Goal: Task Accomplishment & Management: Manage account settings

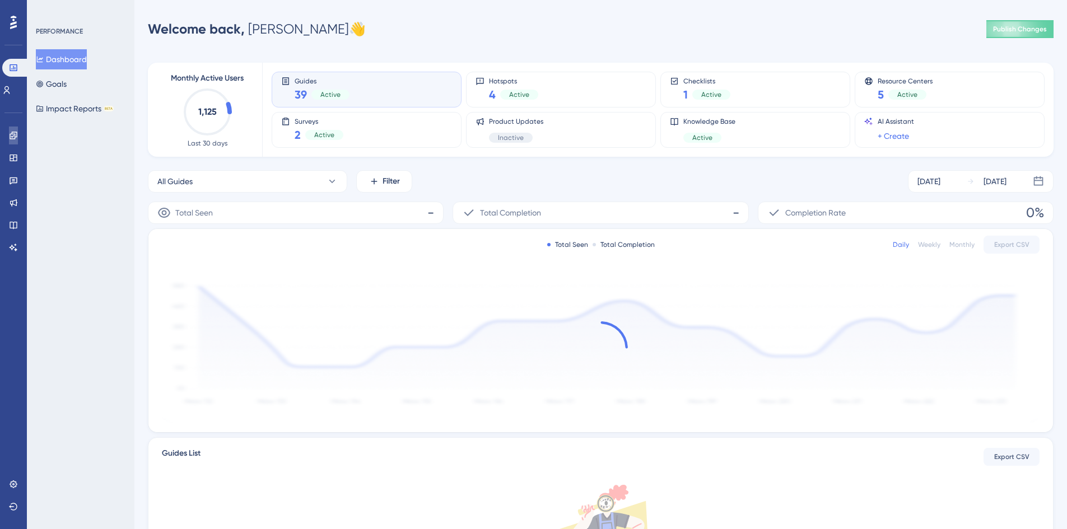
click at [17, 129] on link at bounding box center [13, 136] width 9 height 18
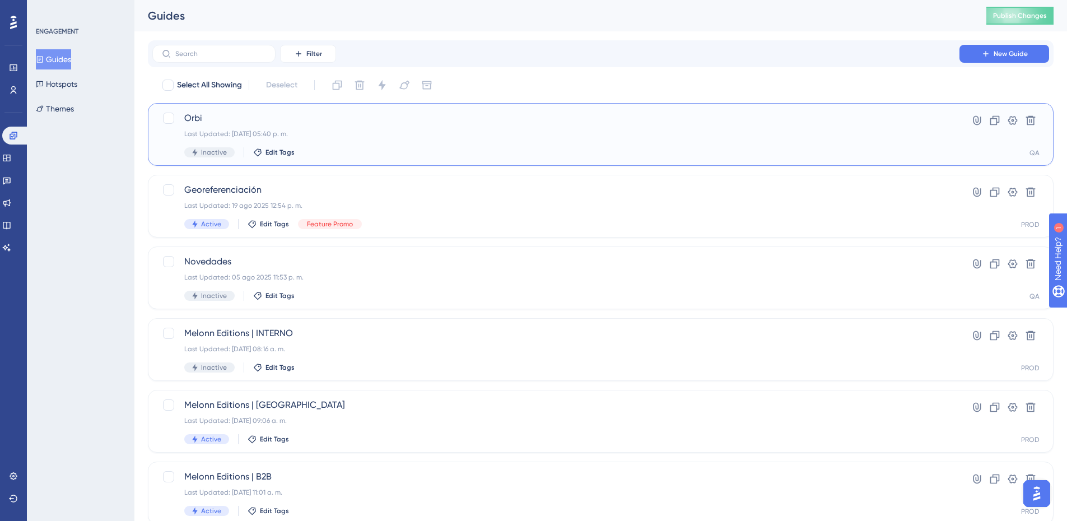
click at [419, 131] on div "Last Updated: 20 ago 2025 05:40 p. m." at bounding box center [555, 133] width 743 height 9
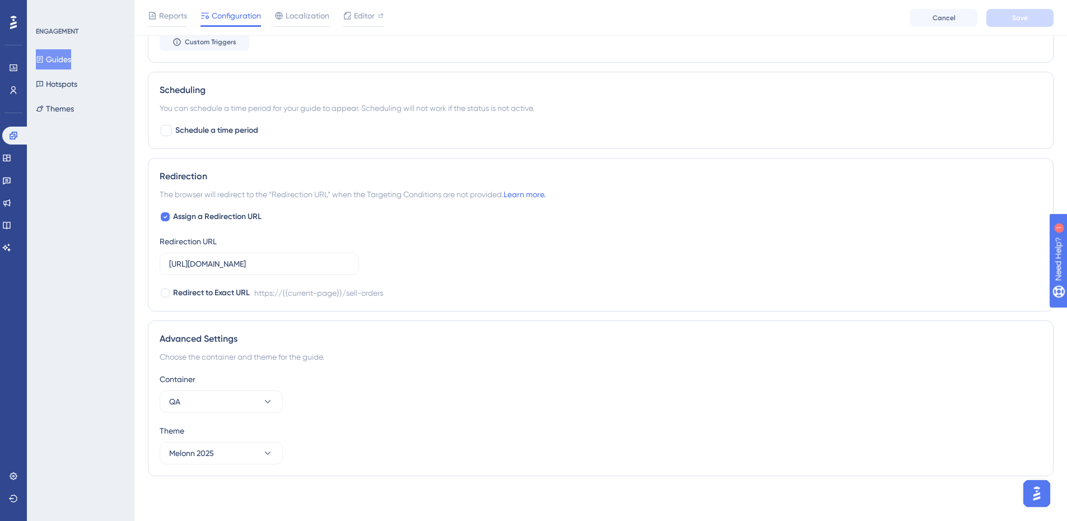
scroll to position [392, 0]
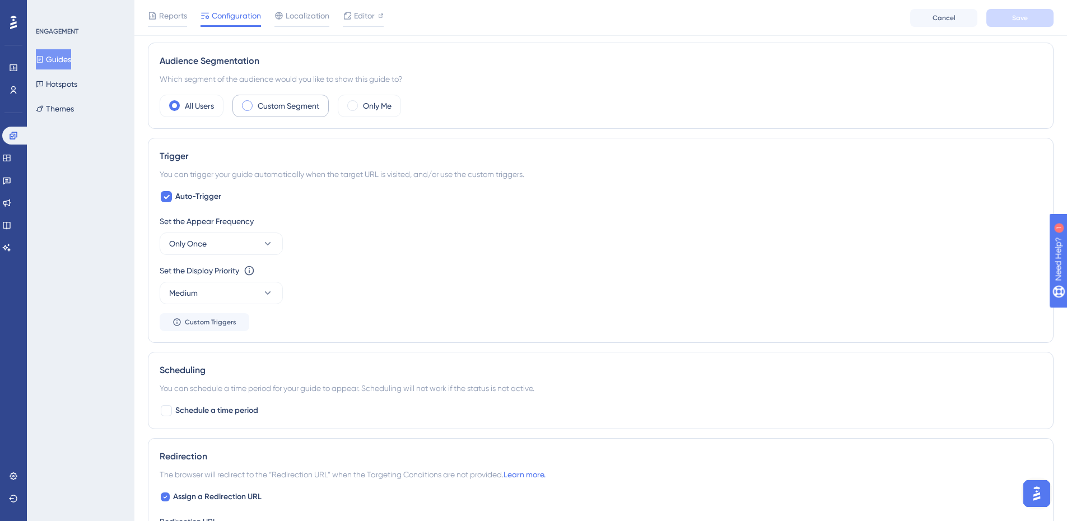
click at [278, 113] on div "Custom Segment" at bounding box center [280, 106] width 96 height 22
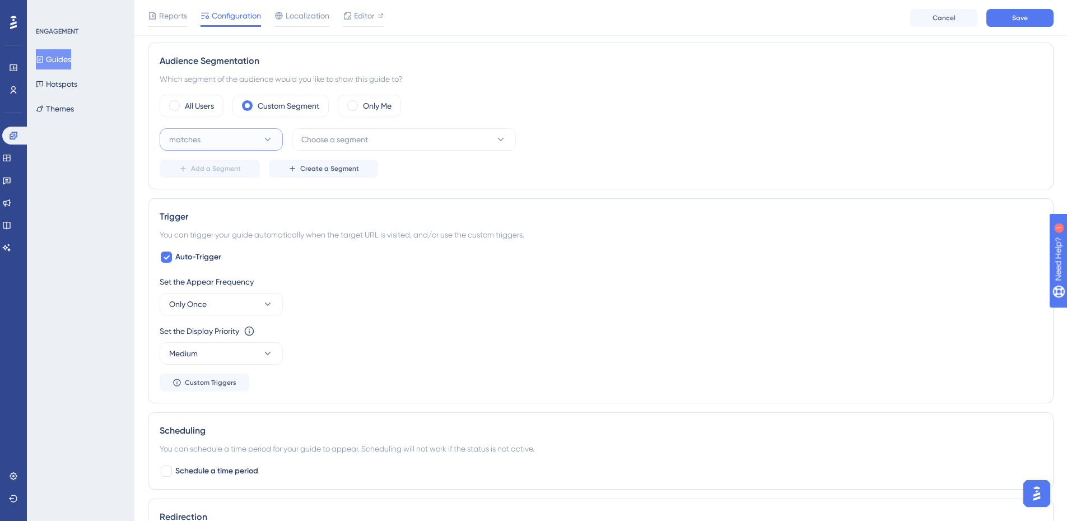
click at [237, 144] on button "matches" at bounding box center [221, 139] width 123 height 22
click at [355, 132] on button "Choose a segment" at bounding box center [404, 139] width 224 height 22
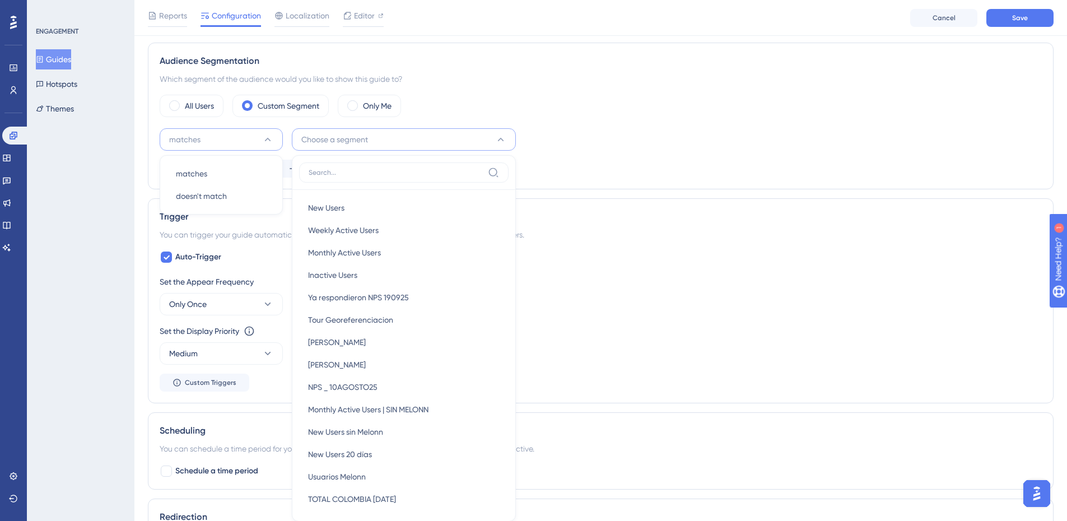
scroll to position [467, 0]
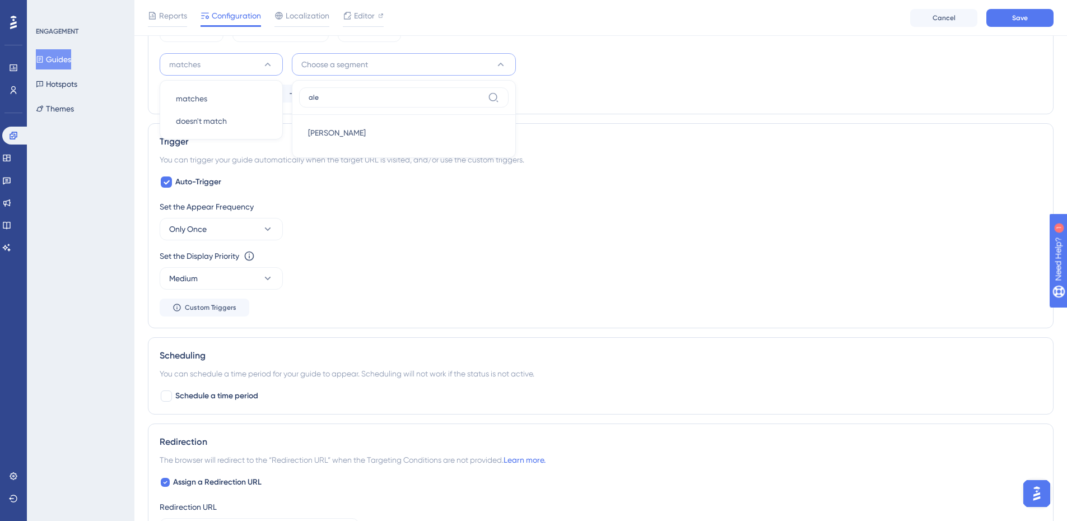
type input "ale"
click at [355, 132] on div "Alex Alex" at bounding box center [404, 133] width 192 height 22
click at [733, 83] on div "matches Alex Delete Add a Segment Create a Segment" at bounding box center [601, 77] width 882 height 49
click at [1023, 20] on span "Save" at bounding box center [1020, 17] width 16 height 9
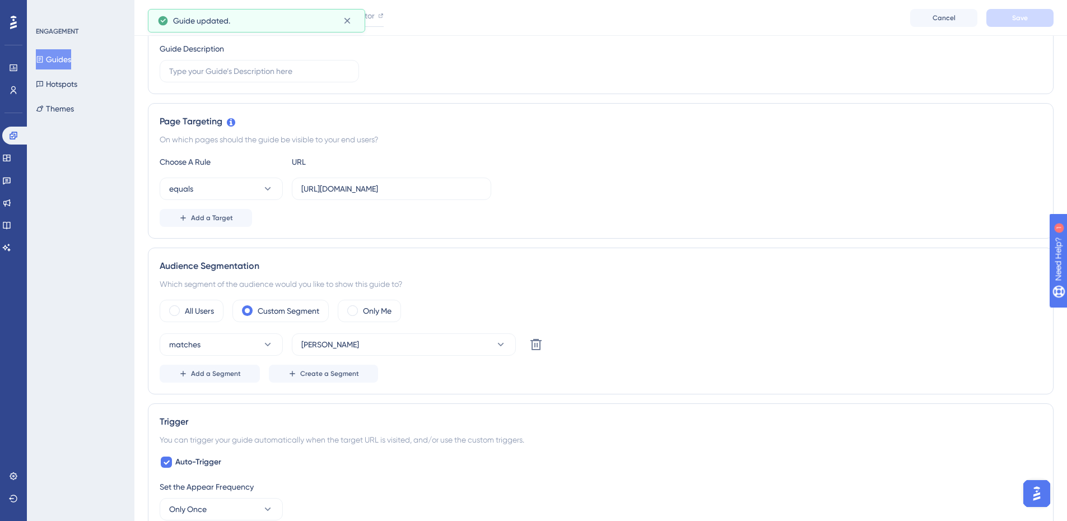
scroll to position [0, 0]
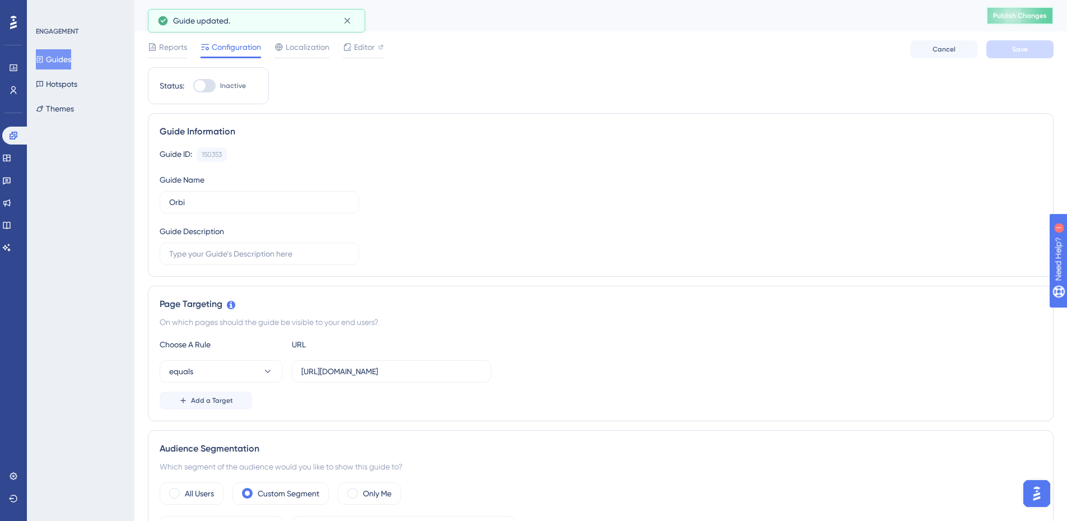
click at [1016, 18] on button "Publish Changes" at bounding box center [1019, 16] width 67 height 18
click at [216, 87] on div at bounding box center [204, 85] width 22 height 13
click at [193, 86] on input "Inactive" at bounding box center [193, 86] width 1 height 1
checkbox input "true"
click at [1010, 53] on button "Save" at bounding box center [1019, 49] width 67 height 18
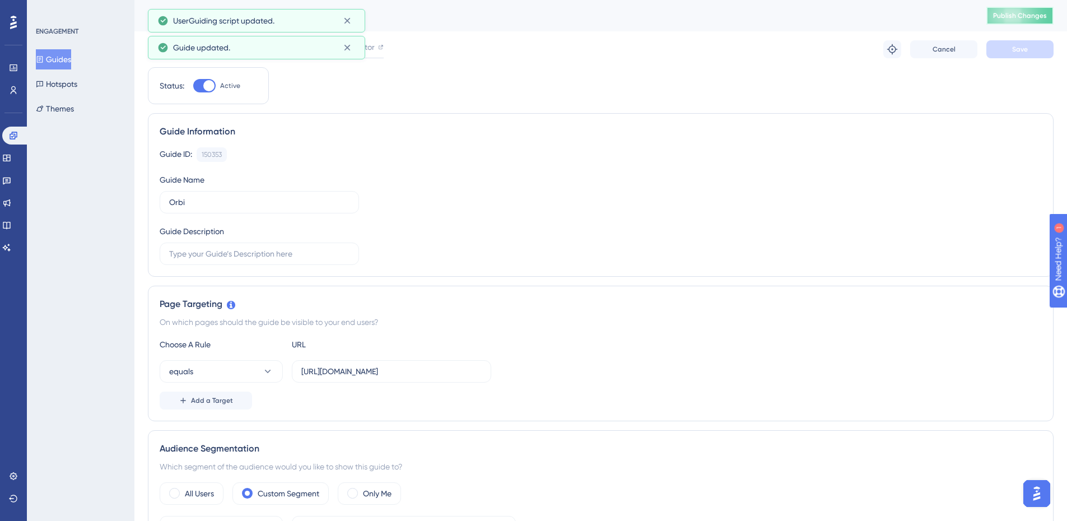
click at [1005, 18] on span "Publish Changes" at bounding box center [1020, 15] width 54 height 9
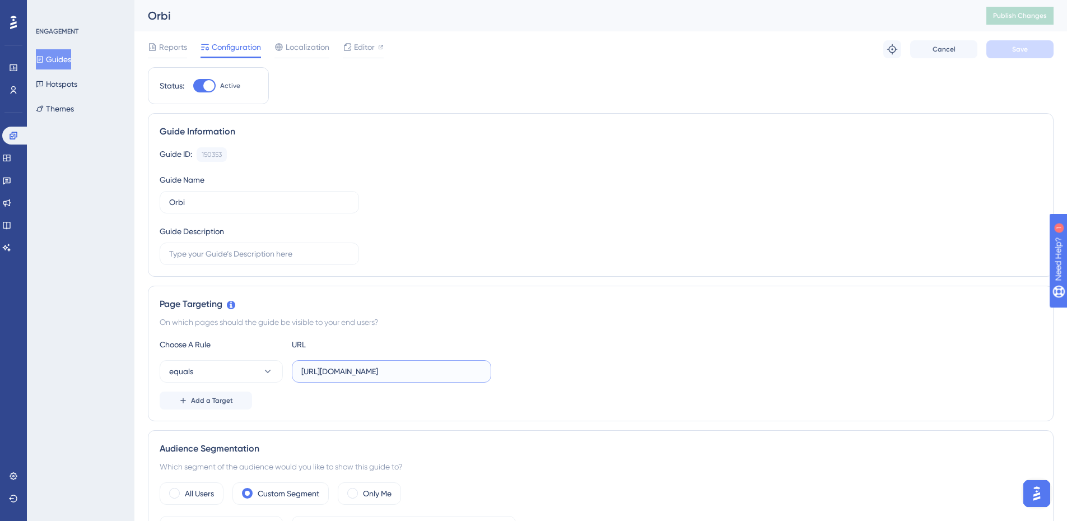
click at [399, 372] on input "https://admin.melonn.com/sell-orders" at bounding box center [391, 371] width 180 height 12
drag, startPoint x: 403, startPoint y: 367, endPoint x: 497, endPoint y: 378, distance: 94.1
click at [497, 378] on div "equals https://admin.melonn.com/sell-orders" at bounding box center [601, 371] width 882 height 22
click at [1001, 40] on button "Save" at bounding box center [1019, 49] width 67 height 18
click at [1009, 14] on span "Publish Changes" at bounding box center [1020, 15] width 54 height 9
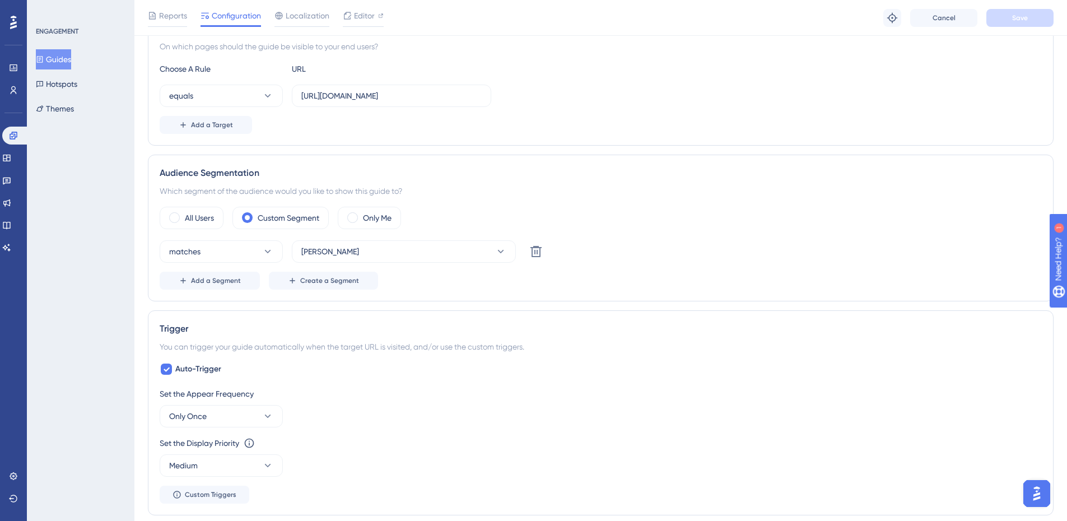
scroll to position [56, 0]
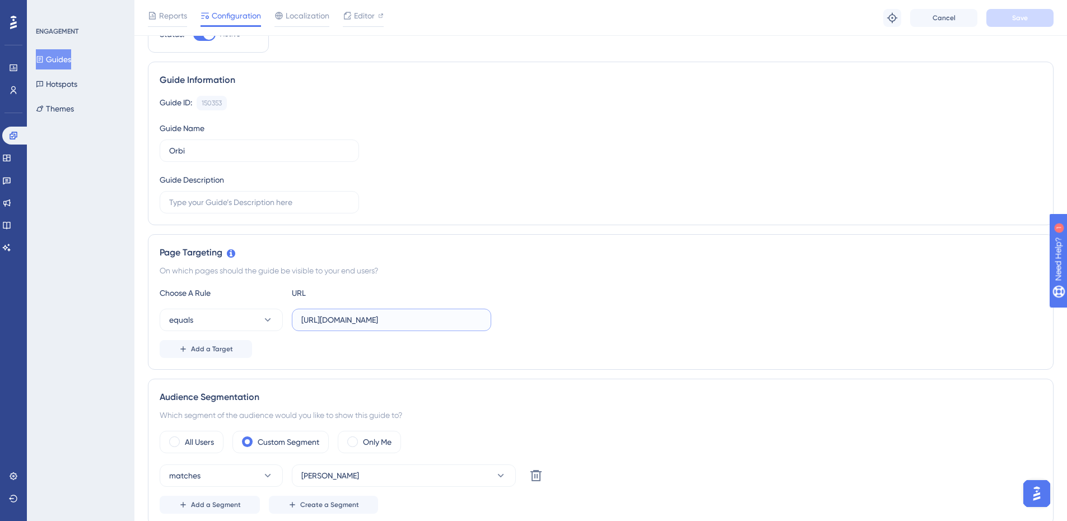
click at [414, 316] on input "https://admin.melonn.com/" at bounding box center [391, 320] width 180 height 12
type input "https://admin.melonn.com"
click at [1024, 28] on div "Reports Configuration Localization Editor Troubleshoot Cancel Save" at bounding box center [600, 18] width 932 height 36
click at [1027, 20] on span "Save" at bounding box center [1020, 17] width 16 height 9
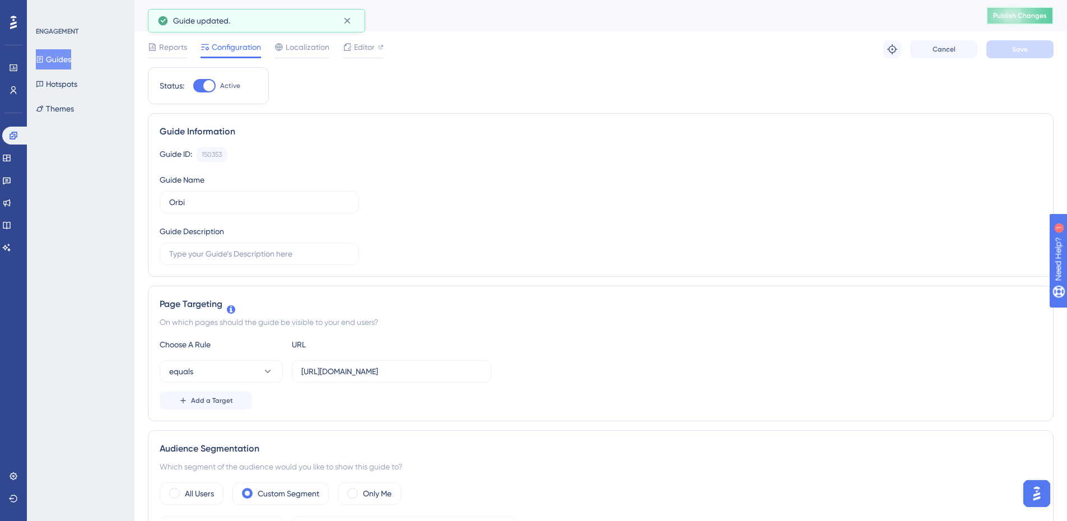
click at [1027, 15] on span "Publish Changes" at bounding box center [1020, 15] width 54 height 9
click at [71, 49] on button "Guides" at bounding box center [53, 59] width 35 height 20
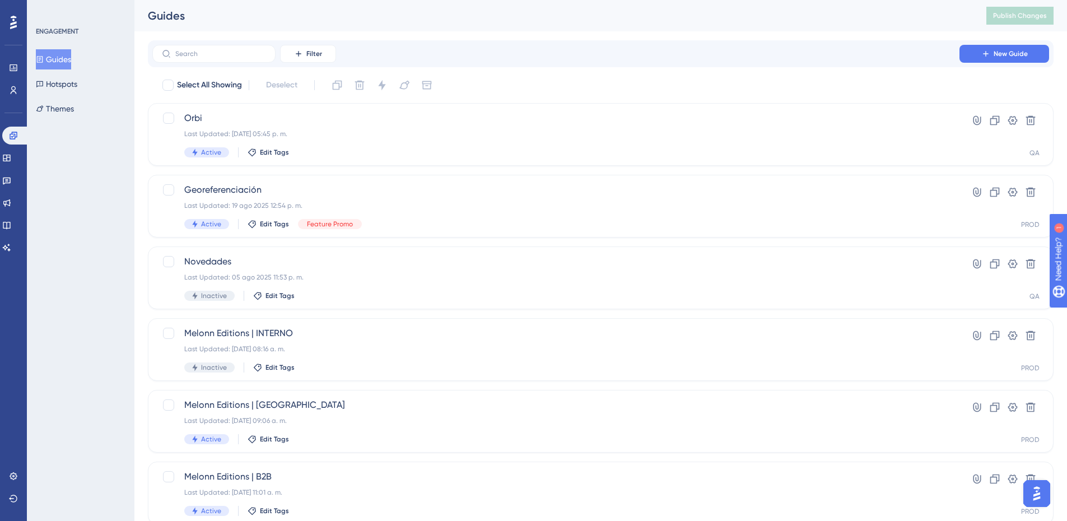
click at [64, 62] on button "Guides" at bounding box center [53, 59] width 35 height 20
drag, startPoint x: 13, startPoint y: 154, endPoint x: 66, endPoint y: 110, distance: 68.4
click at [11, 154] on icon at bounding box center [6, 157] width 9 height 9
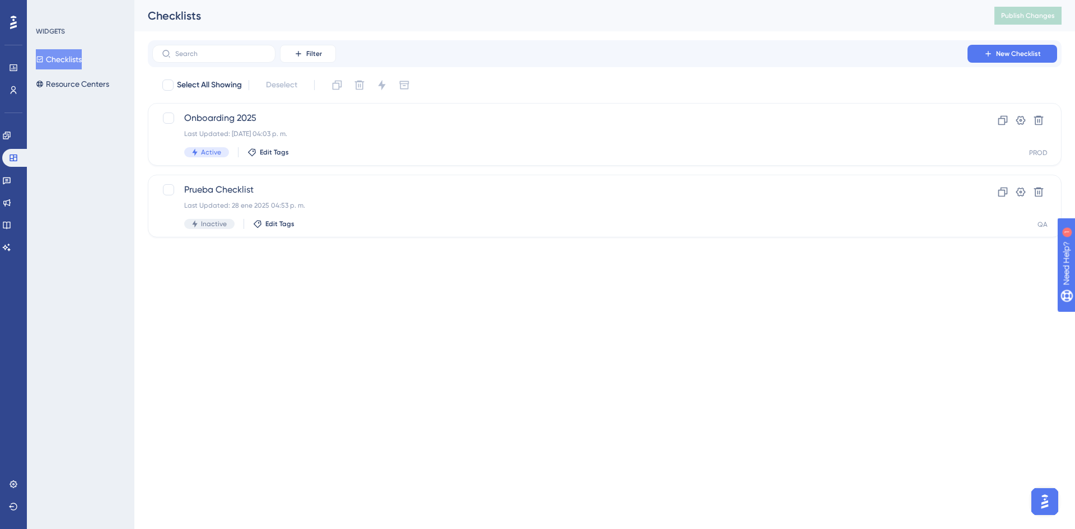
click at [78, 73] on div "Checklists Resource Centers" at bounding box center [81, 71] width 91 height 45
click at [77, 85] on button "Resource Centers" at bounding box center [72, 84] width 73 height 20
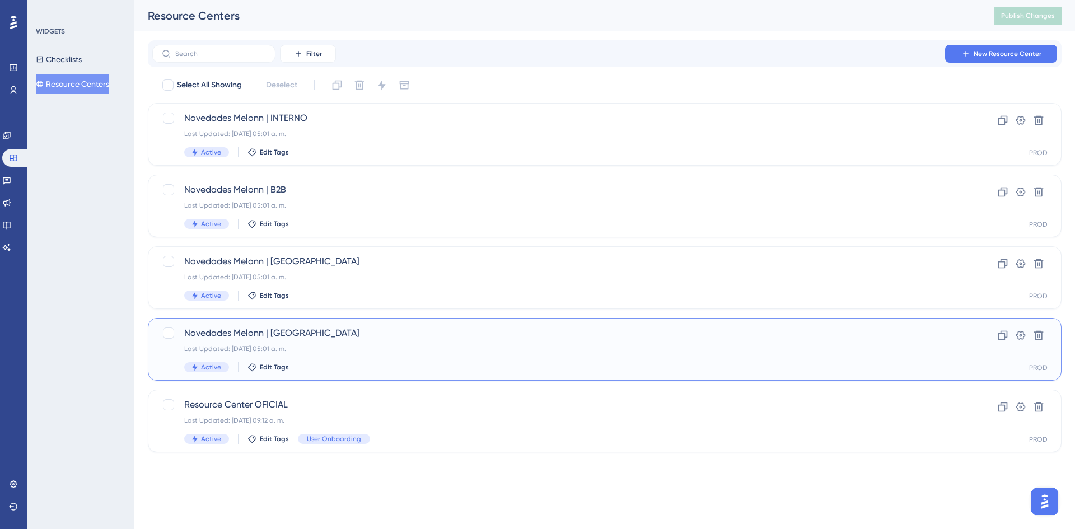
click at [337, 326] on div "Novedades Melonn | COLOMBIA Last Updated: 22 jul 2025 05:01 a. m. Active Edit T…" at bounding box center [605, 349] width 914 height 63
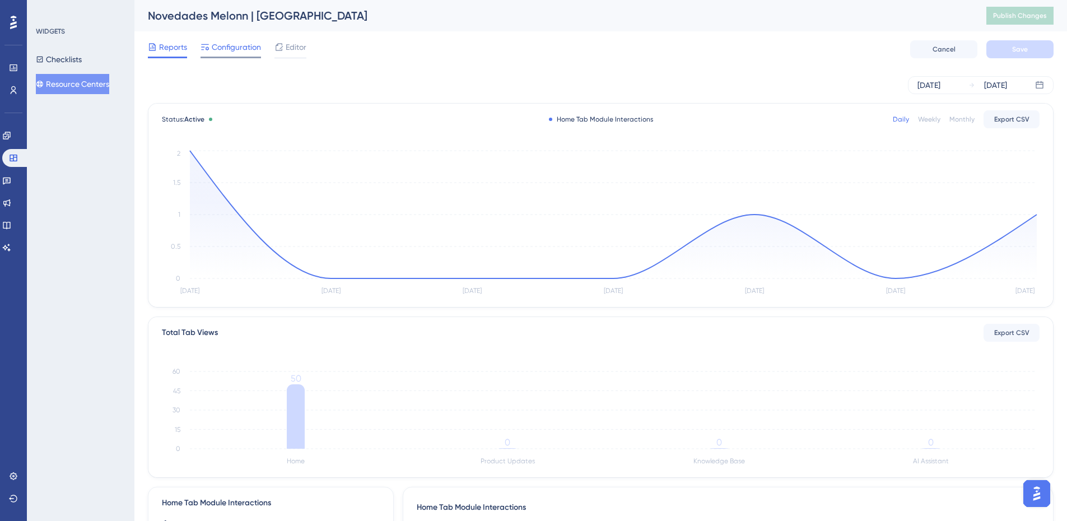
click at [229, 54] on div "Configuration" at bounding box center [230, 49] width 60 height 18
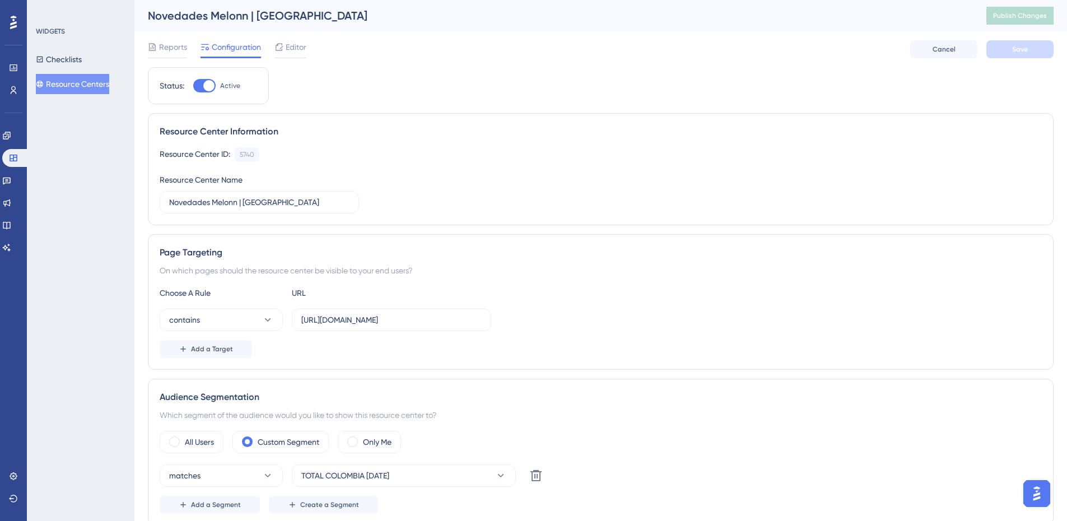
click at [206, 84] on div at bounding box center [208, 85] width 11 height 11
click at [193, 86] on input "Active" at bounding box center [193, 86] width 1 height 1
checkbox input "false"
click at [1024, 45] on span "Save" at bounding box center [1020, 49] width 16 height 9
click at [1034, 11] on span "Publish Changes" at bounding box center [1020, 15] width 54 height 9
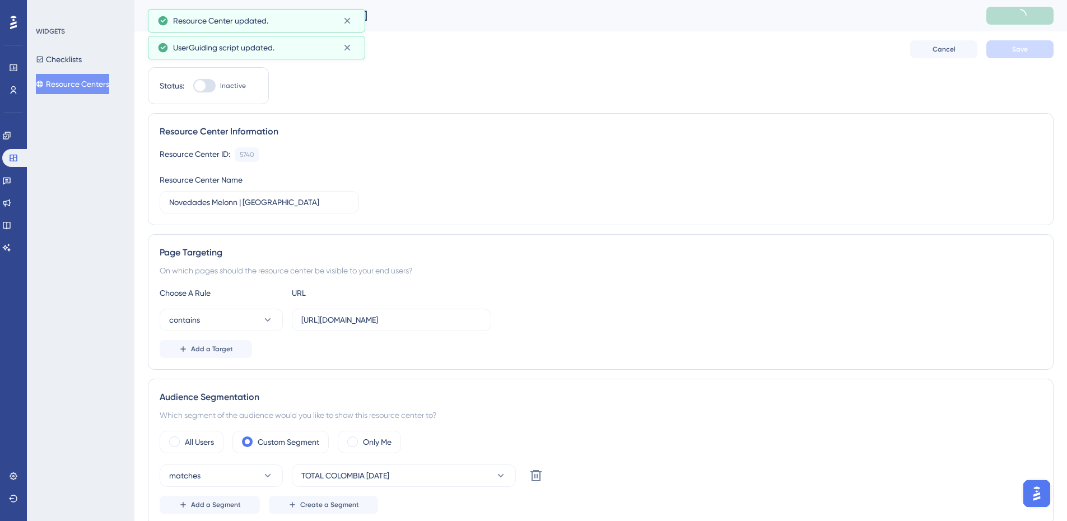
click at [73, 83] on button "Resource Centers" at bounding box center [72, 84] width 73 height 20
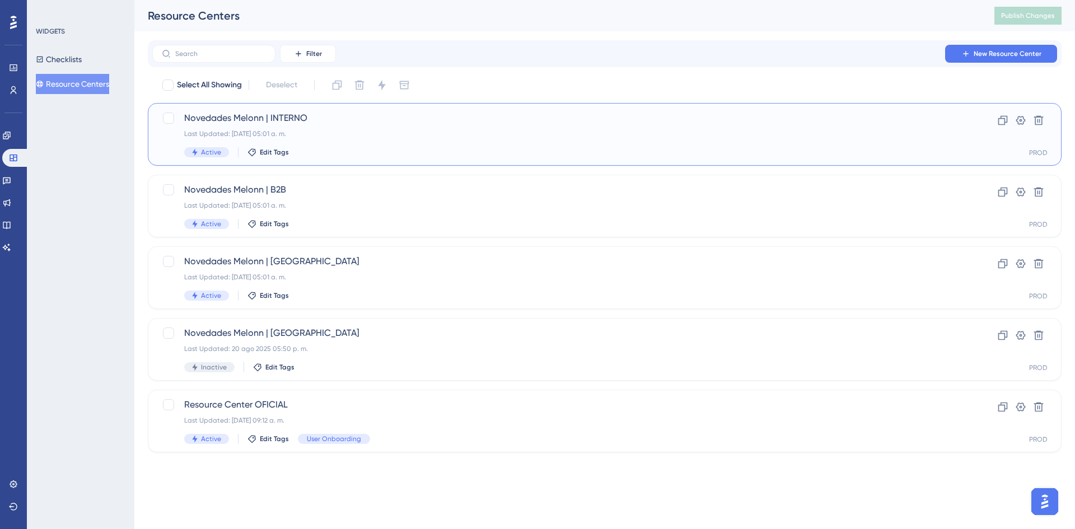
click at [335, 144] on div "Novedades Melonn | INTERNO Last Updated: 22 jul 2025 05:01 a. m. Active Edit Ta…" at bounding box center [560, 134] width 752 height 46
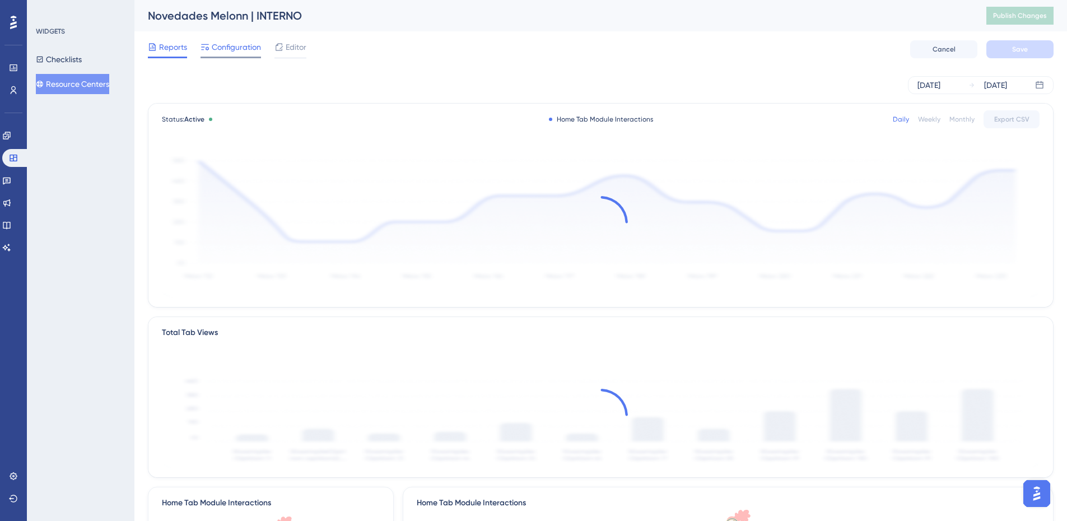
click at [216, 45] on span "Configuration" at bounding box center [236, 46] width 49 height 13
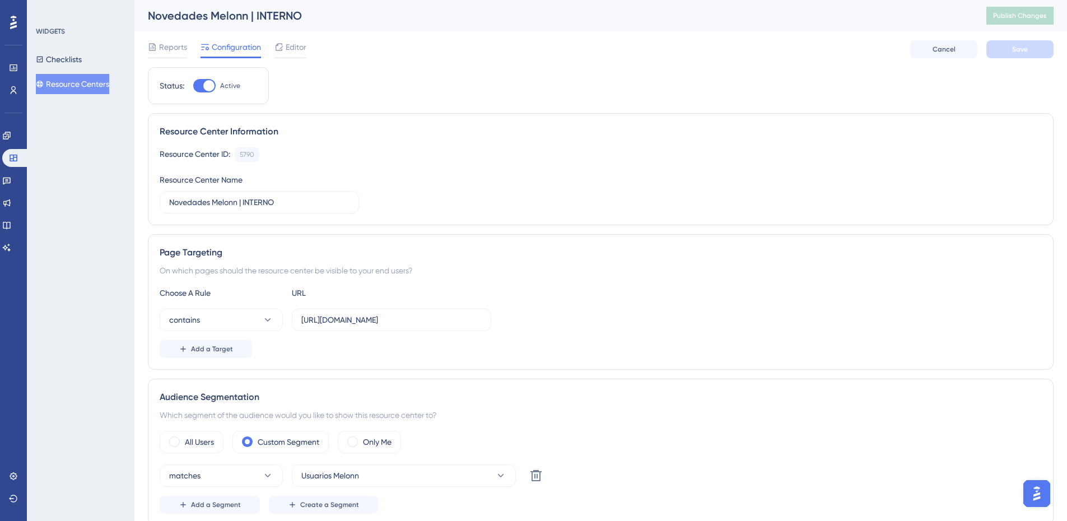
click at [207, 79] on div at bounding box center [204, 85] width 22 height 13
click at [193, 86] on input "Active" at bounding box center [193, 86] width 1 height 1
checkbox input "false"
click at [1009, 52] on button "Save" at bounding box center [1019, 49] width 67 height 18
click at [1019, 15] on span "Publish Changes" at bounding box center [1020, 15] width 54 height 9
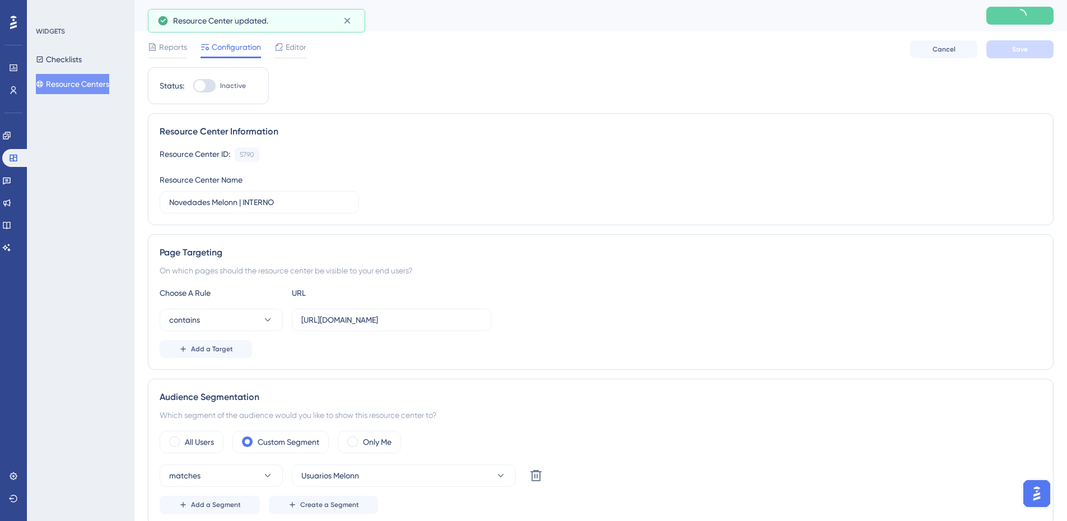
click at [83, 81] on button "Resource Centers" at bounding box center [72, 84] width 73 height 20
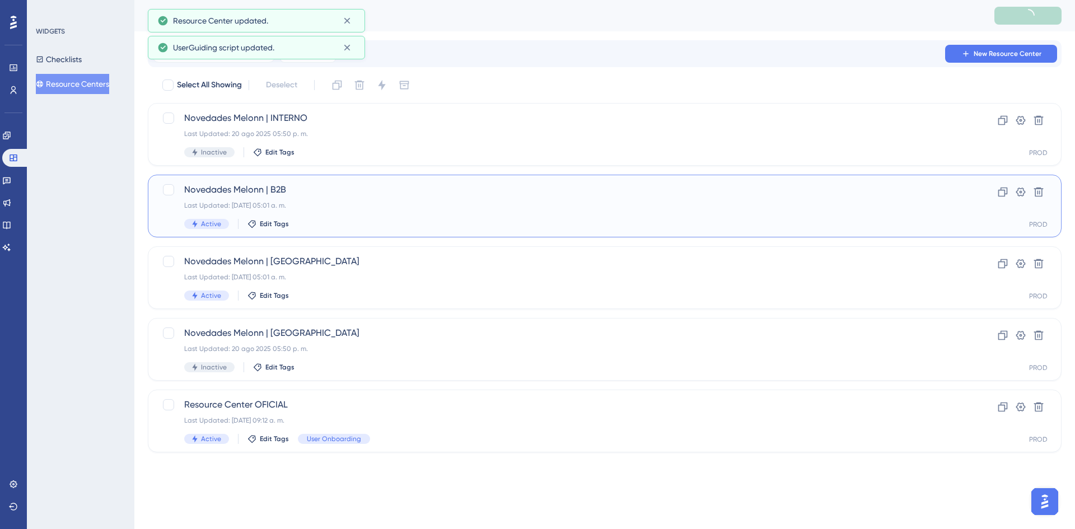
click at [375, 193] on span "Novedades Melonn | B2B" at bounding box center [560, 189] width 752 height 13
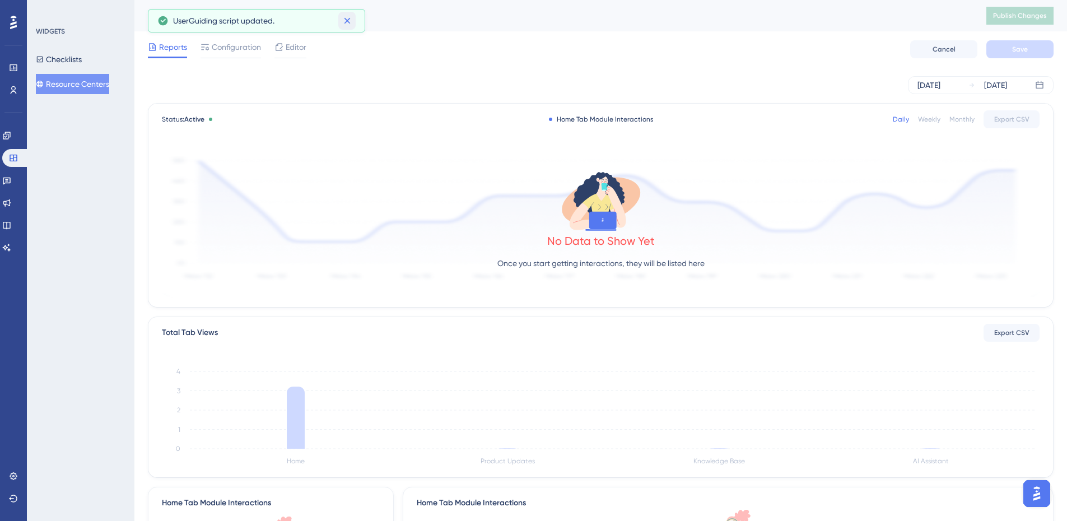
click at [350, 18] on icon at bounding box center [347, 20] width 11 height 11
click at [237, 45] on span "Configuration" at bounding box center [236, 46] width 49 height 13
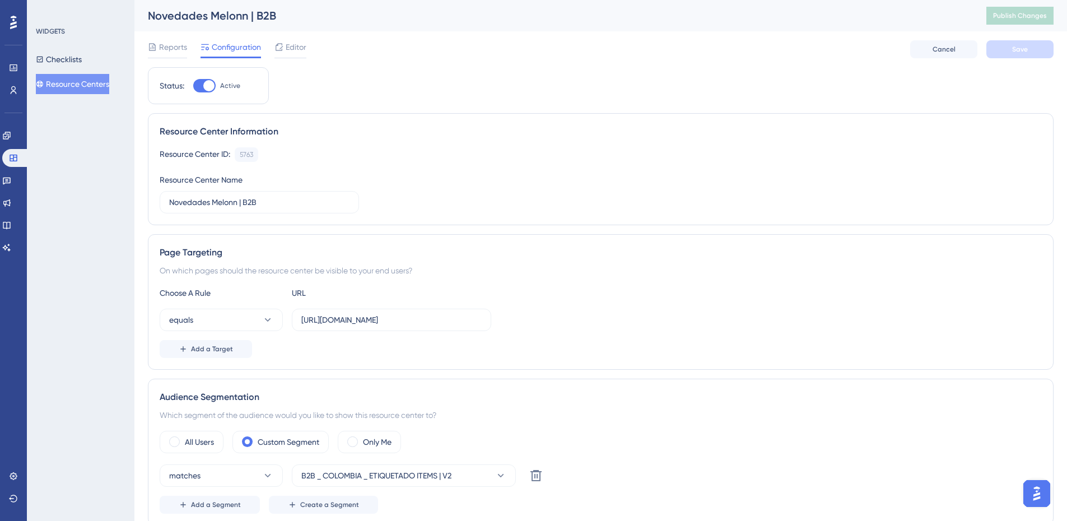
click at [207, 86] on div at bounding box center [208, 85] width 11 height 11
click at [193, 86] on input "Active" at bounding box center [193, 86] width 1 height 1
checkbox input "false"
click at [1019, 46] on span "Save" at bounding box center [1020, 49] width 16 height 9
click at [1020, 18] on span "Publish Changes" at bounding box center [1020, 15] width 54 height 9
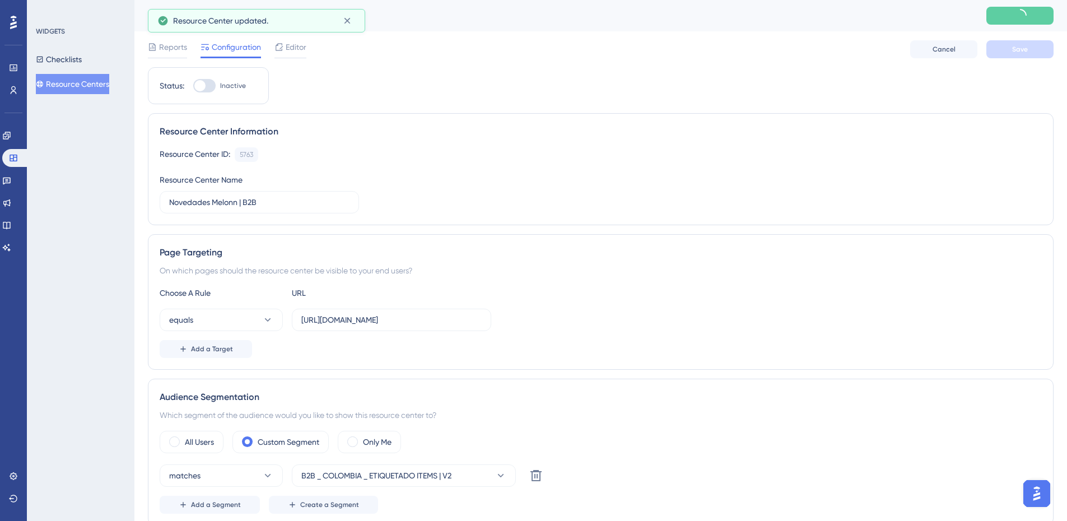
click at [75, 87] on button "Resource Centers" at bounding box center [72, 84] width 73 height 20
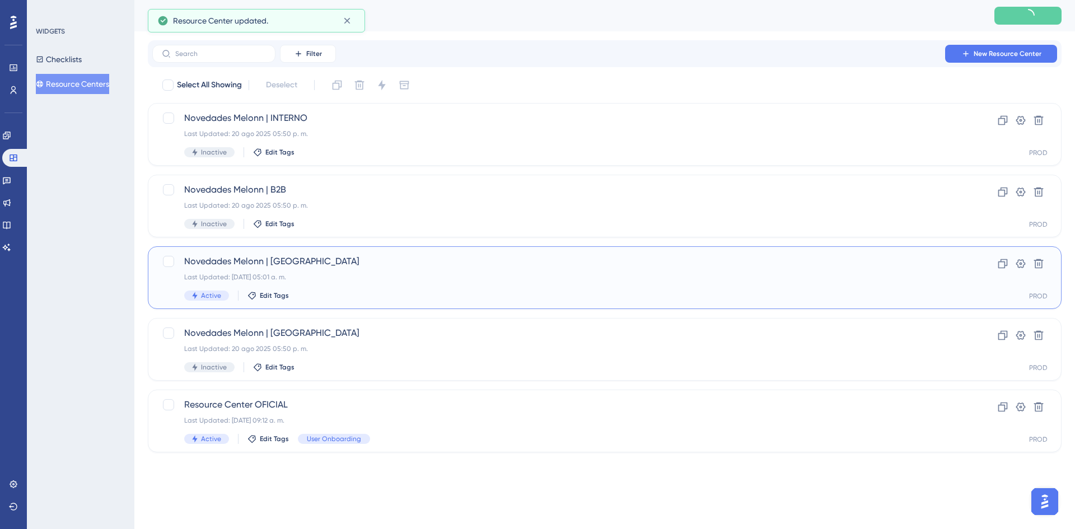
click at [307, 286] on div "Novedades Melonn | MEXICO Last Updated: 22 jul 2025 05:01 a. m. Active Edit Tags" at bounding box center [560, 278] width 752 height 46
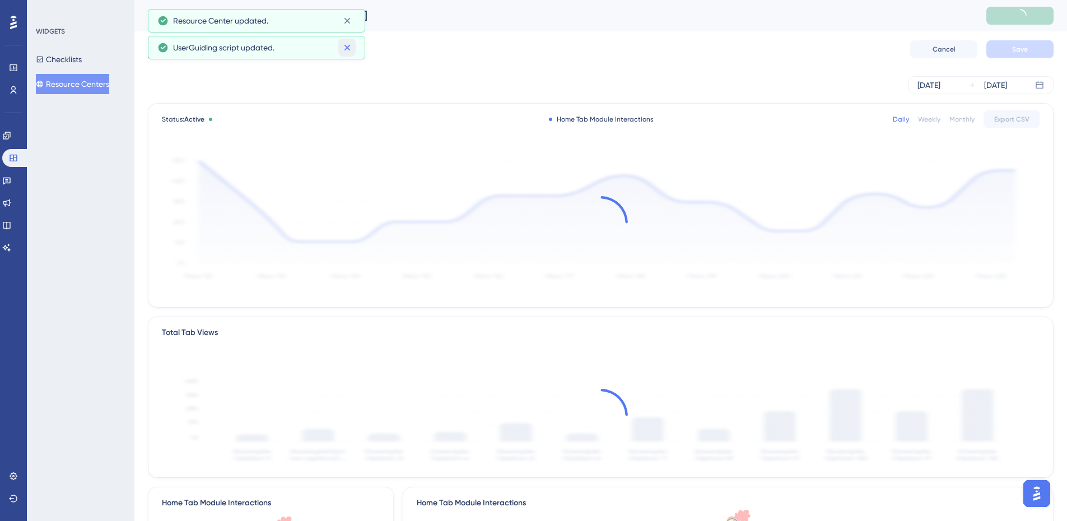
click at [351, 48] on icon at bounding box center [347, 47] width 11 height 11
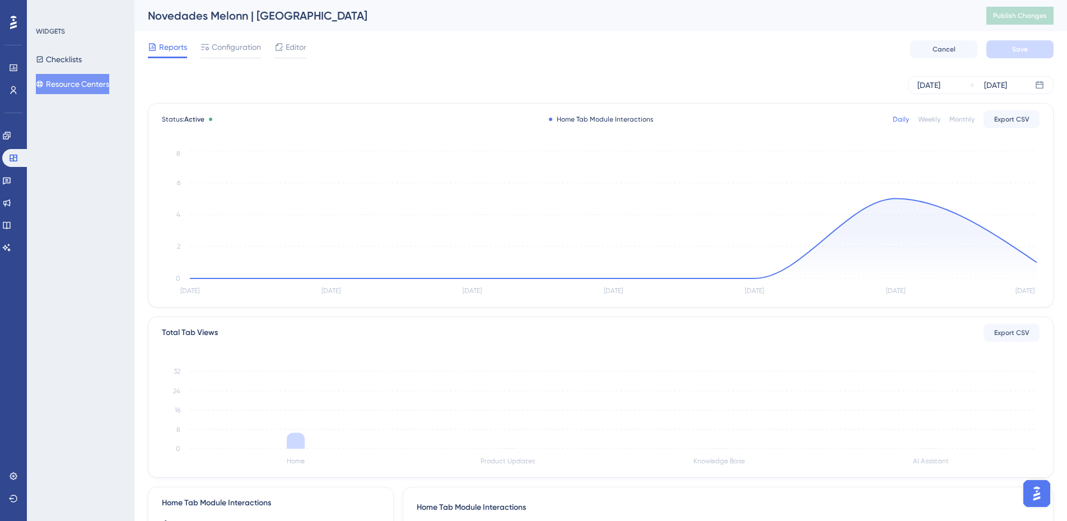
click at [351, 22] on div "Novedades Melonn | MEXICO" at bounding box center [553, 16] width 810 height 16
click at [225, 45] on span "Configuration" at bounding box center [236, 46] width 49 height 13
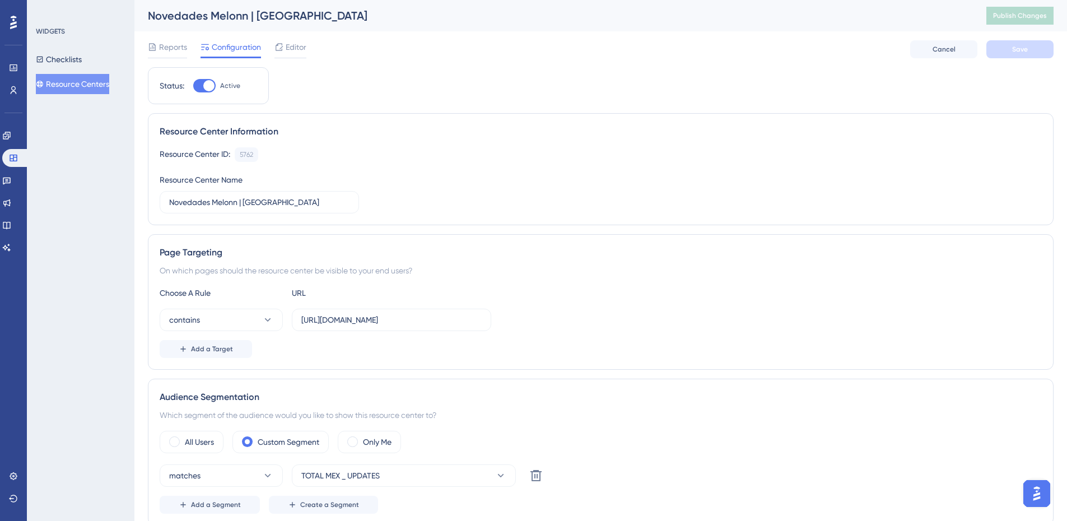
click at [190, 91] on div "Status: Active" at bounding box center [208, 85] width 97 height 13
click at [204, 87] on div at bounding box center [208, 85] width 11 height 11
click at [193, 86] on input "Active" at bounding box center [193, 86] width 1 height 1
checkbox input "false"
click at [1013, 46] on span "Save" at bounding box center [1020, 49] width 16 height 9
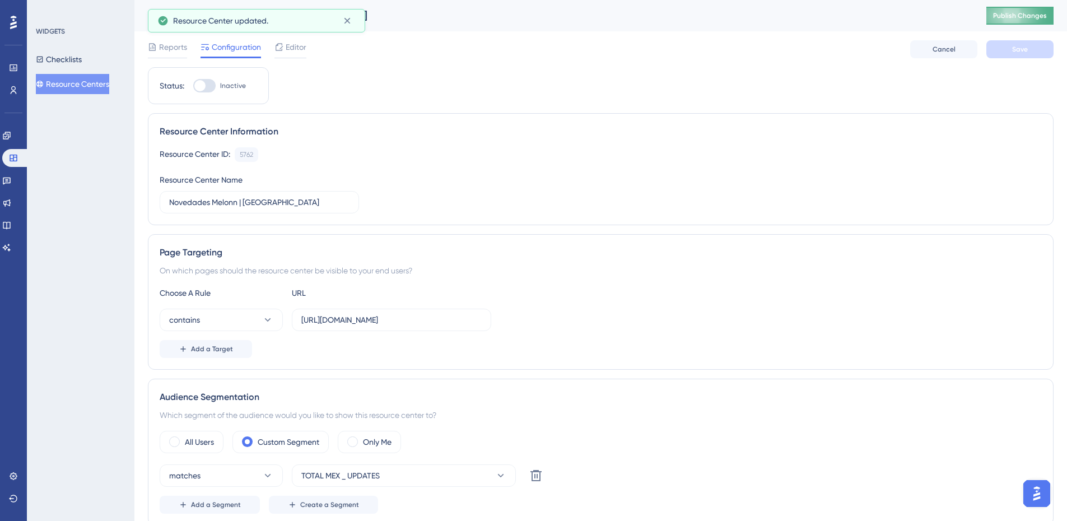
click at [1016, 19] on span "Publish Changes" at bounding box center [1020, 15] width 54 height 9
click at [83, 86] on button "Resource Centers" at bounding box center [72, 84] width 73 height 20
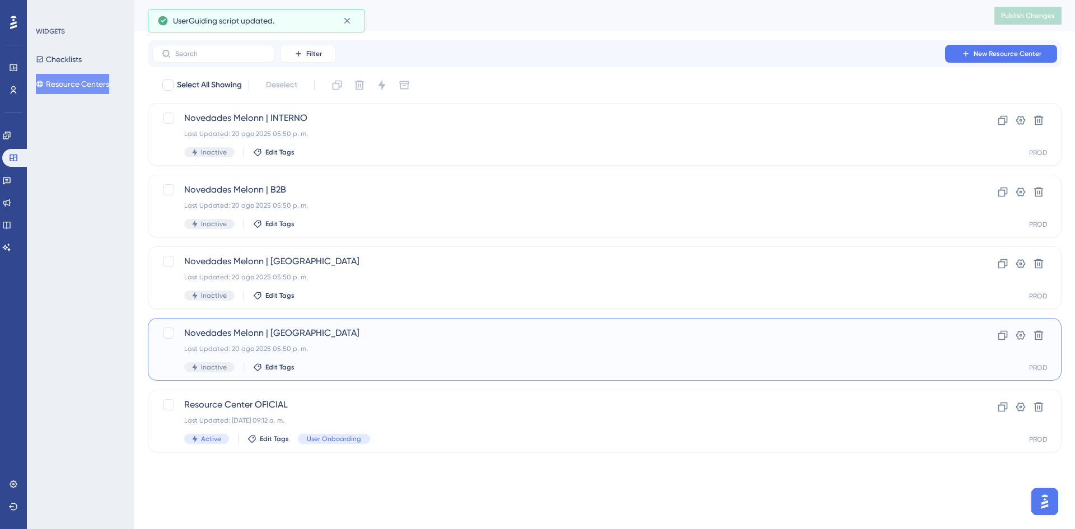
click at [533, 344] on div "Novedades Melonn | COLOMBIA Last Updated: 20 ago 2025 05:50 p. m. Inactive Edit…" at bounding box center [560, 350] width 752 height 46
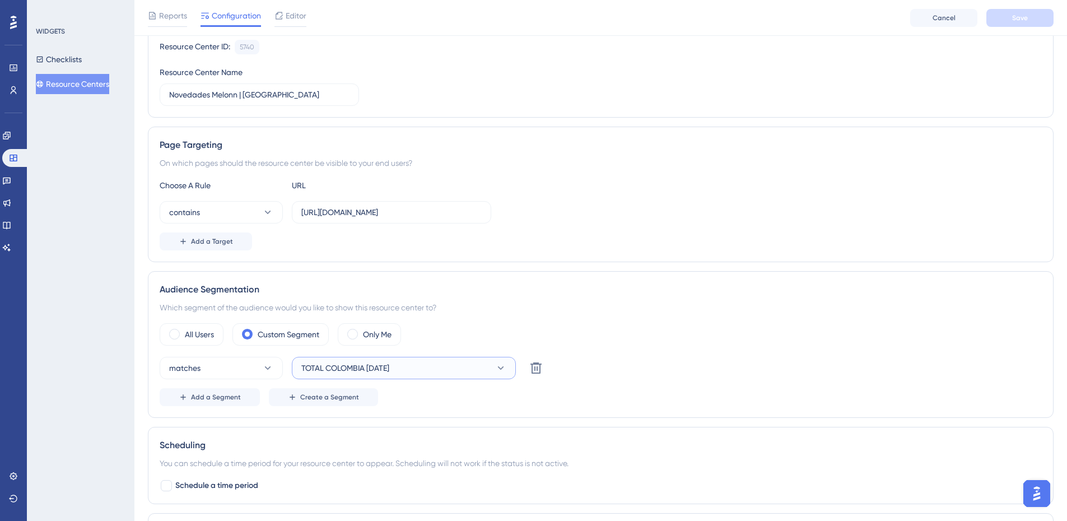
click at [368, 361] on button "TOTAL COLOMBIA 16JUL25" at bounding box center [404, 368] width 224 height 22
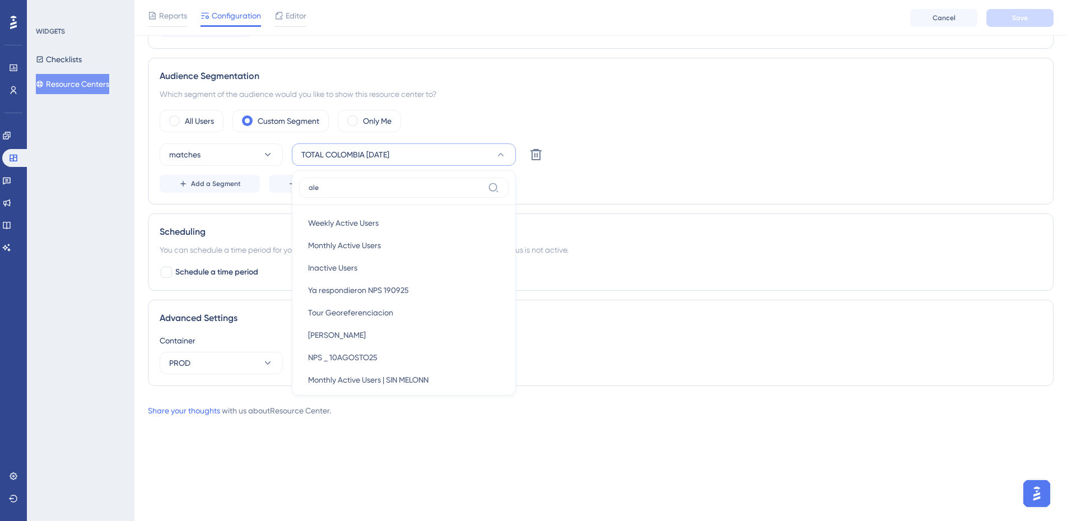
scroll to position [258, 0]
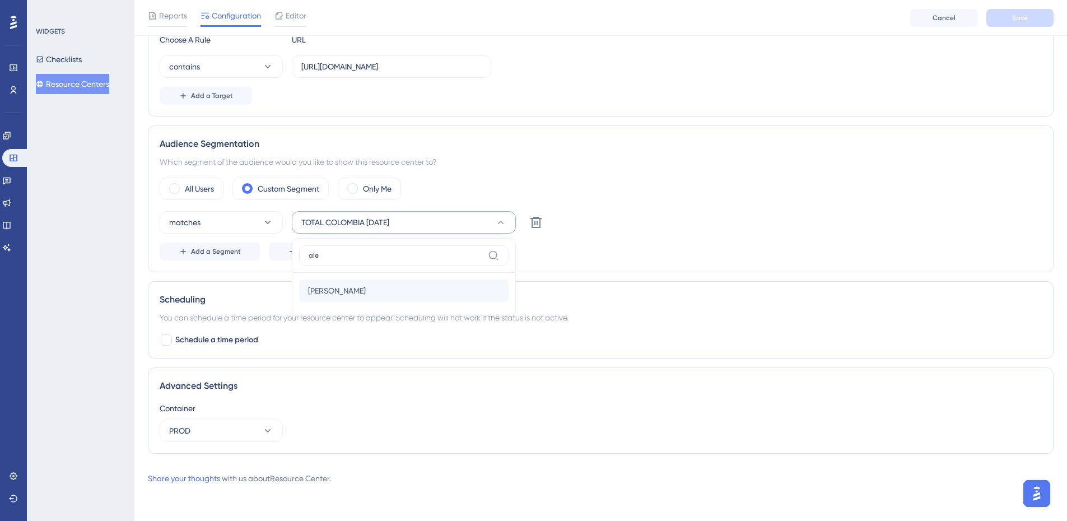
type input "ale"
click at [337, 281] on div "Alex Alex" at bounding box center [404, 290] width 192 height 22
click at [833, 200] on div "All Users Custom Segment Only Me matches Alex Delete Add a Segment Create a Seg…" at bounding box center [601, 219] width 882 height 83
click at [1035, 19] on button "Save" at bounding box center [1019, 18] width 67 height 18
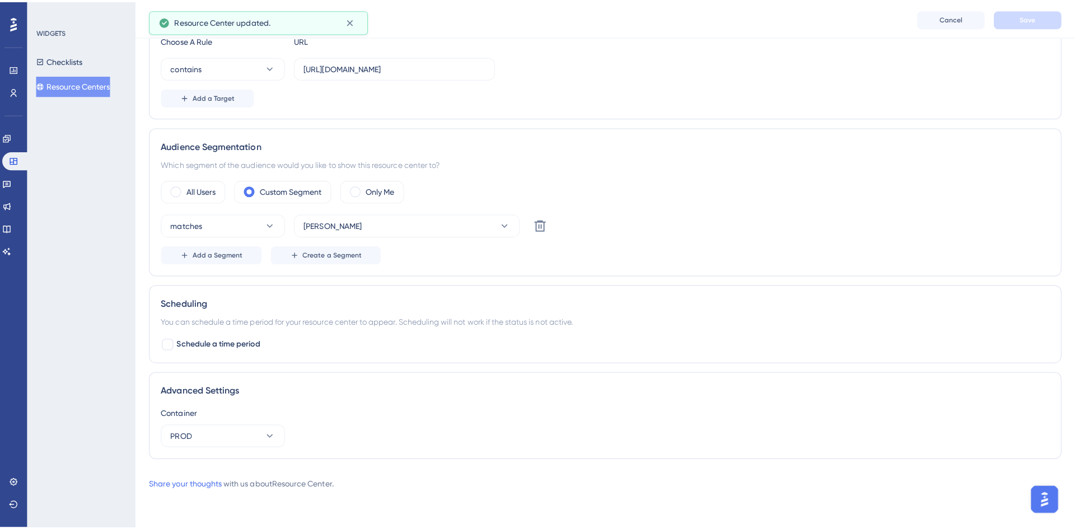
scroll to position [0, 0]
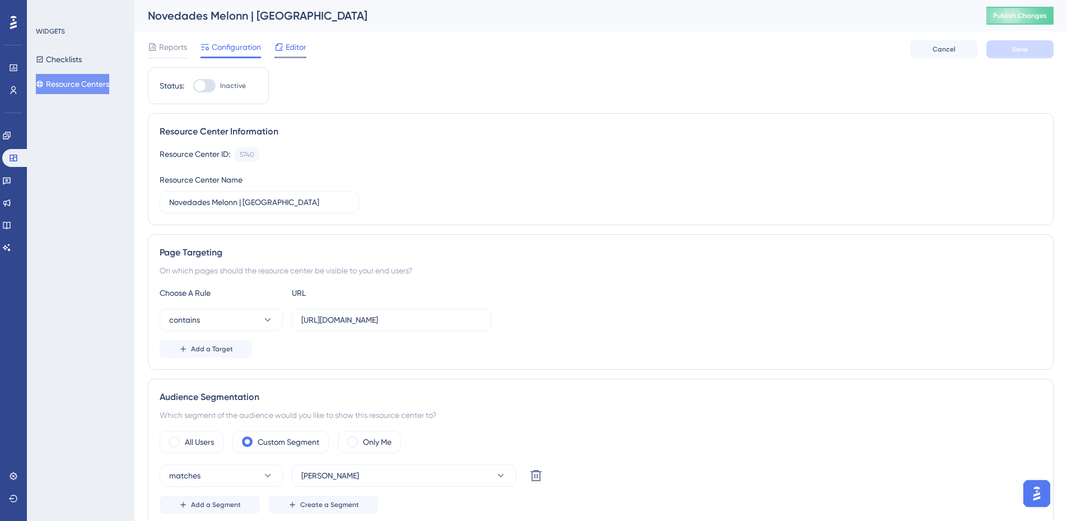
click at [291, 48] on span "Editor" at bounding box center [296, 46] width 21 height 13
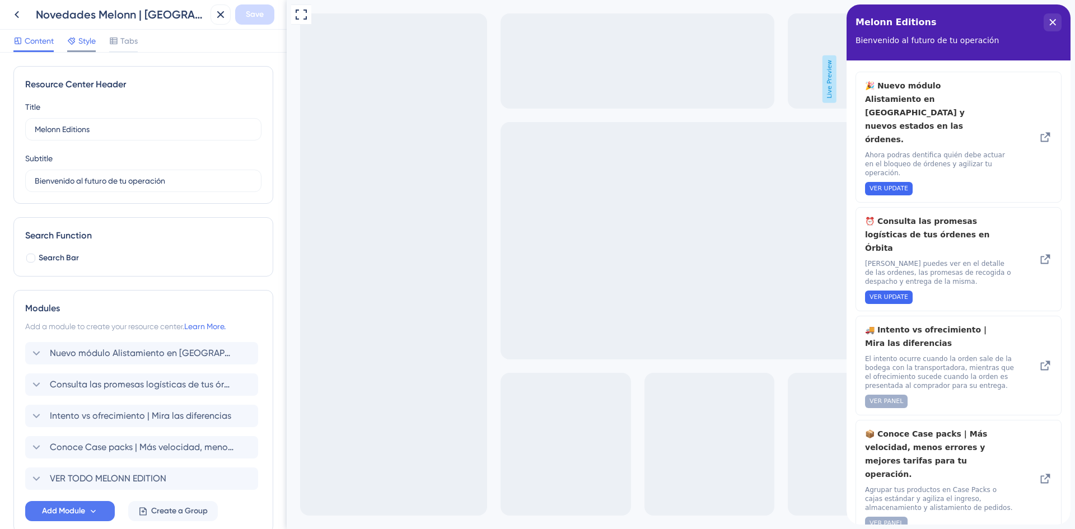
click at [88, 34] on span "Style" at bounding box center [86, 40] width 17 height 13
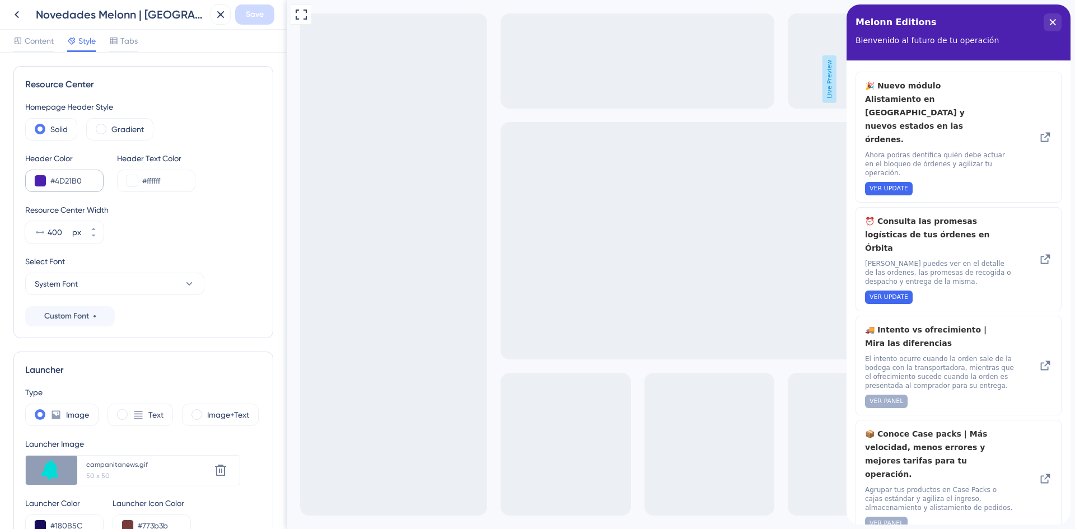
click at [81, 173] on div "#4D21B0" at bounding box center [64, 181] width 78 height 22
click at [46, 183] on div "#4D21B0" at bounding box center [64, 181] width 78 height 22
click at [41, 180] on button at bounding box center [40, 180] width 11 height 11
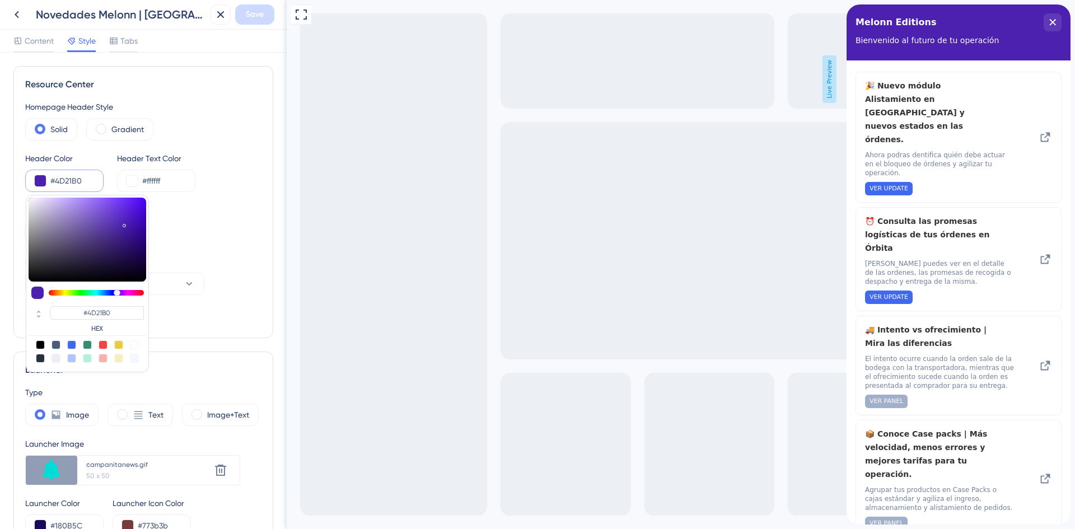
type input "#9085a7"
type input "#9085A7"
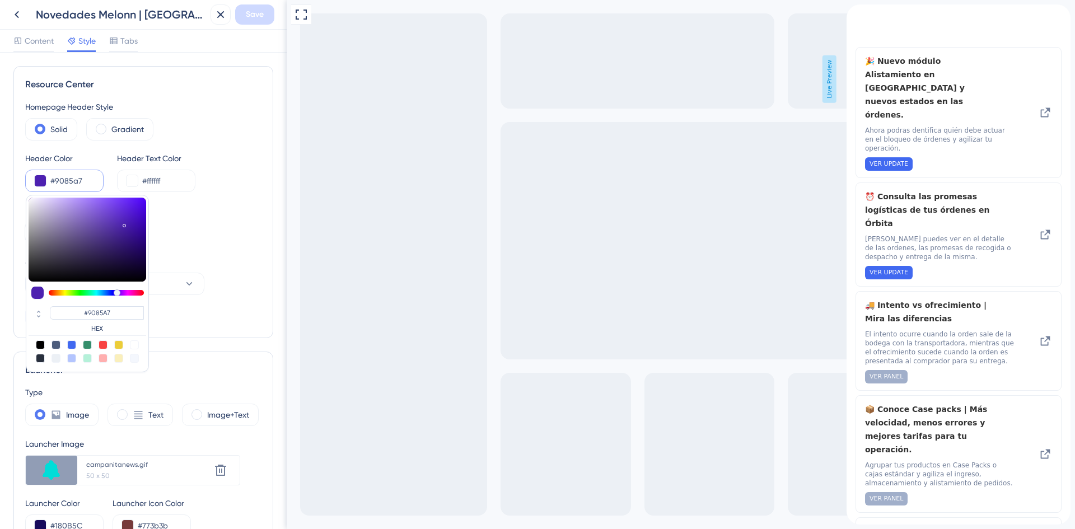
type input "#6b6774"
type input "#6B6774"
type input "#000000"
drag, startPoint x: 52, startPoint y: 227, endPoint x: 6, endPoint y: 304, distance: 90.2
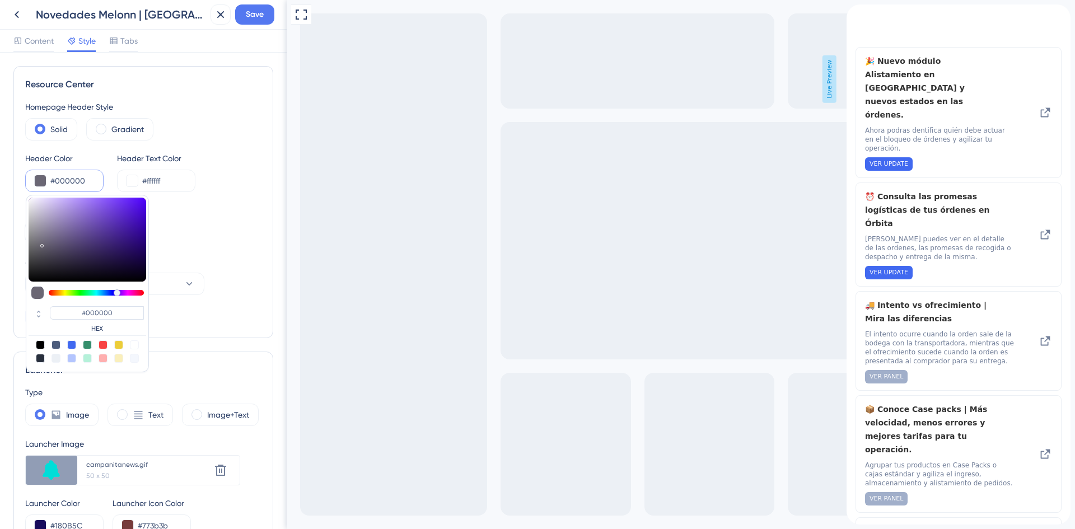
click at [6, 304] on div "Resource Center Homepage Header Style Solid Gradient Header Color #000000 #0000…" at bounding box center [143, 291] width 287 height 477
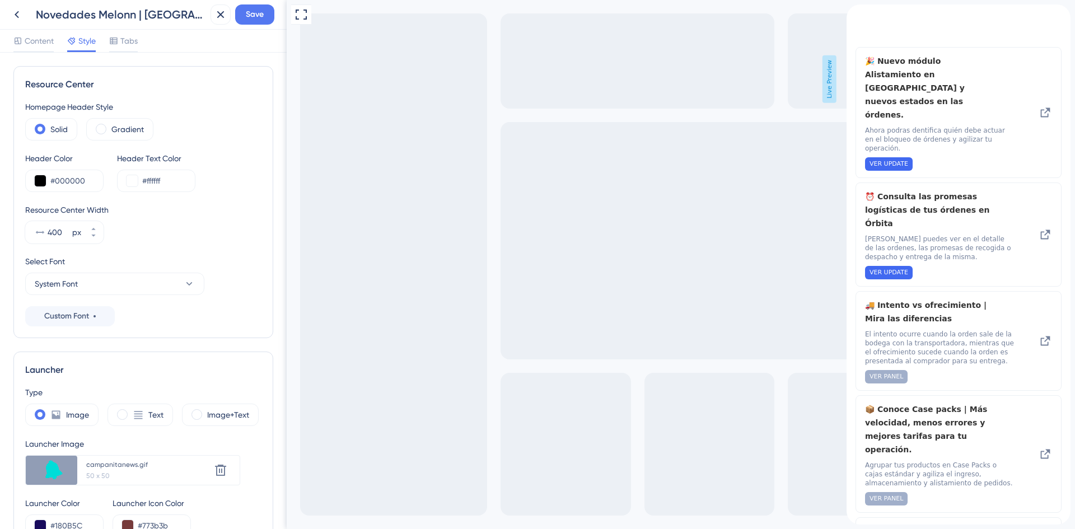
click at [204, 225] on div "Resource Center Width 400 px" at bounding box center [143, 223] width 236 height 40
click at [130, 45] on span "Tabs" at bounding box center [128, 40] width 17 height 13
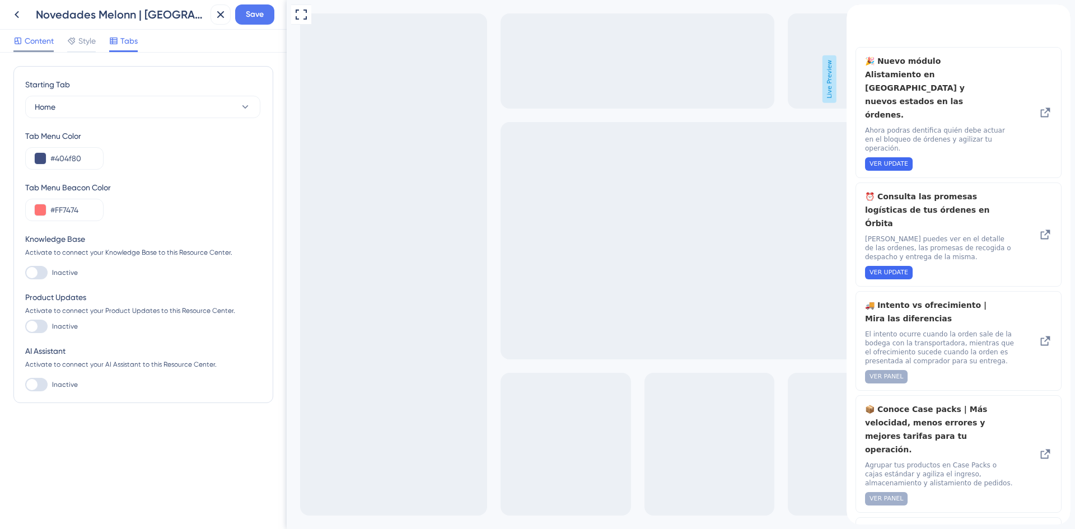
click at [34, 41] on span "Content" at bounding box center [39, 40] width 29 height 13
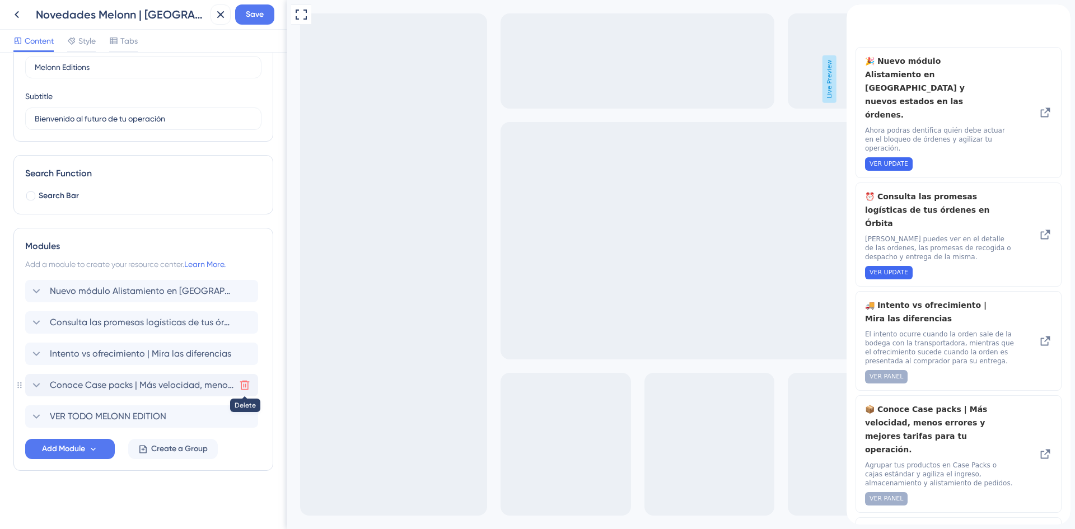
click at [244, 385] on icon at bounding box center [244, 385] width 11 height 11
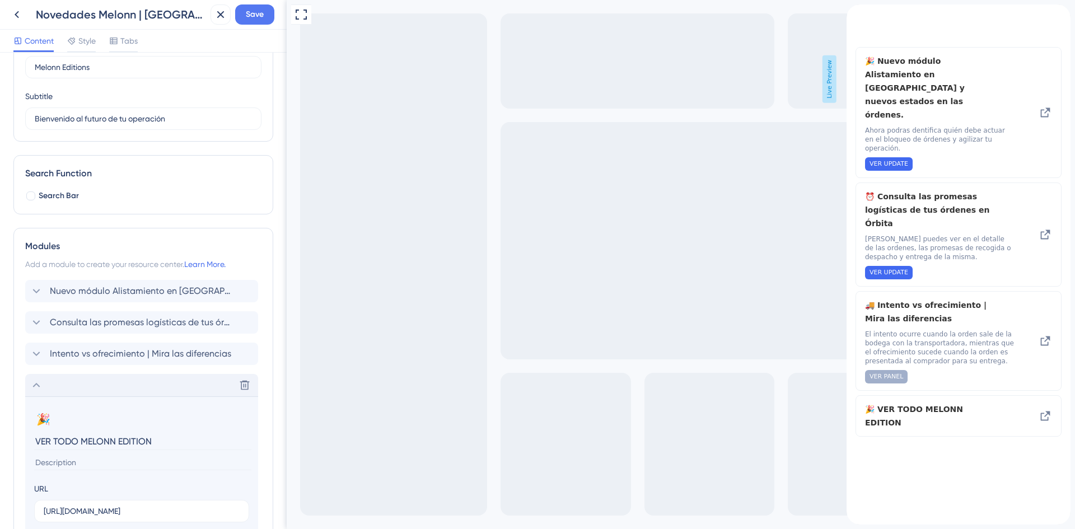
click at [31, 386] on icon at bounding box center [36, 385] width 13 height 13
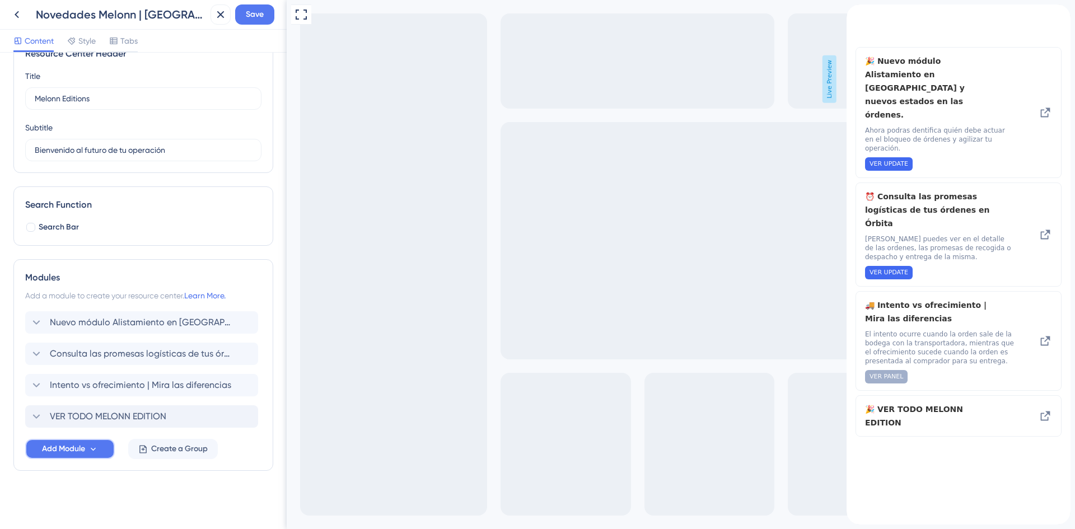
click at [54, 447] on span "Add Module" at bounding box center [63, 448] width 43 height 13
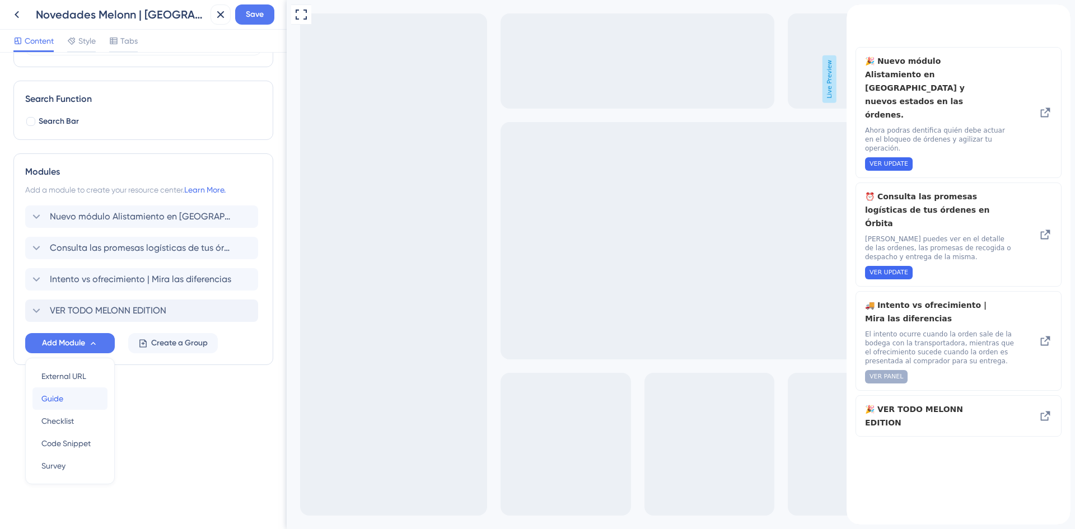
click at [50, 399] on span "Guide" at bounding box center [52, 398] width 22 height 13
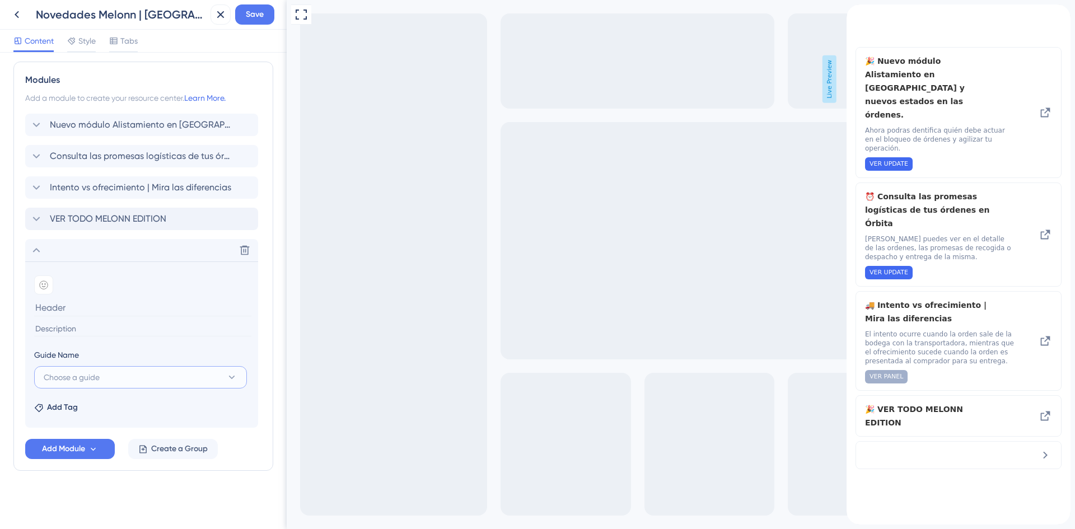
click at [88, 368] on button "Choose a guide" at bounding box center [140, 377] width 213 height 22
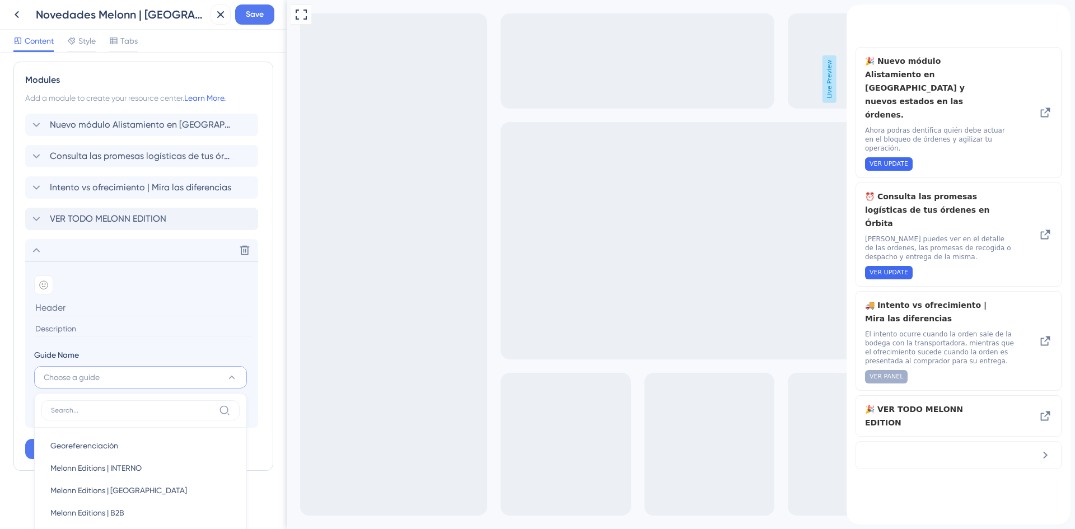
scroll to position [395, 0]
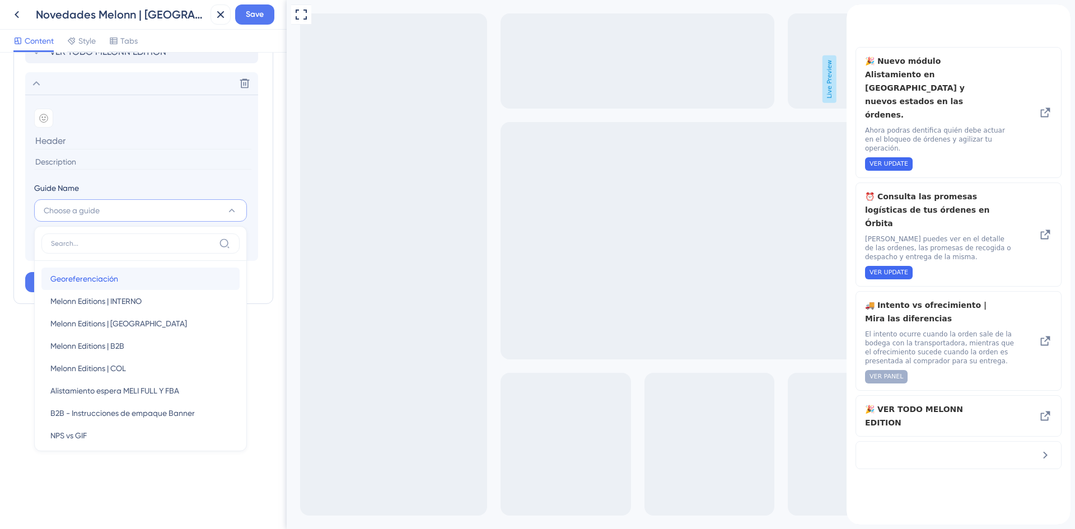
click at [94, 276] on span "Georeferenciación" at bounding box center [84, 278] width 68 height 13
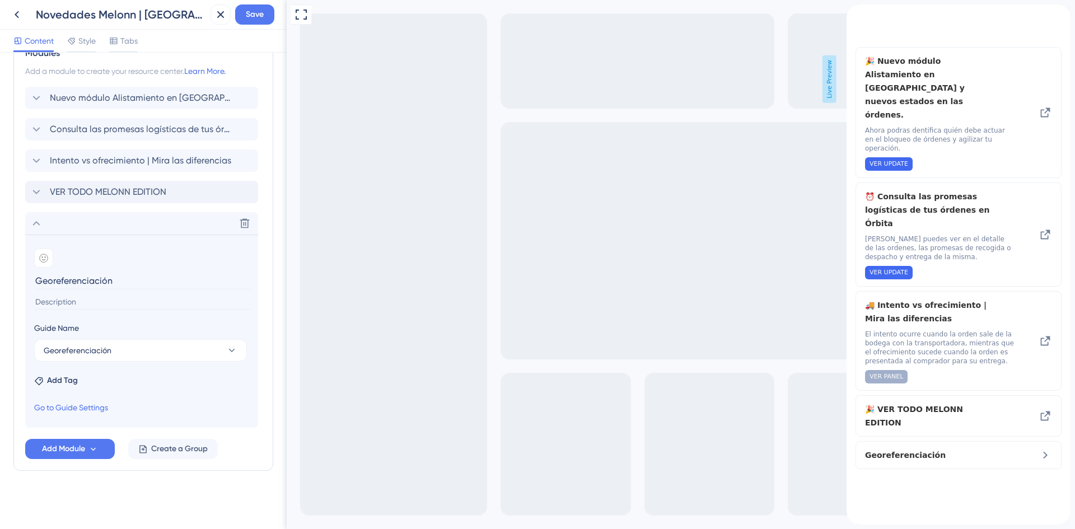
click at [90, 281] on input "Georeferenciación" at bounding box center [142, 280] width 217 height 17
drag, startPoint x: 117, startPoint y: 280, endPoint x: 21, endPoint y: 276, distance: 95.8
click at [21, 276] on div "Modules Add a module to create your resource center. Learn More. Nuevo módulo A…" at bounding box center [143, 253] width 260 height 436
drag, startPoint x: 188, startPoint y: 281, endPoint x: 178, endPoint y: 281, distance: 10.1
click at [178, 281] on input "Auogestiona tus órdenes con georeferreferenciación" at bounding box center [142, 280] width 217 height 17
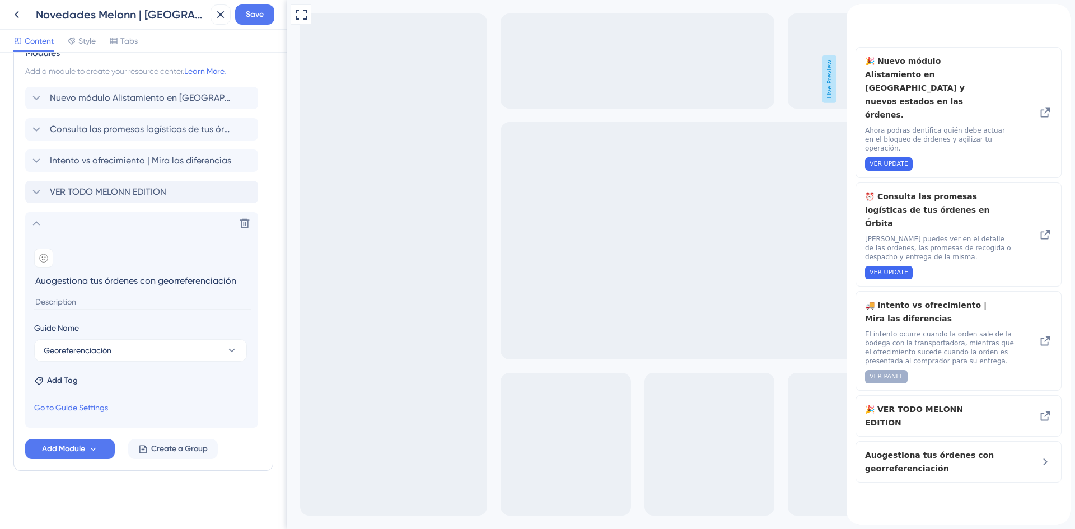
type input "Auogestiona tus órdenes con georreferenciación"
click at [62, 296] on input at bounding box center [142, 302] width 217 height 15
type input "ewewewewewe"
click at [53, 282] on input "Auogestiona tus órdenes con georreferenciación" at bounding box center [142, 280] width 217 height 17
click at [35, 283] on input "Auogestiona tus órdenes con georreferenciación" at bounding box center [142, 280] width 217 height 17
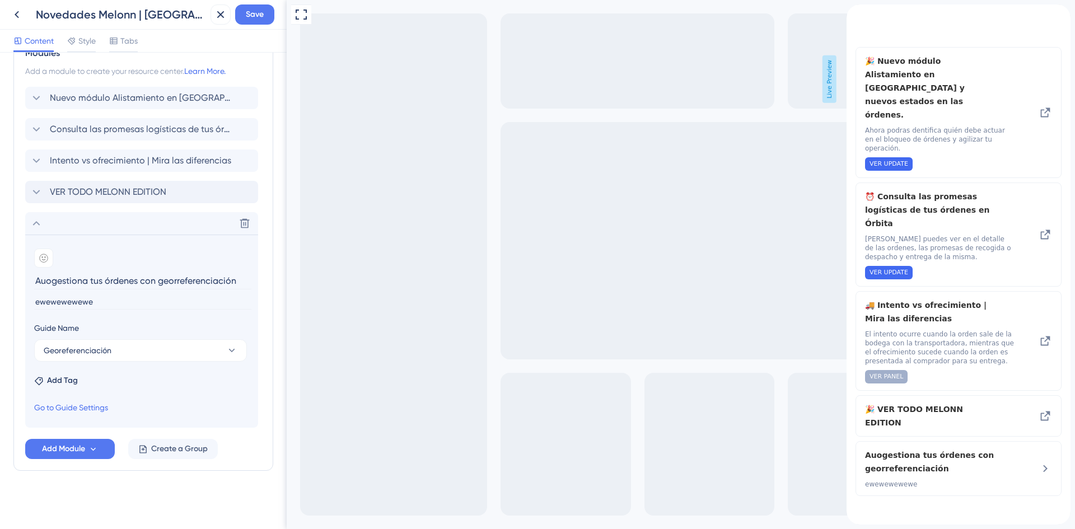
paste input "🗺️"
drag, startPoint x: 119, startPoint y: 281, endPoint x: 48, endPoint y: 283, distance: 71.2
click at [48, 283] on input "🗺️ Auogestiona tus órdenes con georreferenciación" at bounding box center [142, 280] width 217 height 17
type input "¿Tienes órdenes con georreferrenciación errónea?"
click at [103, 296] on input "ewewewewewe" at bounding box center [142, 302] width 217 height 15
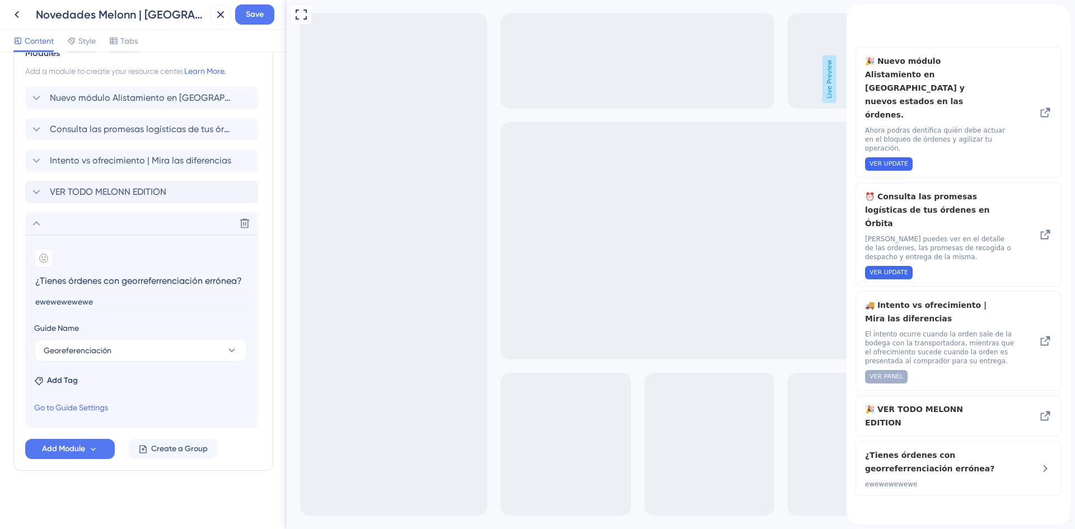
click at [10, 300] on div "Resource Center Header Title Melonn Editions 13 Melonn Editions Subtitle Bienve…" at bounding box center [143, 291] width 287 height 477
type input "A"
drag, startPoint x: 223, startPoint y: 304, endPoint x: 89, endPoint y: 304, distance: 134.4
click at [89, 304] on input "Haz clic aquí y activa el paso a paso para aprender" at bounding box center [142, 302] width 217 height 15
type input "Haz clic aquí y aprende a autogestionarlas"
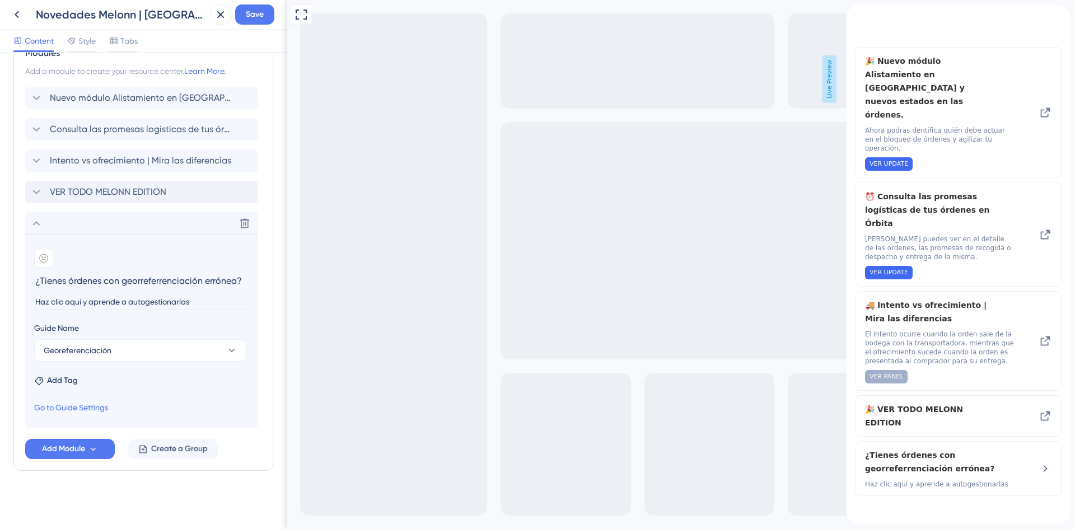
click at [35, 282] on input "¿Tienes órdenes con georreferrenciación errónea?" at bounding box center [142, 280] width 217 height 17
paste input "🗺️"
type input "🗺️¿Tienes órdenes con georreferrenciación errónea?"
click at [42, 258] on icon at bounding box center [44, 257] width 4 height 3
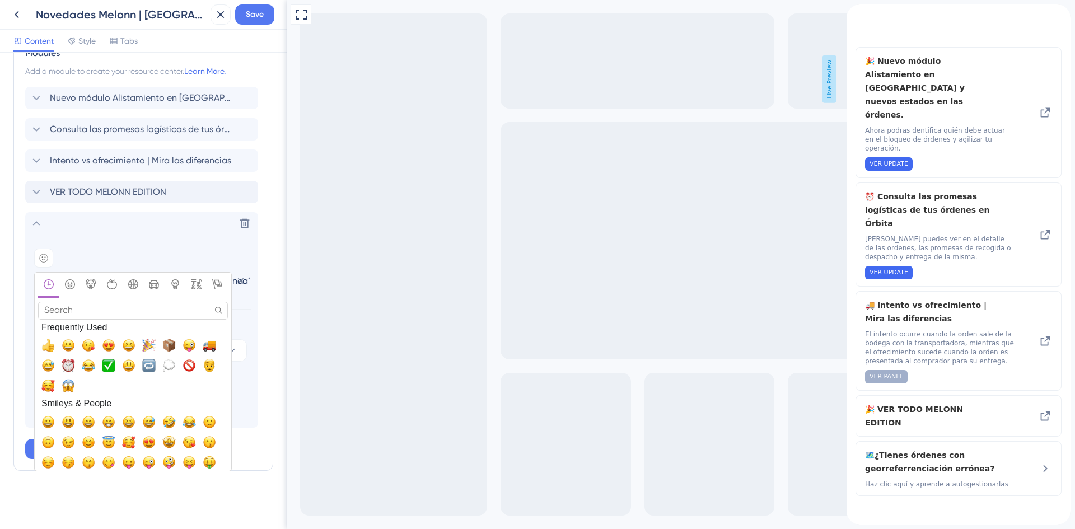
click at [78, 309] on input "Search" at bounding box center [133, 310] width 190 height 17
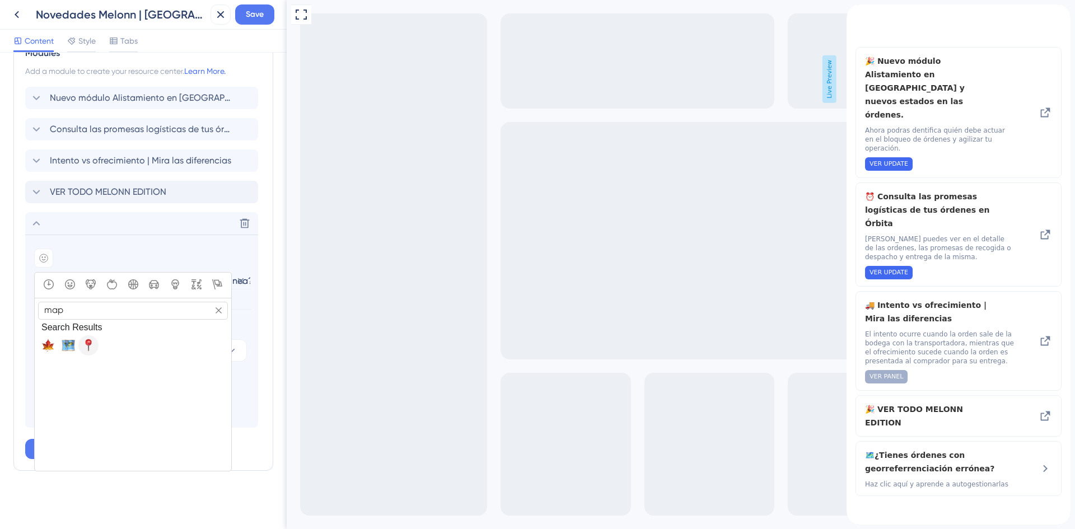
type input "map"
click at [89, 346] on span "📍, round_pushpin" at bounding box center [88, 345] width 13 height 13
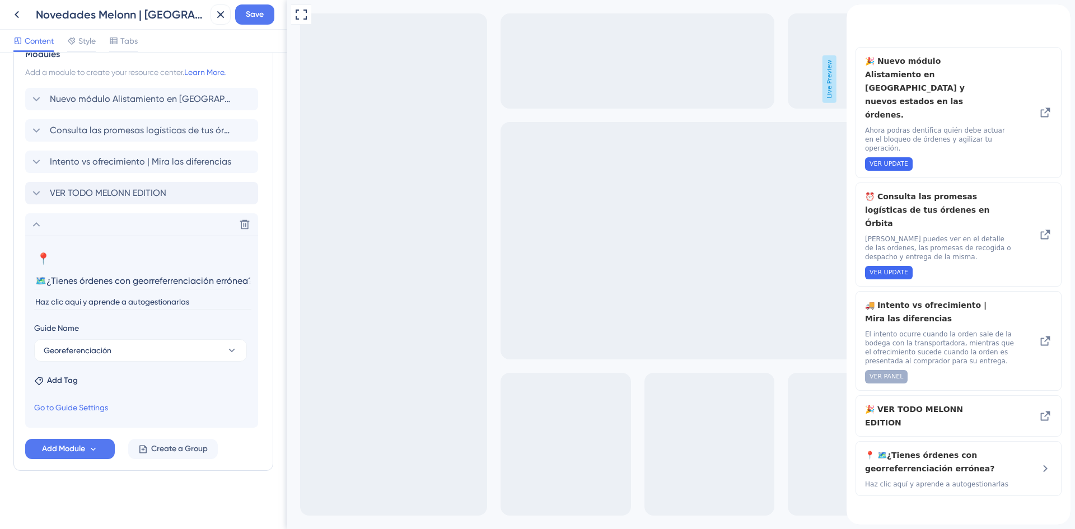
click at [43, 282] on input "🗺️¿Tienes órdenes con georreferrenciación errónea?" at bounding box center [142, 280] width 217 height 17
type input "¿Tienes órdenes con georreferrenciación errónea?"
click at [85, 226] on div "Delete" at bounding box center [141, 224] width 233 height 22
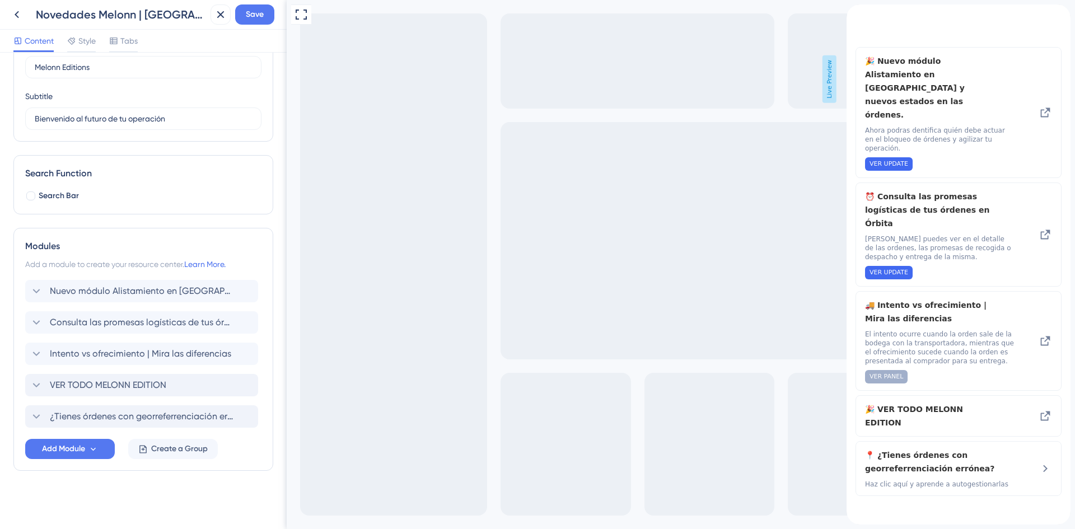
scroll to position [62, 0]
drag, startPoint x: 25, startPoint y: 416, endPoint x: 34, endPoint y: 287, distance: 129.1
click at [34, 287] on div "Nuevo módulo Alistamiento en Espera y nuevos estados en las órdenes. Consulta l…" at bounding box center [143, 354] width 236 height 148
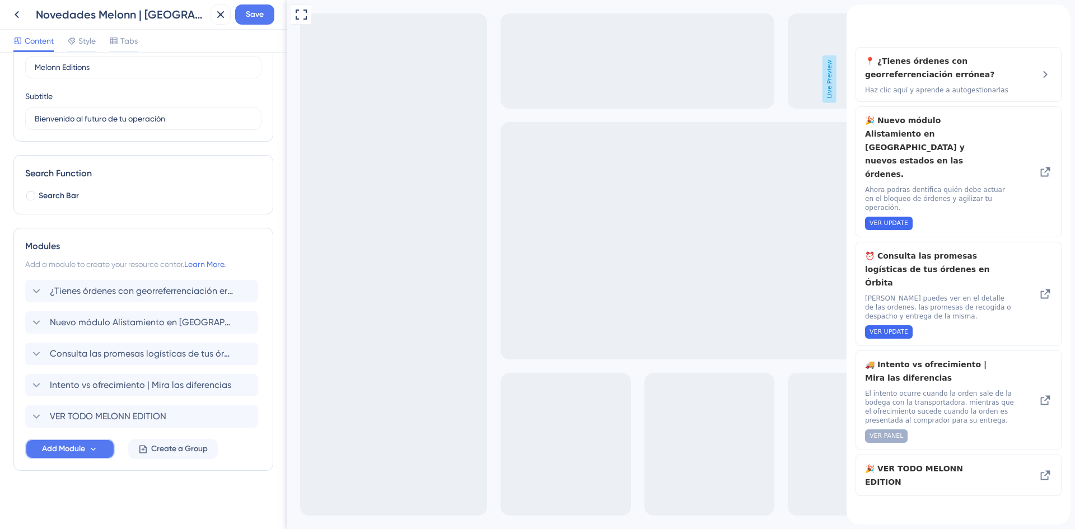
click at [70, 446] on span "Add Module" at bounding box center [63, 448] width 43 height 13
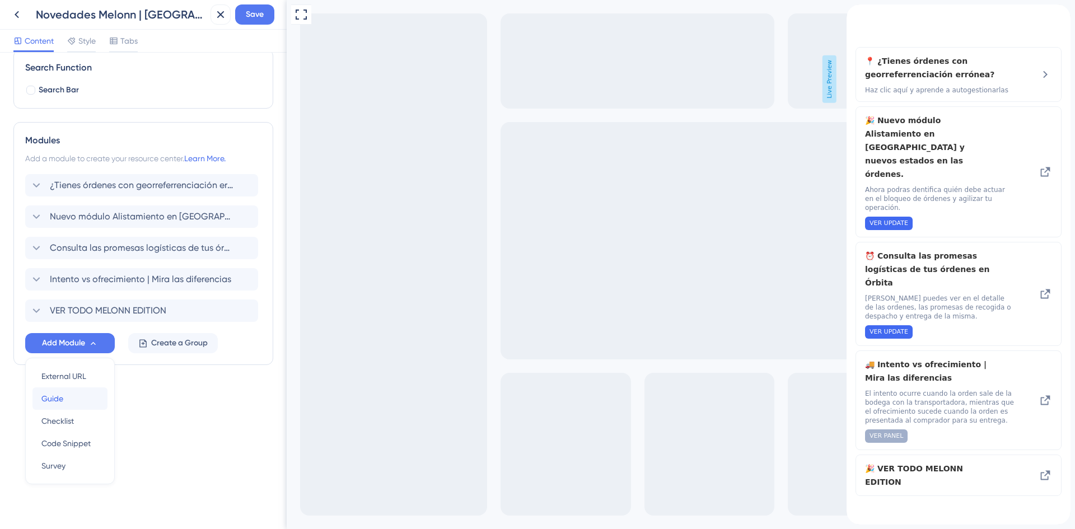
click at [77, 400] on div "Guide Guide" at bounding box center [69, 399] width 57 height 22
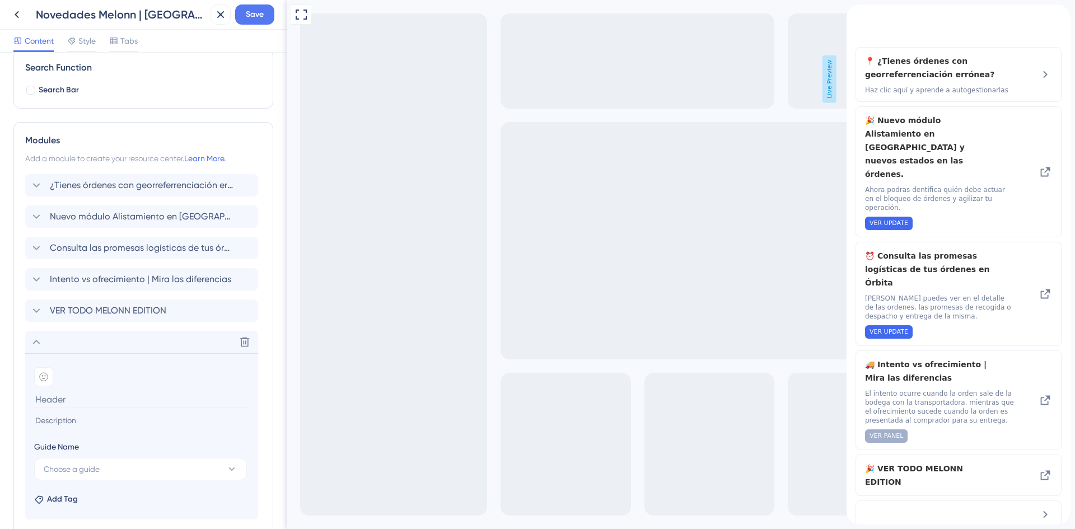
scroll to position [224, 0]
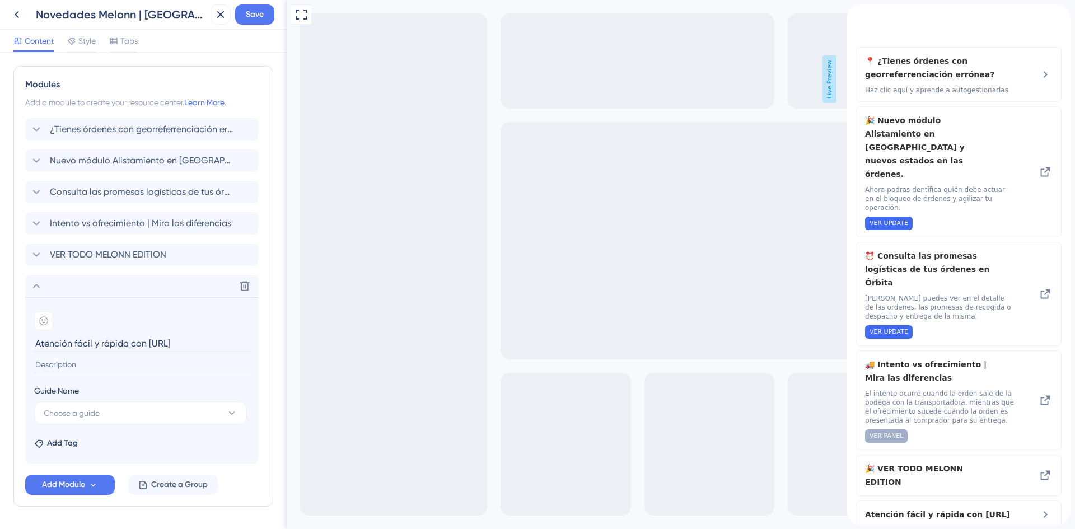
type input "Atención fácil y rápida con ORBI.AI"
click at [77, 361] on input at bounding box center [142, 364] width 217 height 15
type input "s"
type input "Soluciona dudas de tu operación con la nueva IA"
click at [224, 363] on input "Soluciona dudas de tu operación con la nueva IA" at bounding box center [142, 364] width 217 height 15
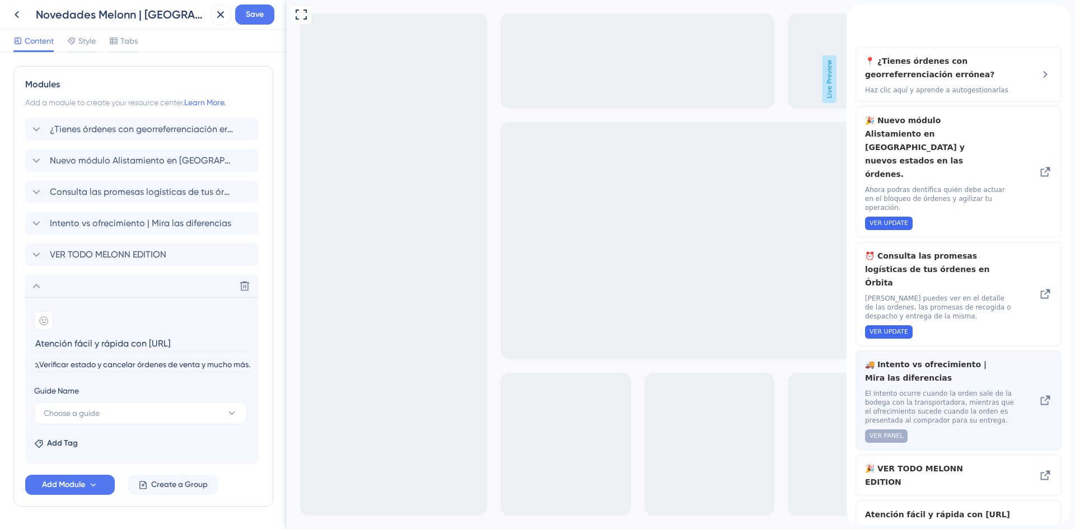
scroll to position [33, 0]
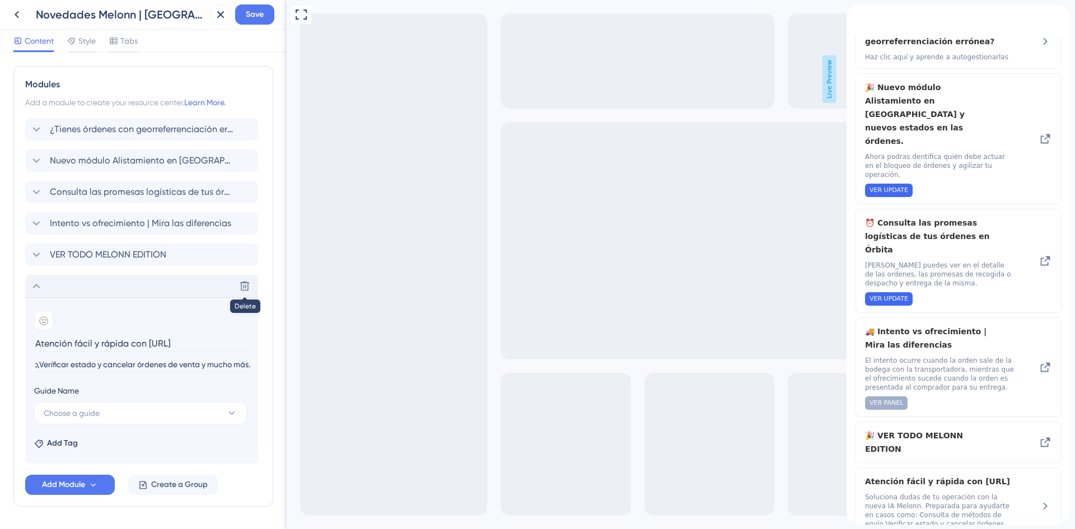
type input "Soluciona dudas de tu operación con la nueva IA Melonn. Preparada para ayudarte…"
click at [53, 280] on div "Delete" at bounding box center [141, 286] width 233 height 22
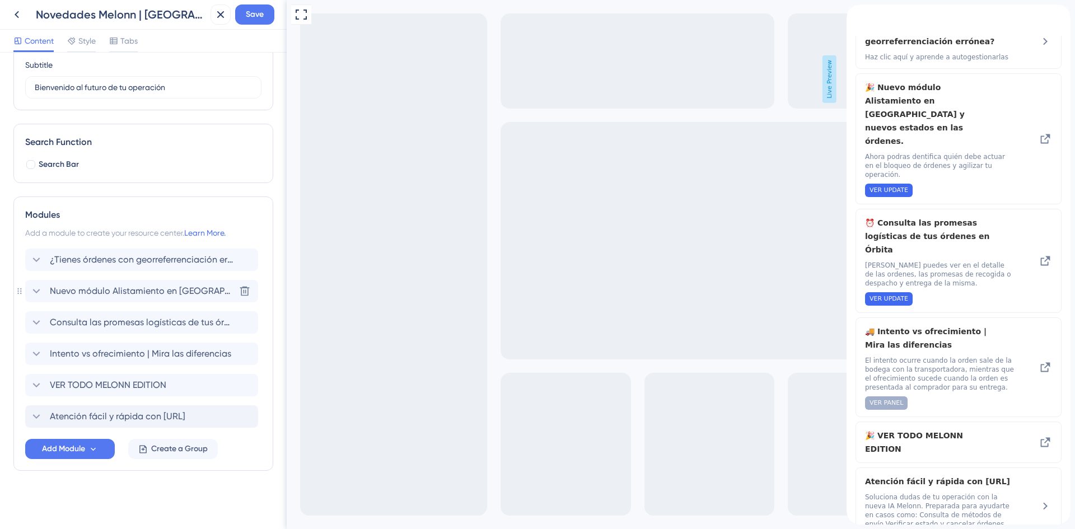
scroll to position [94, 0]
drag, startPoint x: 83, startPoint y: 414, endPoint x: 82, endPoint y: 239, distance: 175.3
click at [82, 239] on div "Modules Add a module to create your resource center. Learn More. ¿Tienes órdene…" at bounding box center [143, 334] width 260 height 274
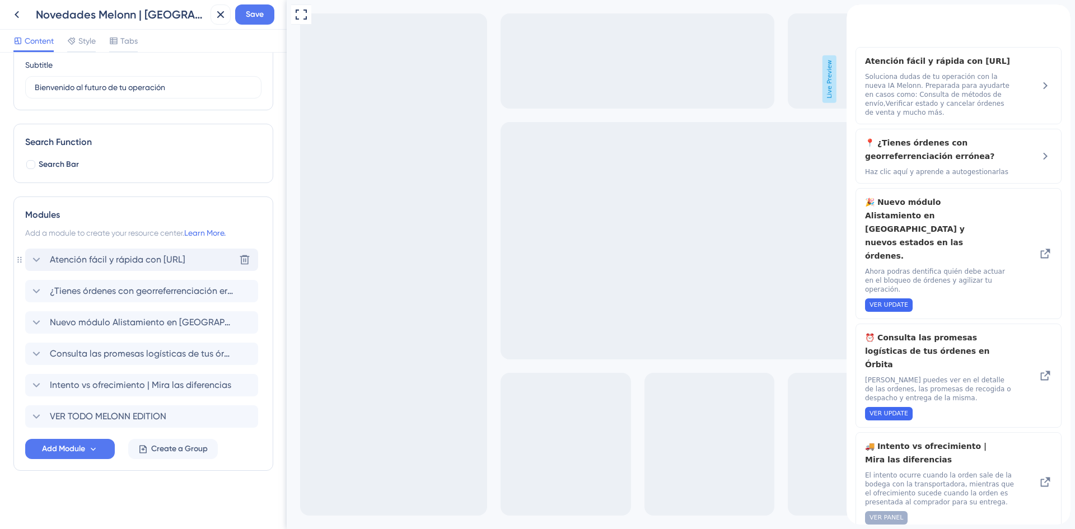
click at [94, 259] on span "Atención fácil y rápida con ORBI.AI" at bounding box center [118, 259] width 136 height 13
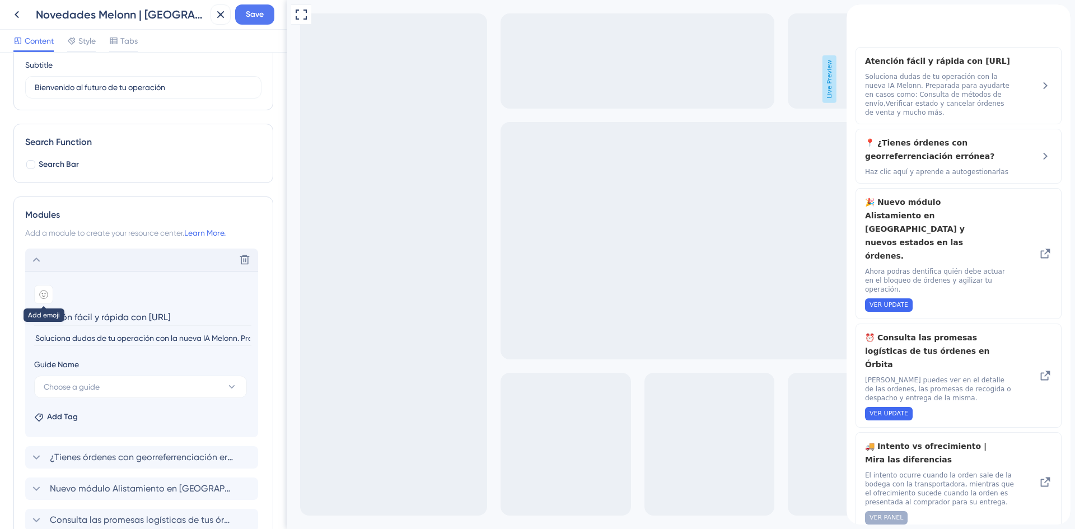
click at [44, 291] on icon at bounding box center [44, 295] width 8 height 8
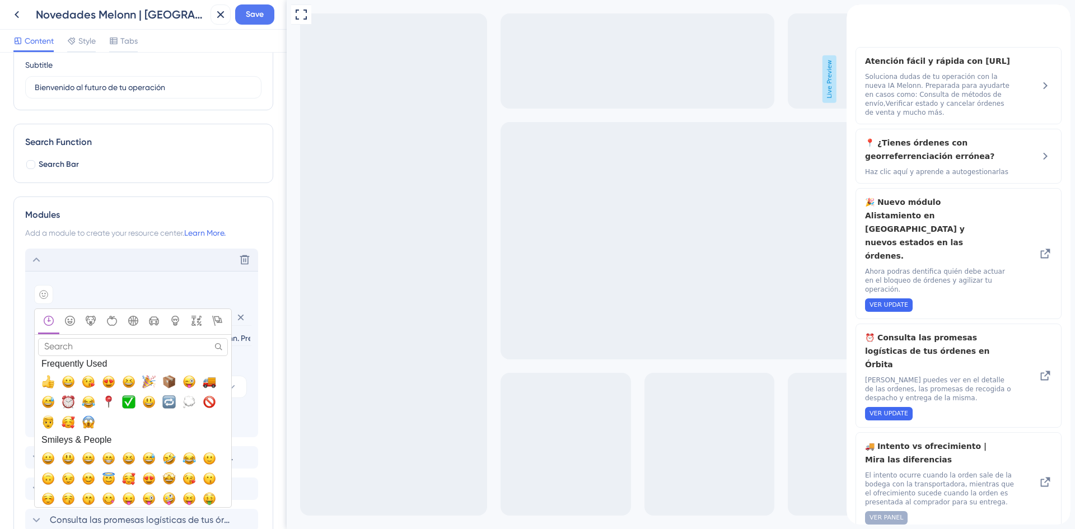
click at [105, 352] on input "Search" at bounding box center [133, 346] width 190 height 17
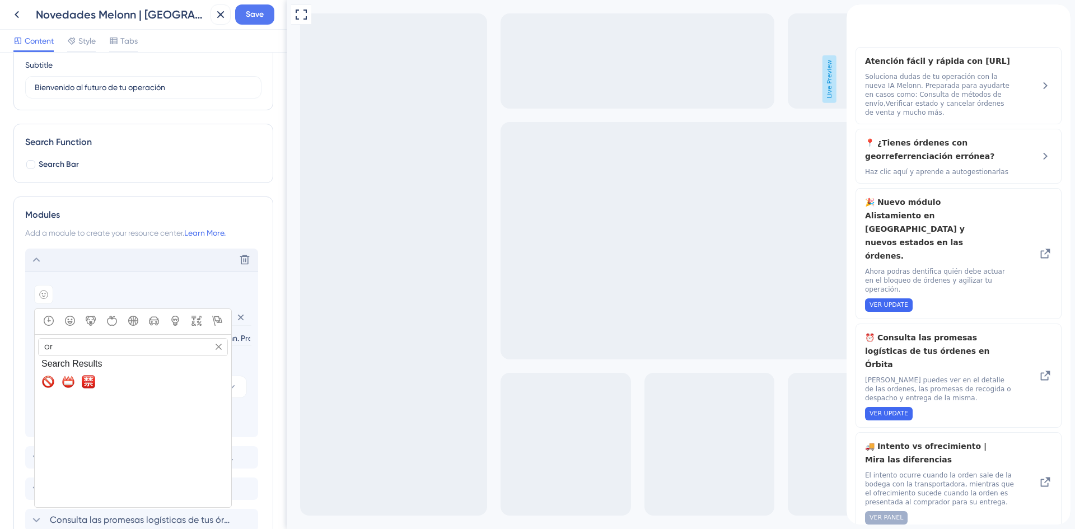
type input "o"
type input "plane"
click at [112, 376] on span "🪐, ringed_planet" at bounding box center [108, 381] width 13 height 13
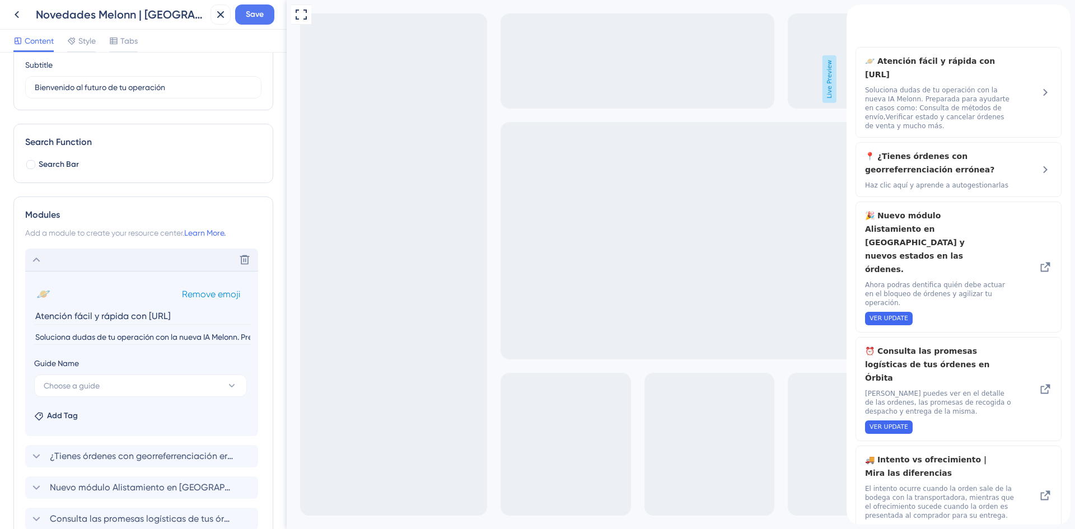
scroll to position [150, 0]
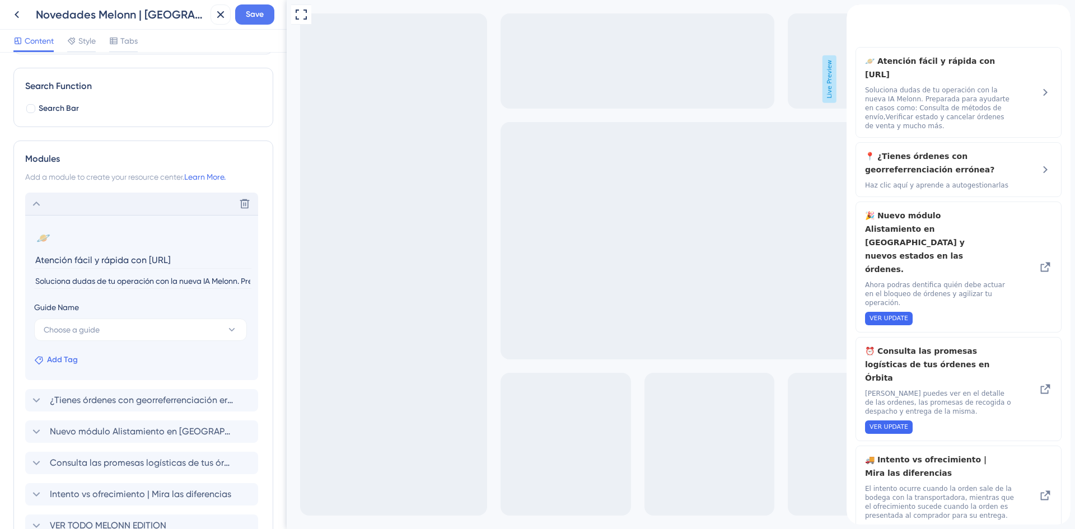
click at [67, 356] on span "Add Tag" at bounding box center [62, 359] width 31 height 13
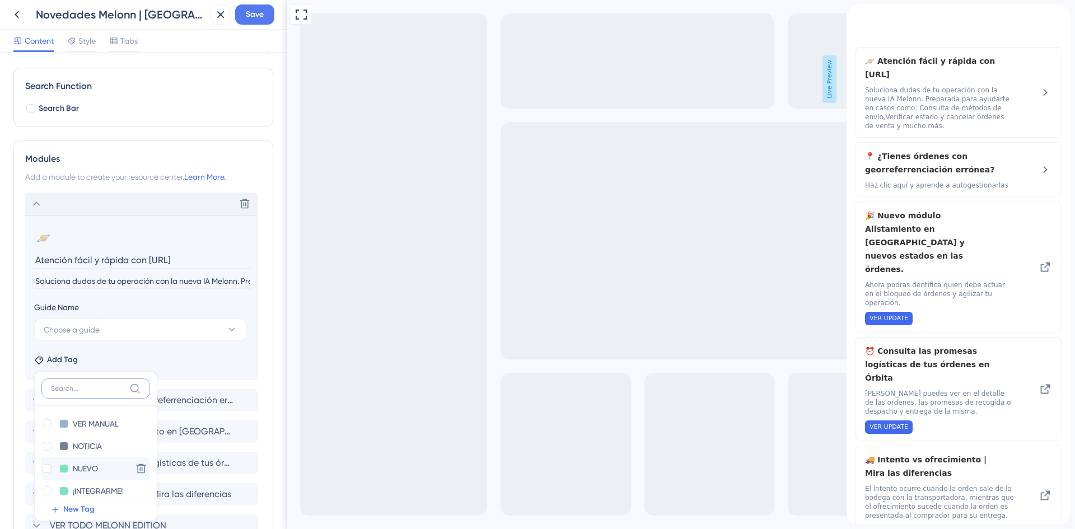
scroll to position [259, 0]
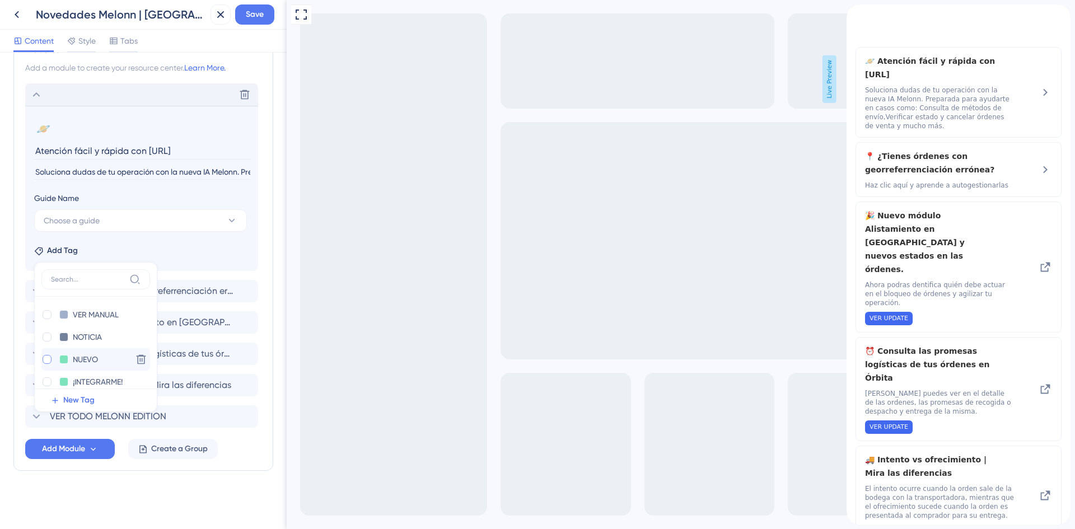
click at [48, 358] on div at bounding box center [47, 359] width 9 height 9
checkbox input "true"
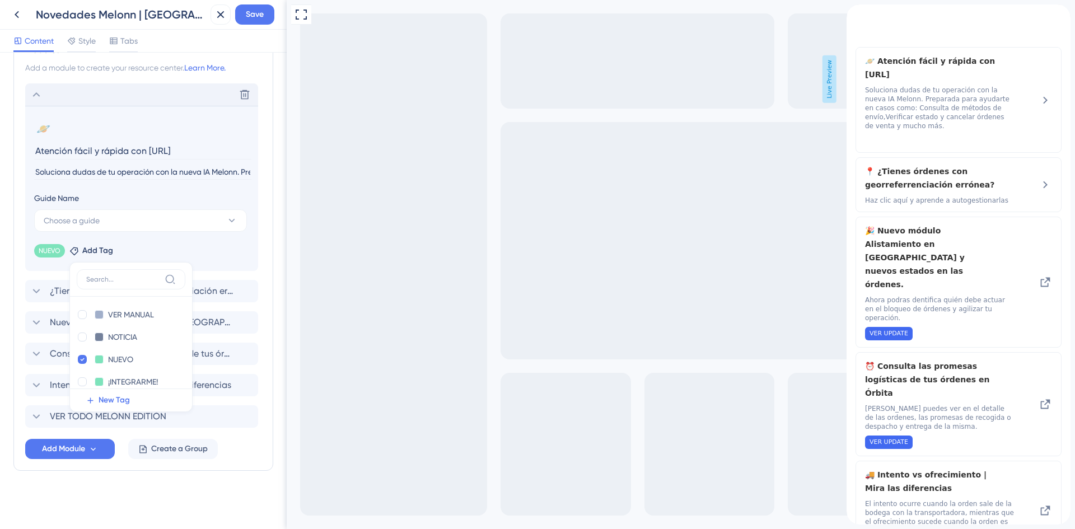
click at [169, 247] on div "NUEVO Remove Add Tag VER MANUAL VER MANUAL Delete NOTICIA NOTICIA Delete NUEVO …" at bounding box center [141, 249] width 215 height 18
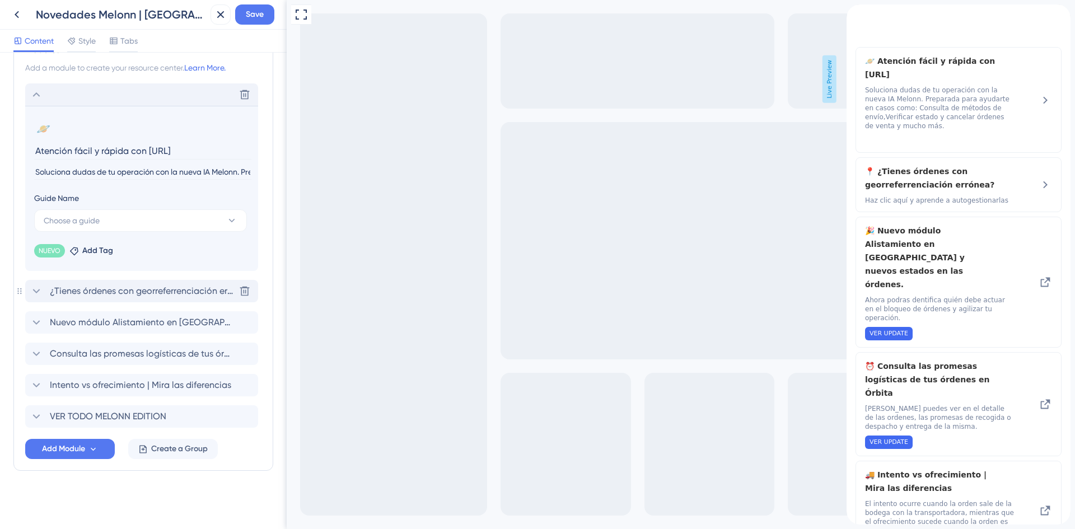
click at [130, 290] on span "¿Tienes órdenes con georreferrenciación errónea?" at bounding box center [142, 290] width 185 height 13
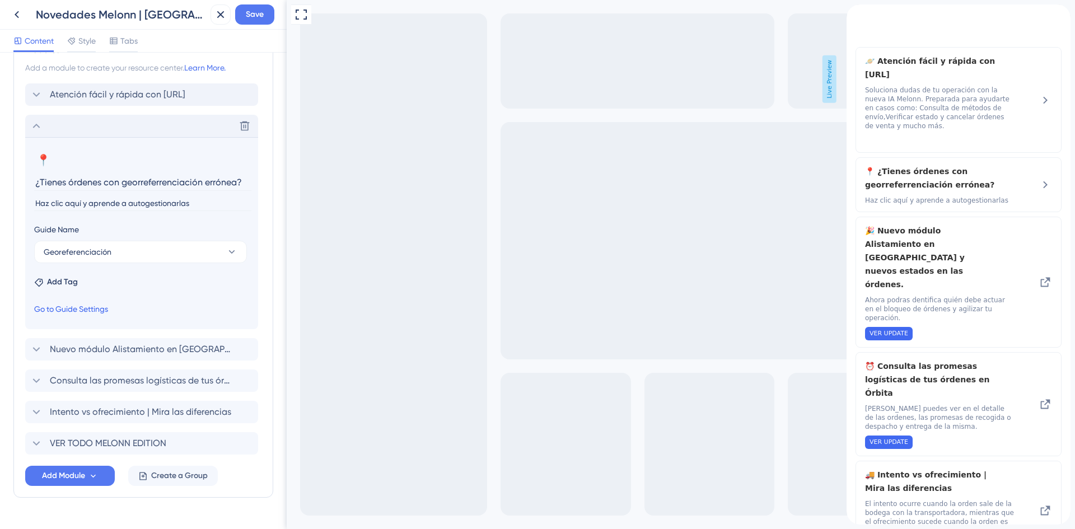
click at [52, 304] on link "Go to Guide Settings" at bounding box center [71, 308] width 74 height 13
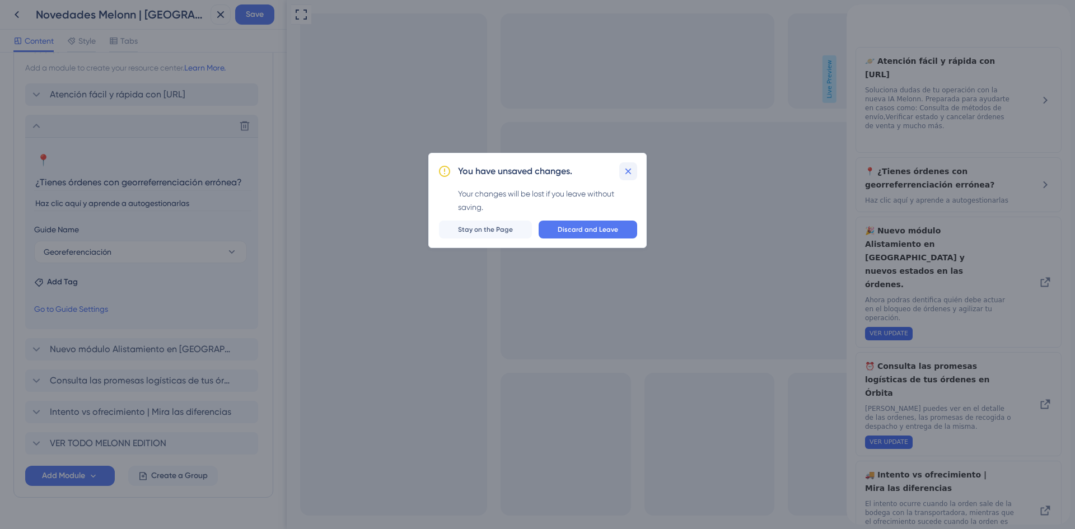
click at [628, 171] on icon at bounding box center [629, 171] width 6 height 6
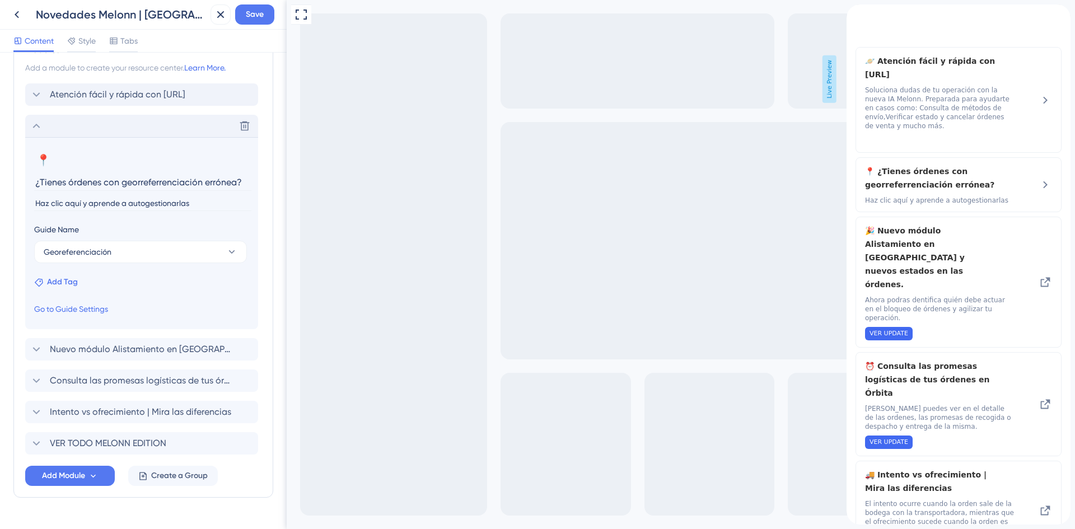
click at [76, 279] on span "Add Tag" at bounding box center [62, 282] width 31 height 13
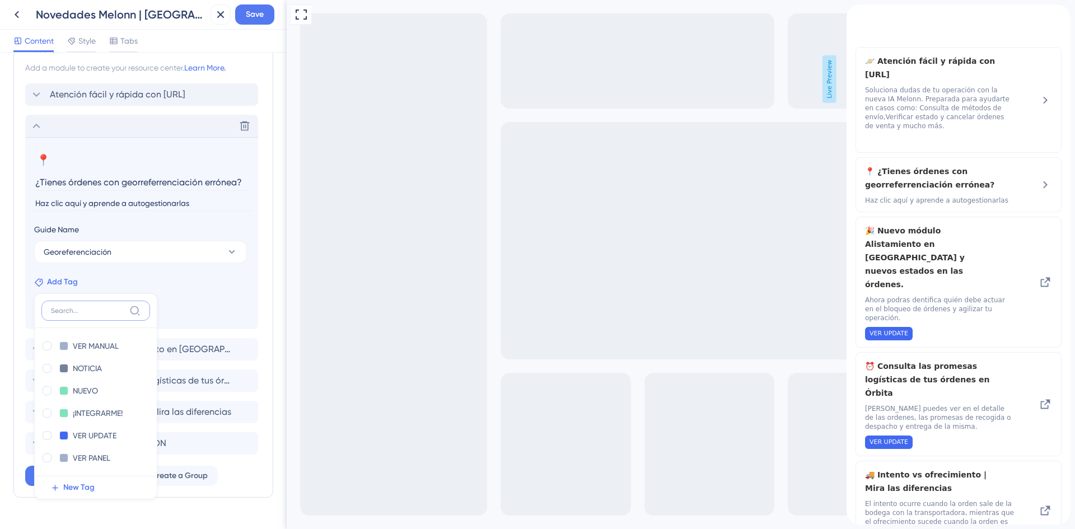
scroll to position [286, 0]
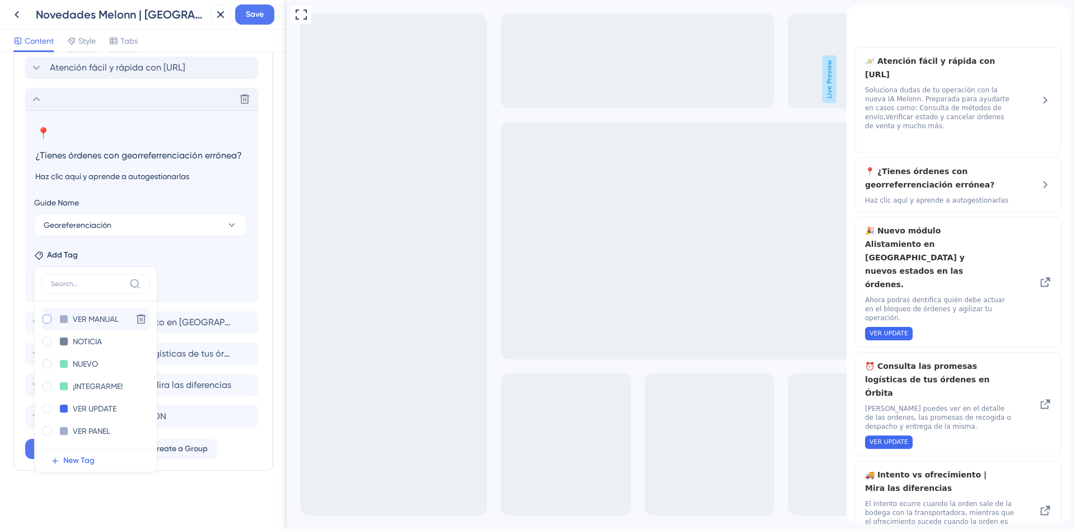
click at [46, 315] on div at bounding box center [47, 319] width 9 height 9
checkbox input "true"
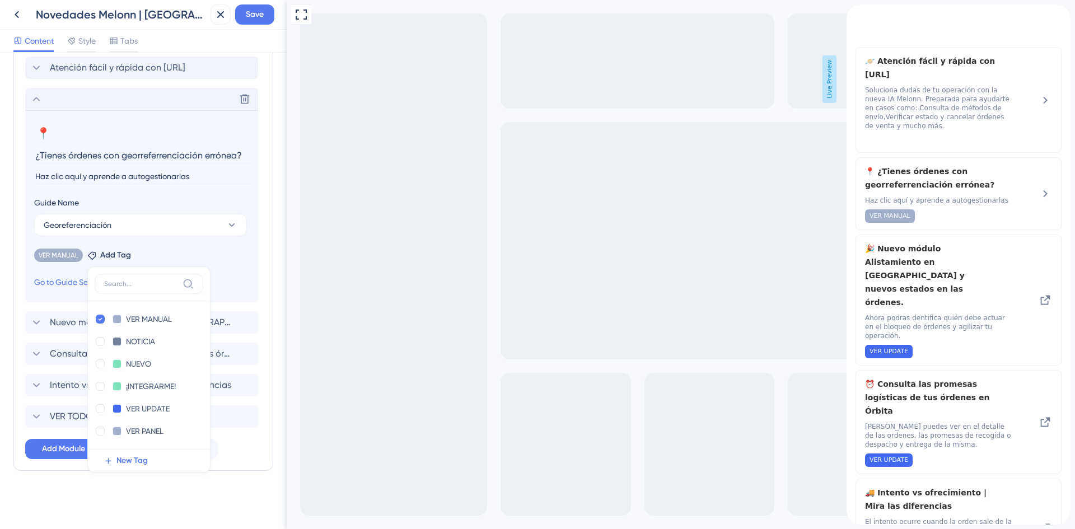
click at [192, 252] on div "VER MANUAL Remove Add Tag VER MANUAL VER MANUAL Delete NOTICIA NOTICIA Delete N…" at bounding box center [141, 253] width 215 height 18
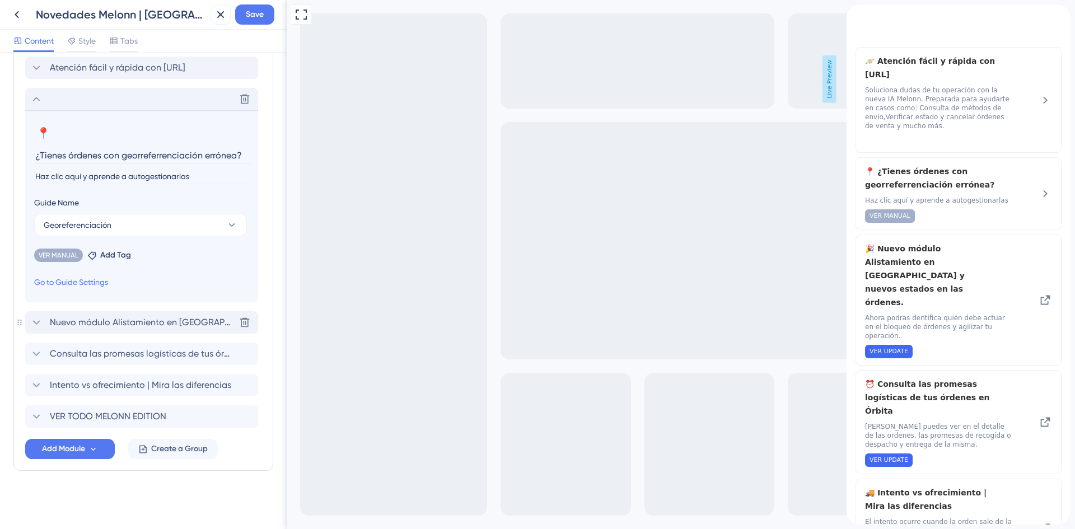
click at [76, 325] on span "Nuevo módulo Alistamiento en Espera y nuevos estados en las órdenes." at bounding box center [142, 322] width 185 height 13
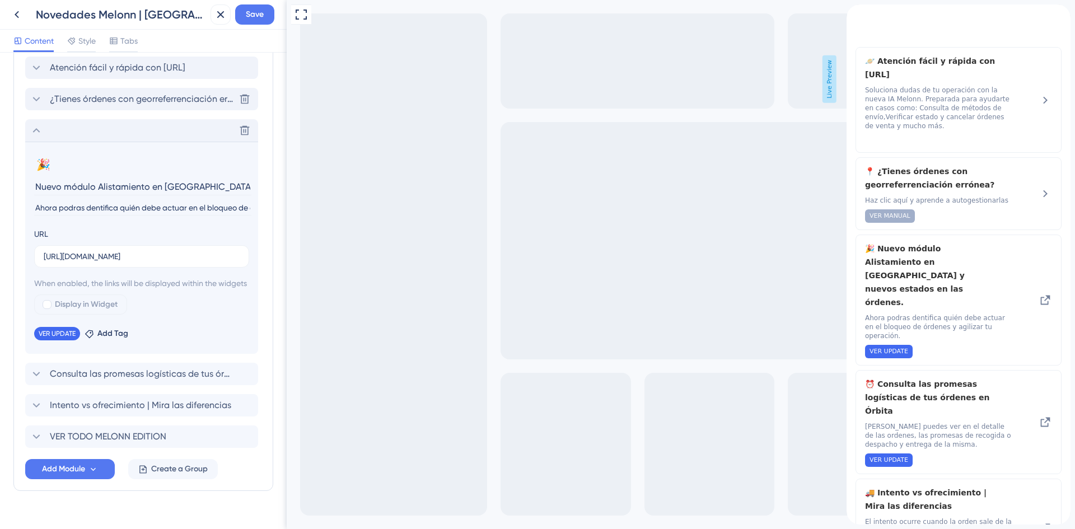
scroll to position [0, 77]
click at [57, 338] on span "VER UPDATE" at bounding box center [57, 333] width 37 height 9
click at [53, 338] on span "VER UPDATE" at bounding box center [57, 333] width 37 height 9
click at [74, 336] on icon at bounding box center [74, 332] width 7 height 7
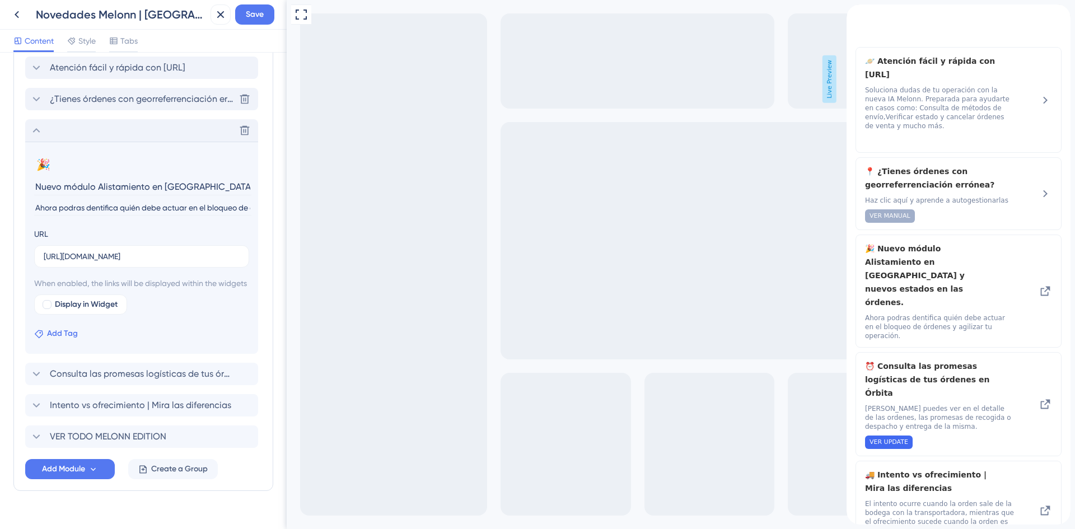
click at [57, 341] on span "Add Tag" at bounding box center [62, 333] width 31 height 13
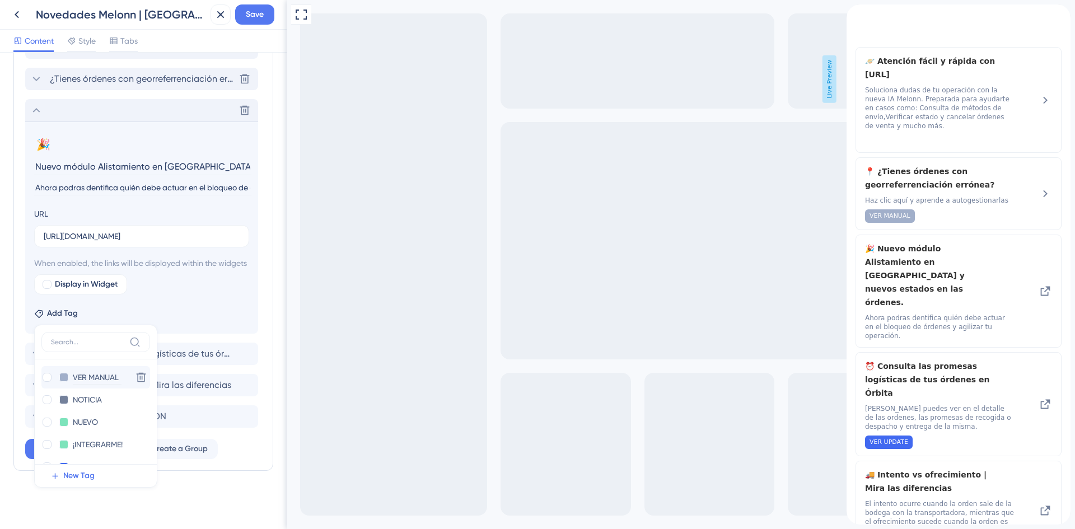
scroll to position [43, 0]
click at [45, 446] on div at bounding box center [47, 446] width 9 height 9
checkbox input "true"
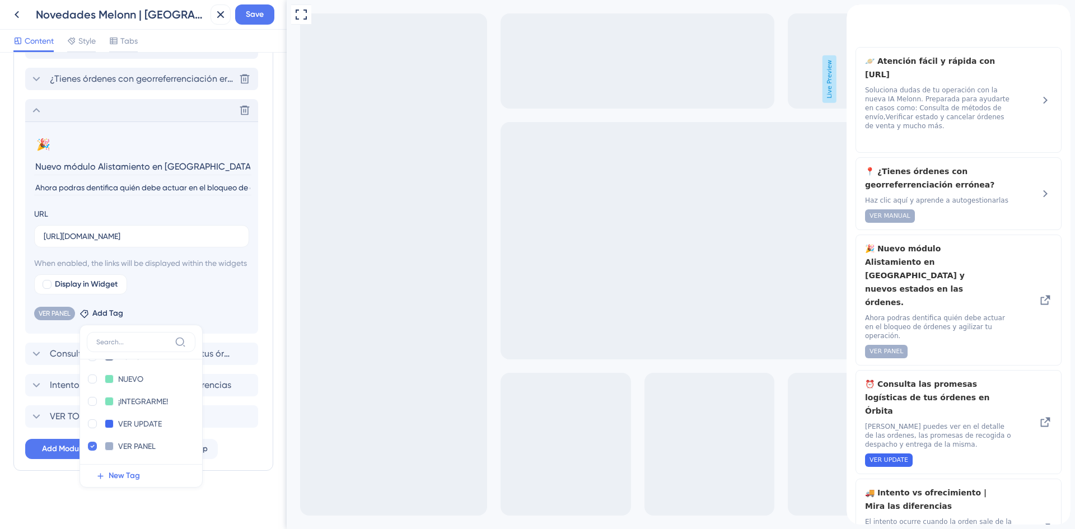
click at [206, 285] on div "Display in Widget" at bounding box center [141, 284] width 215 height 20
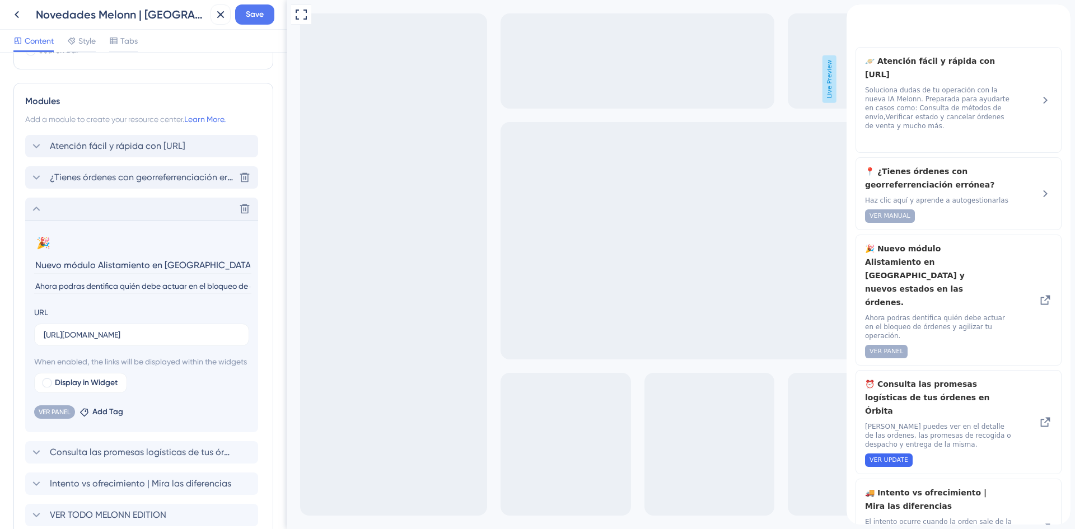
click at [54, 208] on div "Delete" at bounding box center [141, 209] width 233 height 22
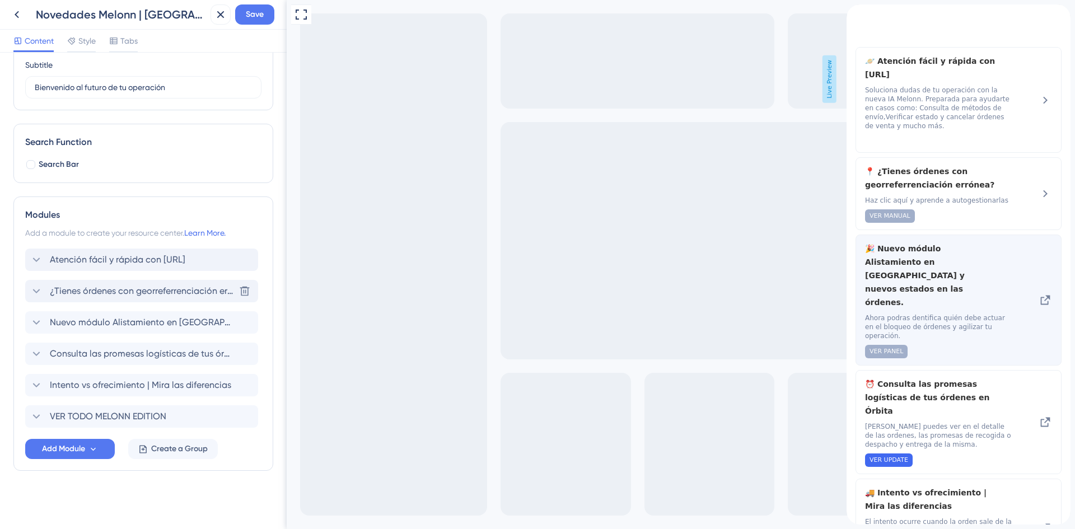
scroll to position [69, 0]
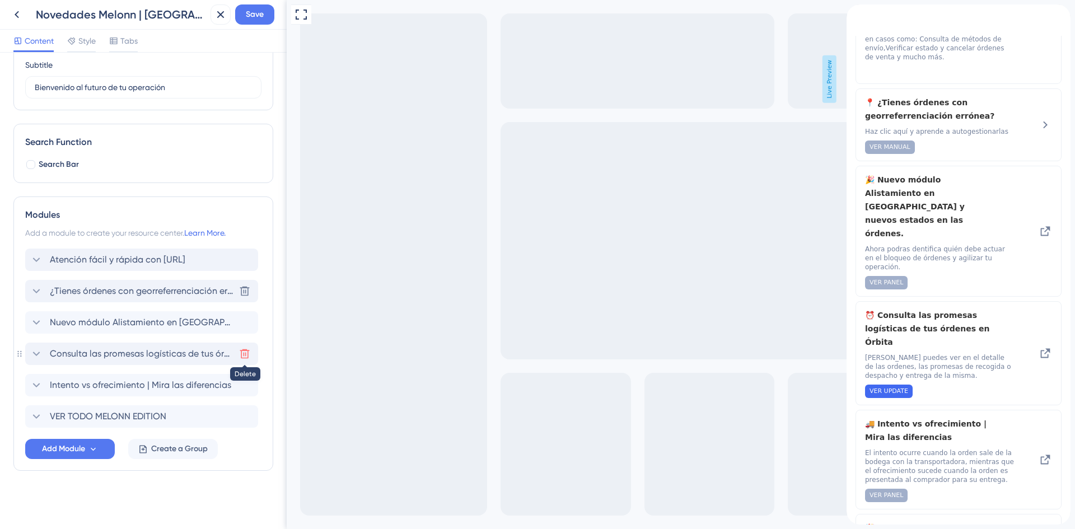
click at [248, 296] on icon at bounding box center [245, 292] width 10 height 10
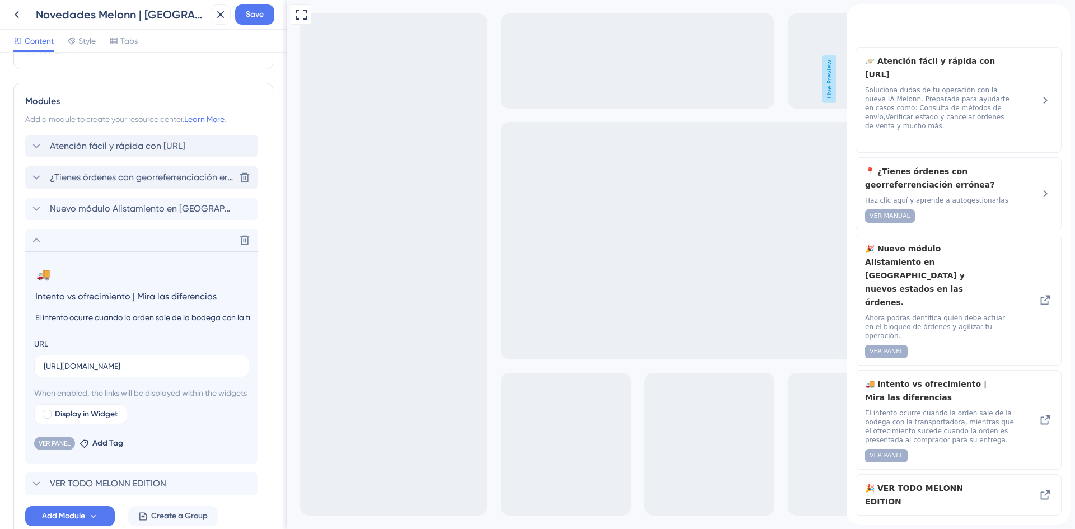
scroll to position [288, 0]
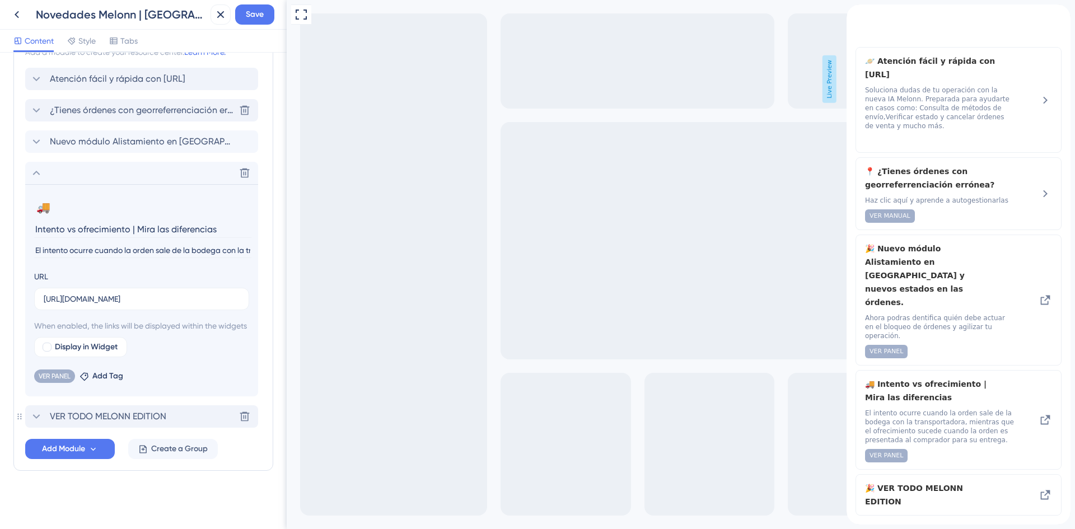
click at [103, 409] on div "VER TODO MELONN EDITION Delete" at bounding box center [141, 416] width 233 height 22
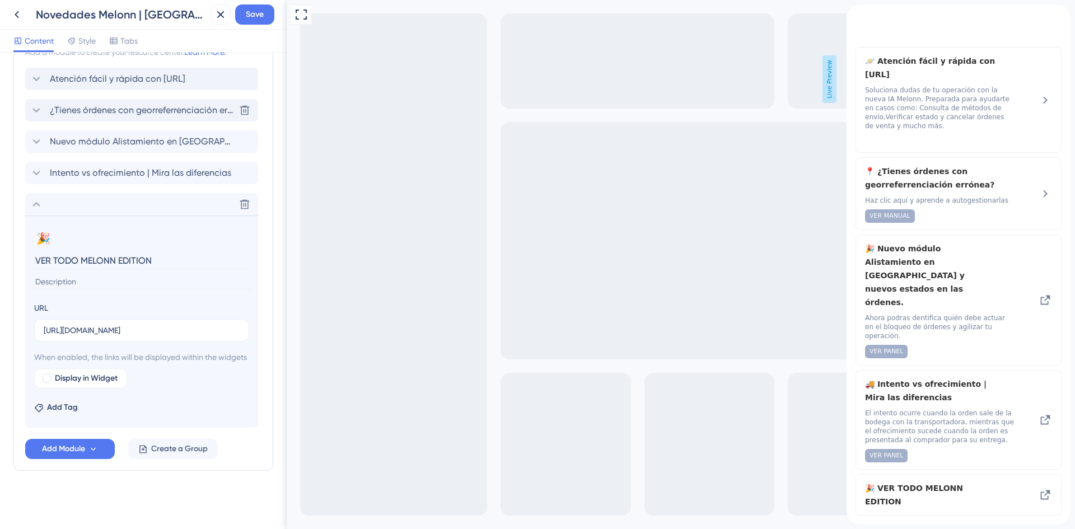
click at [77, 252] on input "VER TODO MELONN EDITION" at bounding box center [142, 260] width 217 height 17
drag, startPoint x: 84, startPoint y: 248, endPoint x: 241, endPoint y: 245, distance: 156.8
click at [241, 252] on input "VER TODAS MELONN EDITION" at bounding box center [142, 260] width 217 height 17
type input "VER TODAS LAS NOVEDADES"
click at [188, 324] on input "https://melonn.com/julio-2025/" at bounding box center [142, 330] width 196 height 12
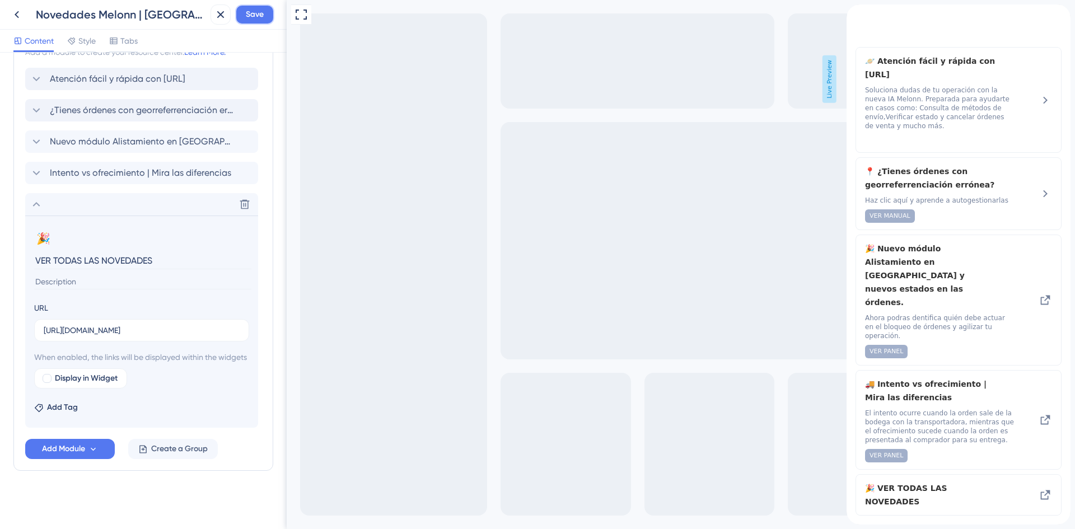
click at [255, 12] on span "Save" at bounding box center [255, 14] width 18 height 13
click at [250, 16] on span "Save" at bounding box center [255, 14] width 18 height 13
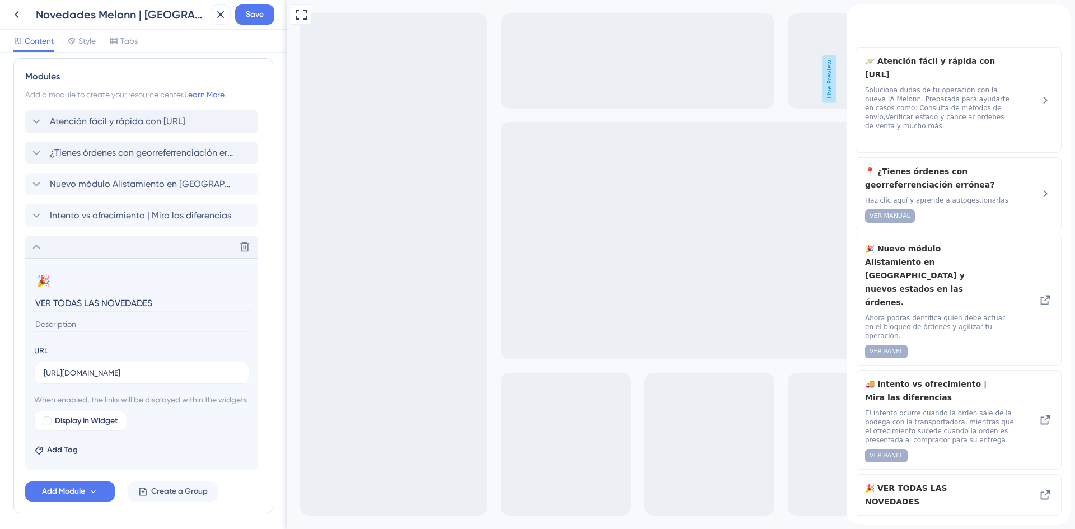
click at [58, 248] on div "Delete" at bounding box center [141, 247] width 233 height 22
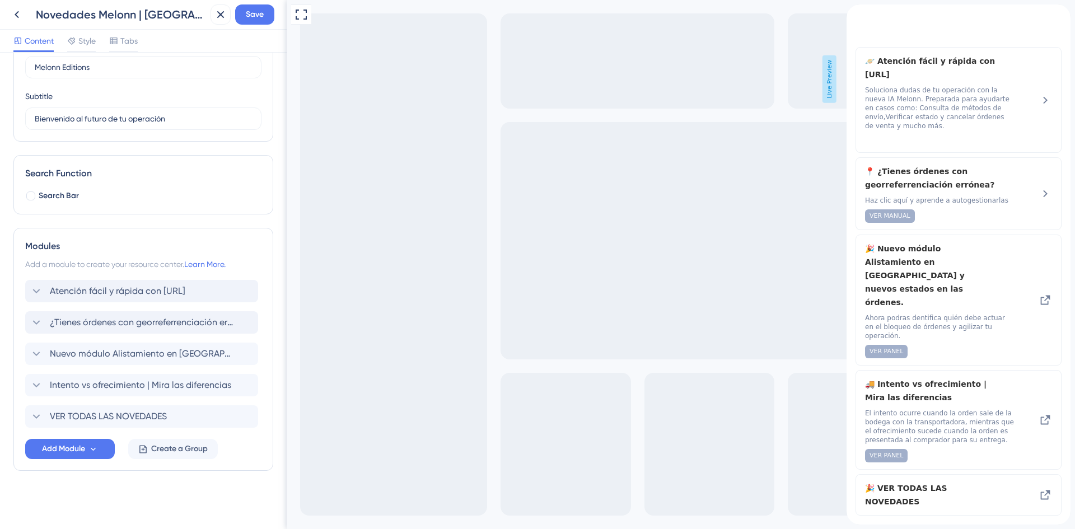
scroll to position [0, 0]
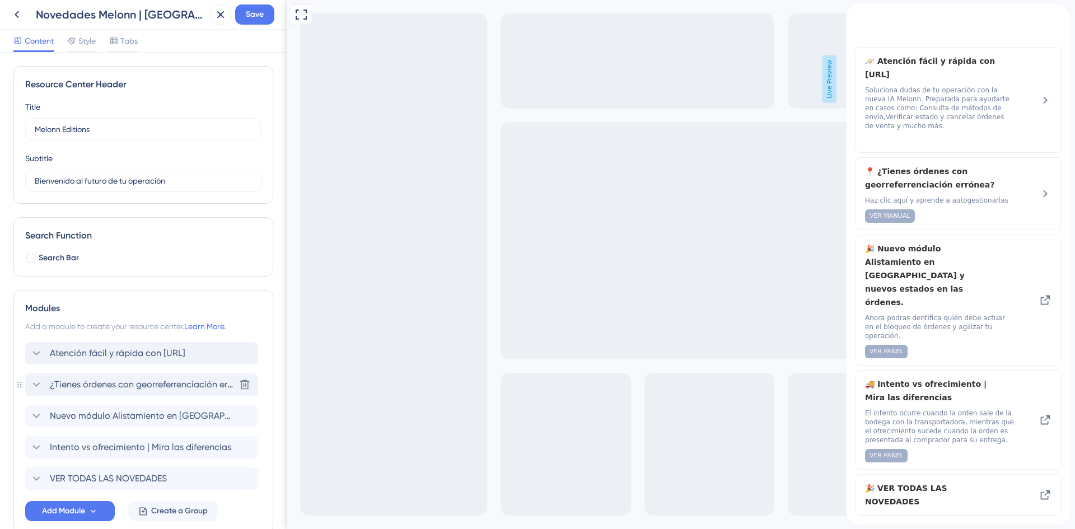
click at [116, 389] on span "¿Tienes órdenes con georreferrenciación errónea?" at bounding box center [142, 384] width 185 height 13
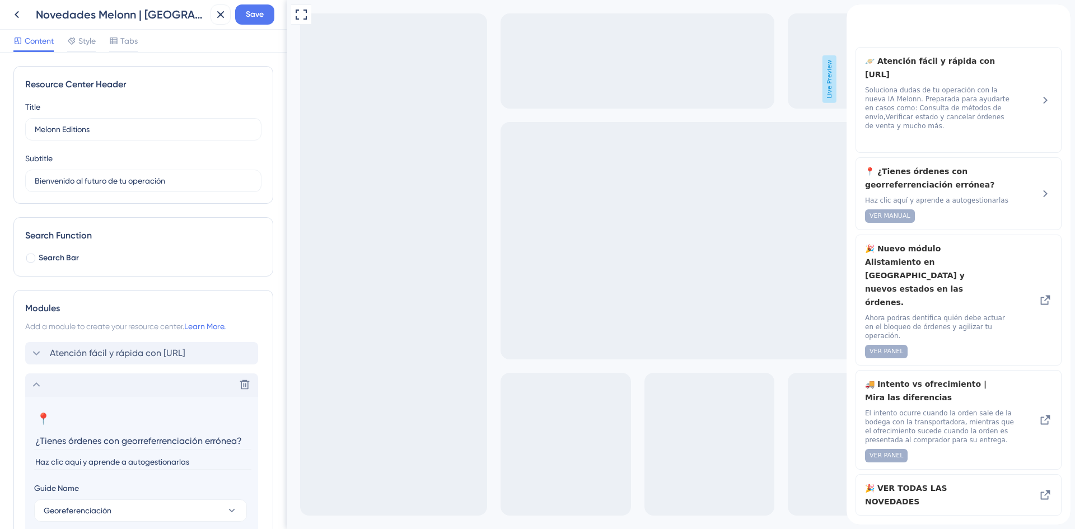
scroll to position [224, 0]
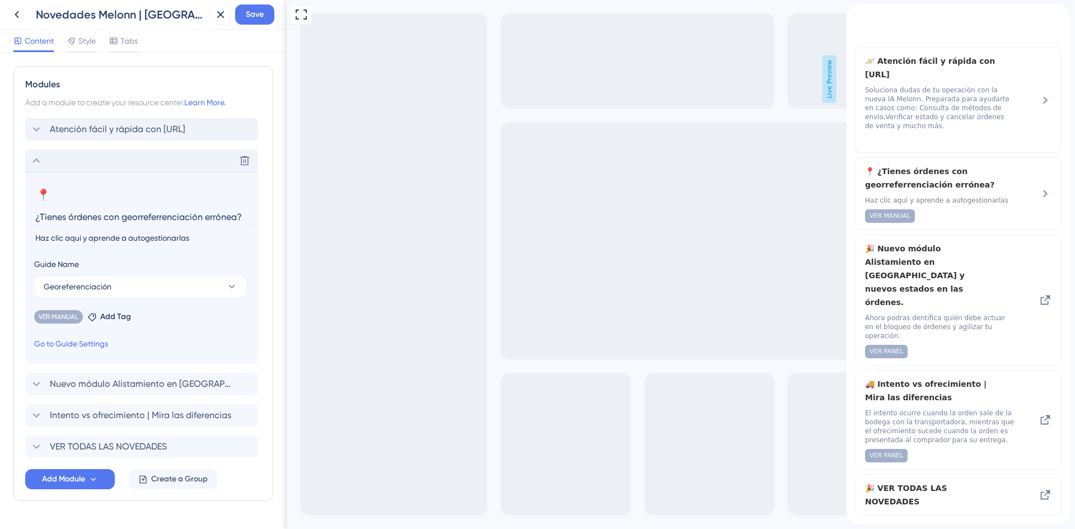
click at [74, 166] on div "Delete" at bounding box center [141, 161] width 233 height 22
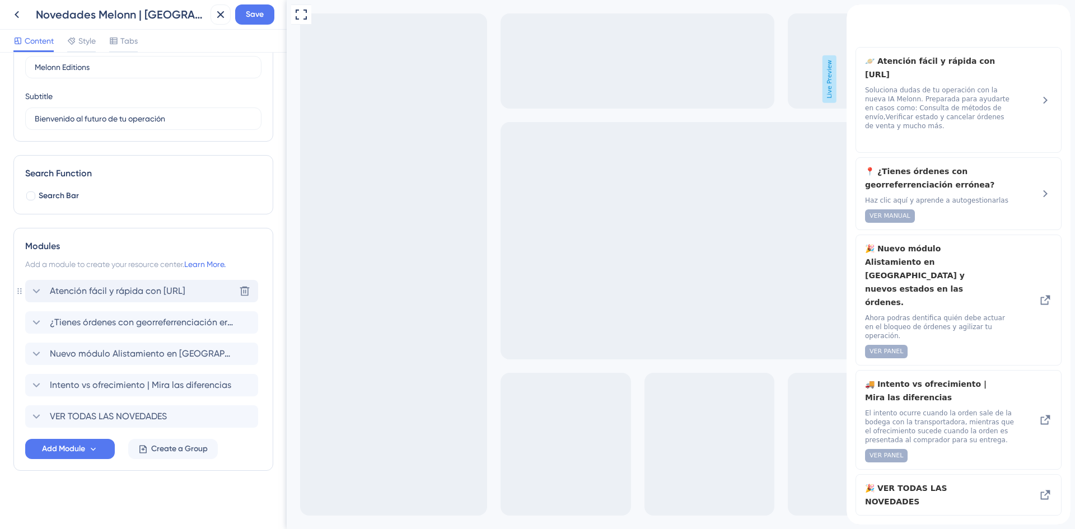
click at [99, 289] on span "Atención fácil y rápida con ORBI.AI" at bounding box center [118, 290] width 136 height 13
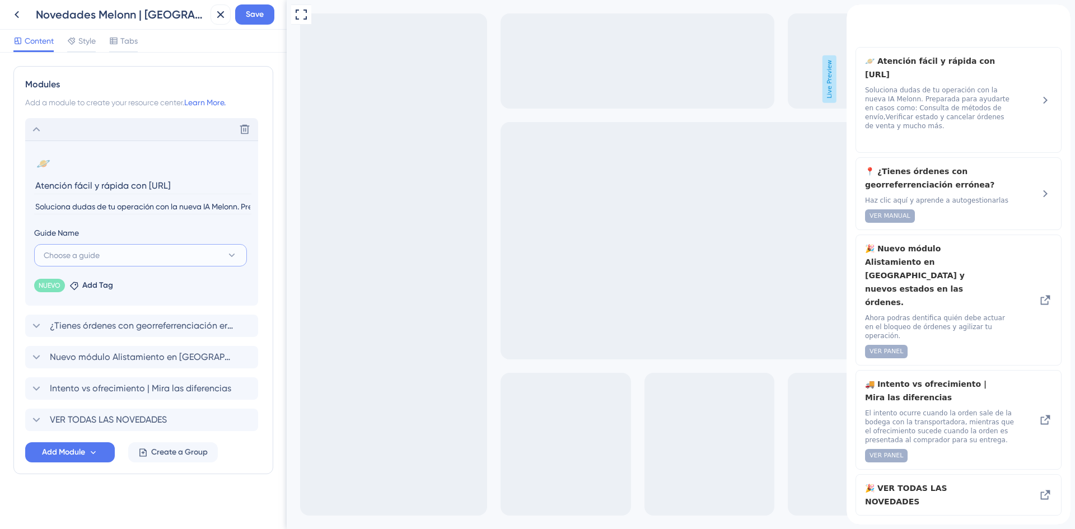
click at [88, 246] on button "Choose a guide" at bounding box center [140, 255] width 213 height 22
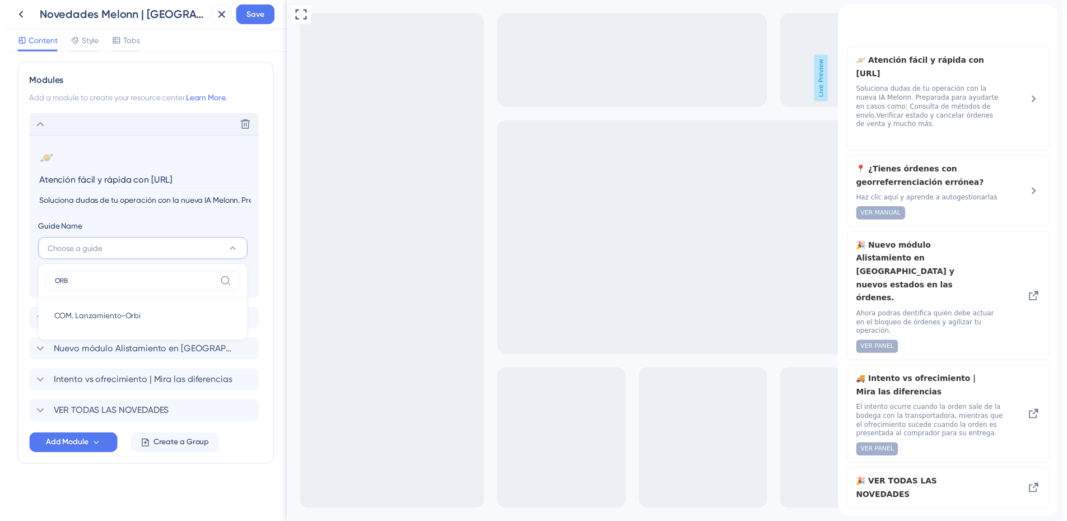
scroll to position [227, 0]
type input "ORB"
click at [90, 316] on span "COM. Lanzamiento-Orbi" at bounding box center [94, 320] width 88 height 13
type input "COM. Lanzamiento-Orbi"
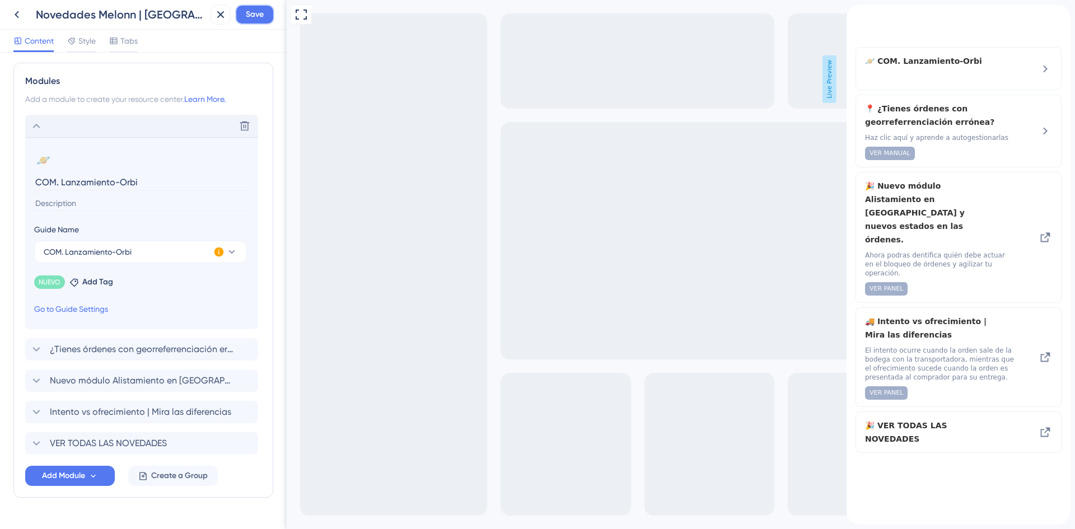
click at [250, 8] on span "Save" at bounding box center [255, 14] width 18 height 13
click at [1053, 18] on div "close resource center" at bounding box center [1062, 13] width 18 height 18
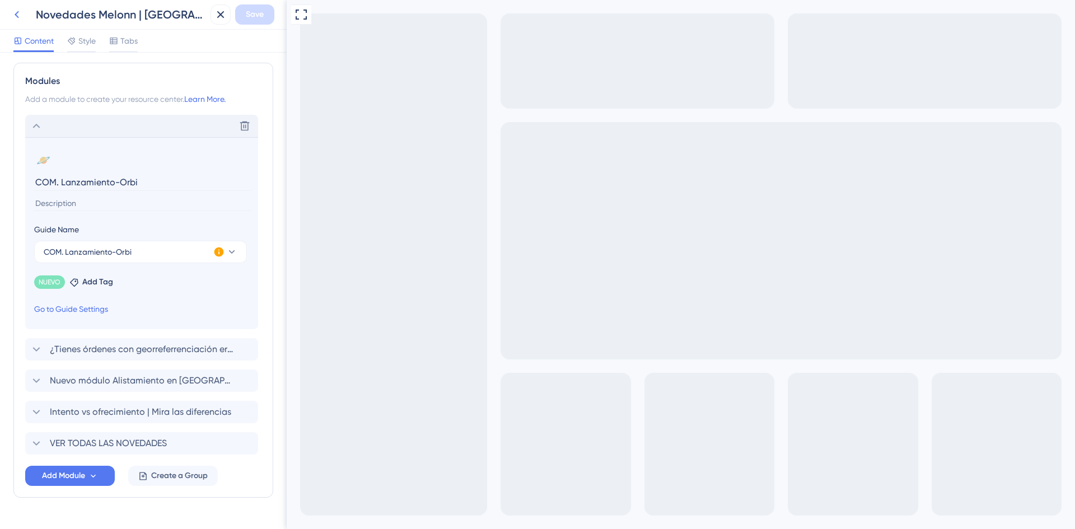
click at [20, 15] on icon at bounding box center [16, 14] width 13 height 13
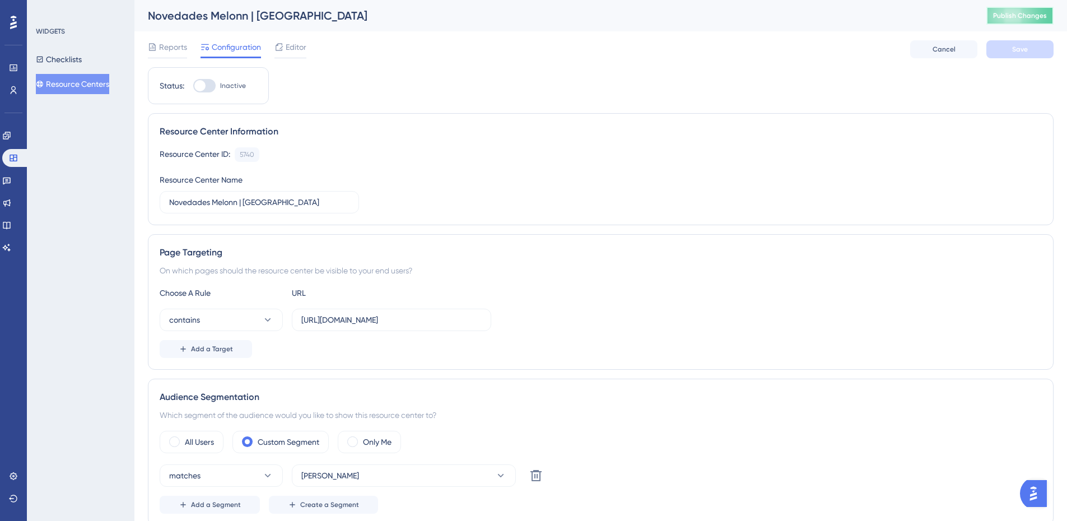
click at [1023, 12] on span "Publish Changes" at bounding box center [1020, 15] width 54 height 9
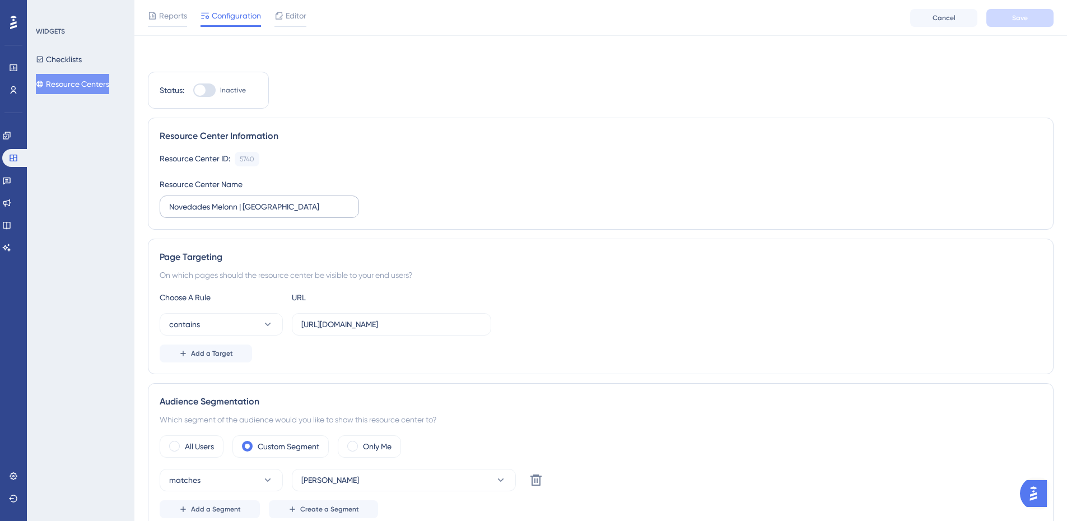
scroll to position [56, 0]
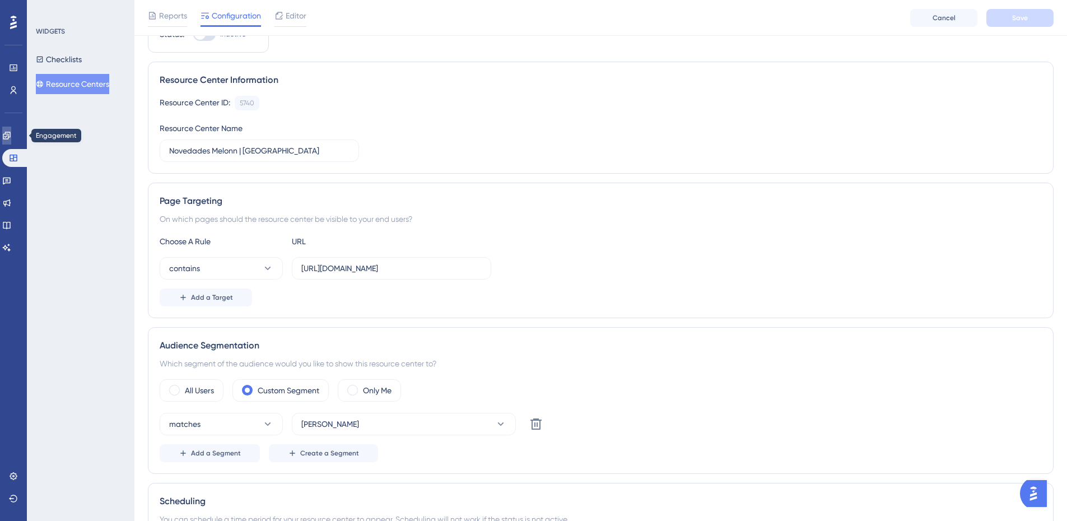
click at [11, 137] on icon at bounding box center [6, 135] width 9 height 9
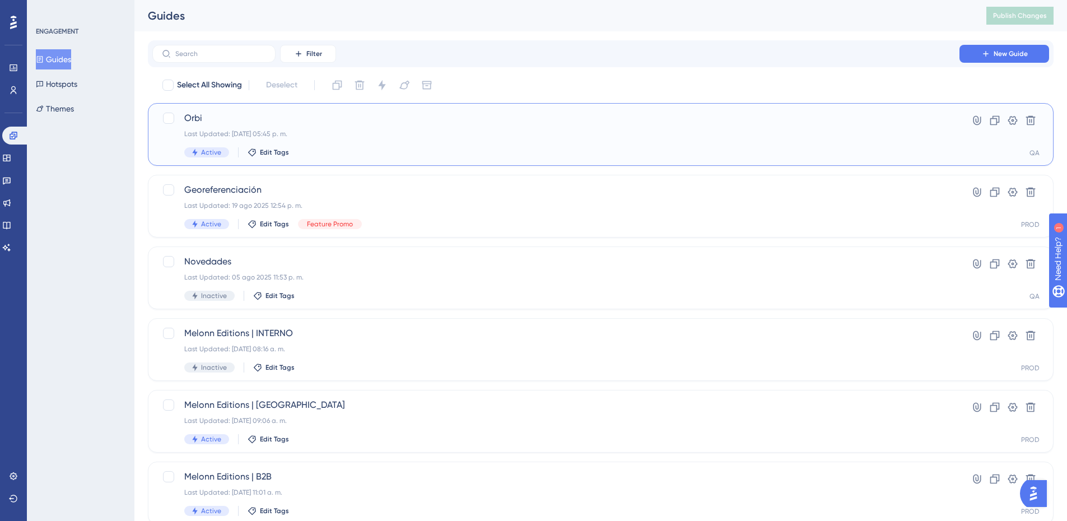
click at [446, 134] on div "Last Updated: 20 ago 2025 05:45 p. m." at bounding box center [555, 133] width 743 height 9
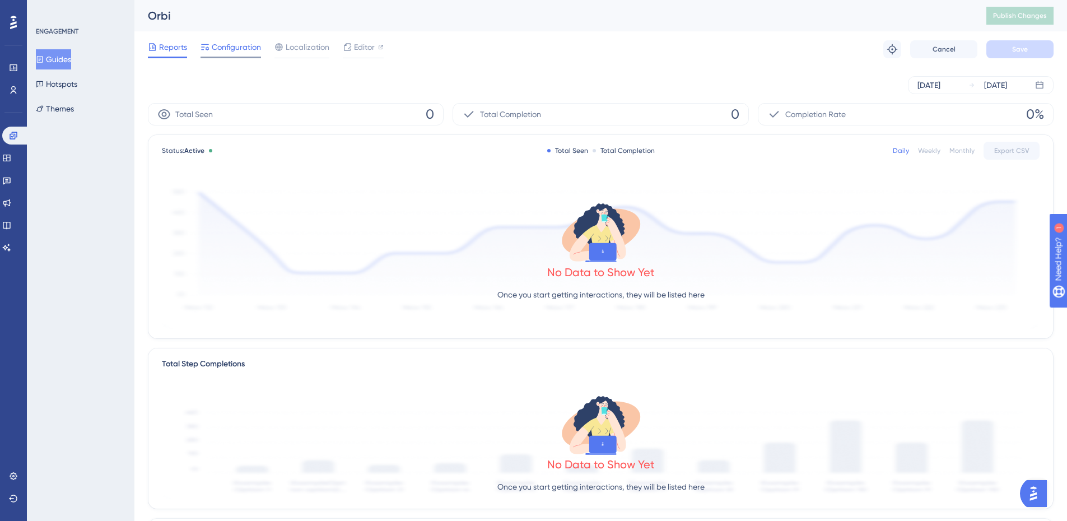
click at [207, 45] on icon at bounding box center [204, 47] width 9 height 9
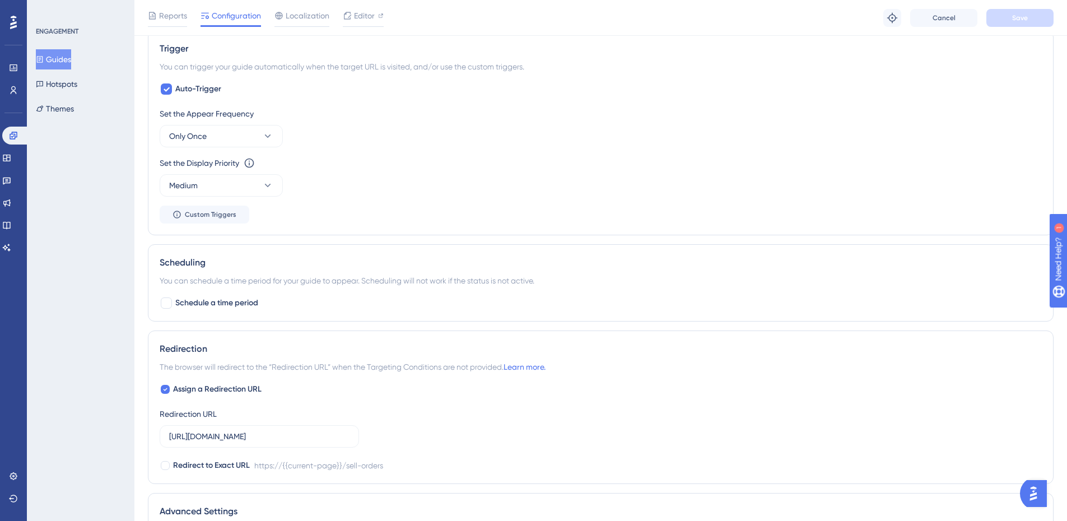
scroll to position [616, 0]
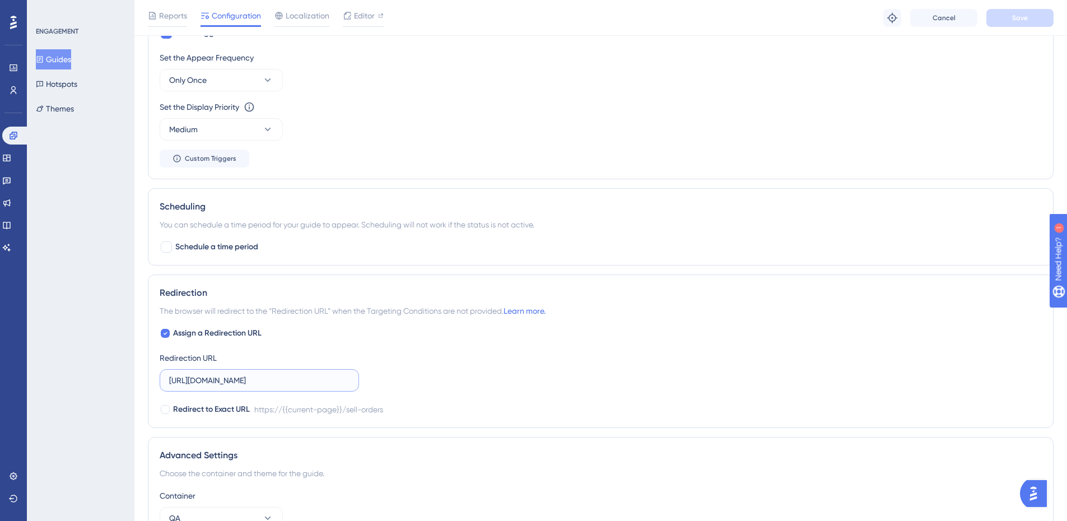
drag, startPoint x: 272, startPoint y: 385, endPoint x: 366, endPoint y: 387, distance: 94.1
click at [366, 387] on div "Assign a Redirection URL Redirection URL https://admin.melonn.com/sell-orders R…" at bounding box center [601, 372] width 882 height 90
type input "https://admin.melonn.com"
click at [1019, 25] on button "Save" at bounding box center [1019, 18] width 67 height 18
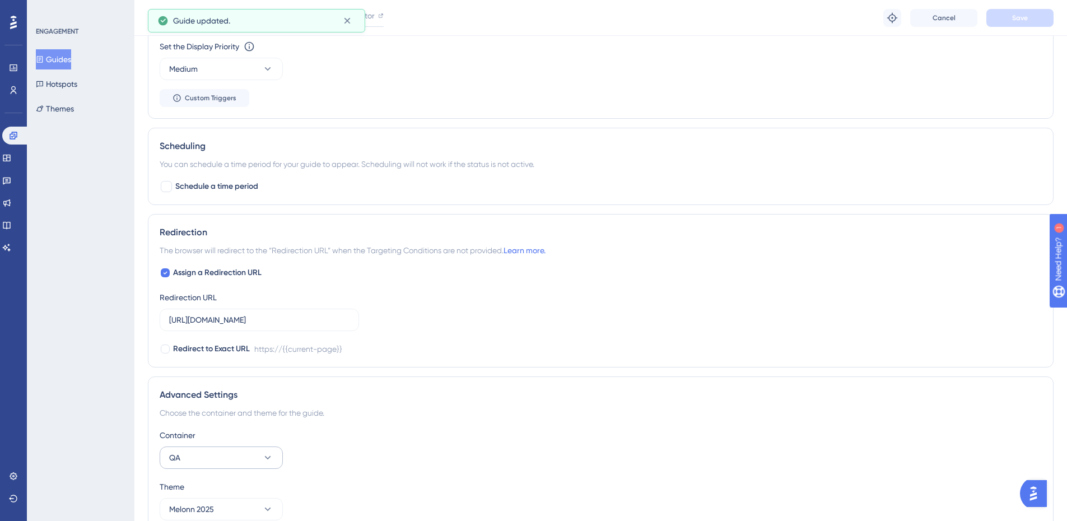
scroll to position [733, 0]
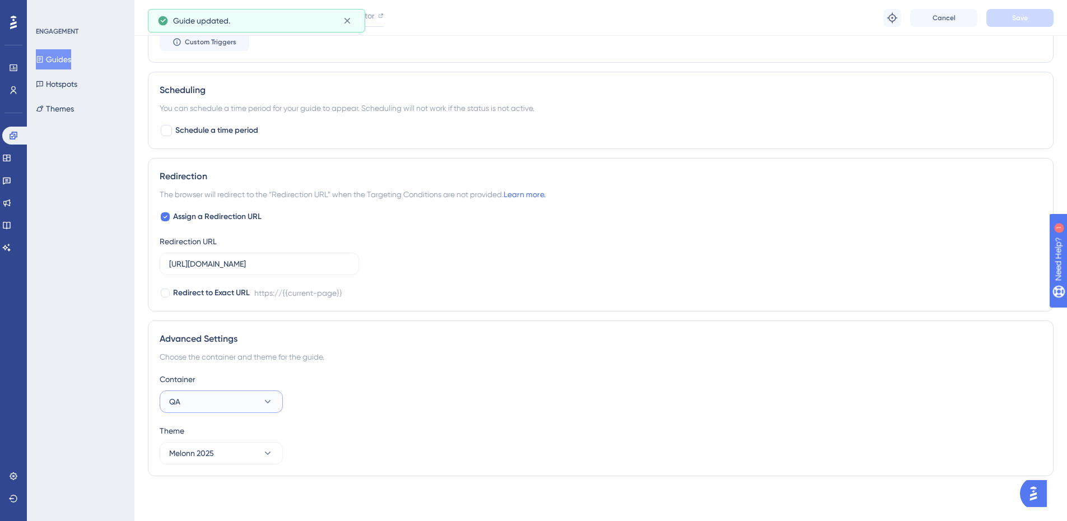
click at [213, 402] on button "QA" at bounding box center [221, 401] width 123 height 22
click at [212, 432] on div "PROD PROD" at bounding box center [221, 436] width 91 height 22
click at [1006, 22] on button "Save" at bounding box center [1019, 18] width 67 height 18
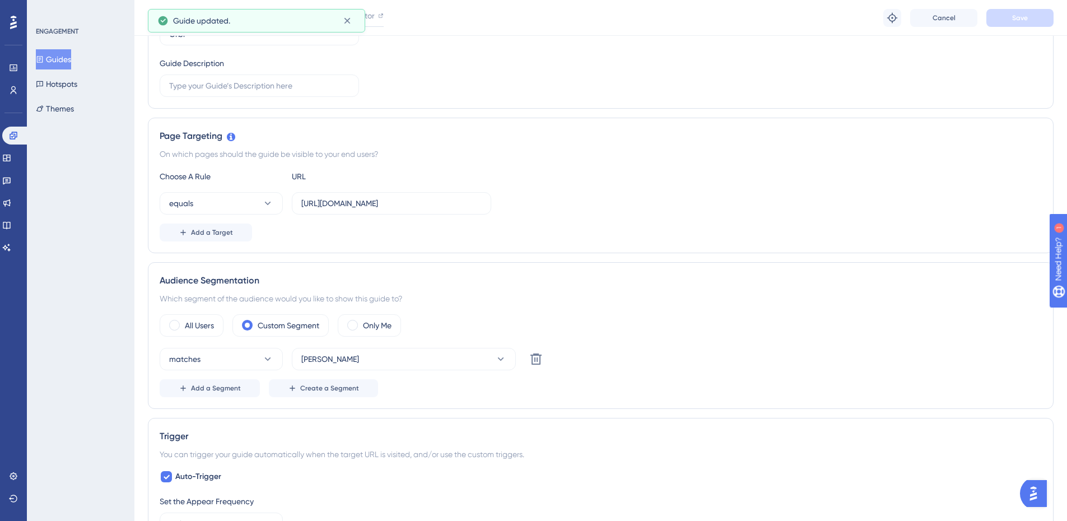
scroll to position [0, 0]
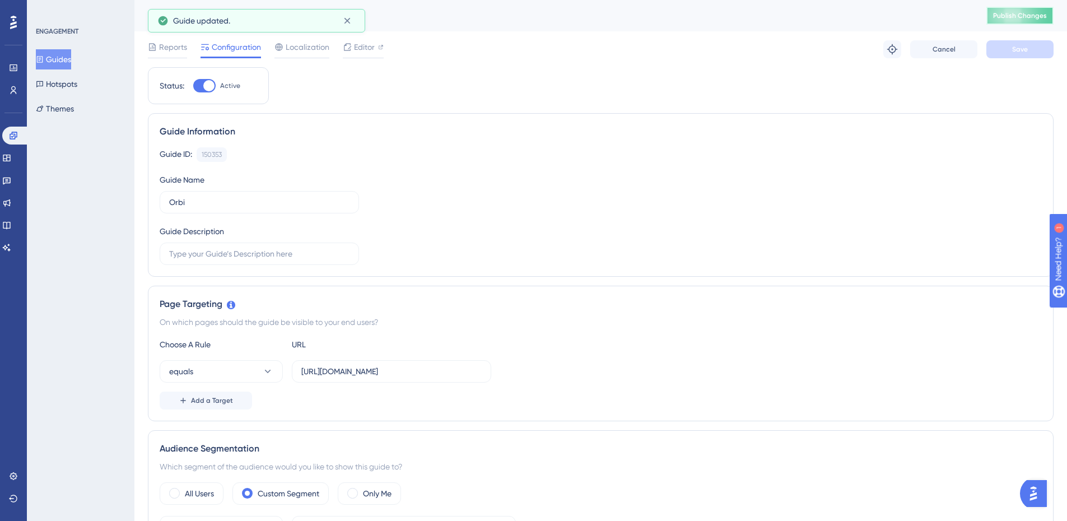
click at [1014, 9] on button "Publish Changes" at bounding box center [1019, 16] width 67 height 18
click at [174, 53] on span "Reports" at bounding box center [173, 46] width 28 height 13
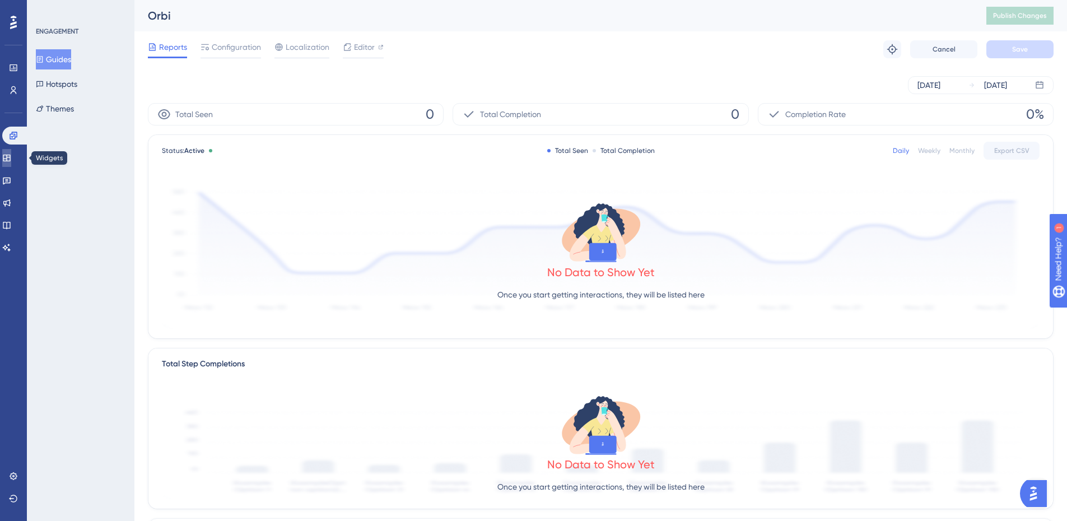
click at [11, 150] on link at bounding box center [6, 158] width 9 height 18
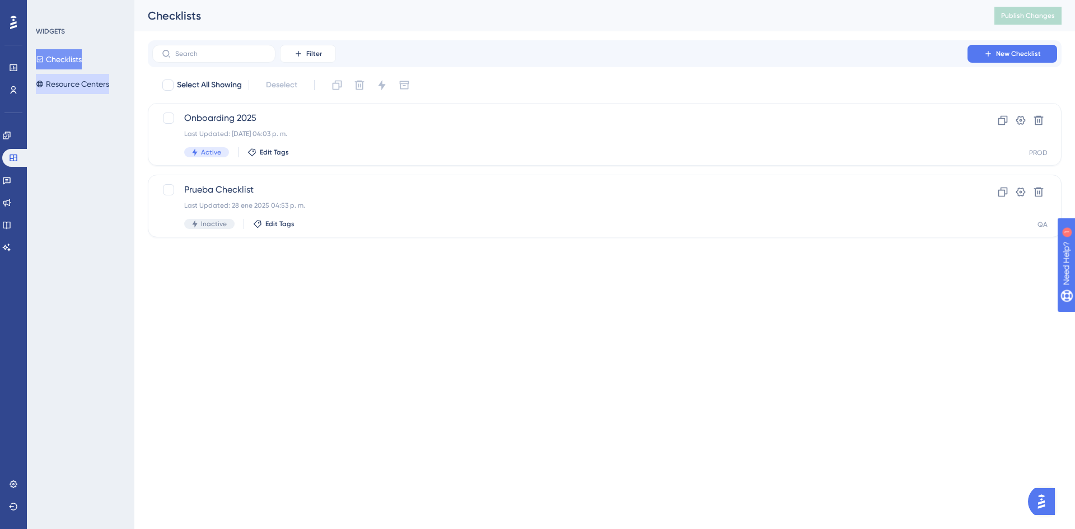
click at [88, 85] on button "Resource Centers" at bounding box center [72, 84] width 73 height 20
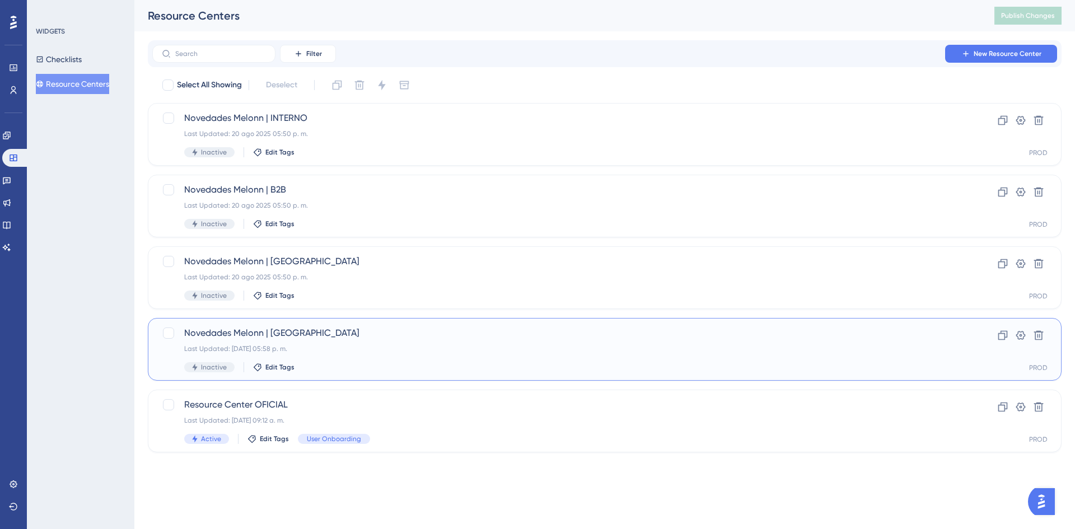
click at [441, 337] on span "Novedades Melonn | COLOMBIA" at bounding box center [560, 333] width 752 height 13
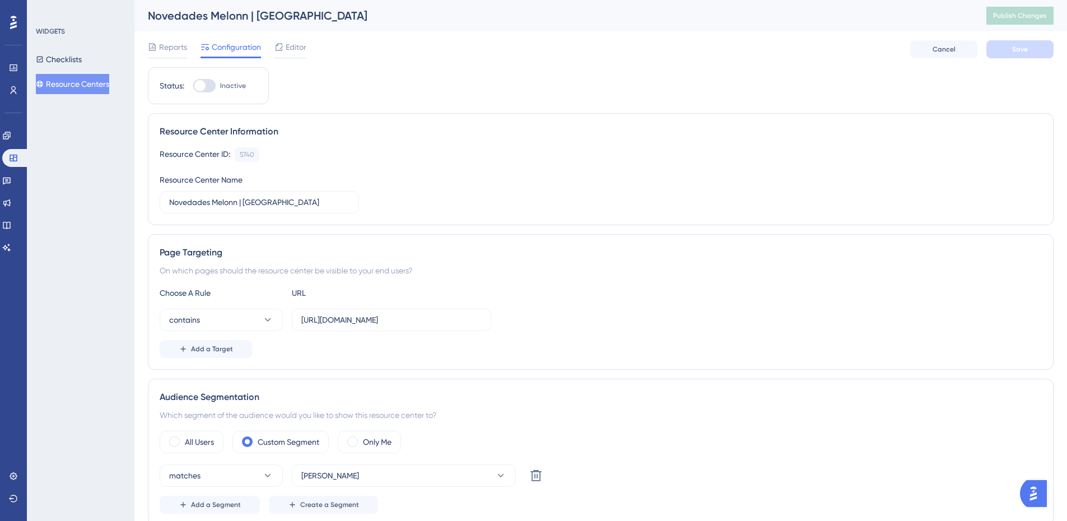
click at [204, 81] on div at bounding box center [199, 85] width 11 height 11
click at [193, 86] on input "Inactive" at bounding box center [193, 86] width 1 height 1
checkbox input "true"
click at [1009, 53] on button "Save" at bounding box center [1019, 49] width 67 height 18
click at [1016, 13] on span "Publish Changes" at bounding box center [1020, 15] width 54 height 9
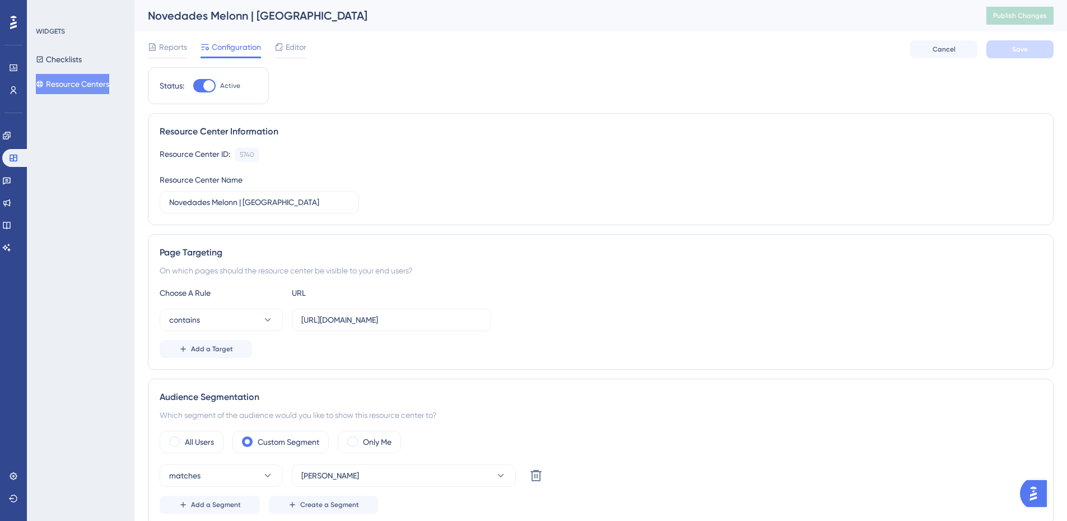
click at [349, 25] on div "Novedades Melonn | COLOMBIA Publish Changes" at bounding box center [600, 15] width 932 height 31
click at [92, 79] on button "Resource Centers" at bounding box center [72, 84] width 73 height 20
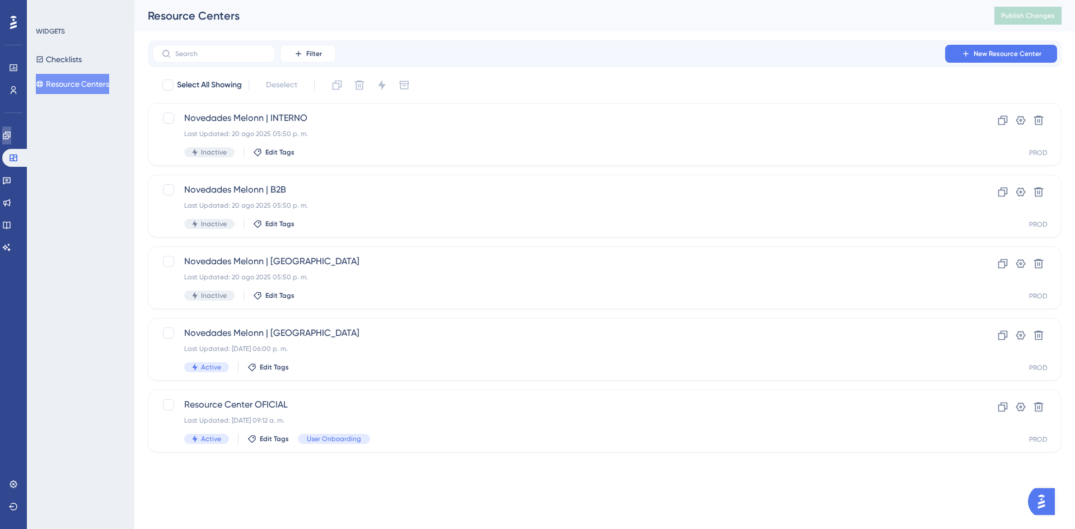
click at [11, 130] on link at bounding box center [6, 136] width 9 height 18
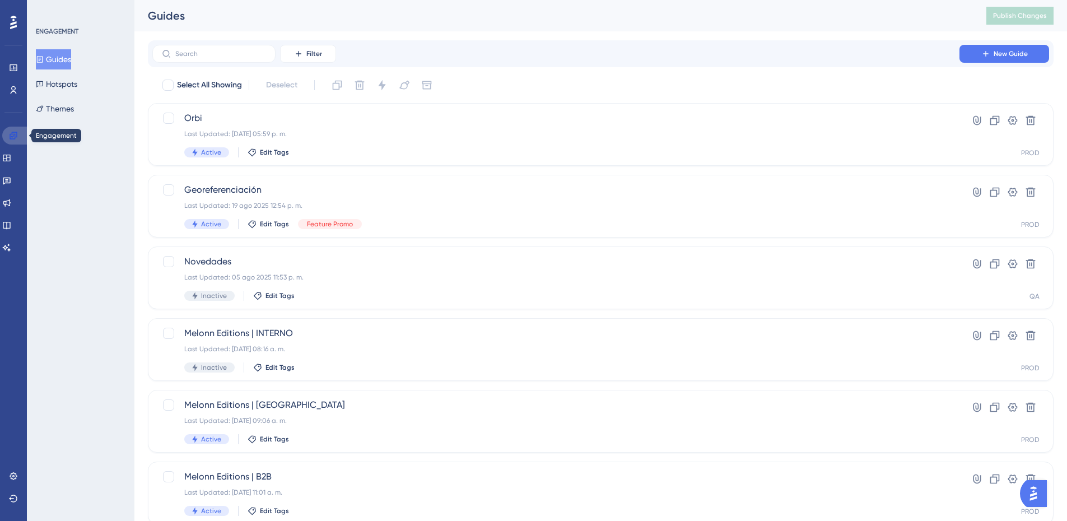
click at [11, 138] on icon at bounding box center [13, 135] width 9 height 9
click at [404, 197] on div "Georeferenciación Last Updated: 19 ago 2025 12:54 p. m. Active Edit Tags Featur…" at bounding box center [555, 206] width 743 height 46
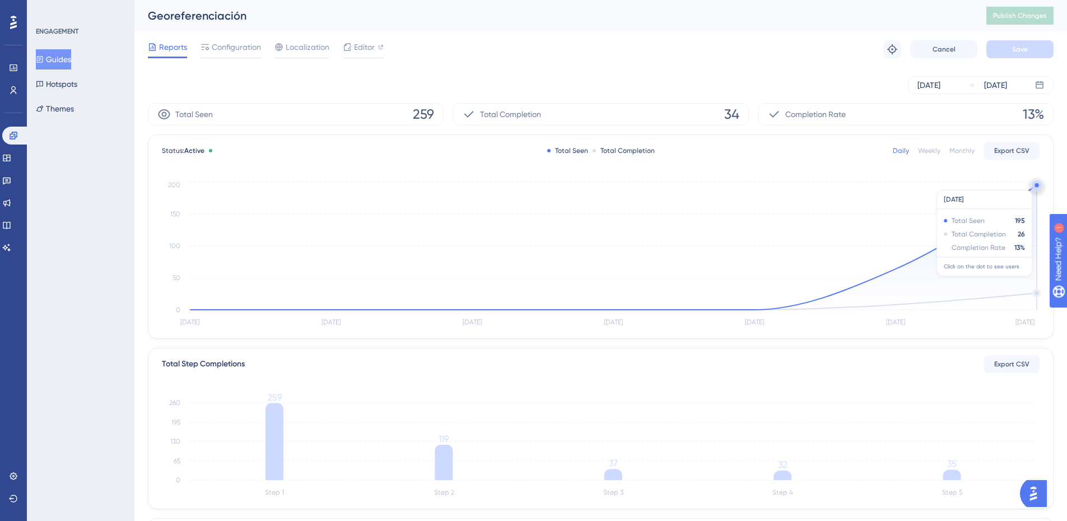
click at [1036, 184] on circle at bounding box center [1036, 185] width 4 height 4
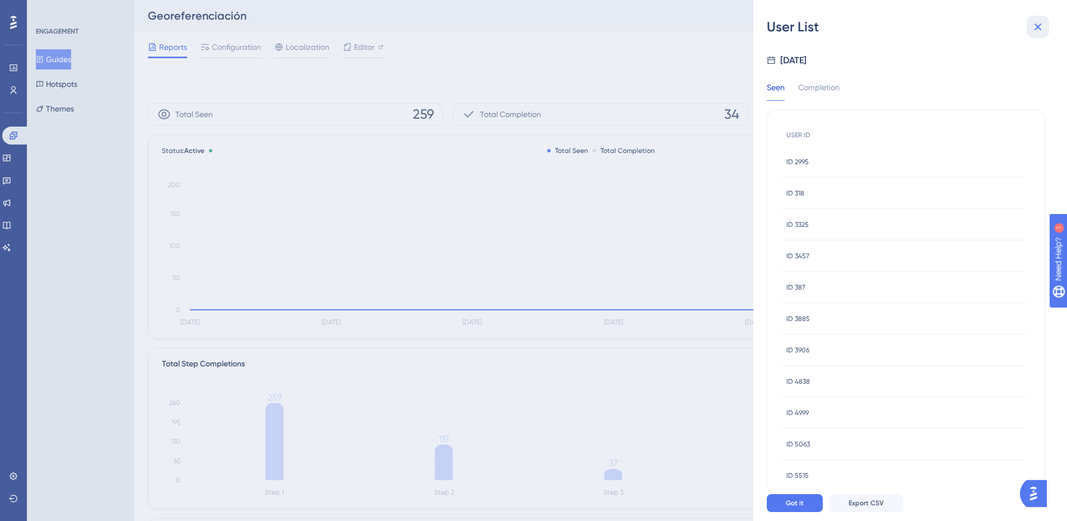
click at [1038, 31] on icon at bounding box center [1037, 26] width 13 height 13
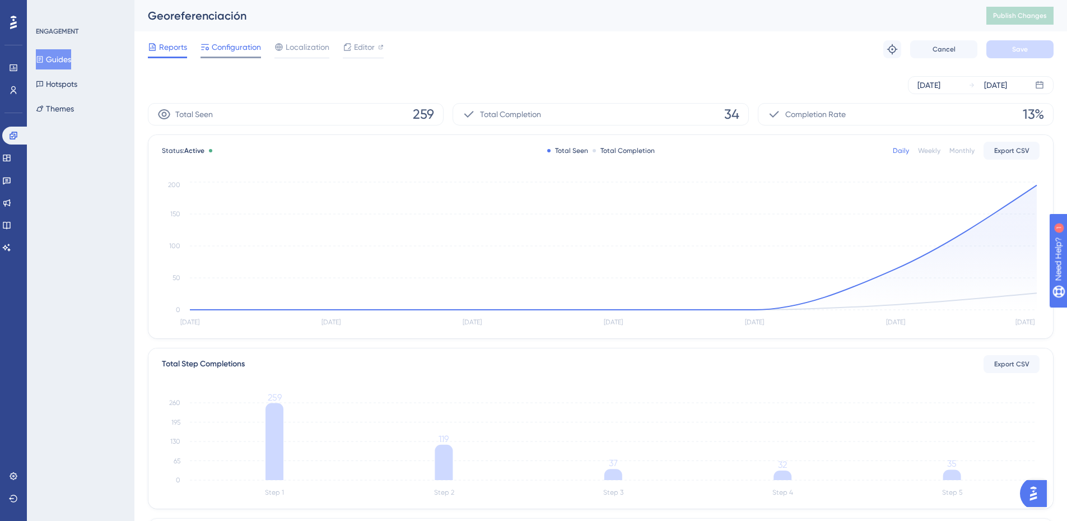
click at [227, 48] on span "Configuration" at bounding box center [236, 46] width 49 height 13
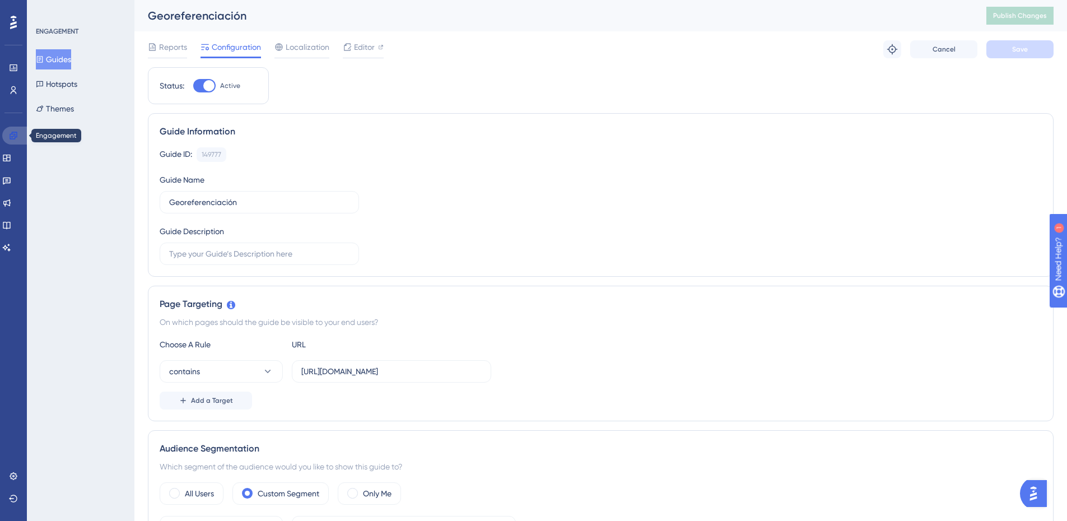
click at [3, 129] on div "Engagement" at bounding box center [13, 136] width 22 height 18
click at [73, 86] on button "Hotspots" at bounding box center [56, 84] width 41 height 20
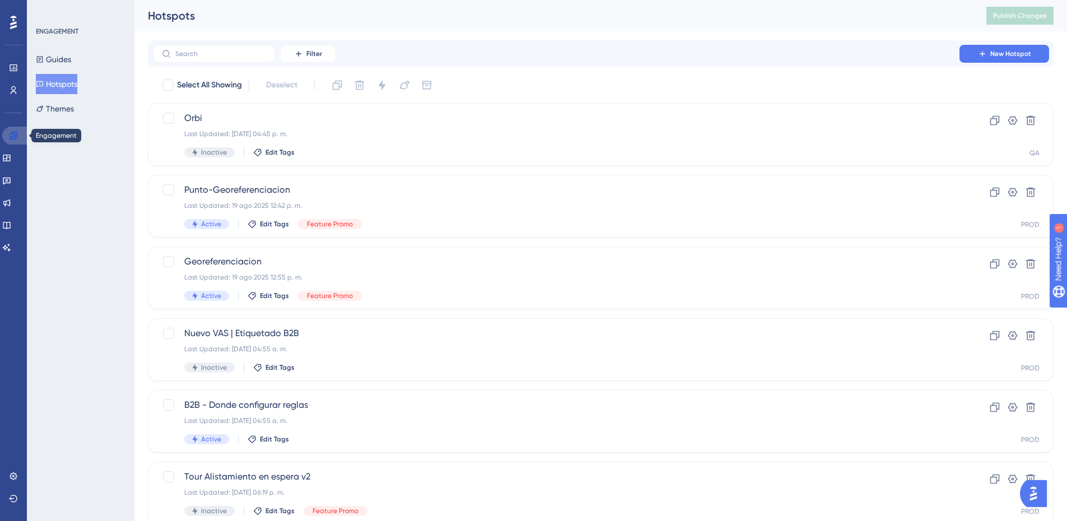
click at [14, 135] on icon at bounding box center [13, 135] width 9 height 9
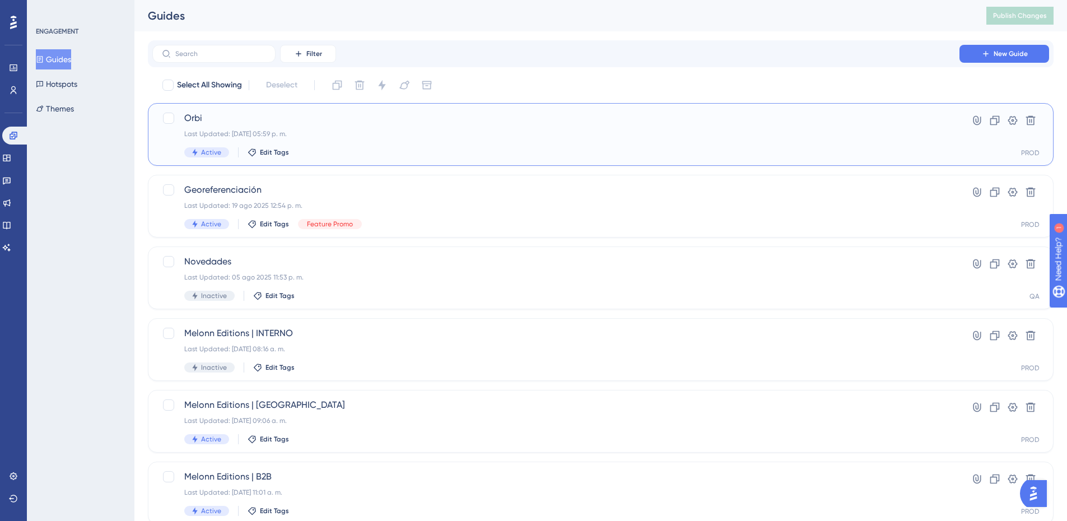
click at [347, 128] on div "Orbi Last Updated: 20 ago 2025 05:59 p. m. Active Edit Tags" at bounding box center [555, 134] width 743 height 46
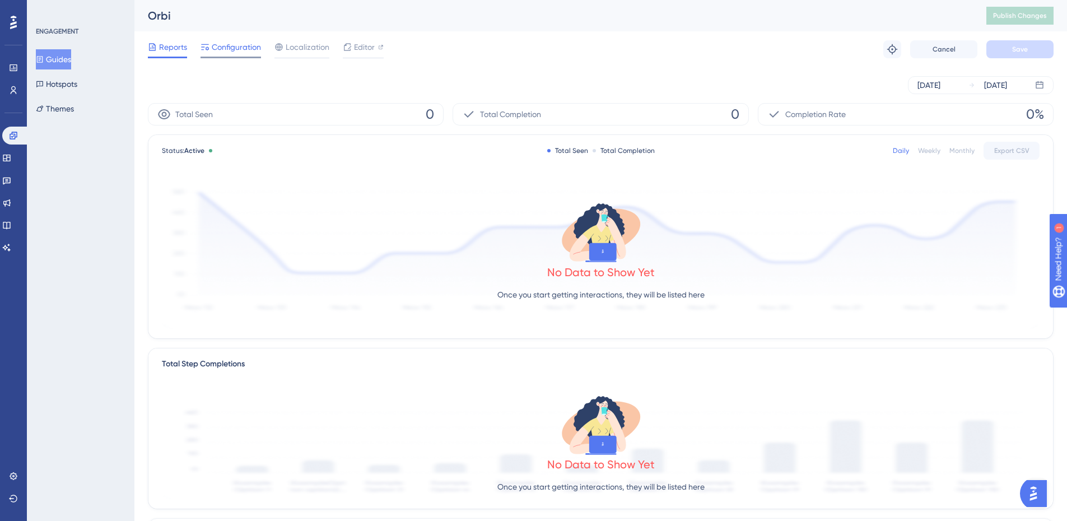
click at [225, 54] on div "Configuration" at bounding box center [230, 49] width 60 height 18
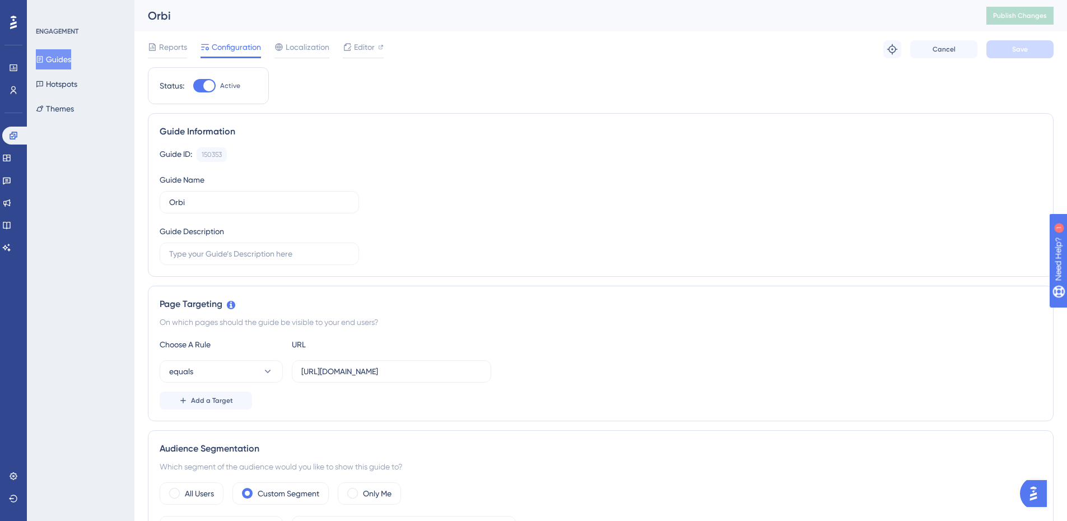
scroll to position [168, 0]
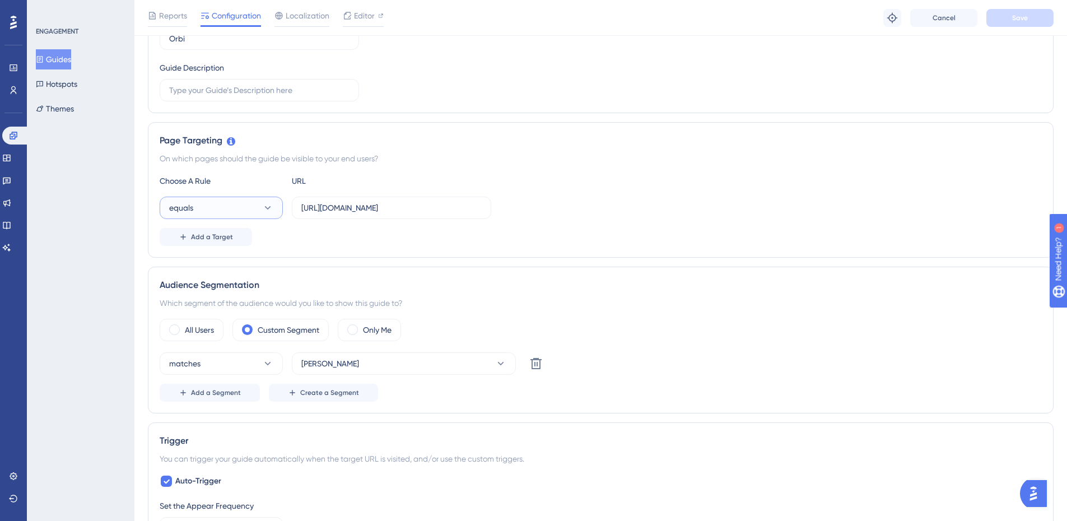
click at [227, 203] on button "equals" at bounding box center [221, 208] width 123 height 22
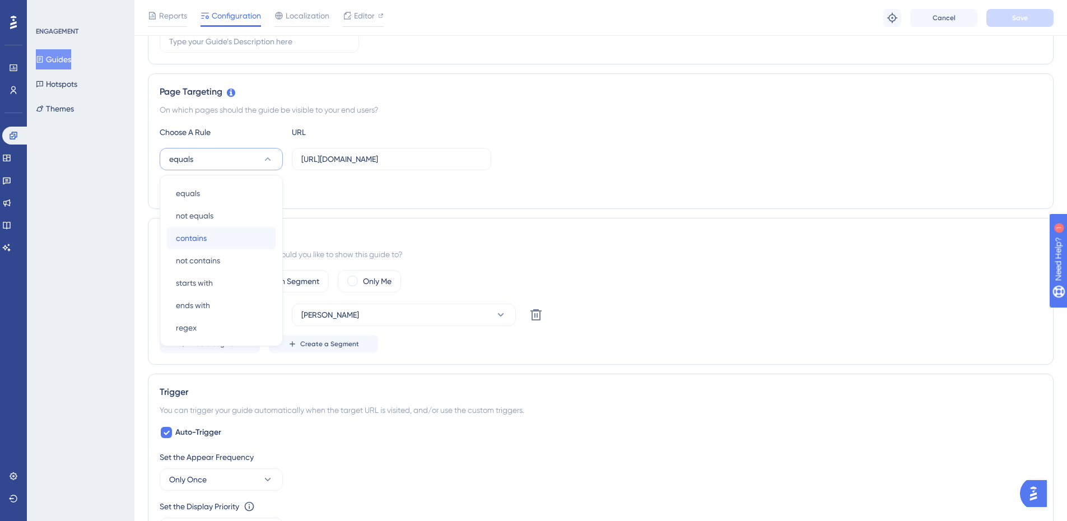
click at [205, 234] on span "contains" at bounding box center [191, 237] width 31 height 13
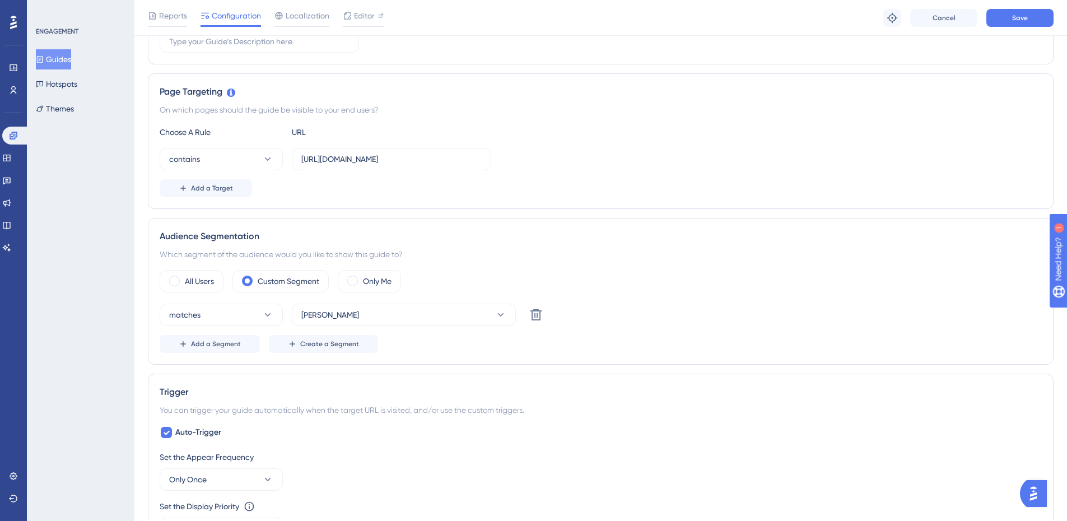
click at [704, 164] on div "contains https://admin.melonn.com" at bounding box center [601, 159] width 882 height 22
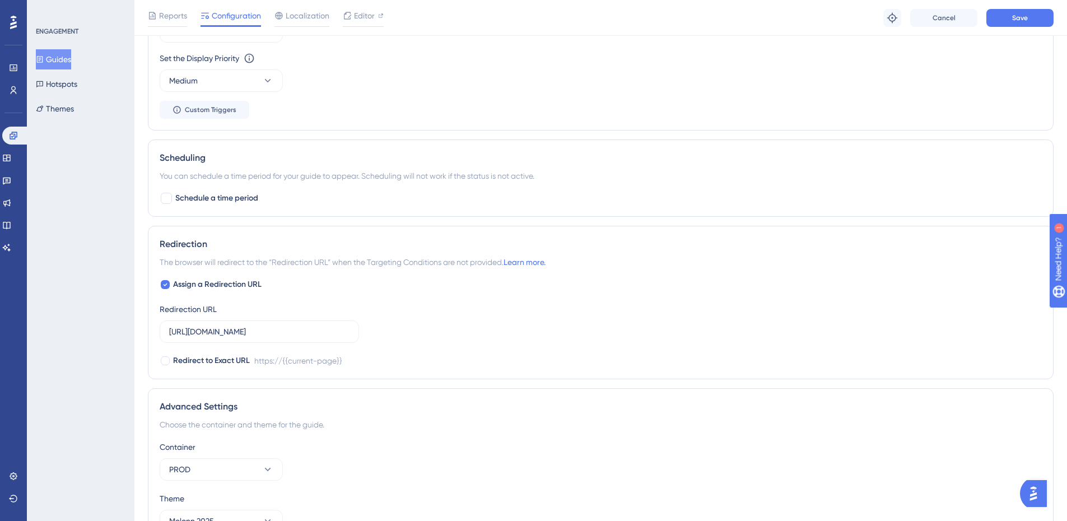
scroll to position [733, 0]
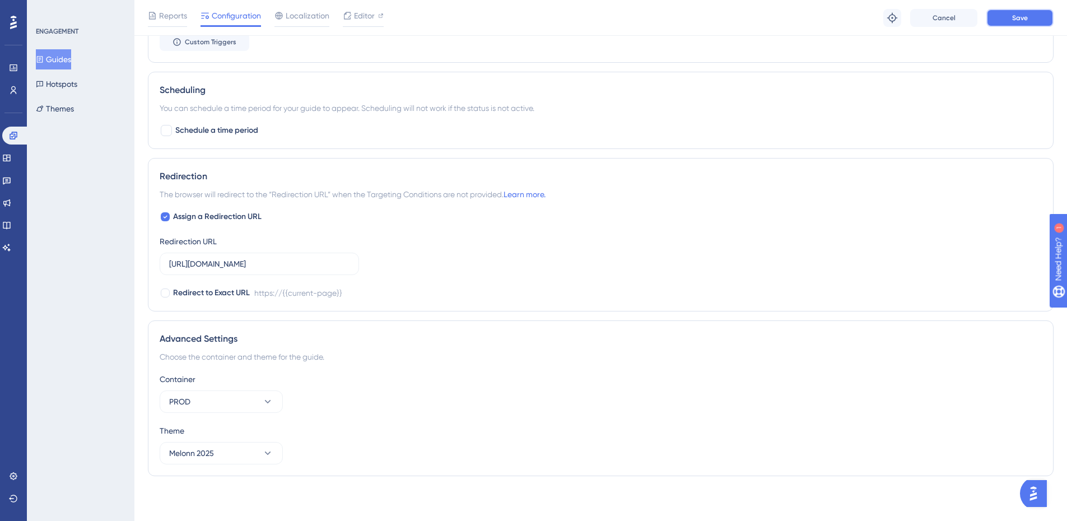
click at [1018, 17] on span "Save" at bounding box center [1020, 17] width 16 height 9
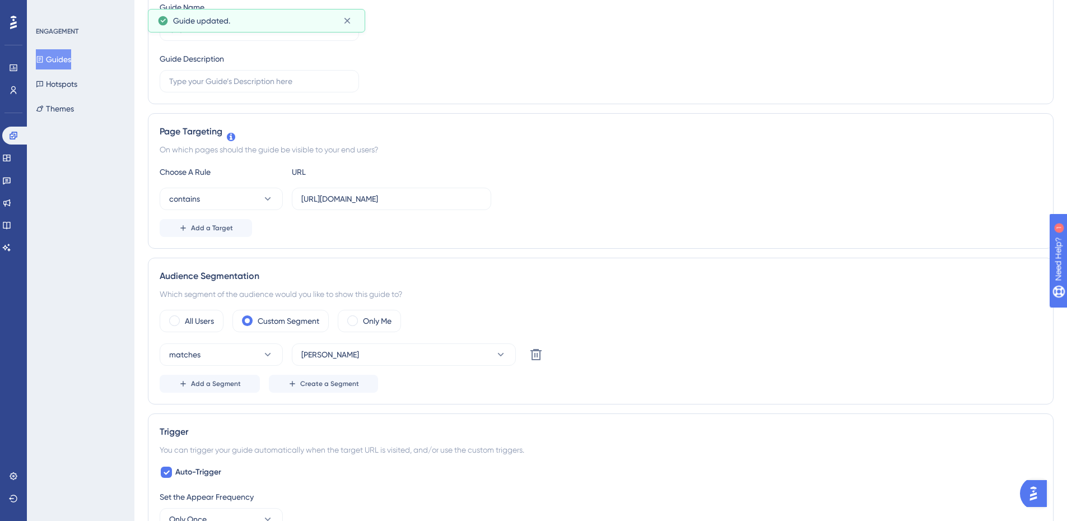
scroll to position [0, 0]
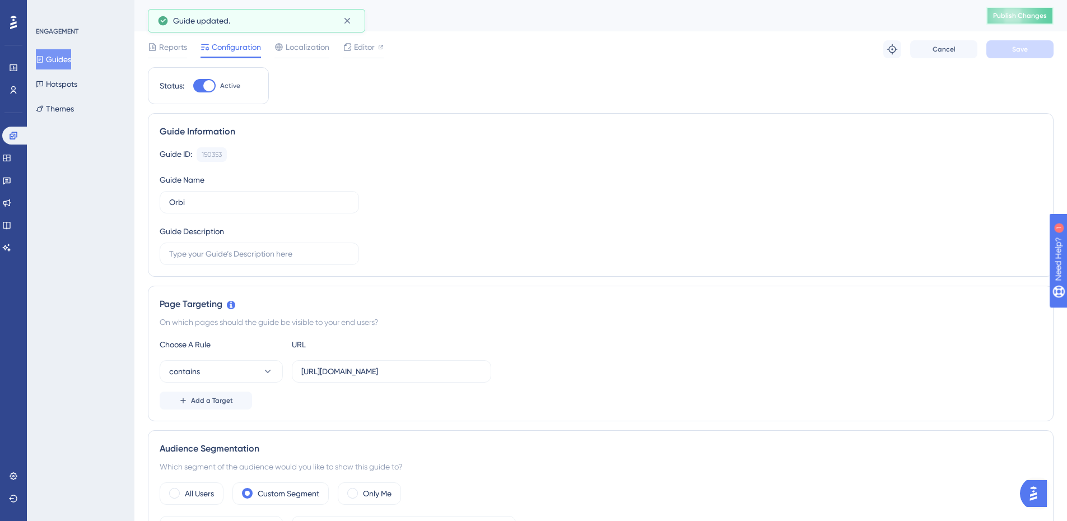
click at [1009, 16] on span "Publish Changes" at bounding box center [1020, 15] width 54 height 9
click at [369, 48] on span "Editor" at bounding box center [364, 46] width 21 height 13
click at [501, 44] on div "Reports Configuration Localization Editor Troubleshoot Cancel Save" at bounding box center [601, 49] width 906 height 36
click at [59, 55] on button "Guides" at bounding box center [53, 59] width 35 height 20
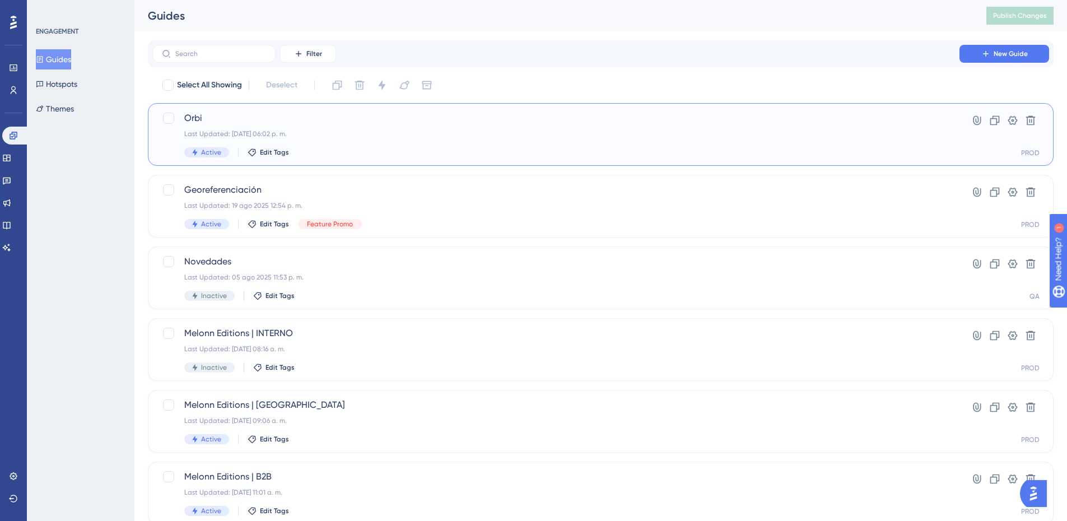
click at [366, 152] on div "Active Edit Tags" at bounding box center [555, 152] width 743 height 10
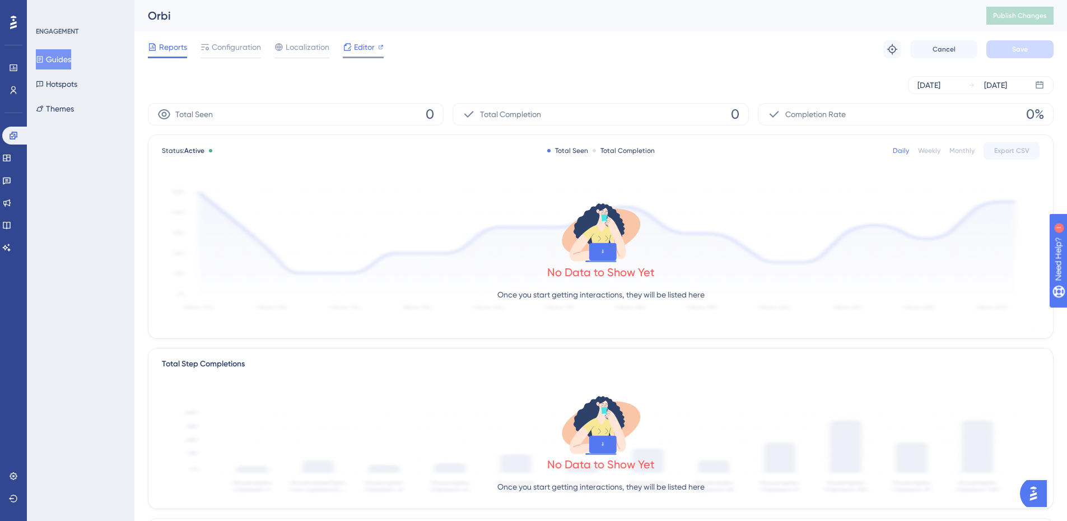
click at [354, 48] on span "Editor" at bounding box center [364, 46] width 21 height 13
click at [370, 49] on span "Editor" at bounding box center [364, 46] width 21 height 13
click at [8, 135] on link at bounding box center [15, 136] width 27 height 18
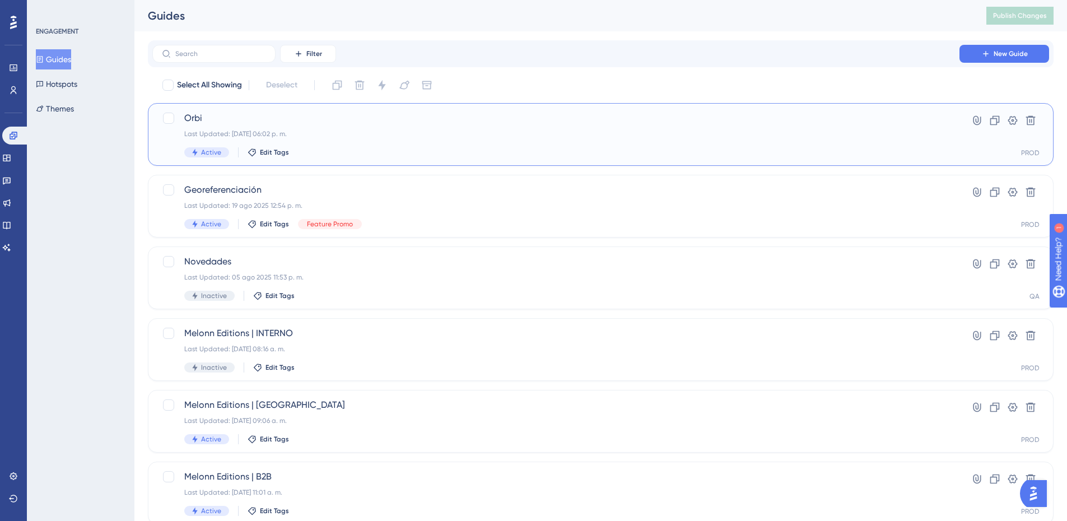
click at [278, 125] on div "Orbi Last Updated: 20 ago 2025 06:02 p. m. Active Edit Tags" at bounding box center [555, 134] width 743 height 46
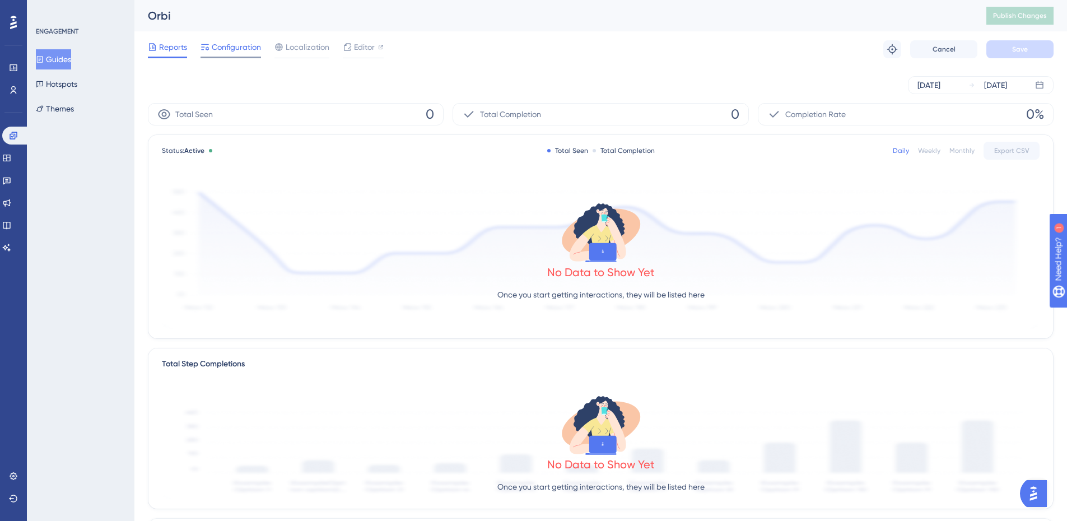
click at [212, 43] on span "Configuration" at bounding box center [236, 46] width 49 height 13
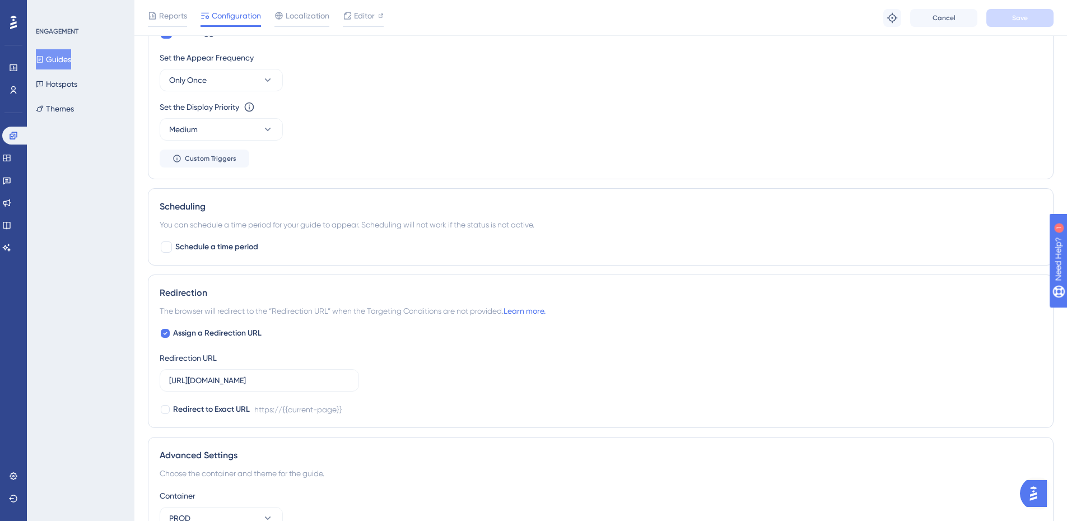
scroll to position [336, 0]
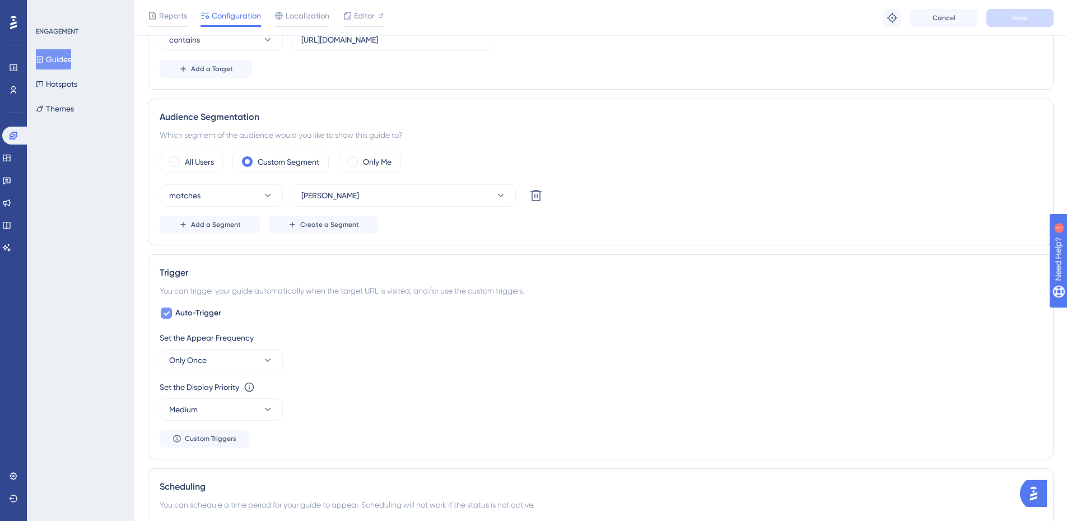
click at [194, 319] on span "Auto-Trigger" at bounding box center [198, 312] width 46 height 13
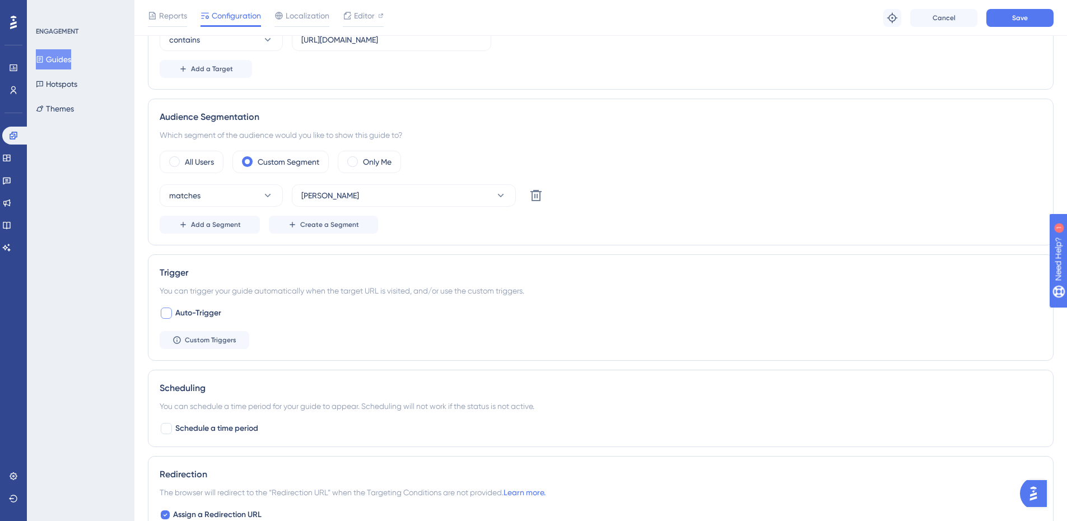
click at [194, 319] on span "Auto-Trigger" at bounding box center [198, 312] width 46 height 13
checkbox input "true"
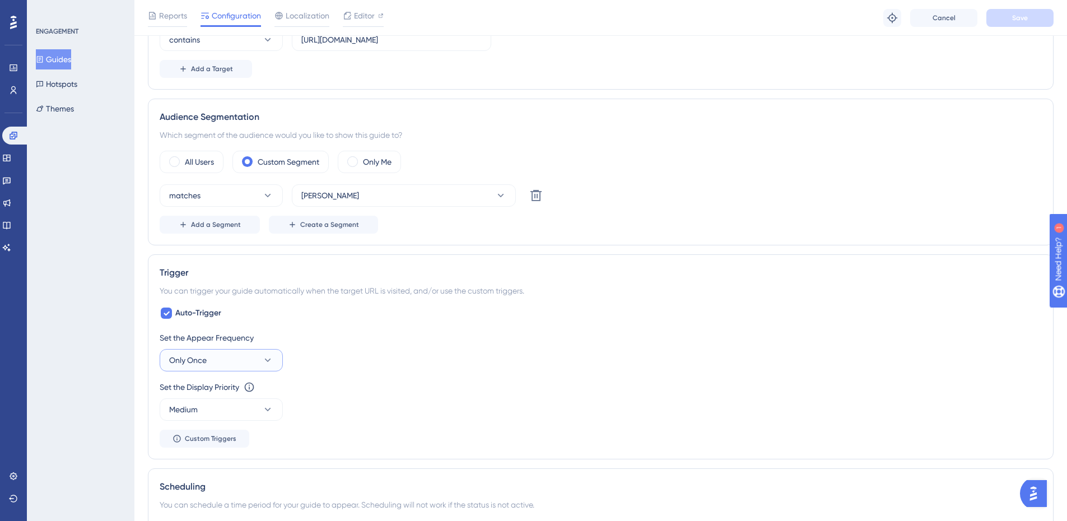
click at [213, 363] on button "Only Once" at bounding box center [221, 360] width 123 height 22
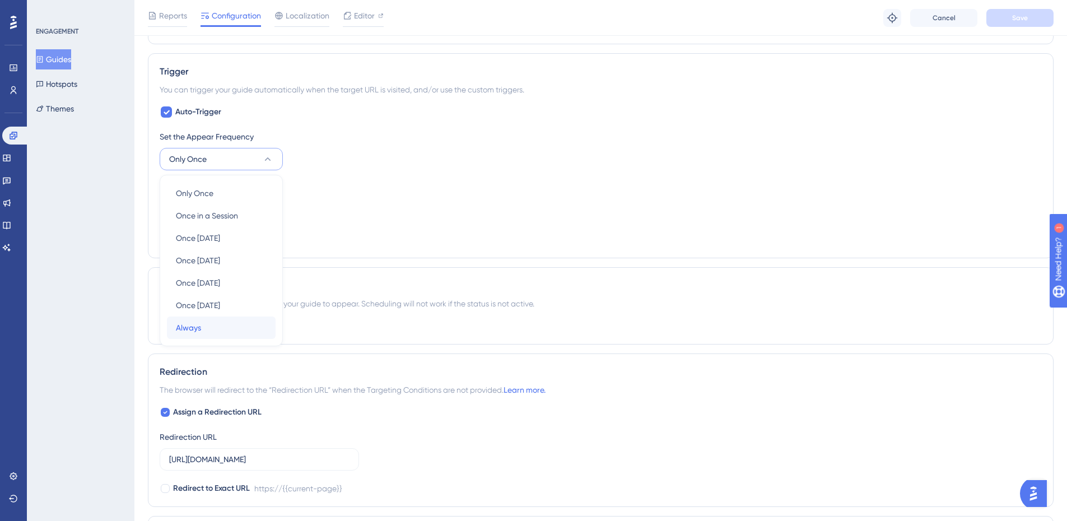
click at [191, 332] on span "Always" at bounding box center [188, 327] width 25 height 13
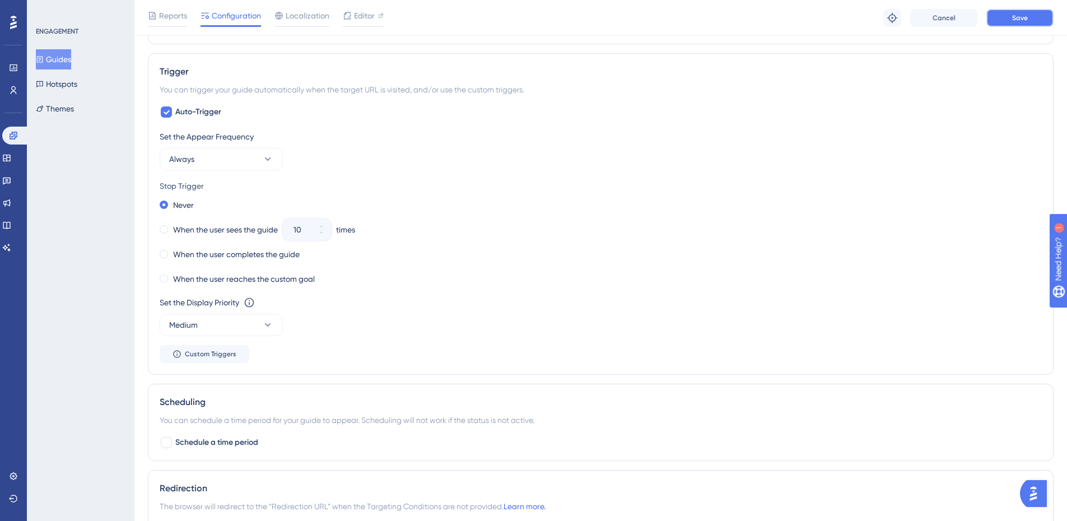
click at [1022, 19] on span "Save" at bounding box center [1020, 17] width 16 height 9
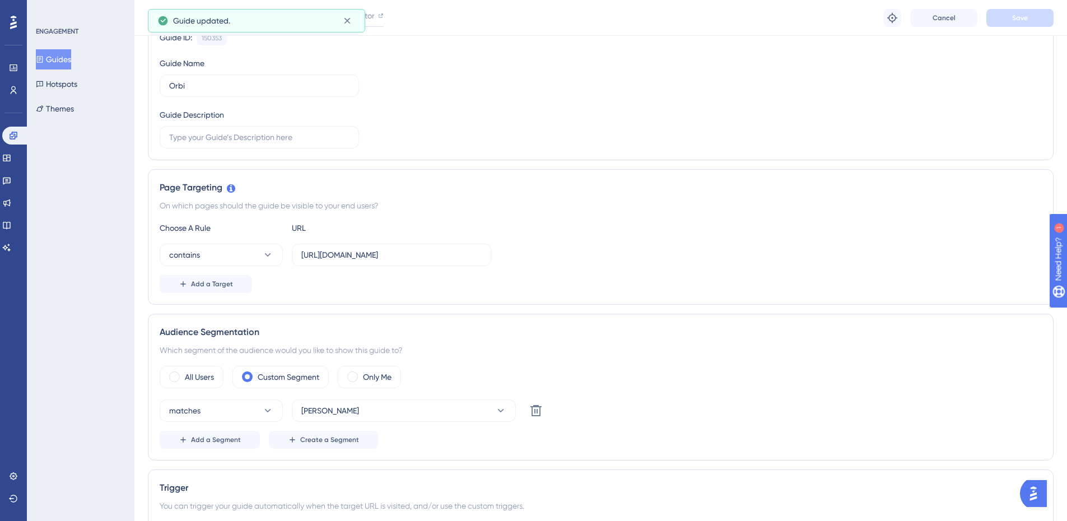
scroll to position [0, 0]
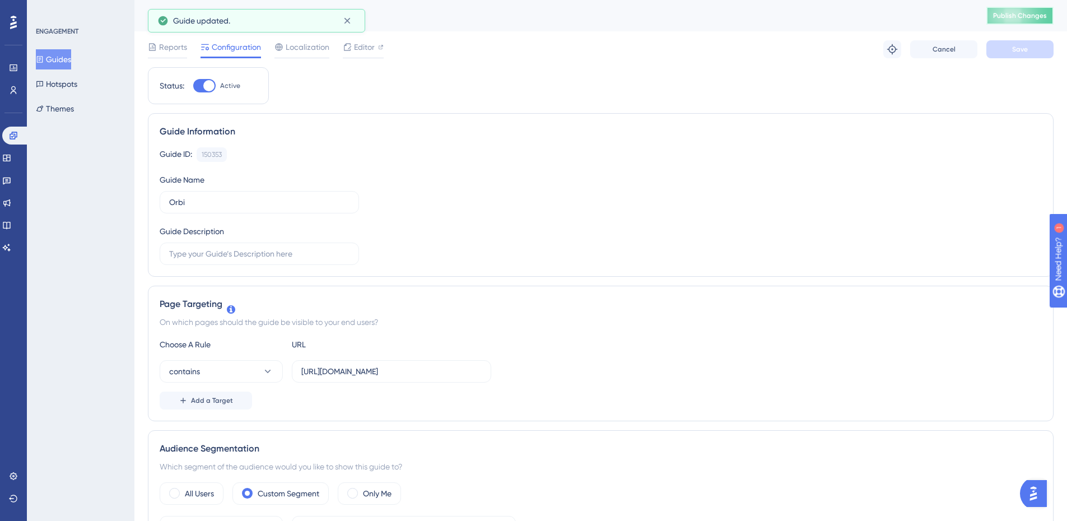
click at [1036, 15] on span "Publish Changes" at bounding box center [1020, 15] width 54 height 9
click at [200, 83] on div at bounding box center [204, 85] width 22 height 13
click at [193, 86] on input "Active" at bounding box center [193, 86] width 1 height 1
click at [1029, 51] on button "Save" at bounding box center [1019, 49] width 67 height 18
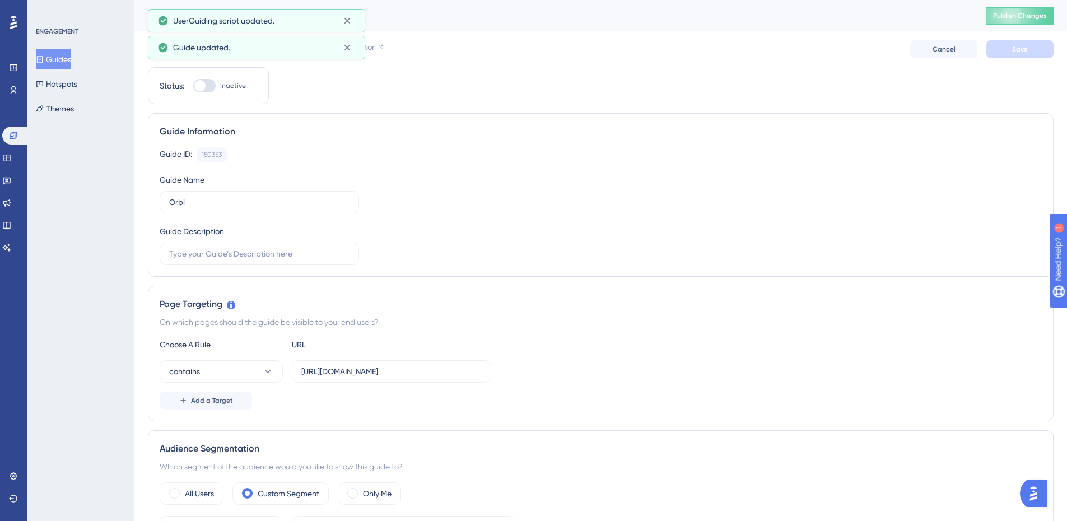
click at [1025, 24] on button "Publish Changes" at bounding box center [1019, 16] width 67 height 18
click at [200, 82] on div at bounding box center [199, 85] width 11 height 11
click at [193, 86] on input "Inactive" at bounding box center [193, 86] width 1 height 1
checkbox input "true"
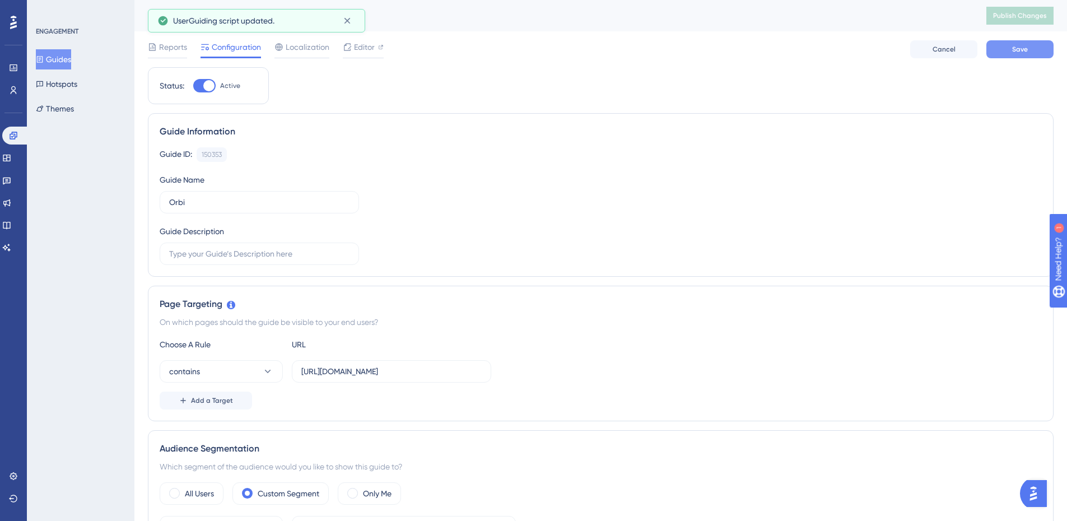
click at [1021, 45] on span "Save" at bounding box center [1020, 49] width 16 height 9
click at [1016, 24] on button "Publish Changes" at bounding box center [1019, 16] width 67 height 18
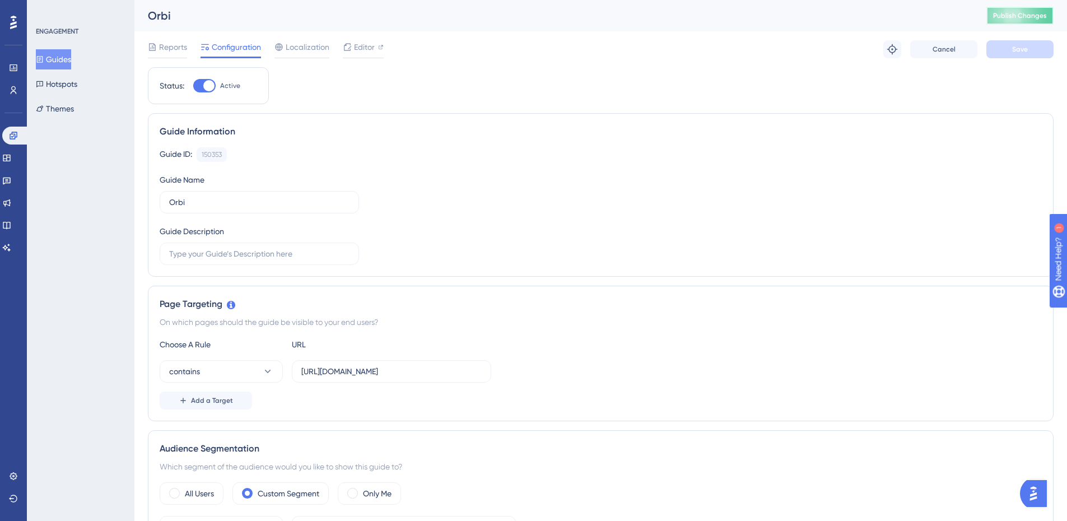
click at [1018, 17] on span "Publish Changes" at bounding box center [1020, 15] width 54 height 9
click at [13, 133] on icon at bounding box center [13, 135] width 9 height 9
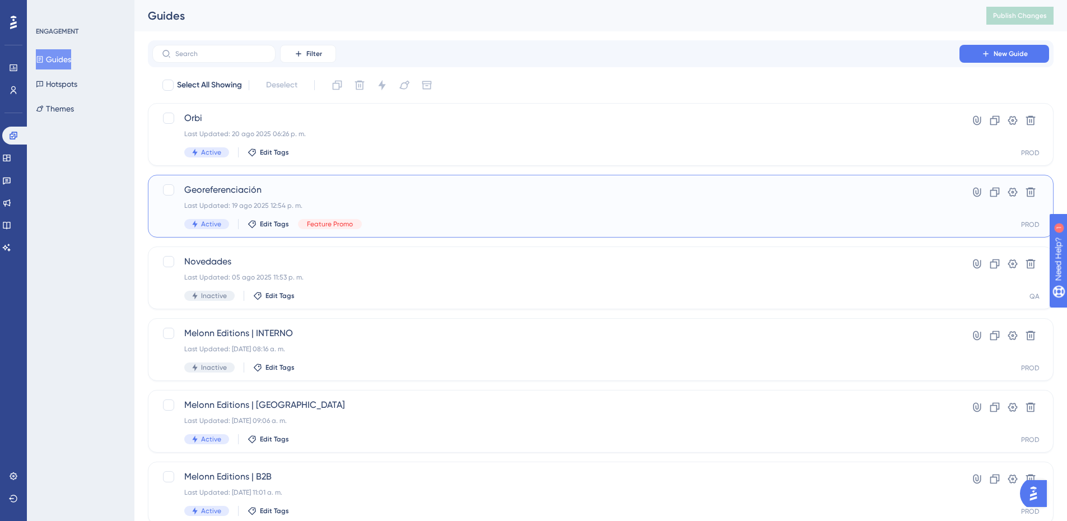
click at [310, 204] on div "Last Updated: 19 ago 2025 12:54 p. m." at bounding box center [555, 205] width 743 height 9
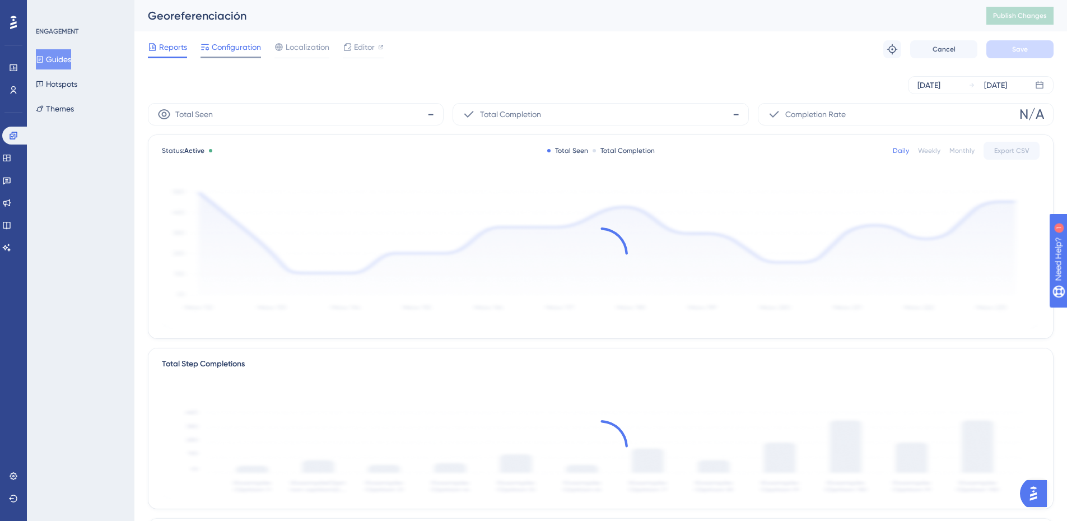
click at [231, 49] on span "Configuration" at bounding box center [236, 46] width 49 height 13
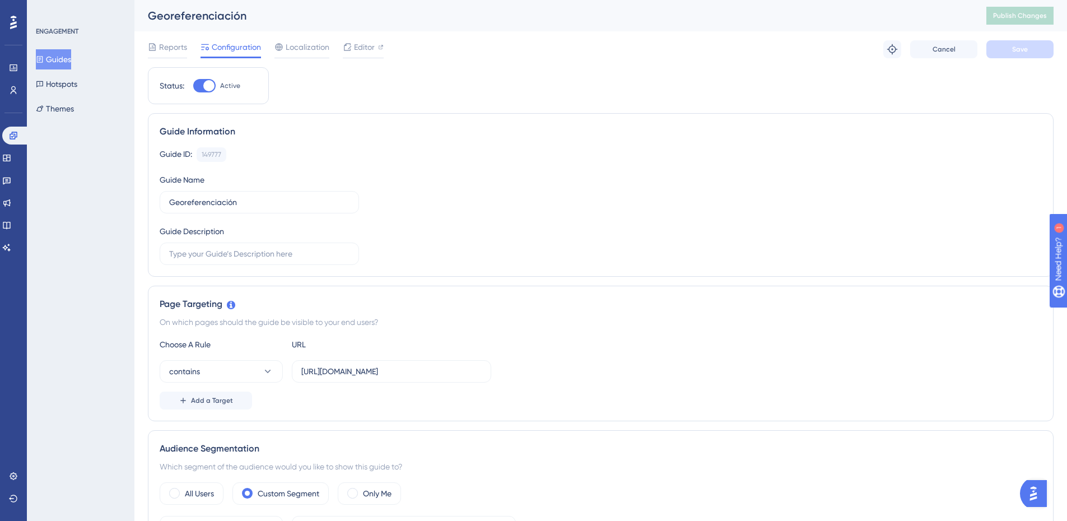
scroll to position [336, 0]
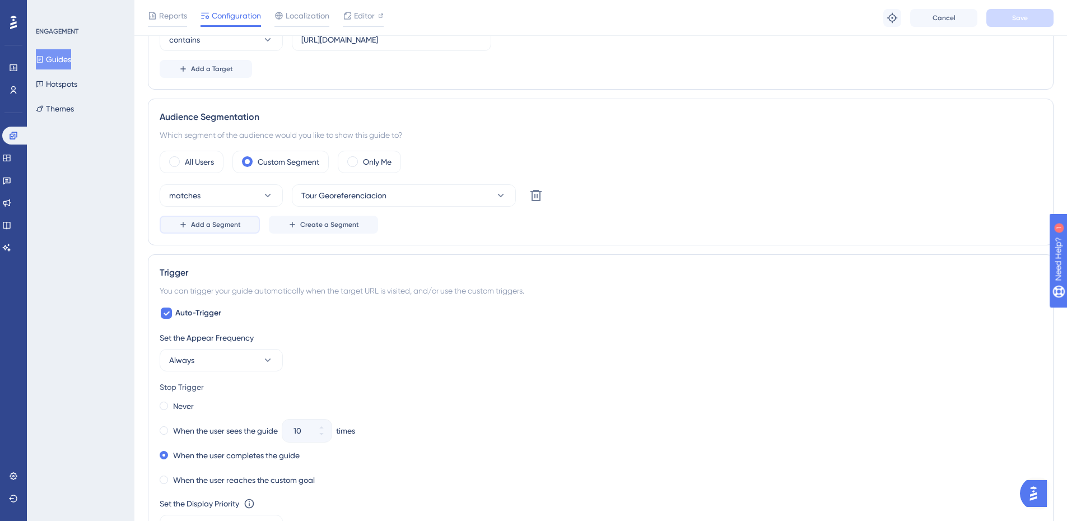
click at [211, 228] on span "Add a Segment" at bounding box center [216, 224] width 50 height 9
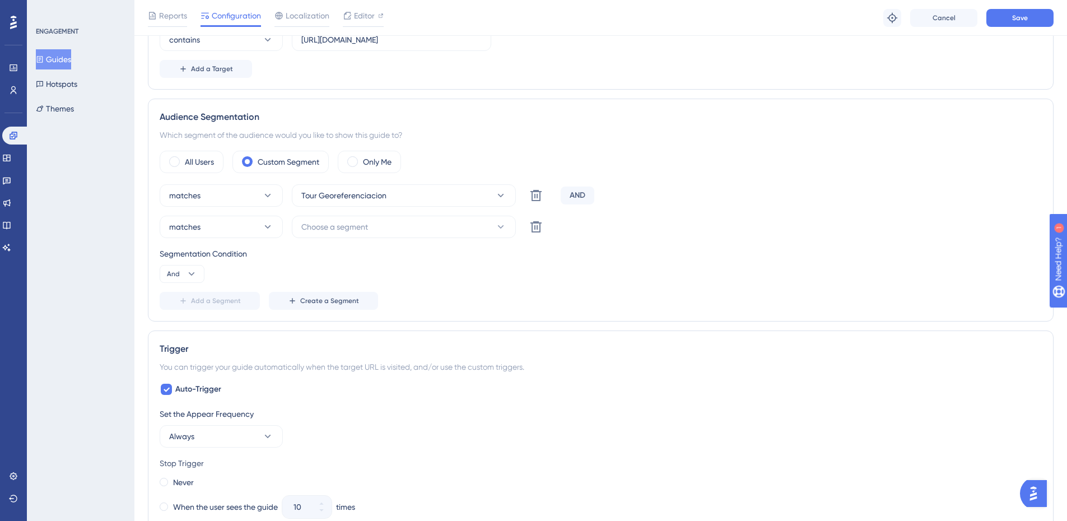
click at [155, 270] on div "Audience Segmentation Which segment of the audience would you like to show this…" at bounding box center [601, 210] width 906 height 223
click at [174, 274] on span "And" at bounding box center [173, 273] width 13 height 9
click at [178, 328] on span "Or" at bounding box center [175, 327] width 9 height 13
click at [318, 234] on button "Choose a segment" at bounding box center [404, 227] width 224 height 22
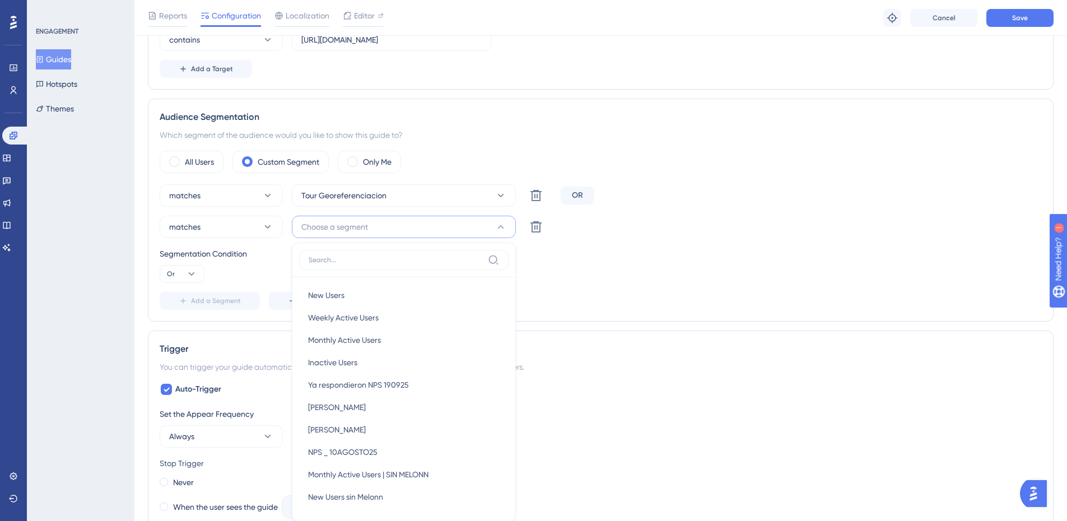
scroll to position [430, 0]
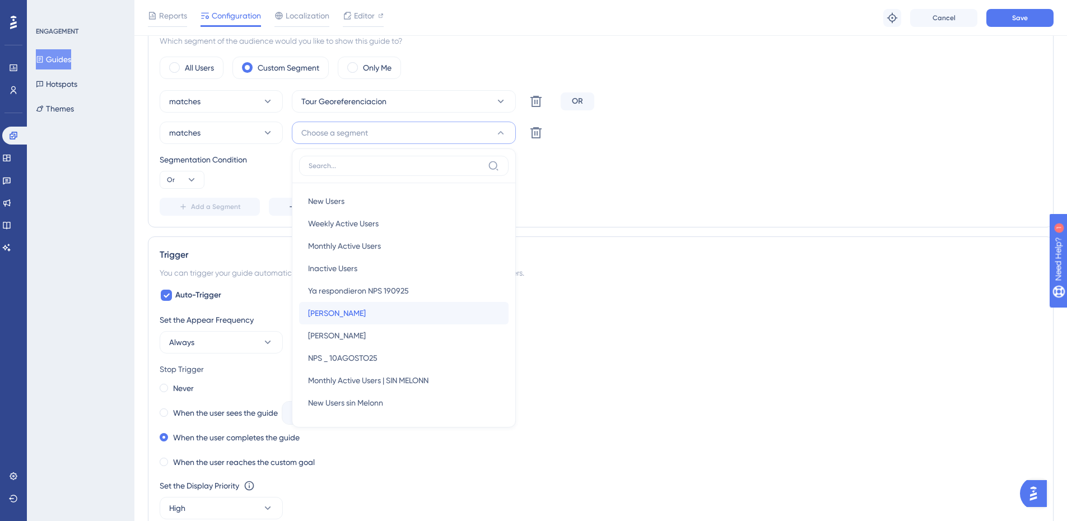
click at [326, 316] on div "Alex Alex" at bounding box center [404, 313] width 192 height 22
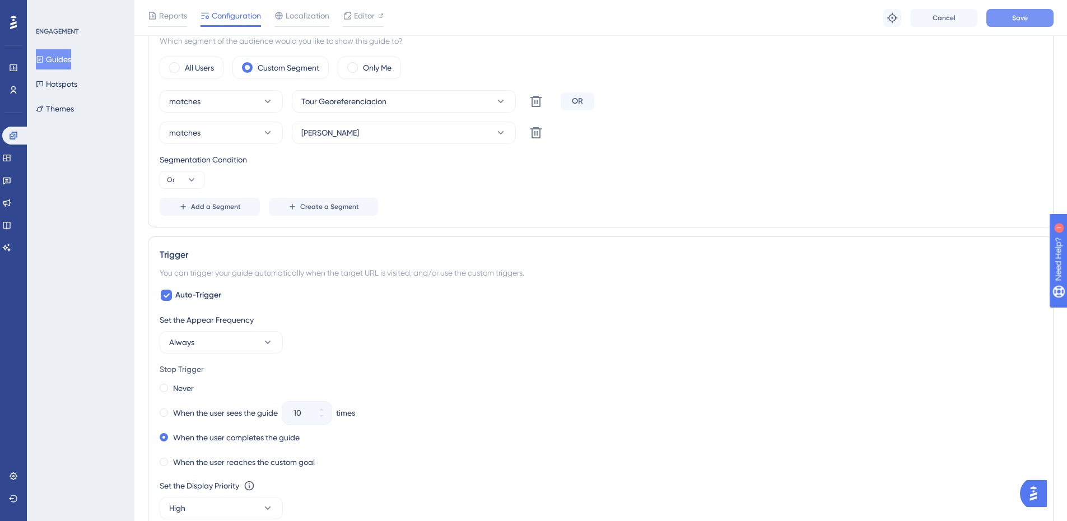
click at [1013, 17] on span "Save" at bounding box center [1020, 17] width 16 height 9
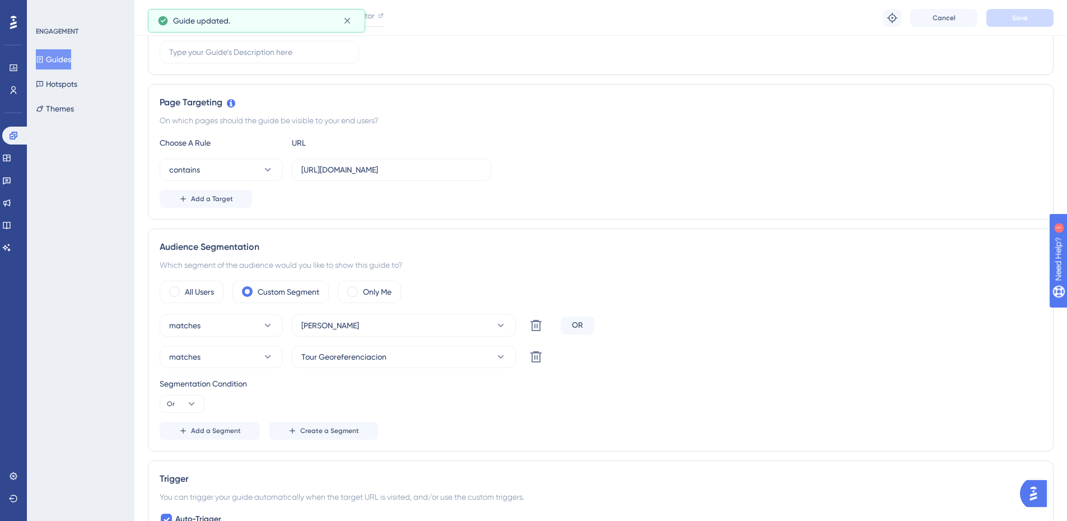
scroll to position [0, 0]
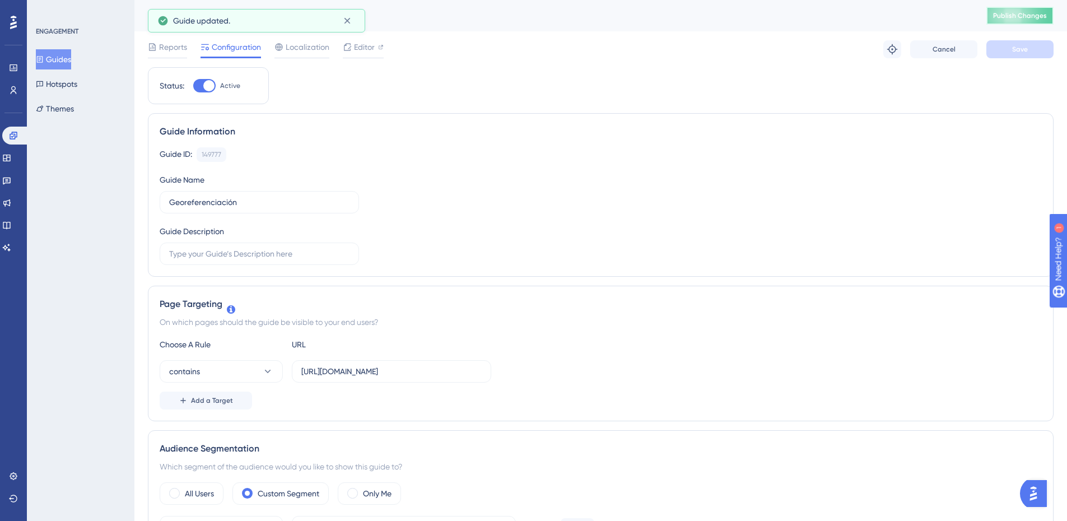
click at [1024, 14] on span "Publish Changes" at bounding box center [1020, 15] width 54 height 9
click at [11, 182] on icon at bounding box center [6, 180] width 9 height 9
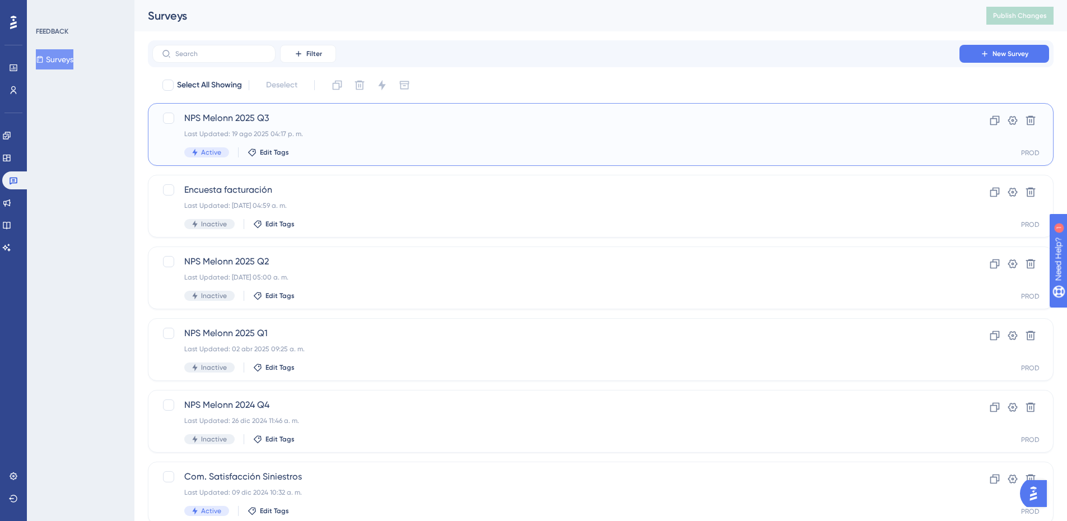
click at [345, 134] on div "Last Updated: 19 ago 2025 04:17 p. m." at bounding box center [555, 133] width 743 height 9
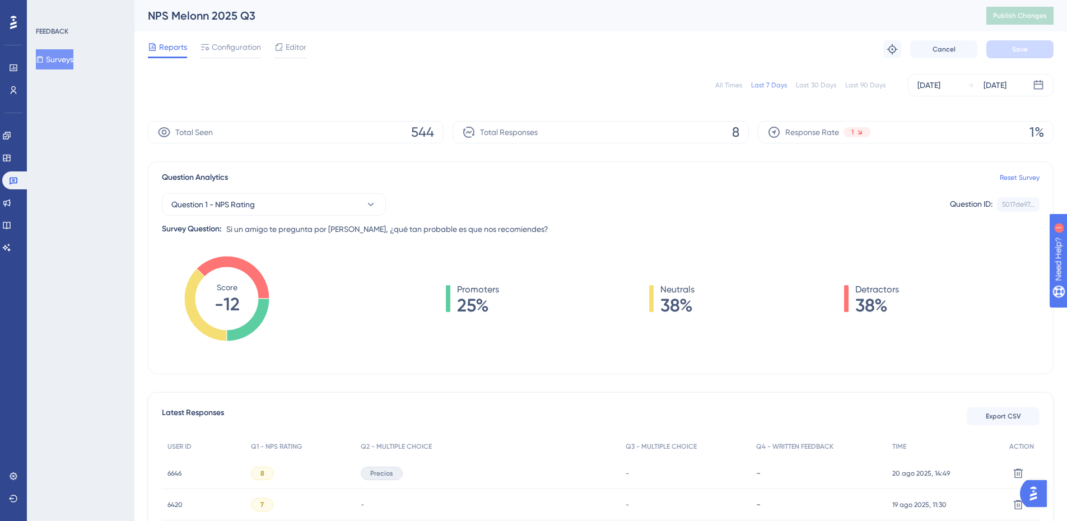
click at [225, 43] on span "Configuration" at bounding box center [236, 46] width 49 height 13
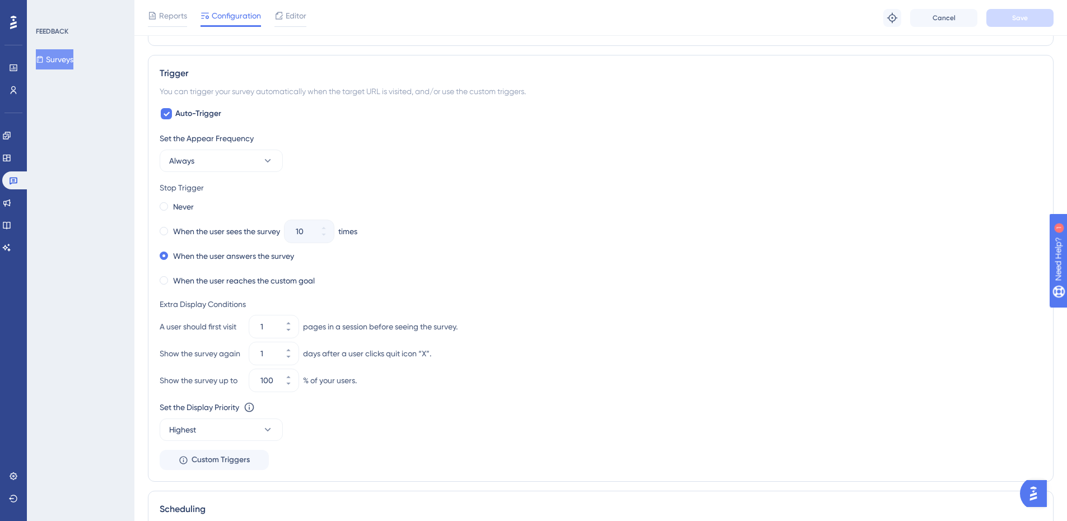
scroll to position [616, 0]
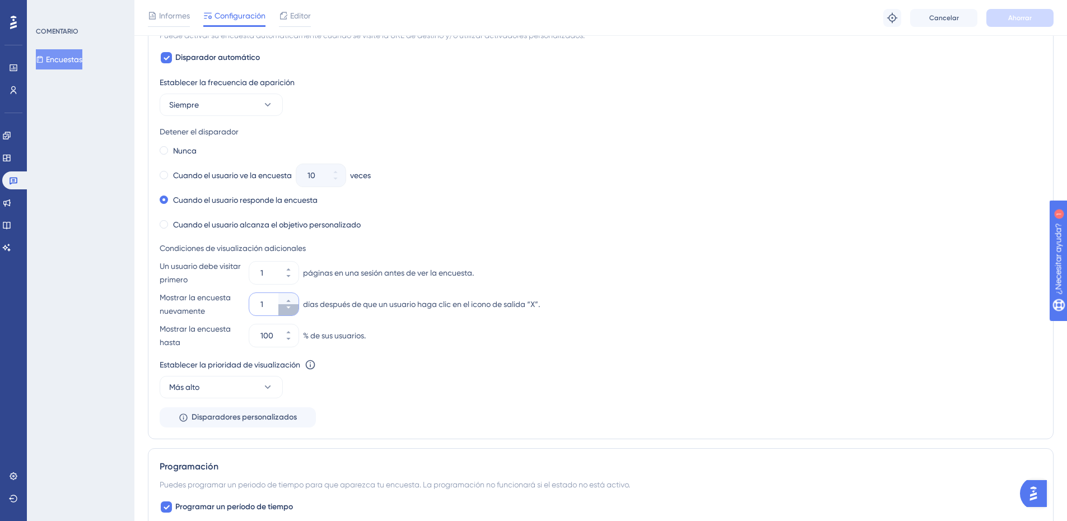
click at [282, 306] on button "1" at bounding box center [288, 309] width 20 height 11
click at [286, 297] on icon at bounding box center [288, 300] width 7 height 7
type input "1"
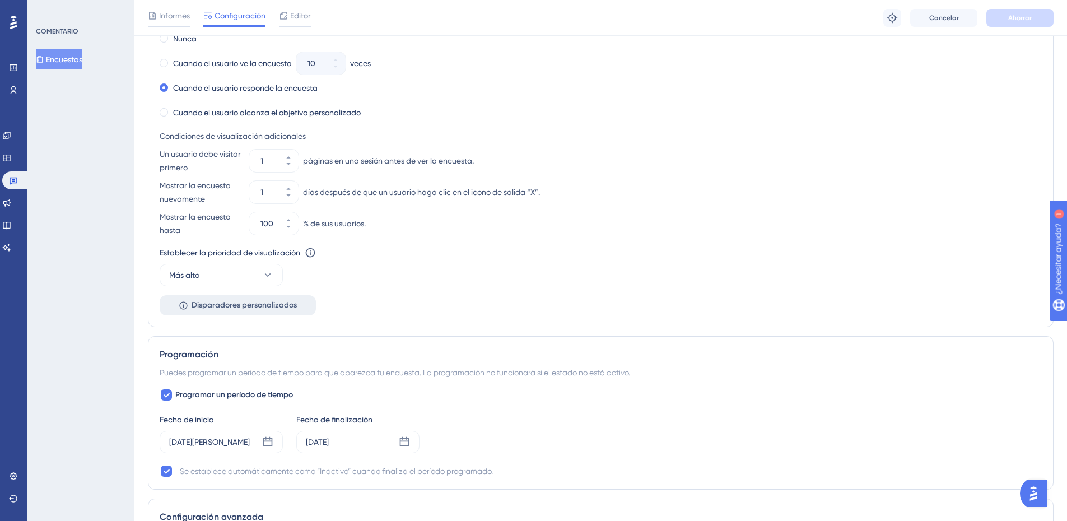
click at [244, 301] on font "Disparadores personalizados" at bounding box center [244, 305] width 105 height 10
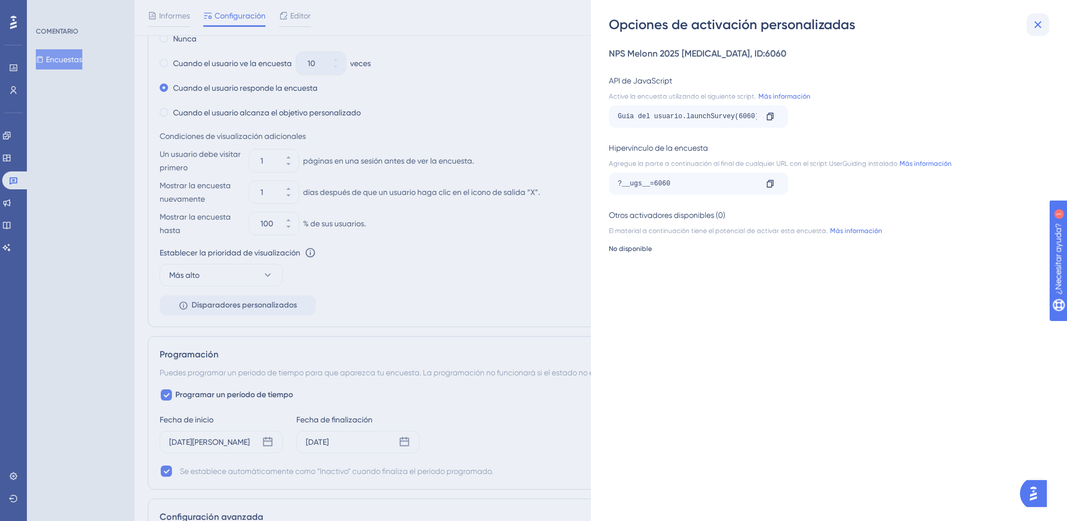
click at [1033, 28] on icon at bounding box center [1037, 24] width 13 height 13
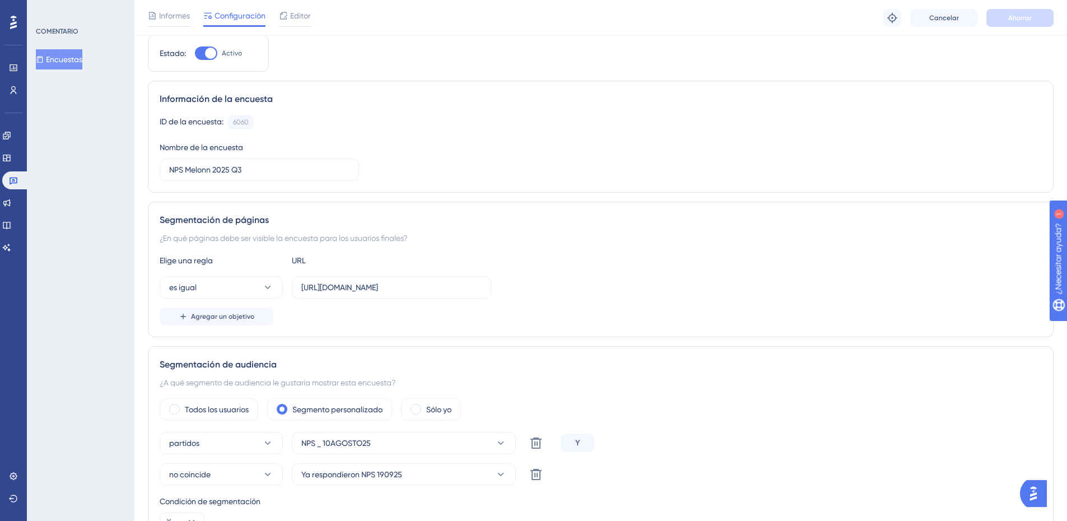
scroll to position [0, 0]
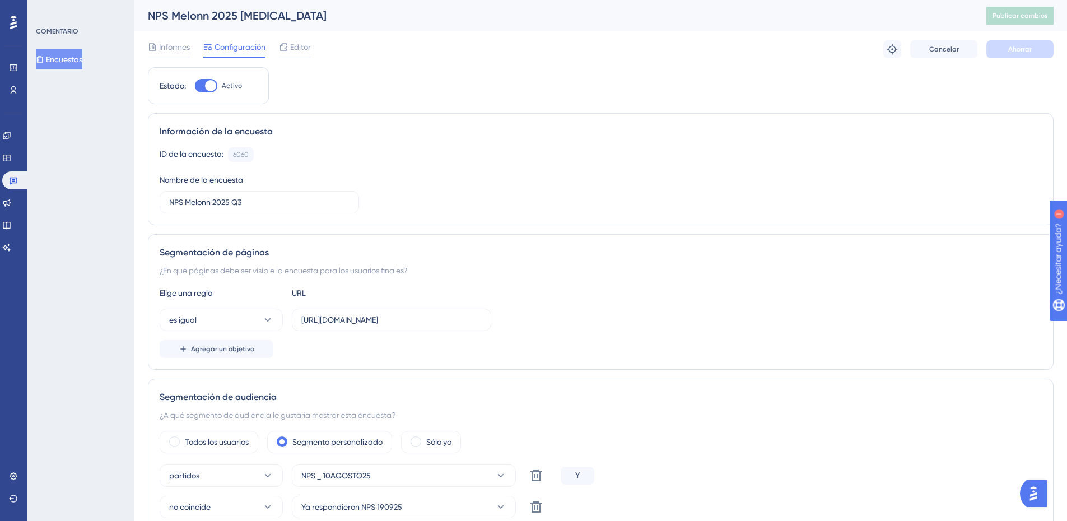
click at [167, 39] on div "Informes Configuración Editor Solucionar problemas Cancelar Ahorrar" at bounding box center [601, 49] width 906 height 36
click at [171, 44] on font "Informes" at bounding box center [174, 47] width 31 height 9
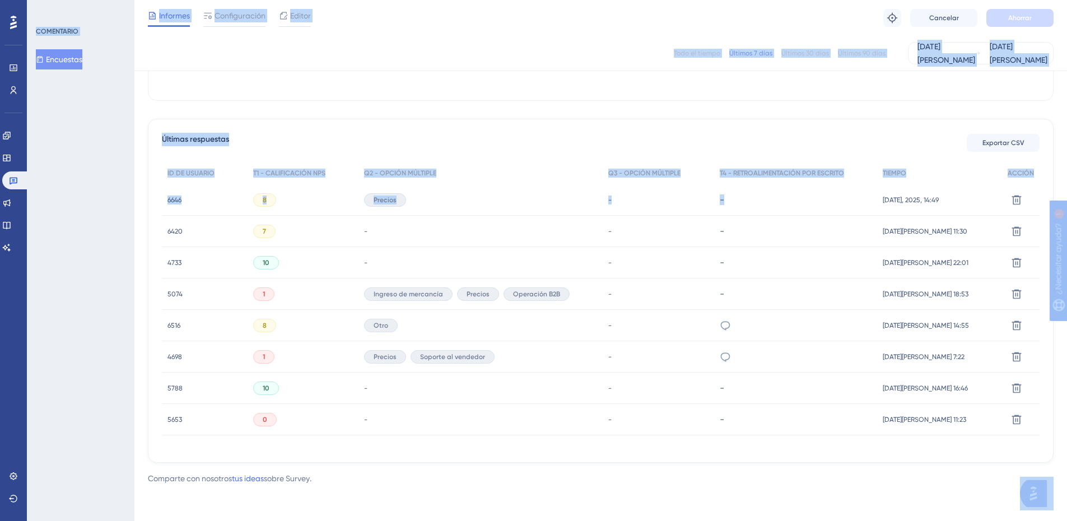
scroll to position [269, 8]
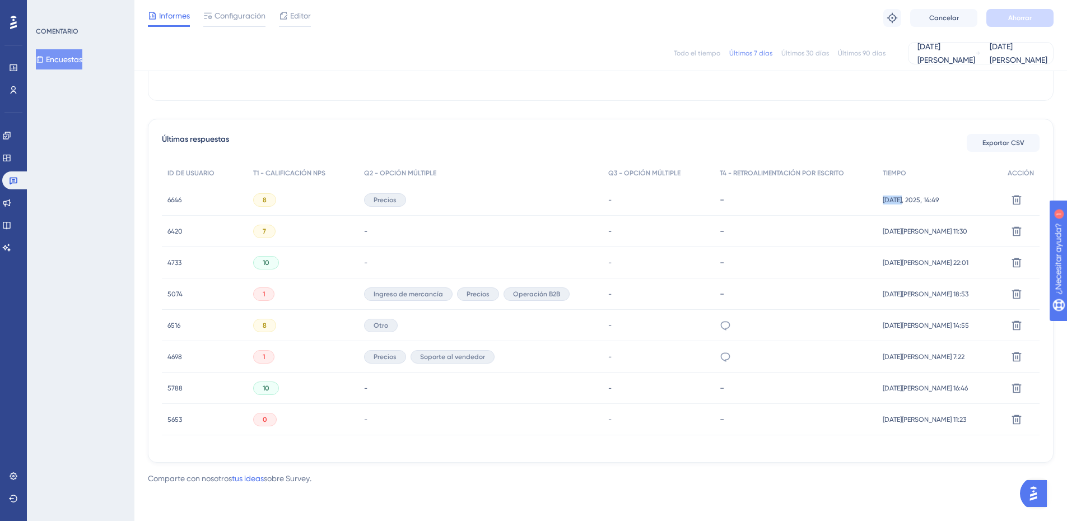
drag, startPoint x: 870, startPoint y: 200, endPoint x: 898, endPoint y: 203, distance: 28.1
click at [0, 0] on div "6646 6646 8 Precios - - Hace 20 años, 2025, 14:49 Hace 20 años, 2025, 14:49 Bor…" at bounding box center [0, 0] width 0 height 0
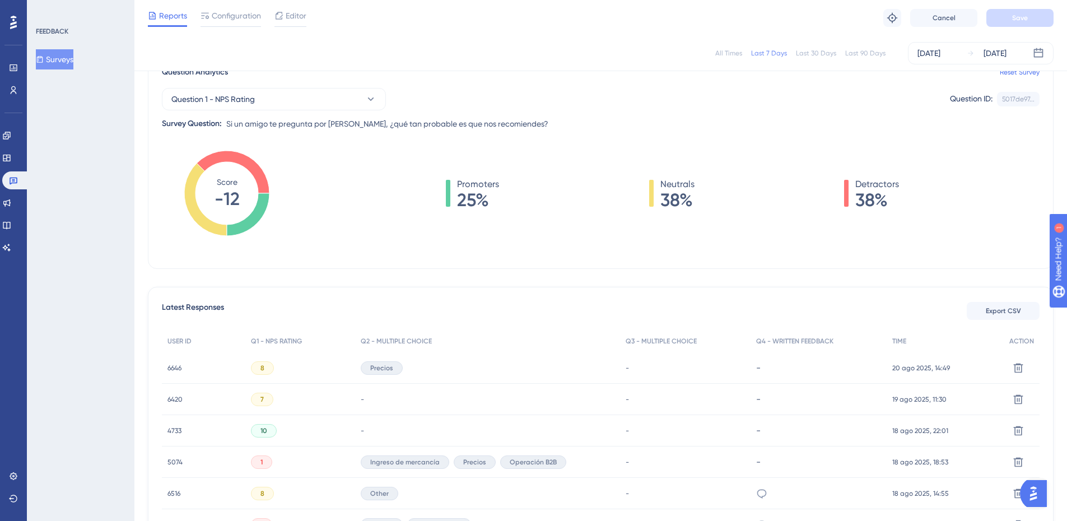
click at [965, 259] on div "Promoters 25% Neutrals 38% Detractors 38%" at bounding box center [672, 204] width 734 height 112
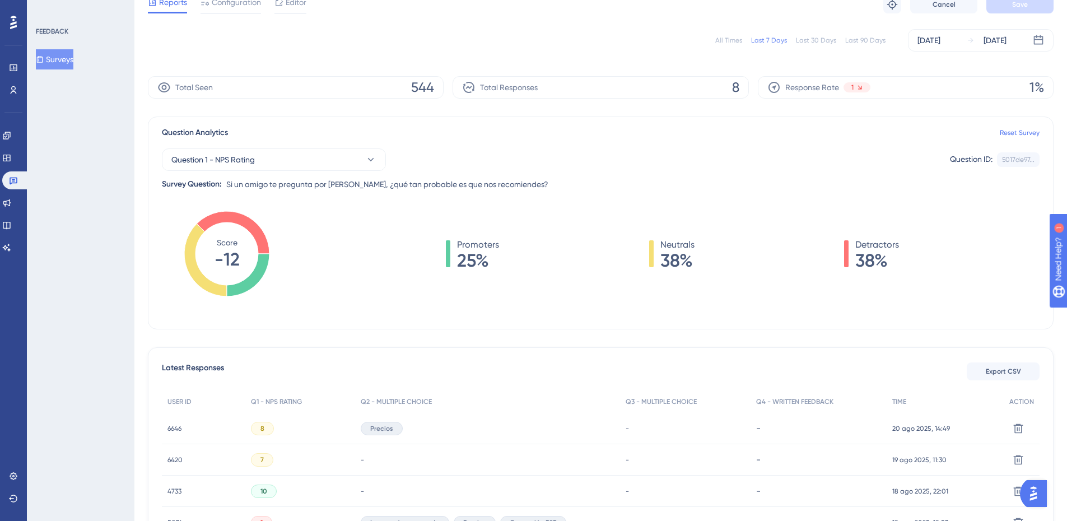
scroll to position [0, 0]
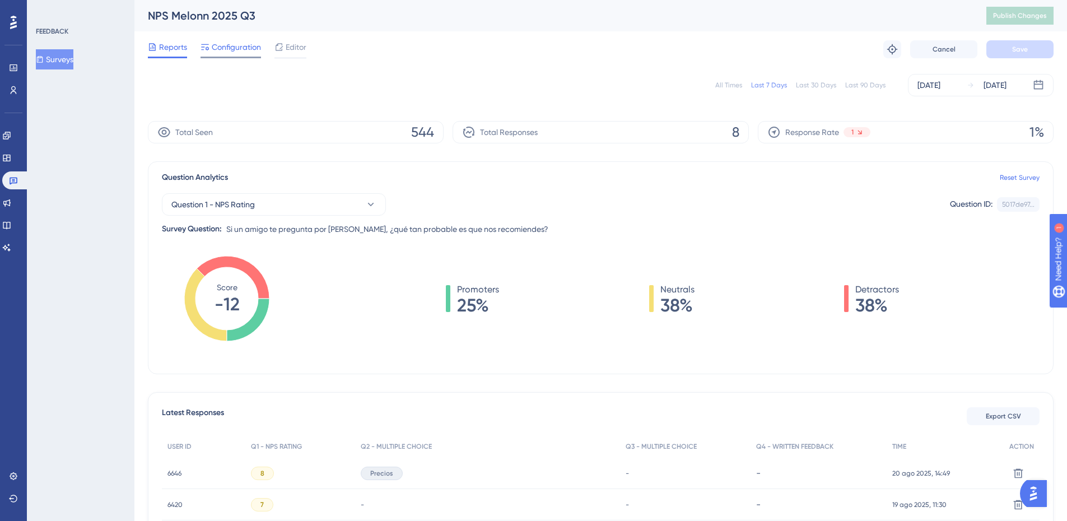
click at [235, 47] on span "Configuration" at bounding box center [236, 46] width 49 height 13
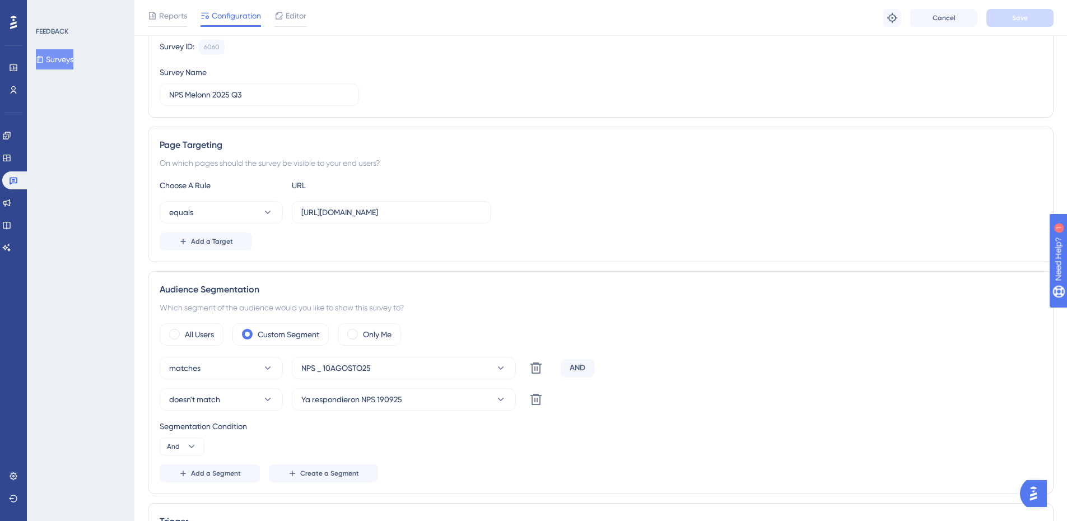
scroll to position [168, 0]
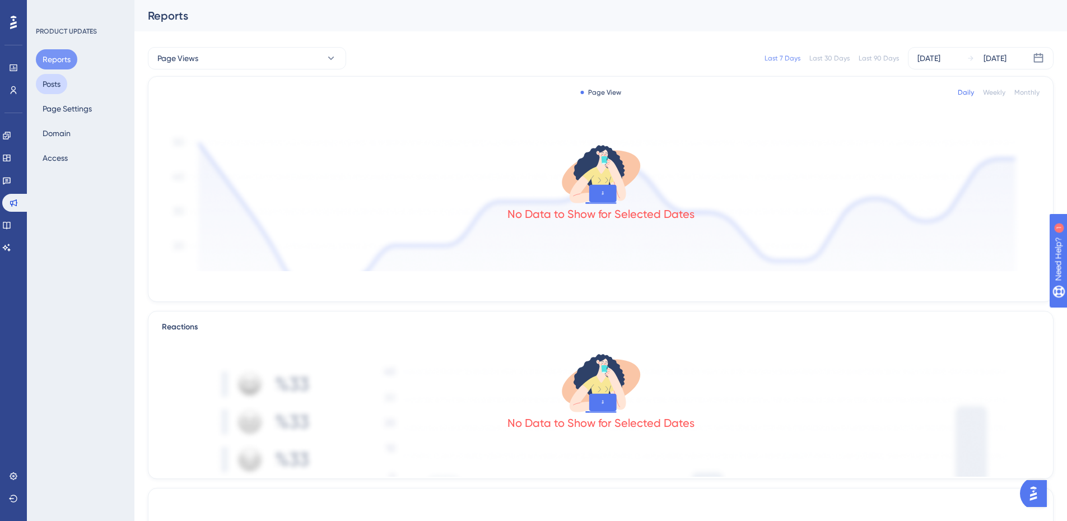
click at [46, 85] on button "Posts" at bounding box center [51, 84] width 31 height 20
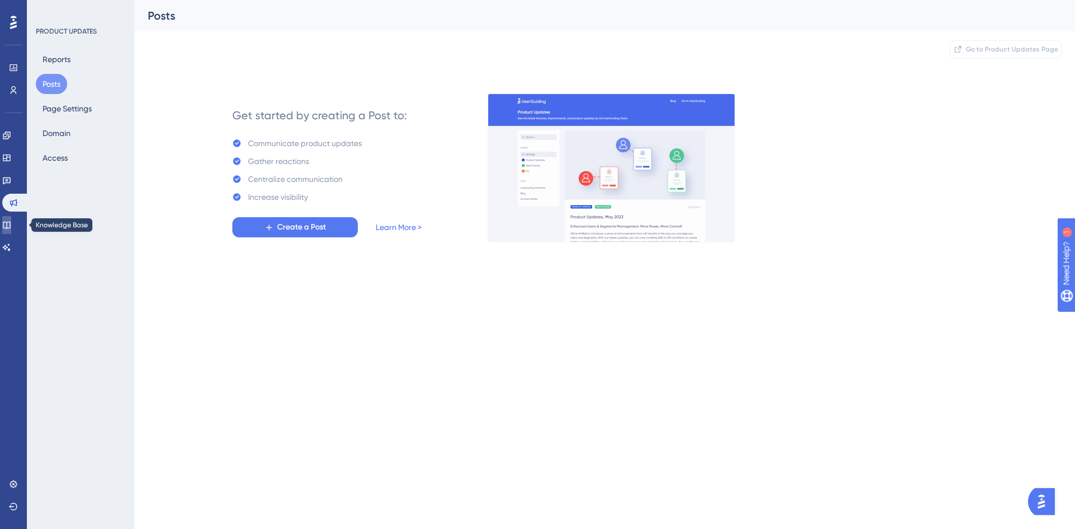
click at [11, 221] on icon at bounding box center [6, 225] width 9 height 9
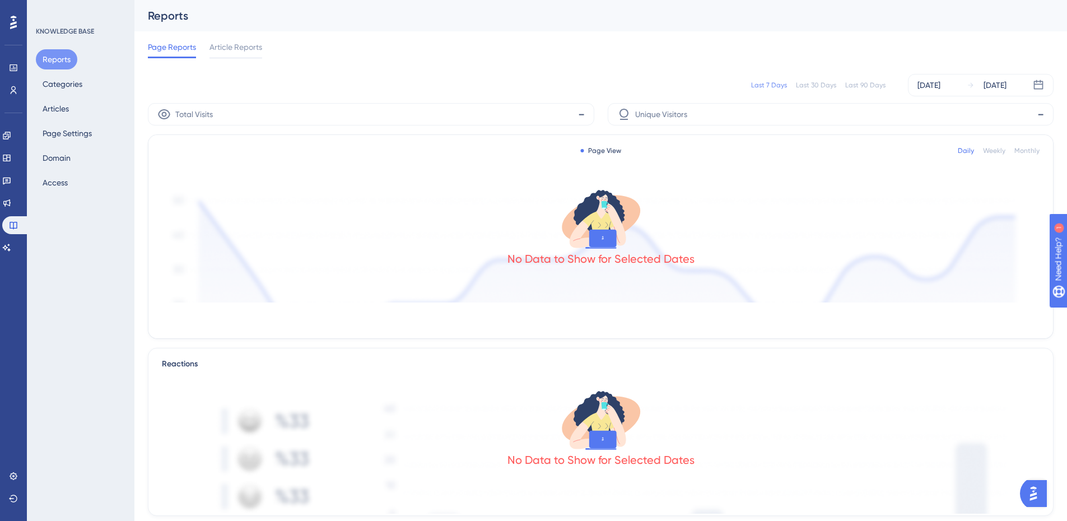
click at [57, 59] on button "Reports" at bounding box center [56, 59] width 41 height 20
click at [51, 90] on button "Categories" at bounding box center [62, 84] width 53 height 20
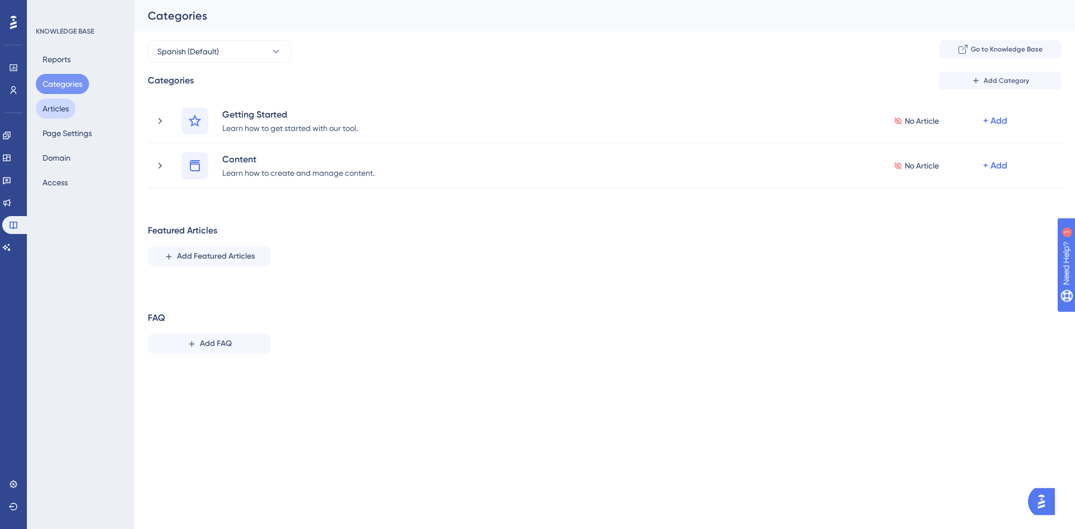
click at [56, 112] on button "Articles" at bounding box center [56, 109] width 40 height 20
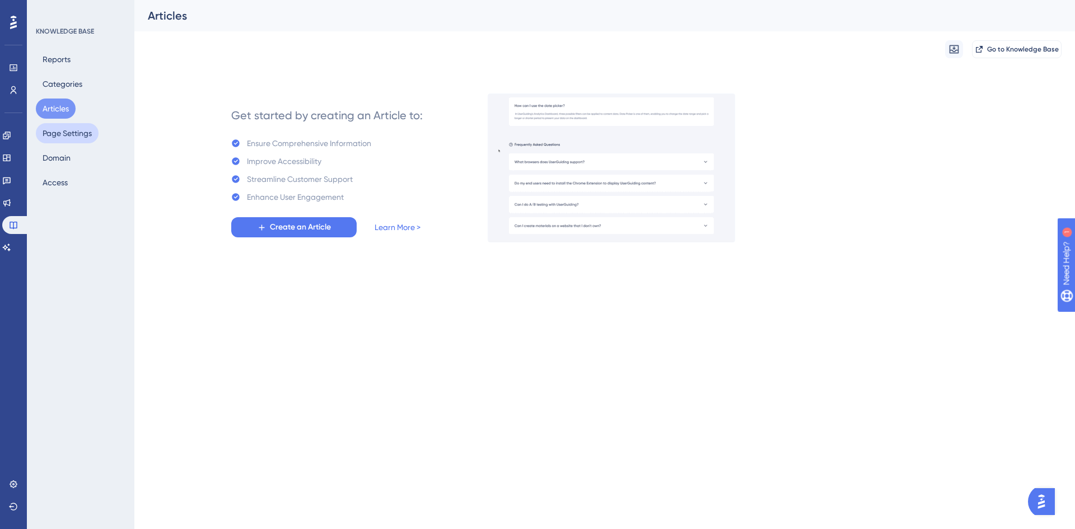
click at [57, 130] on button "Page Settings" at bounding box center [67, 133] width 63 height 20
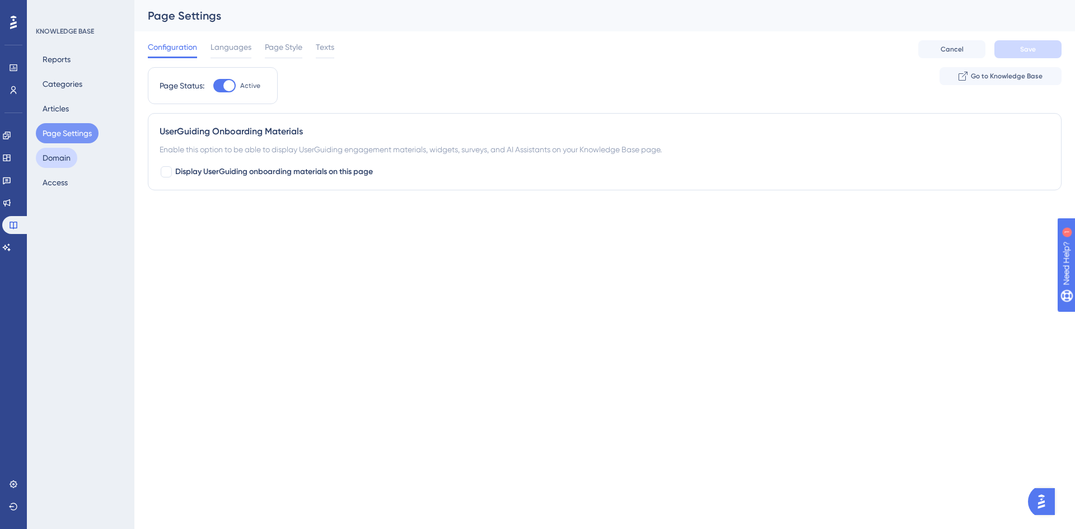
click at [49, 161] on button "Domain" at bounding box center [56, 158] width 41 height 20
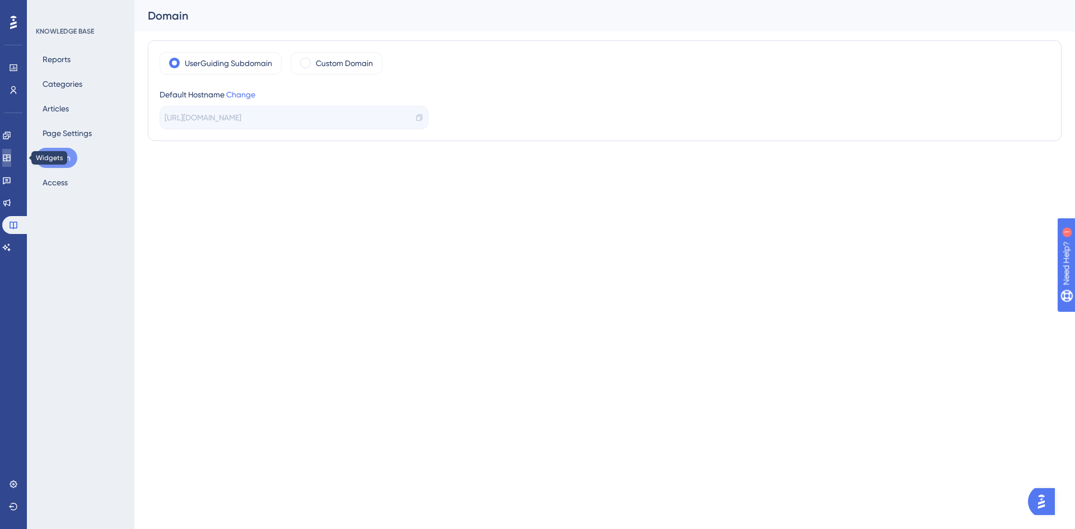
click at [9, 155] on icon at bounding box center [6, 157] width 9 height 9
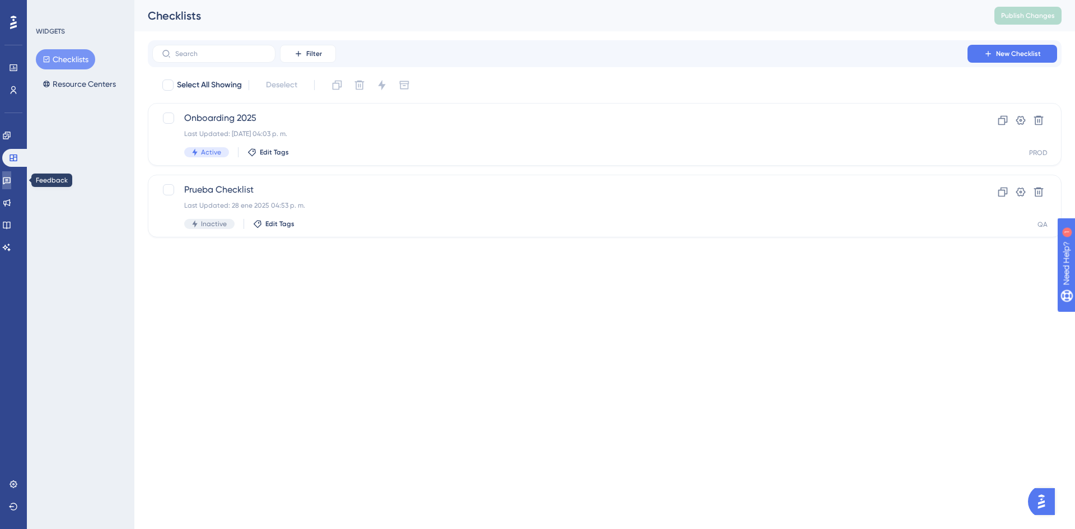
click at [11, 183] on icon at bounding box center [7, 181] width 8 height 7
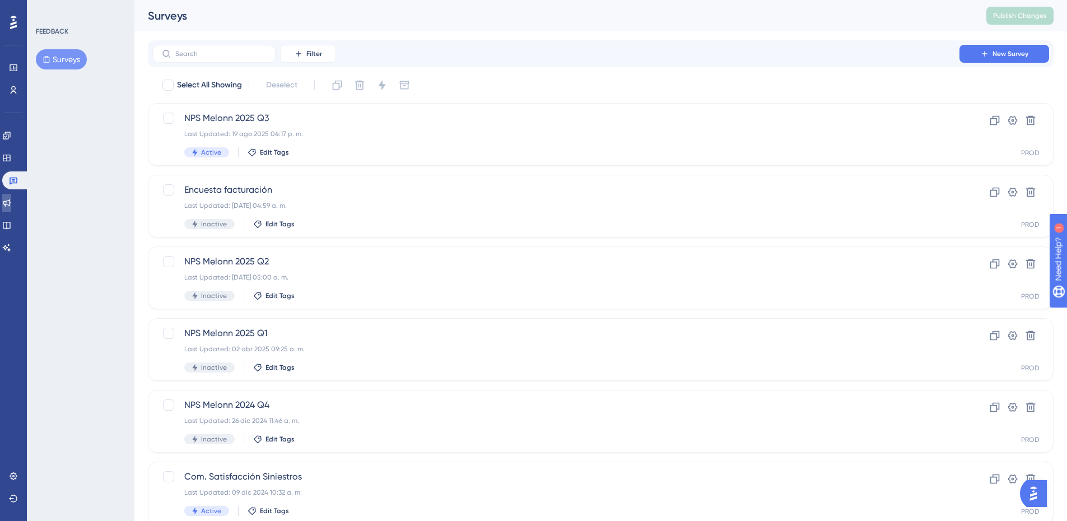
click at [11, 200] on icon at bounding box center [6, 202] width 9 height 9
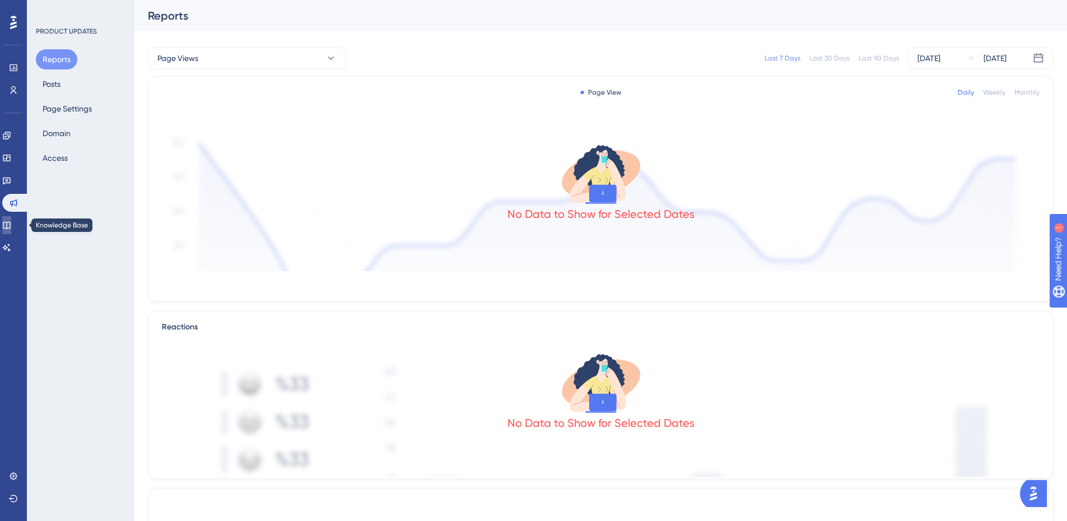
click at [11, 225] on icon at bounding box center [6, 225] width 9 height 9
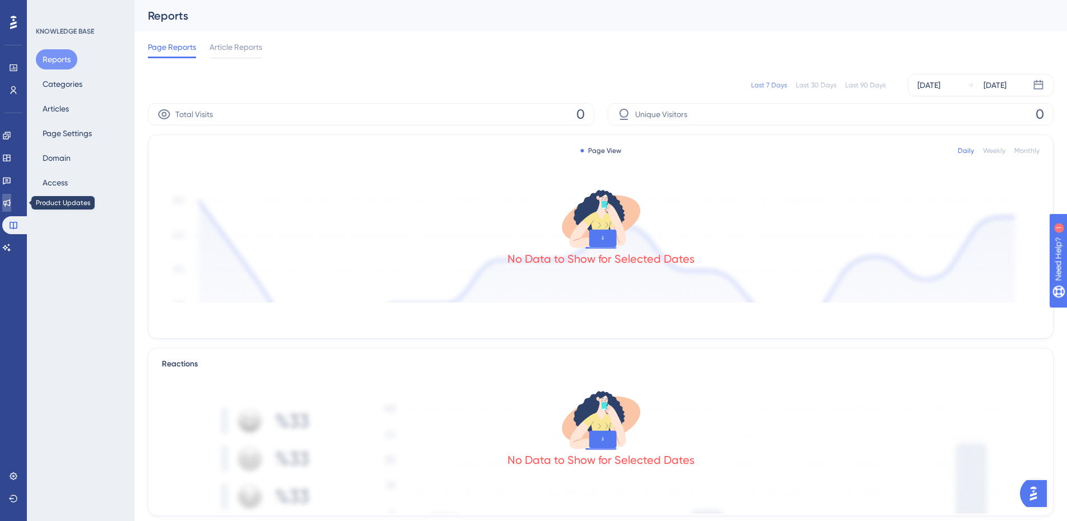
click at [10, 197] on link at bounding box center [6, 203] width 9 height 18
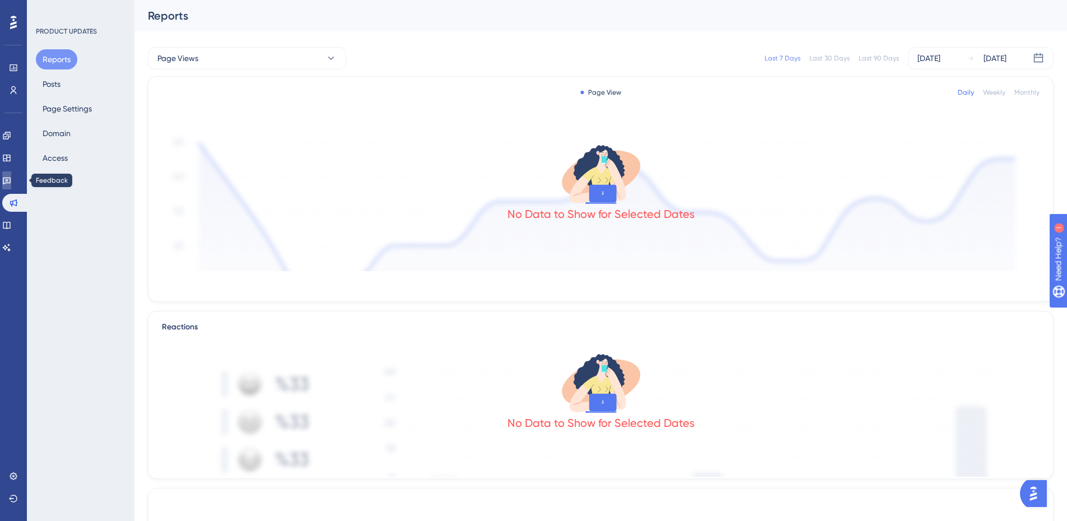
click at [11, 180] on icon at bounding box center [6, 180] width 9 height 9
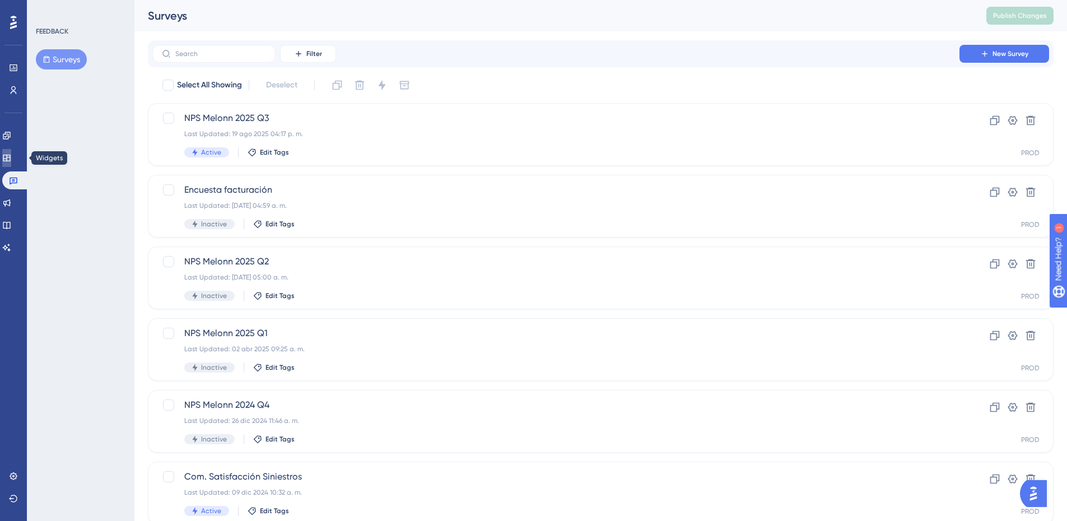
click at [10, 158] on icon at bounding box center [6, 157] width 9 height 9
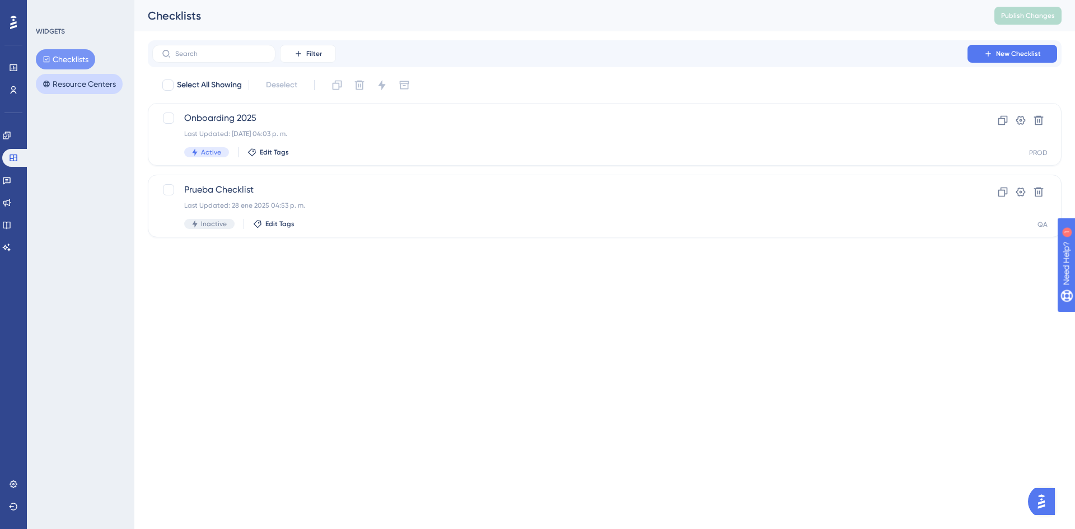
click at [96, 80] on button "Resource Centers" at bounding box center [79, 84] width 87 height 20
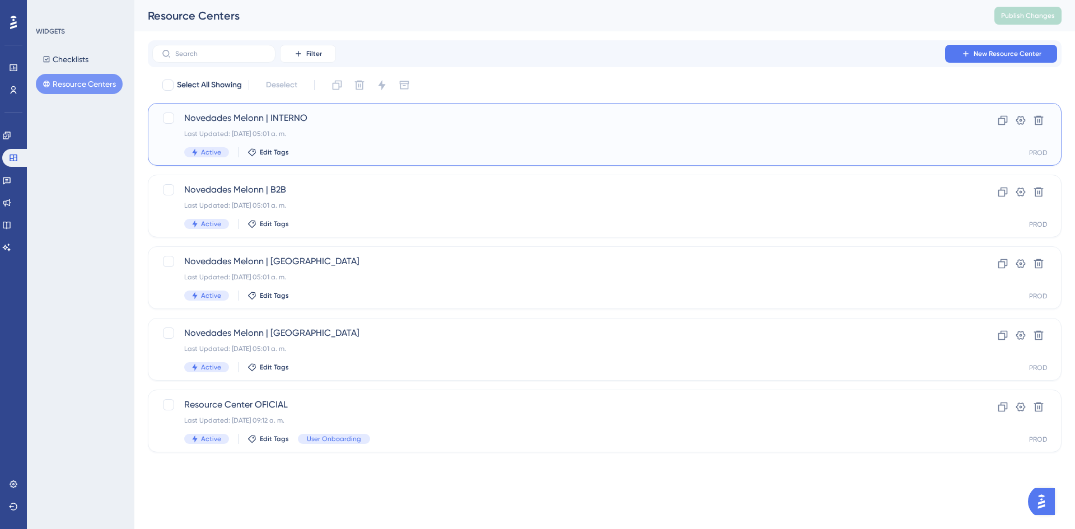
click at [402, 130] on div "Last Updated: 22 jul 2025 05:01 a. m." at bounding box center [560, 133] width 752 height 9
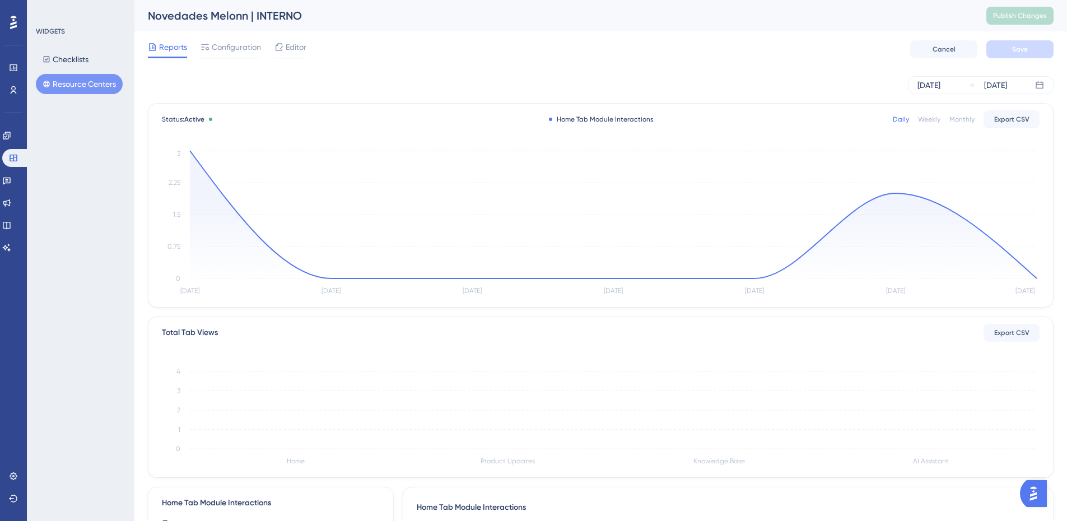
click at [77, 80] on button "Resource Centers" at bounding box center [79, 84] width 87 height 20
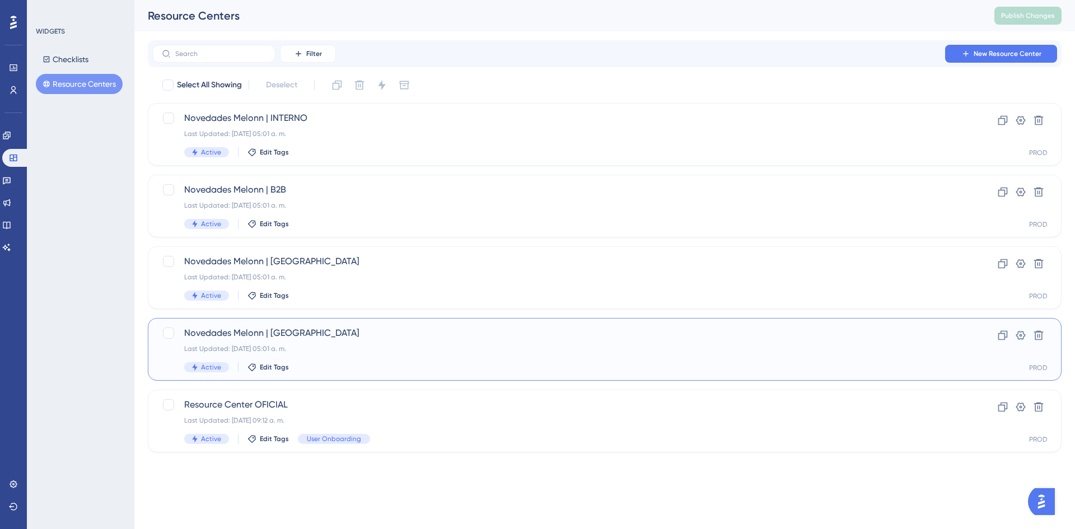
click at [324, 342] on div "Novedades Melonn | COLOMBIA Last Updated: 22 jul 2025 05:01 a. m. Active Edit T…" at bounding box center [560, 350] width 752 height 46
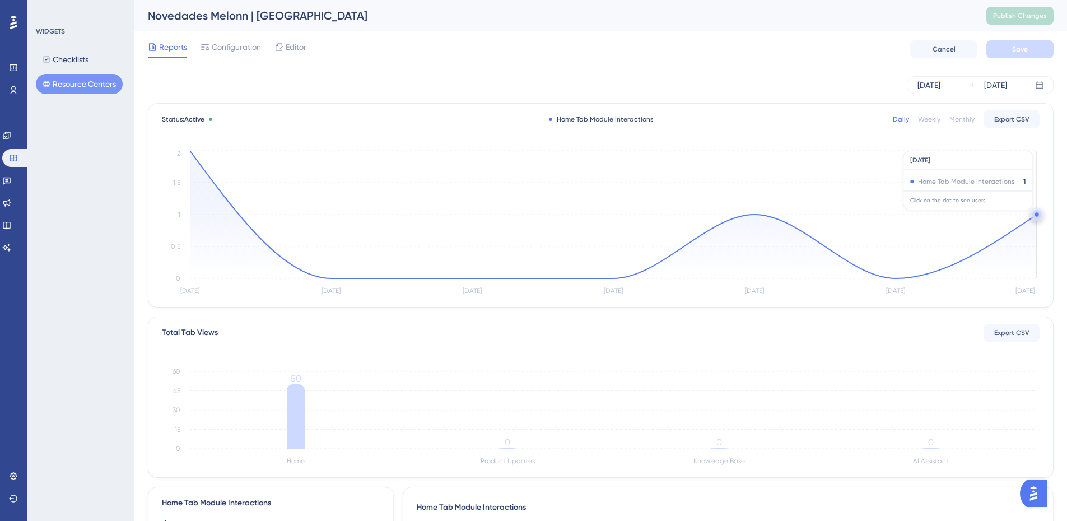
click at [1034, 214] on circle at bounding box center [1036, 214] width 9 height 9
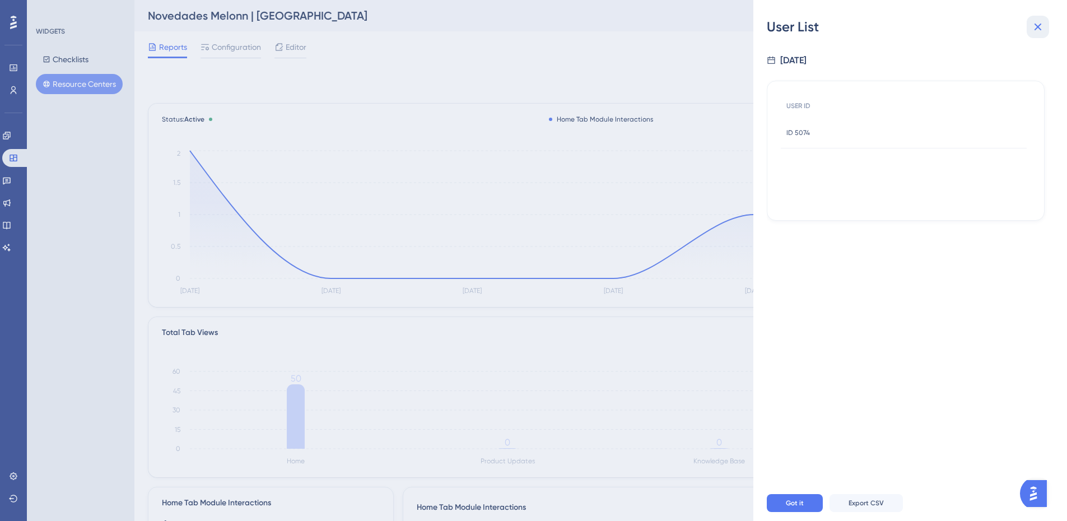
click at [1043, 25] on icon at bounding box center [1037, 26] width 13 height 13
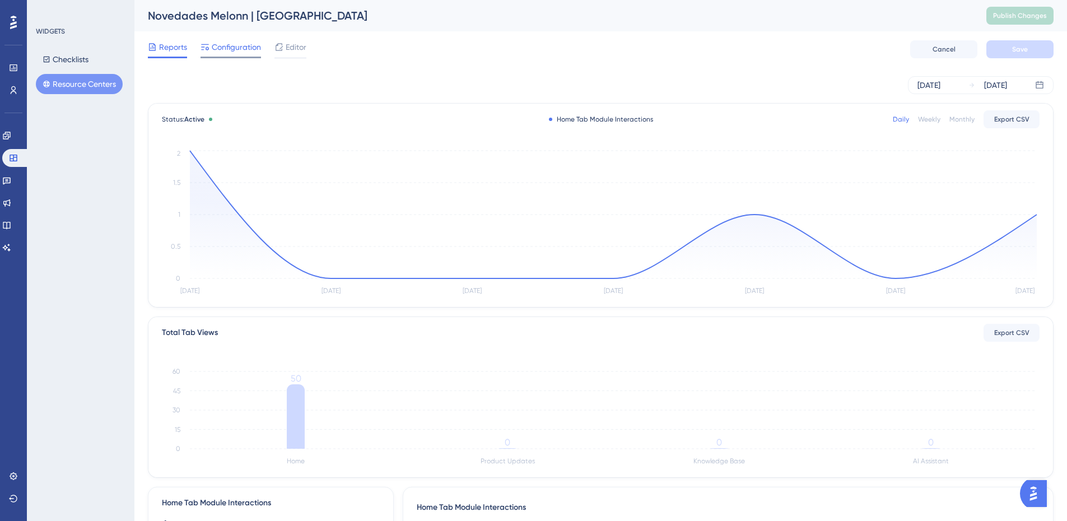
click at [227, 49] on span "Configuration" at bounding box center [236, 46] width 49 height 13
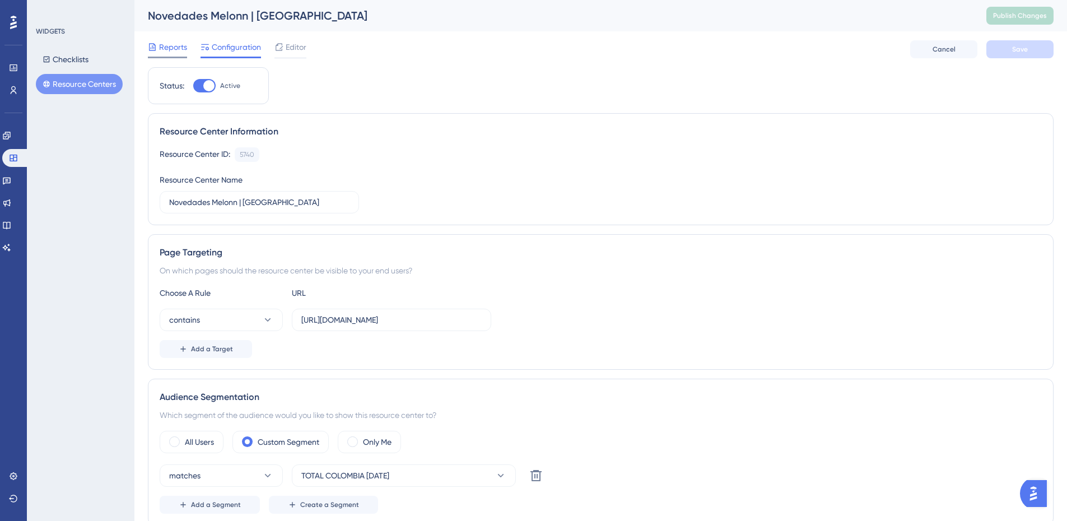
click at [172, 46] on span "Reports" at bounding box center [173, 46] width 28 height 13
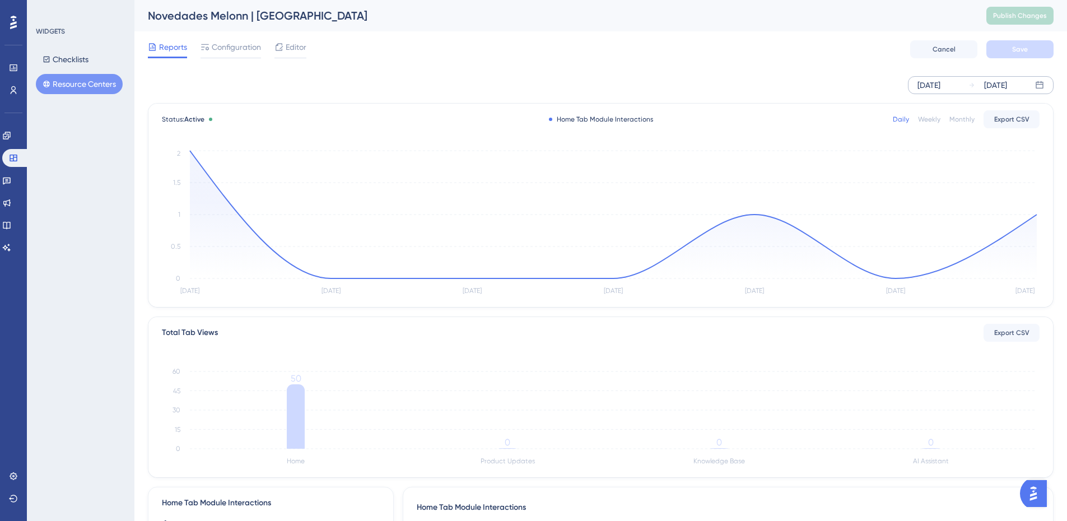
click at [934, 79] on div "Aug 14 2025" at bounding box center [928, 84] width 23 height 13
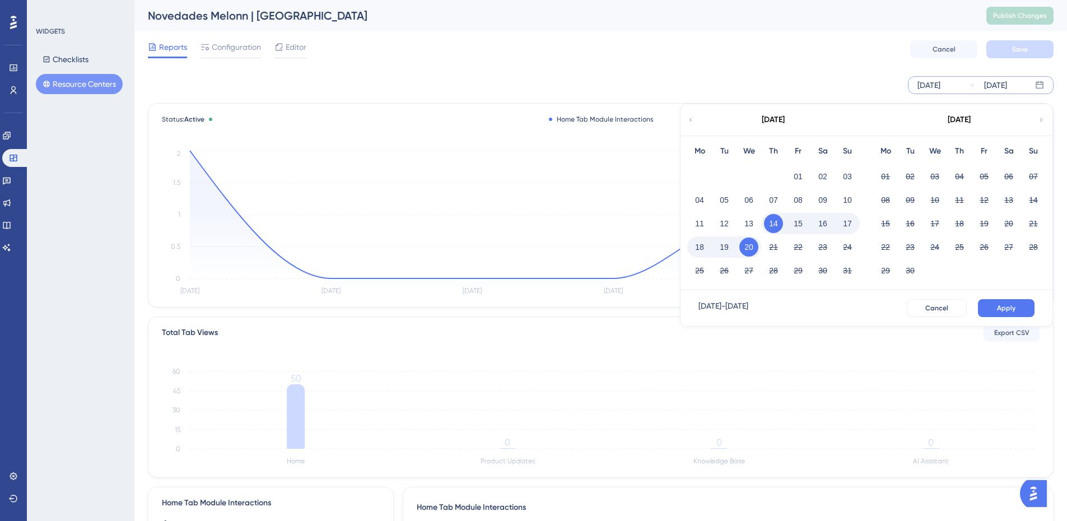
click at [688, 122] on icon at bounding box center [690, 120] width 7 height 10
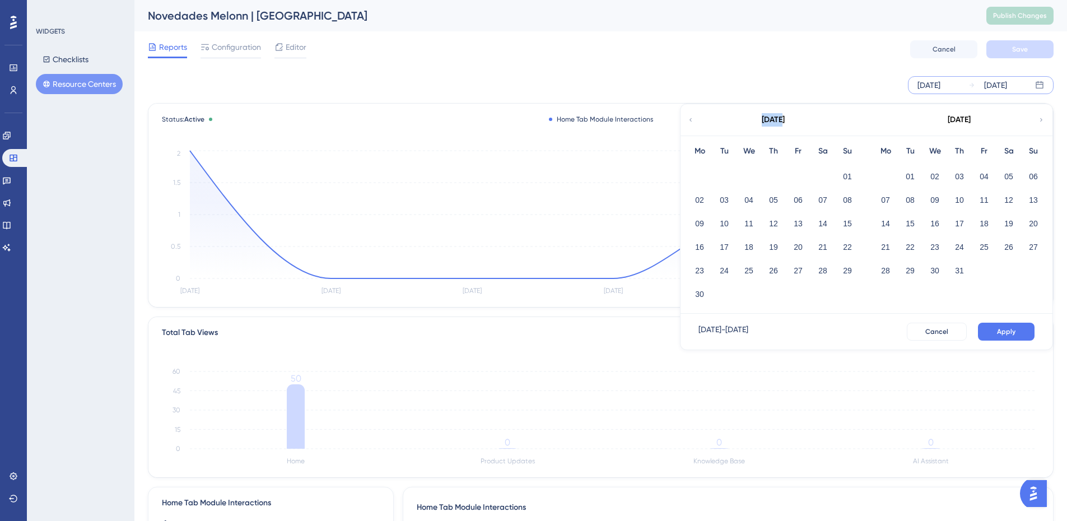
click at [688, 122] on icon at bounding box center [690, 120] width 7 height 10
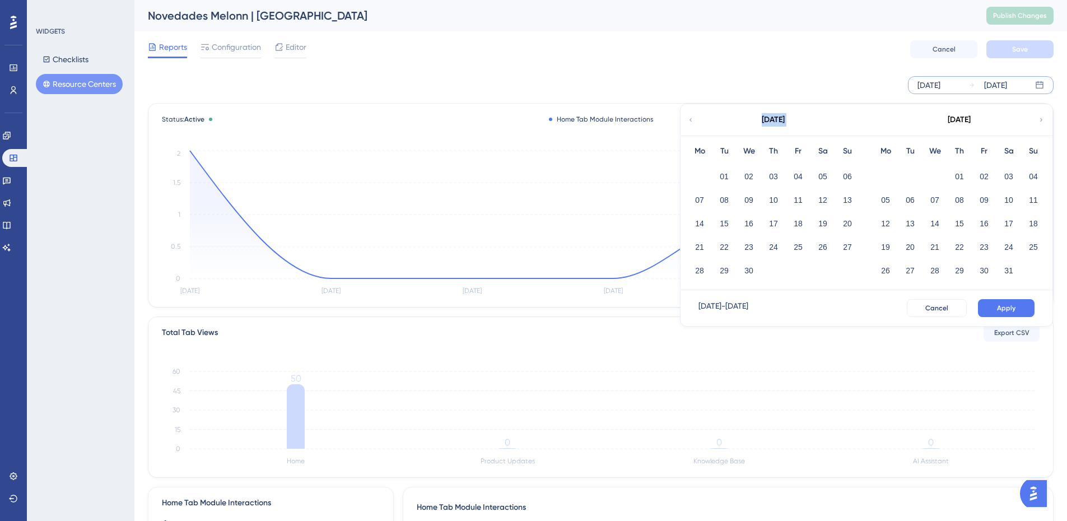
click at [688, 122] on icon at bounding box center [690, 120] width 7 height 10
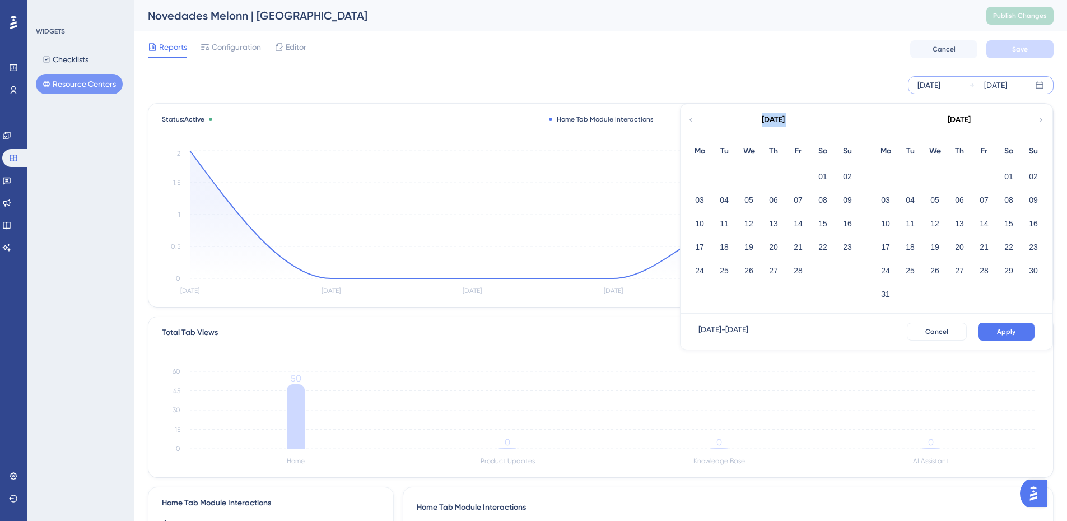
click at [688, 122] on icon at bounding box center [690, 120] width 7 height 10
click at [931, 175] on button "01" at bounding box center [934, 176] width 19 height 19
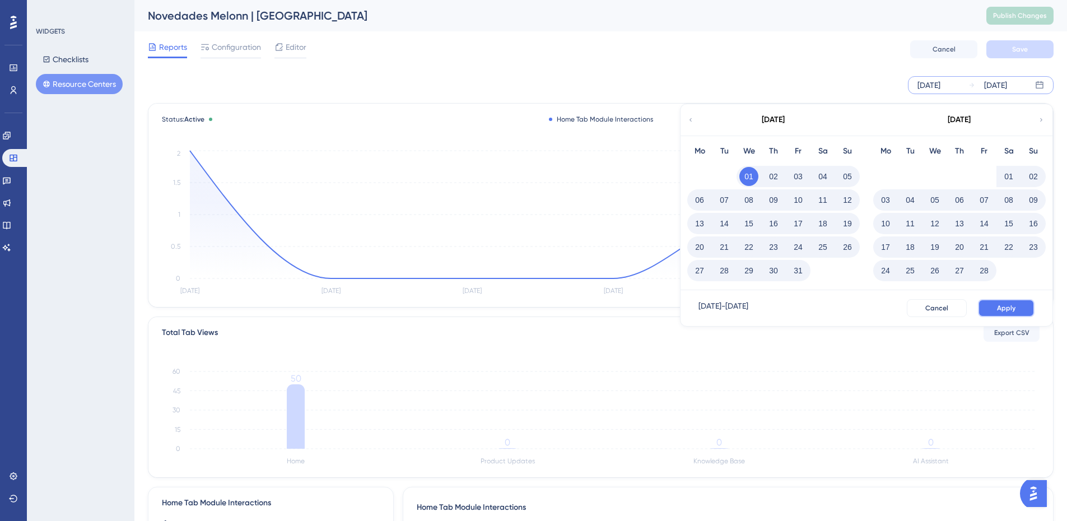
click at [1004, 299] on button "Apply" at bounding box center [1006, 308] width 57 height 18
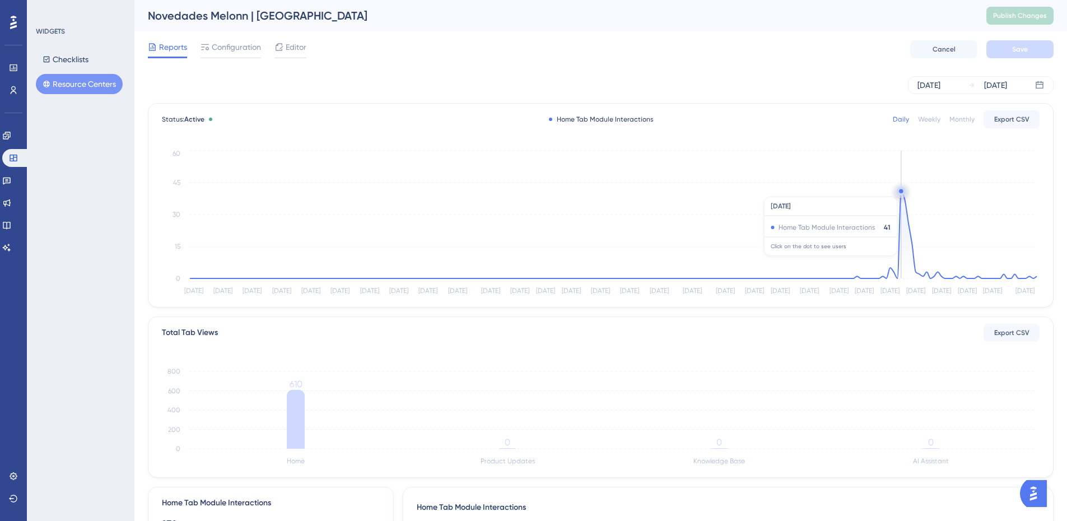
click at [902, 191] on circle at bounding box center [901, 191] width 4 height 4
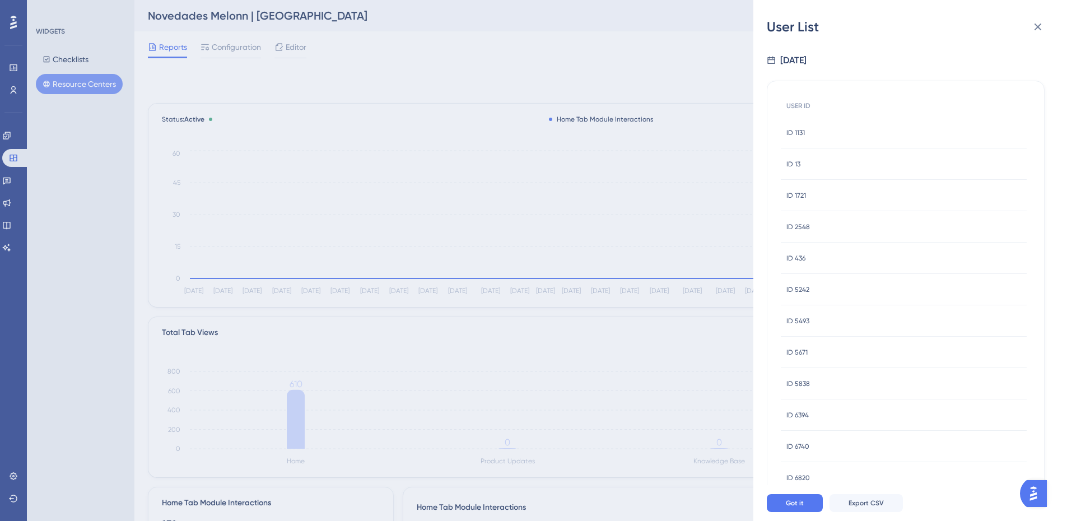
scroll to position [122, 0]
click at [1038, 30] on icon at bounding box center [1037, 26] width 13 height 13
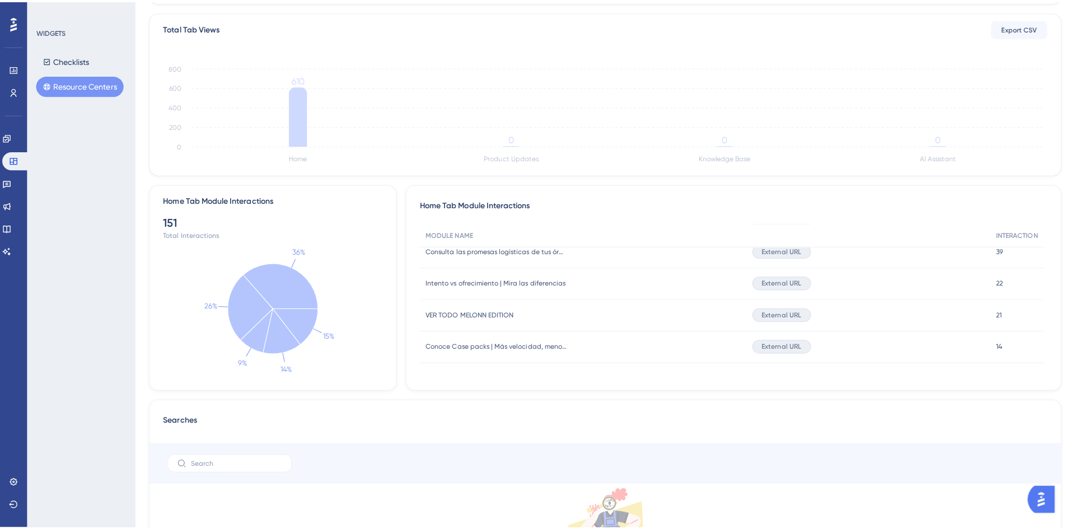
scroll to position [0, 0]
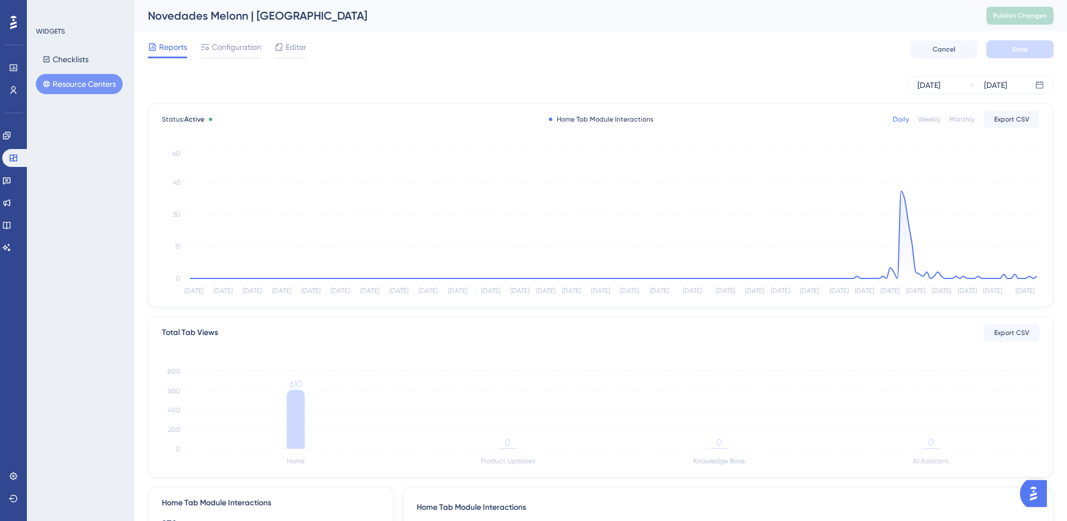
click at [218, 38] on div "Reports Configuration Editor Cancel Save" at bounding box center [601, 49] width 906 height 36
click at [223, 43] on span "Configuration" at bounding box center [236, 46] width 49 height 13
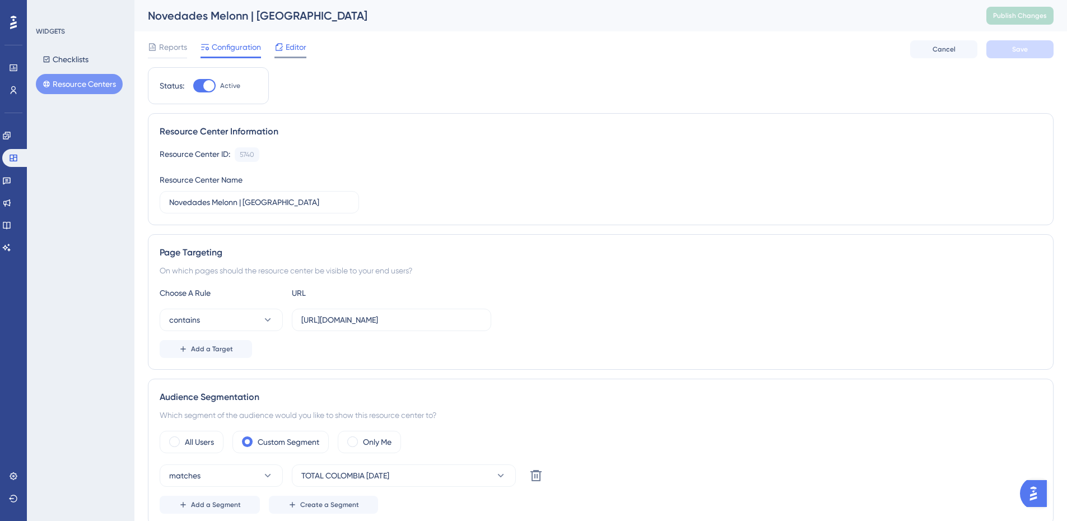
click at [295, 49] on span "Editor" at bounding box center [296, 46] width 21 height 13
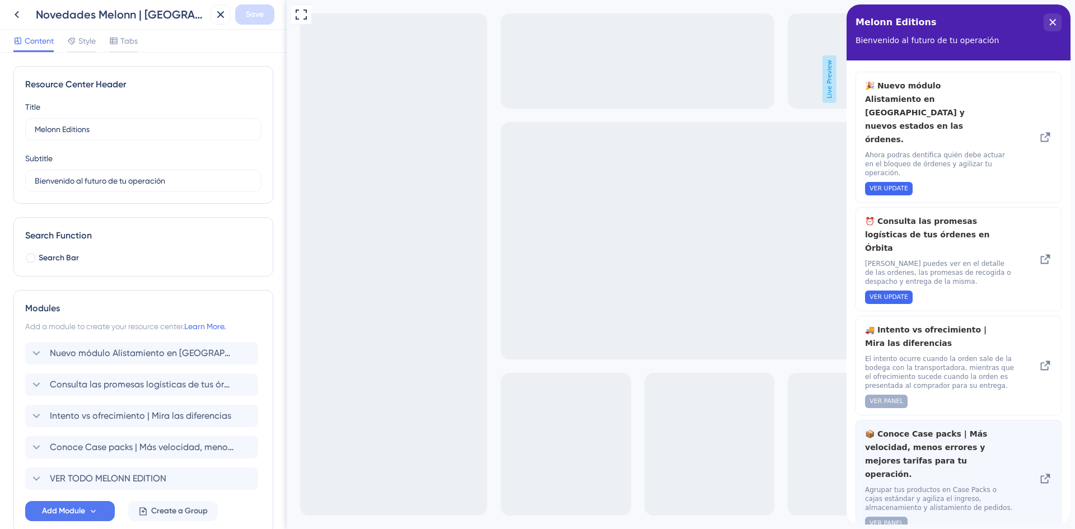
scroll to position [1, 0]
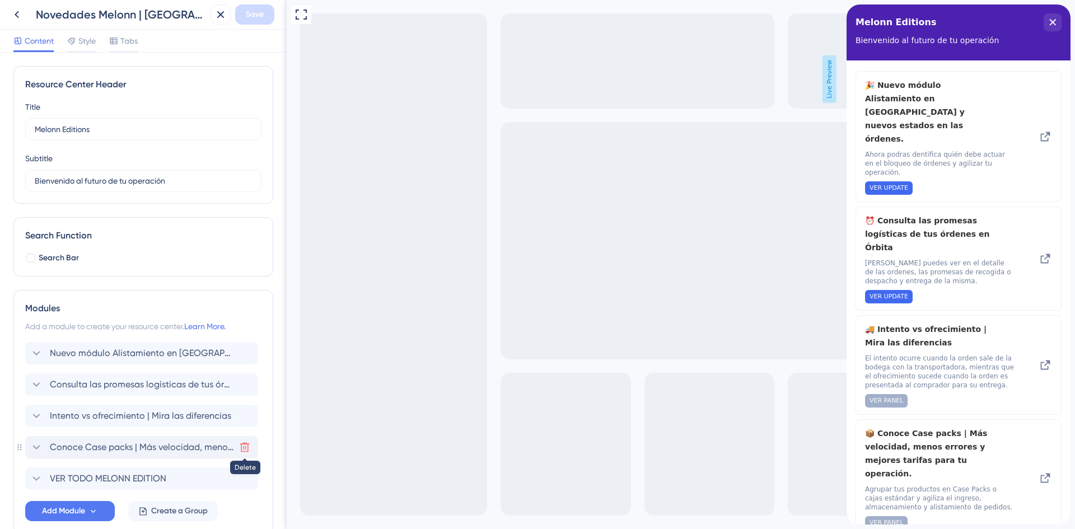
click at [247, 445] on icon at bounding box center [245, 448] width 10 height 10
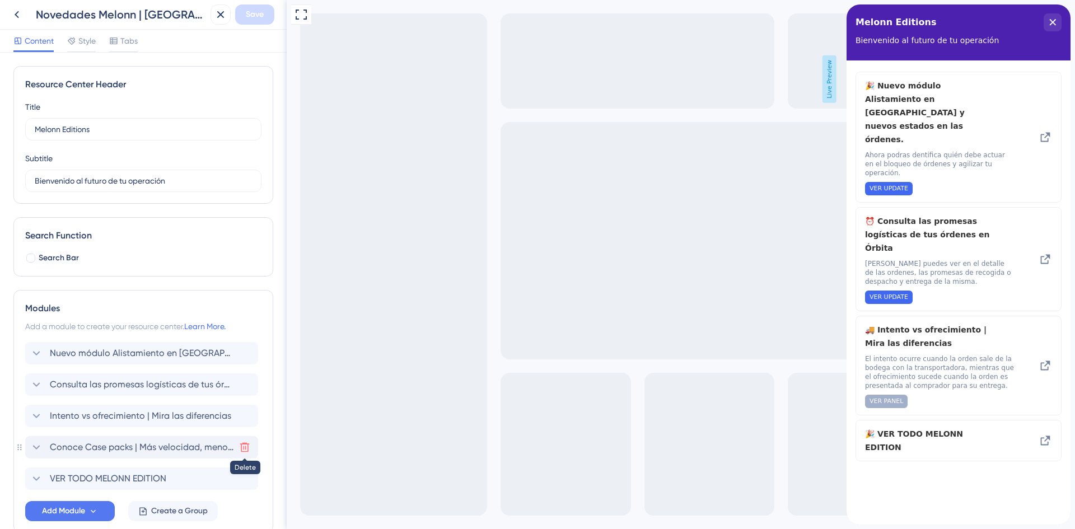
scroll to position [0, 0]
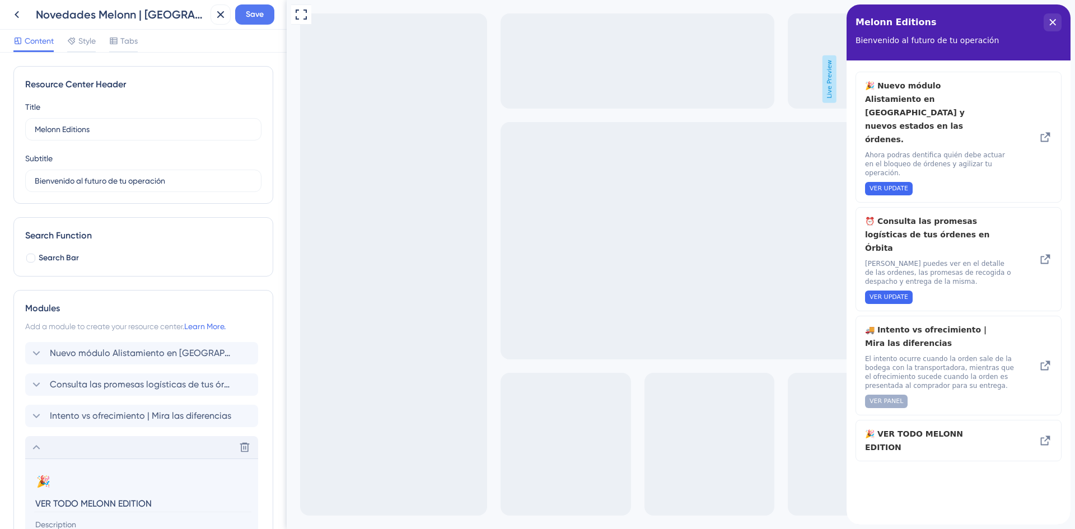
click at [40, 443] on icon at bounding box center [36, 447] width 13 height 13
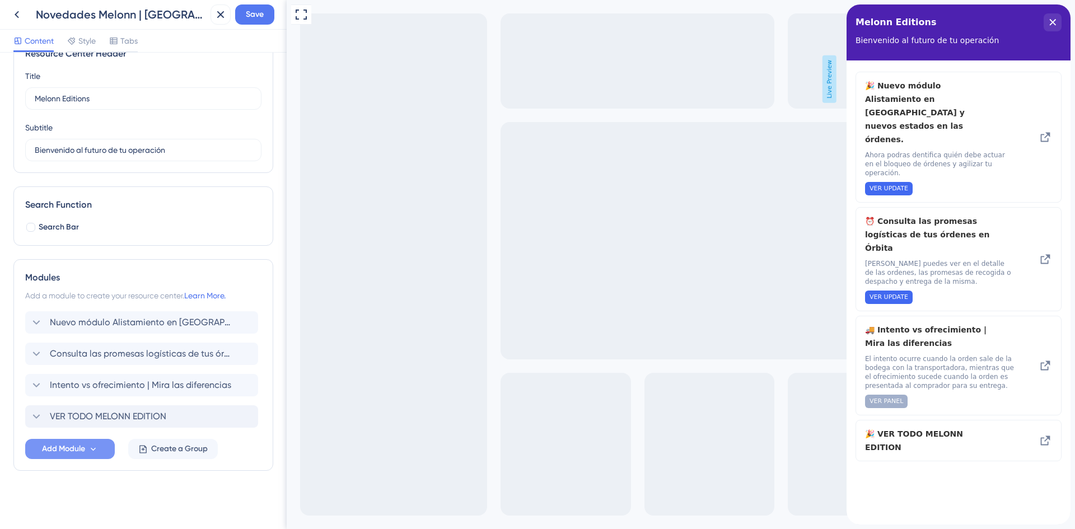
click at [52, 447] on span "Add Module" at bounding box center [63, 448] width 43 height 13
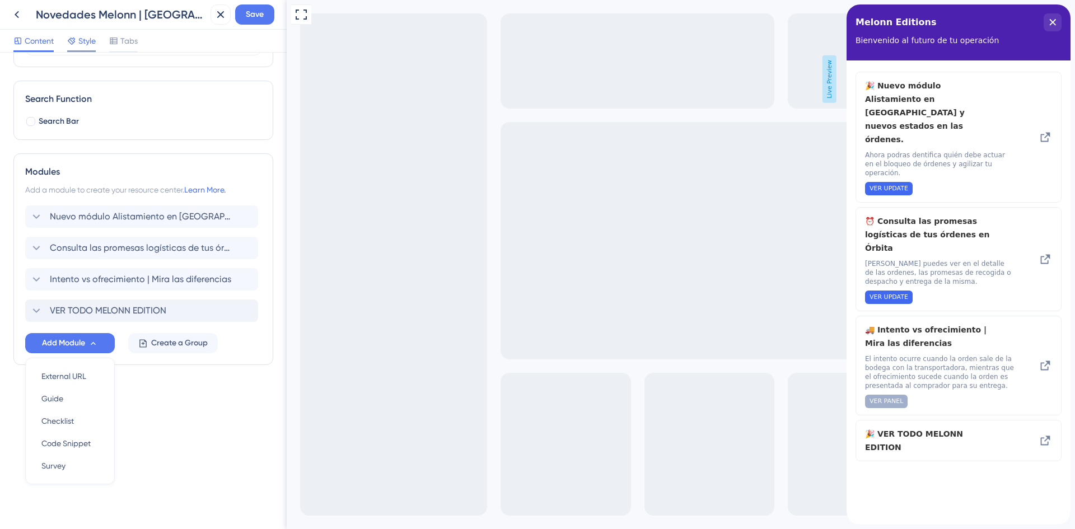
click at [81, 41] on span "Style" at bounding box center [86, 40] width 17 height 13
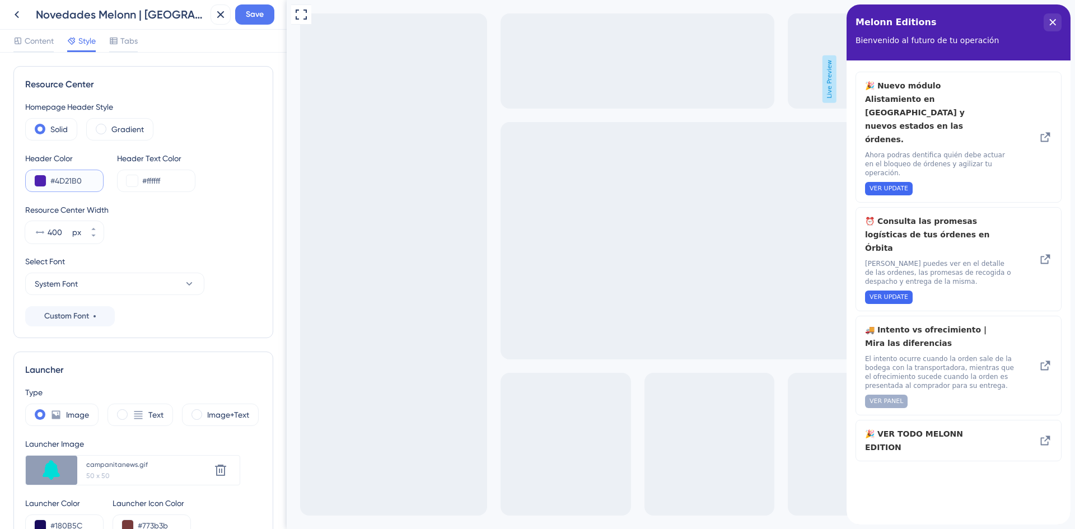
click at [40, 178] on button at bounding box center [40, 180] width 11 height 11
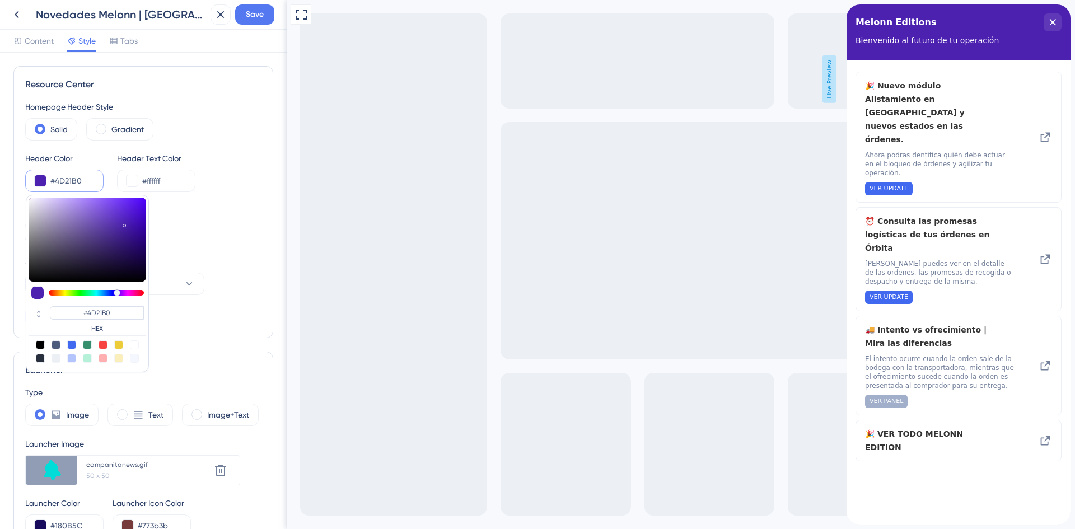
type input "#564f66"
type input "#564F66"
type input "#171618"
type input "#000000"
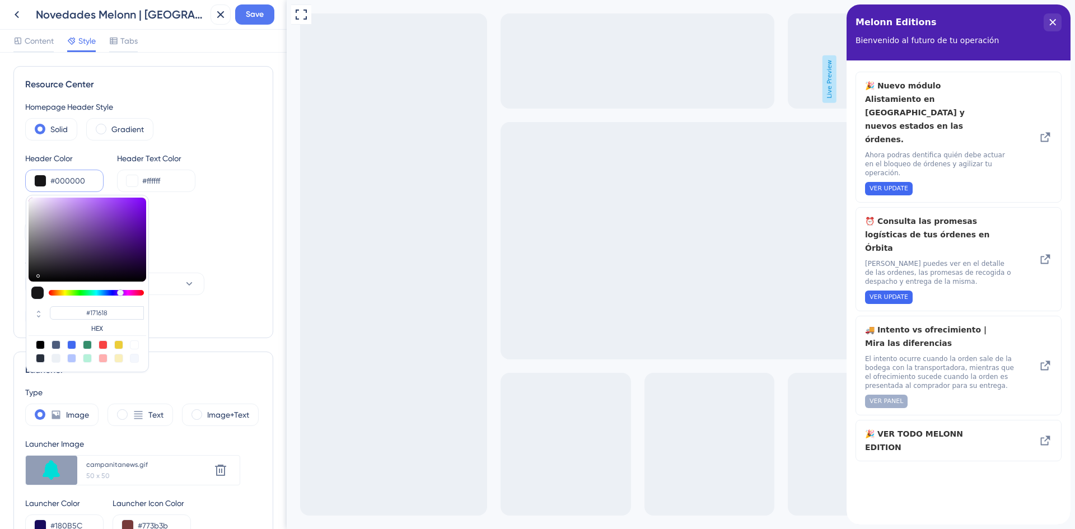
type input "#000000"
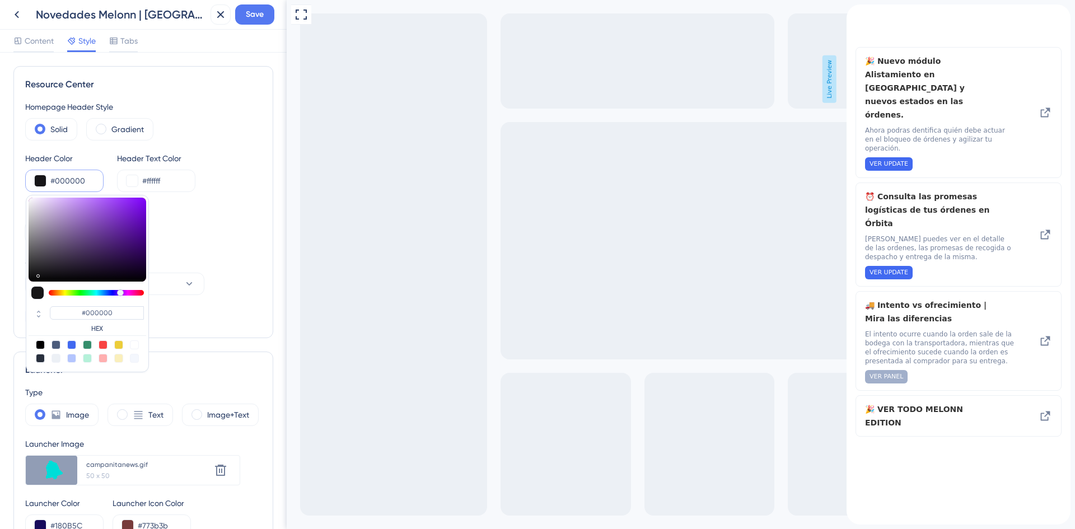
drag, startPoint x: 30, startPoint y: 284, endPoint x: 25, endPoint y: 289, distance: 7.5
click at [25, 289] on div "Resource Center Homepage Header Style Solid Gradient Header Color #000000 #0000…" at bounding box center [143, 202] width 260 height 272
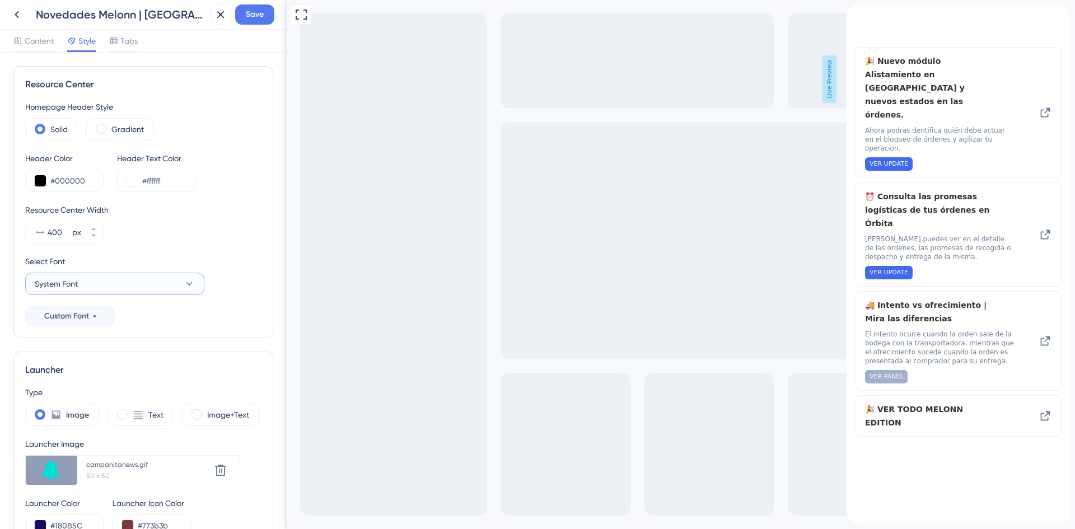
click at [79, 284] on button "System Font" at bounding box center [114, 284] width 179 height 22
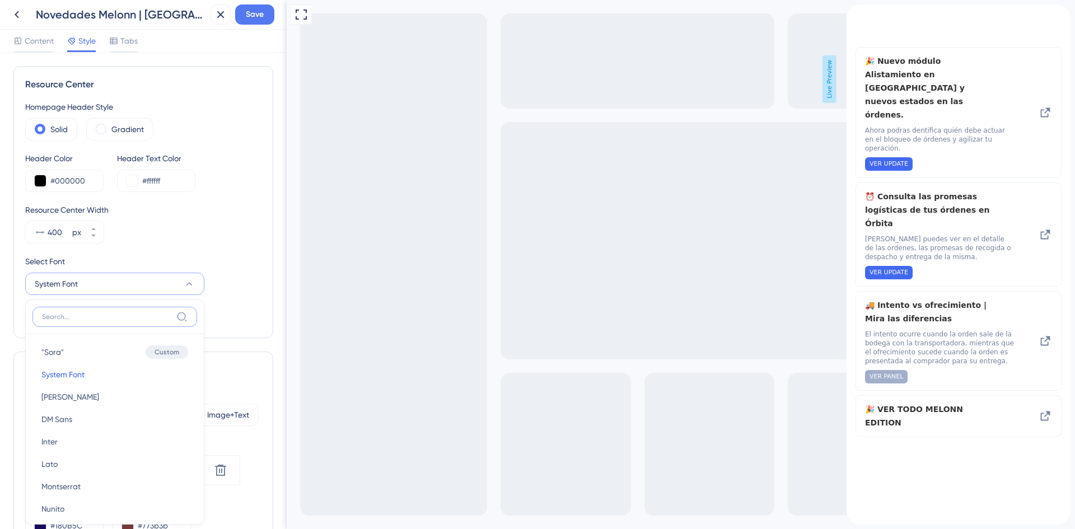
scroll to position [122, 0]
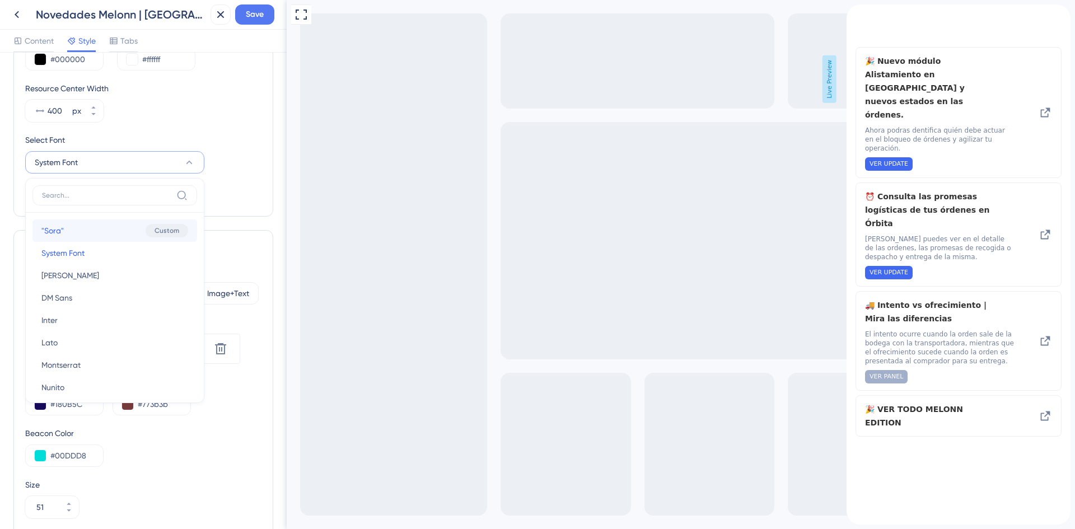
click at [71, 231] on button ""Sora" "Sora" Custom" at bounding box center [114, 231] width 165 height 22
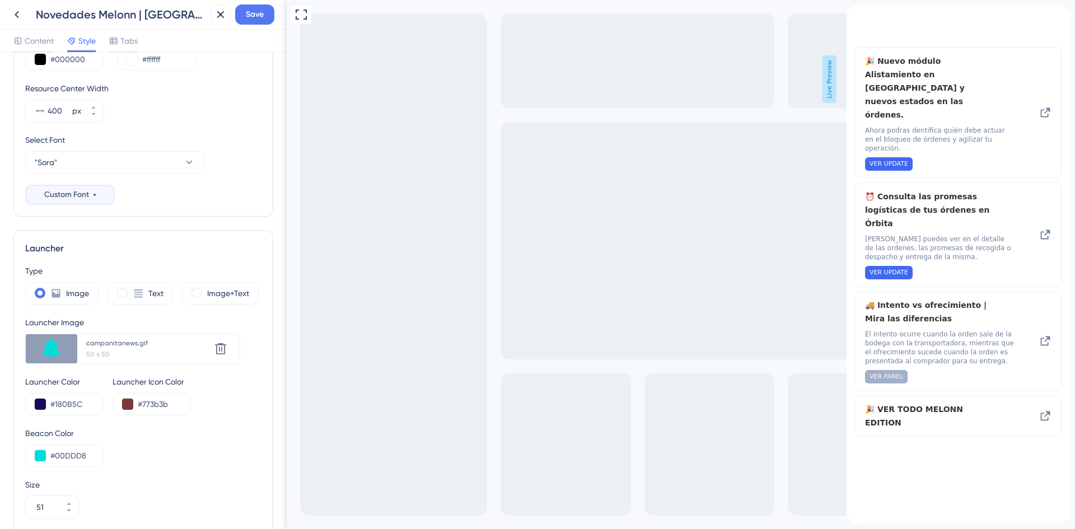
click at [79, 190] on span "Custom Font" at bounding box center [66, 194] width 45 height 13
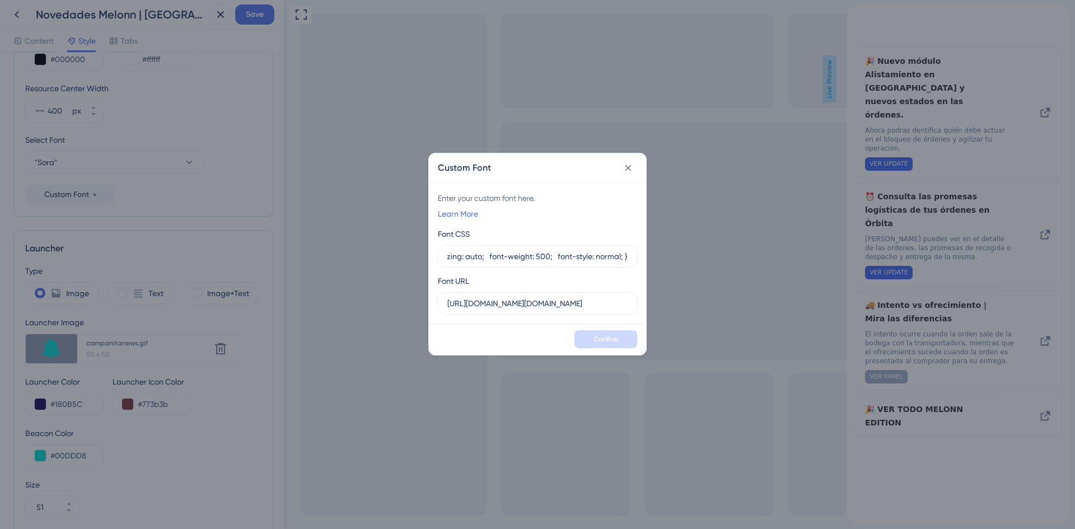
scroll to position [0, 68]
drag, startPoint x: 549, startPoint y: 258, endPoint x: 425, endPoint y: 260, distance: 123.8
click at [425, 260] on div "Custom Font Enter your custom font here. Learn More Font CSS .sora-<uniquifier>…" at bounding box center [537, 264] width 1075 height 529
click at [626, 164] on icon at bounding box center [628, 167] width 11 height 11
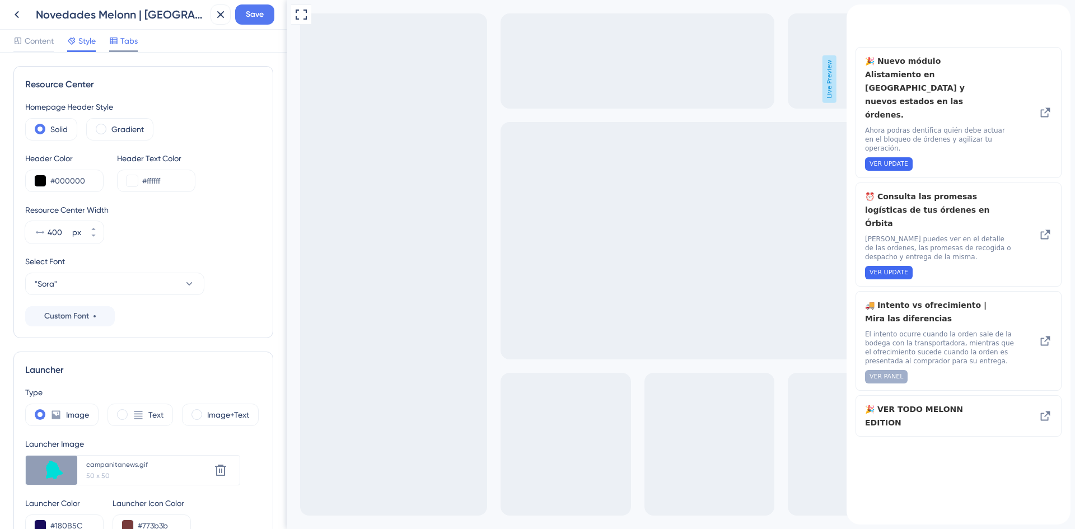
click at [129, 39] on span "Tabs" at bounding box center [128, 40] width 17 height 13
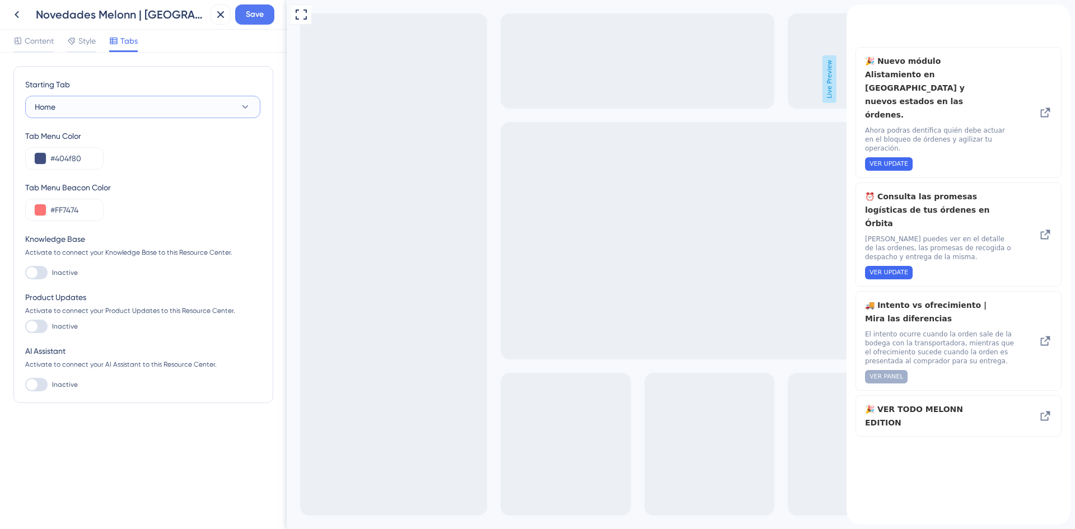
click at [85, 110] on button "Home" at bounding box center [142, 107] width 235 height 22
click at [82, 49] on div "Style" at bounding box center [81, 43] width 29 height 18
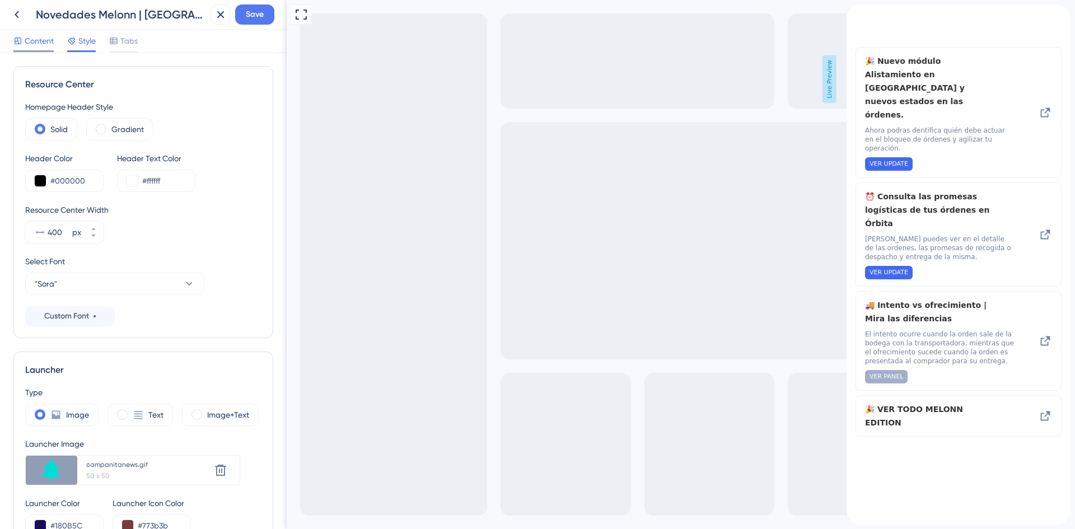
click at [36, 40] on span "Content" at bounding box center [39, 40] width 29 height 13
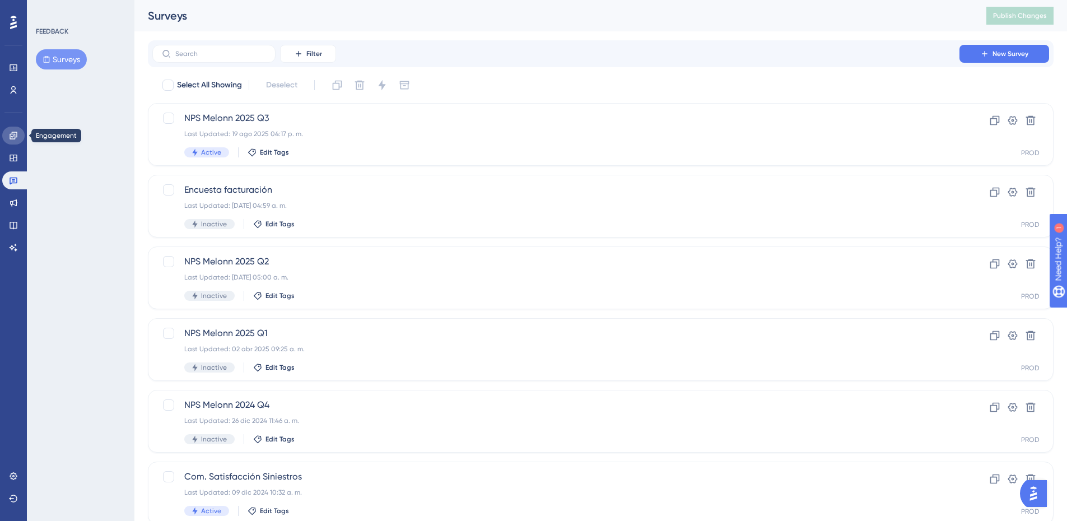
click at [22, 133] on link at bounding box center [13, 136] width 22 height 18
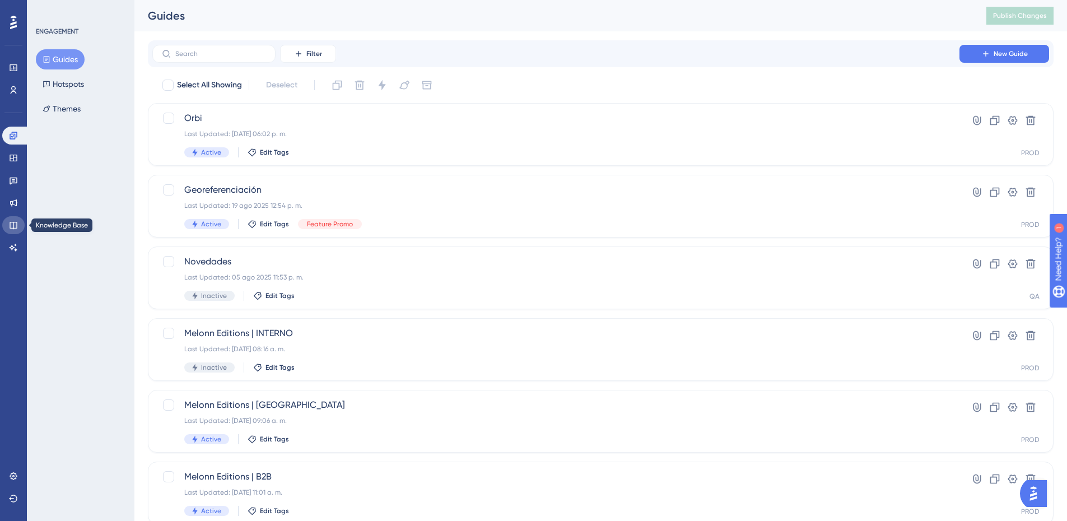
click at [11, 225] on icon at bounding box center [13, 225] width 9 height 9
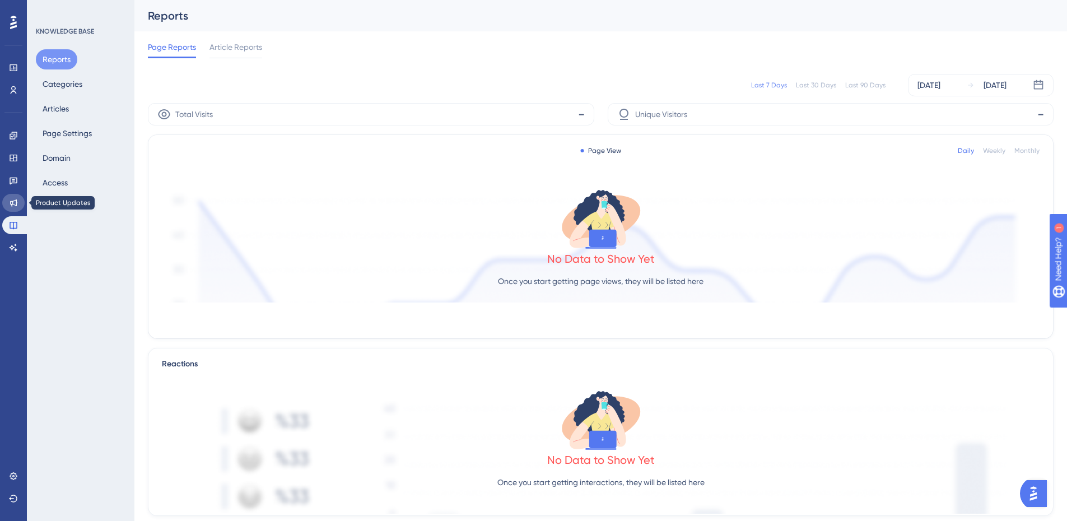
click at [11, 201] on icon at bounding box center [13, 202] width 7 height 7
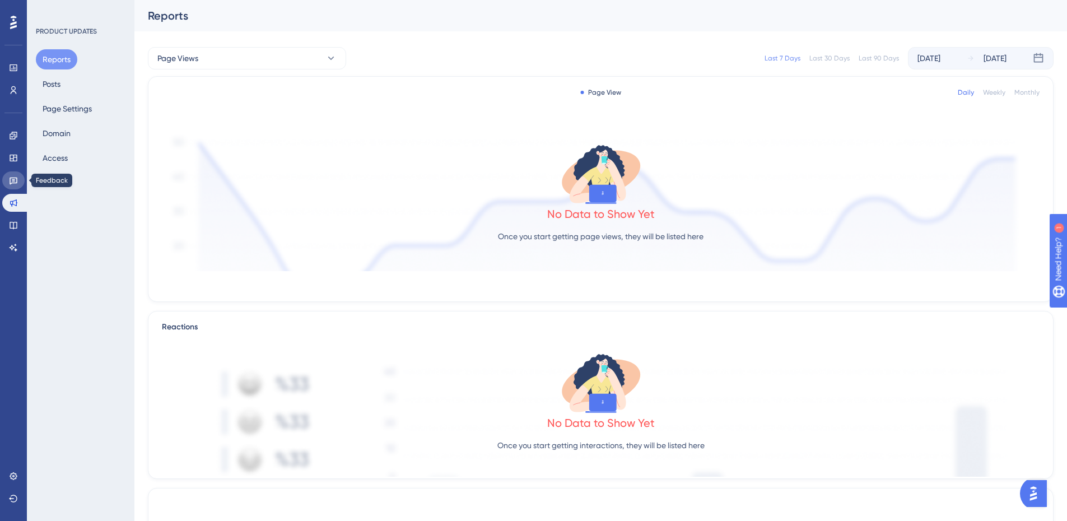
click at [11, 174] on link at bounding box center [13, 180] width 22 height 18
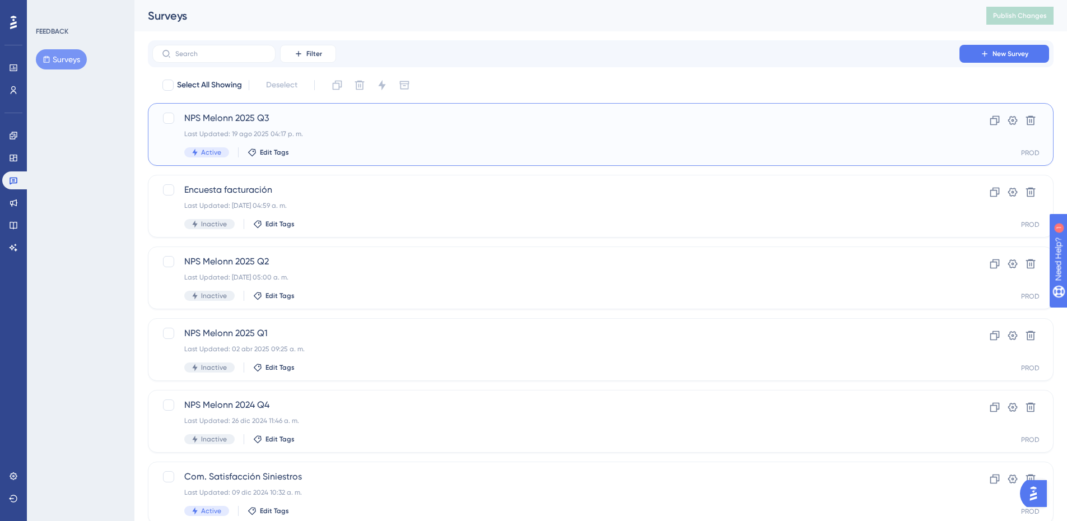
click at [403, 146] on div "NPS Melonn 2025 Q3 Last Updated: 19 ago 2025 04:17 p. m. Active Edit Tags" at bounding box center [555, 134] width 743 height 46
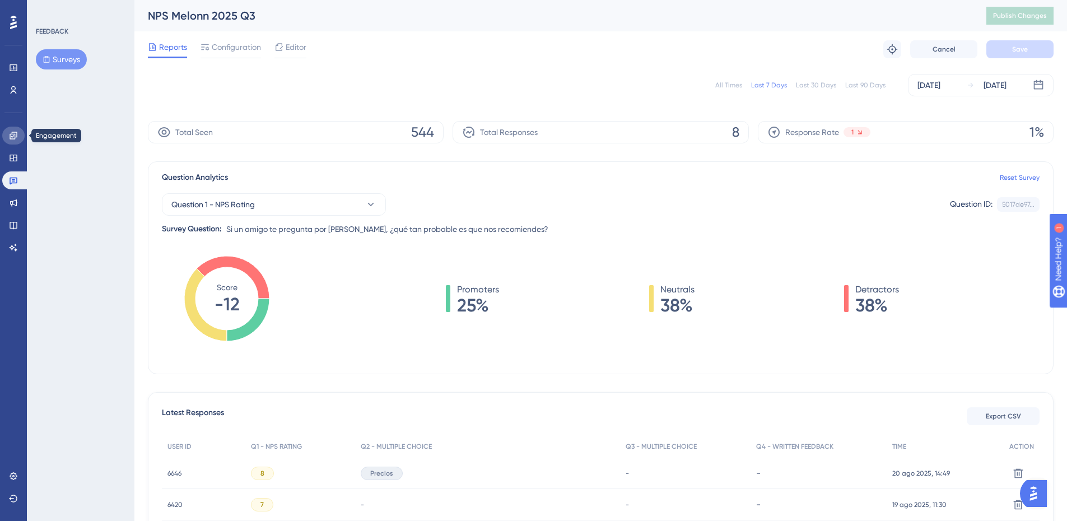
click at [16, 135] on icon at bounding box center [13, 135] width 9 height 9
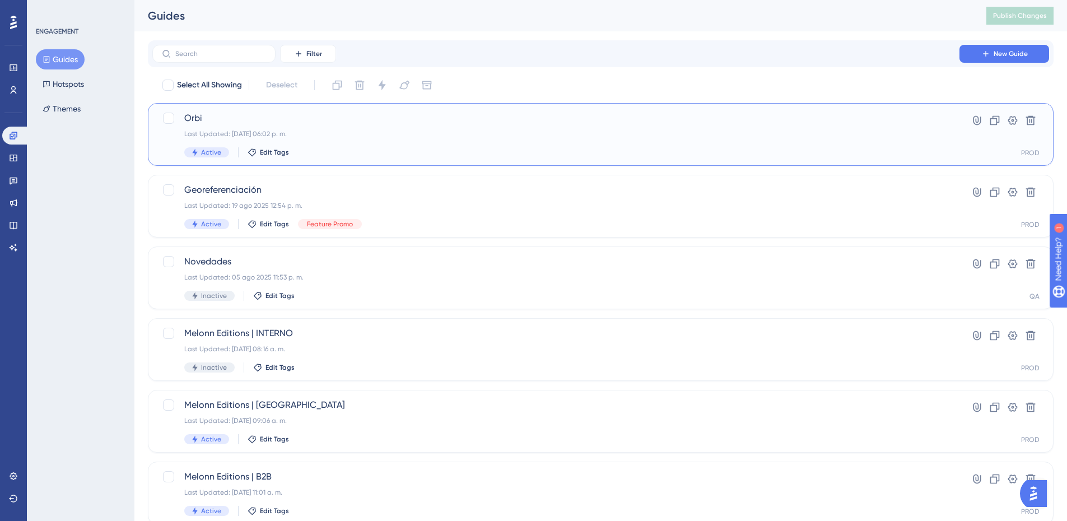
click at [405, 132] on div "Last Updated: 20 ago 2025 06:02 p. m." at bounding box center [555, 133] width 743 height 9
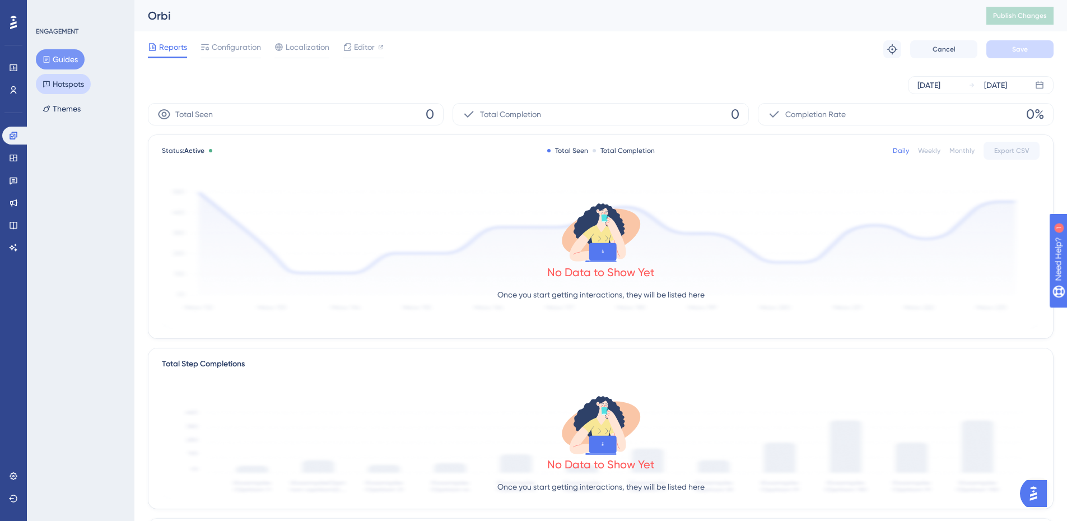
click at [76, 79] on button "Hotspots" at bounding box center [63, 84] width 55 height 20
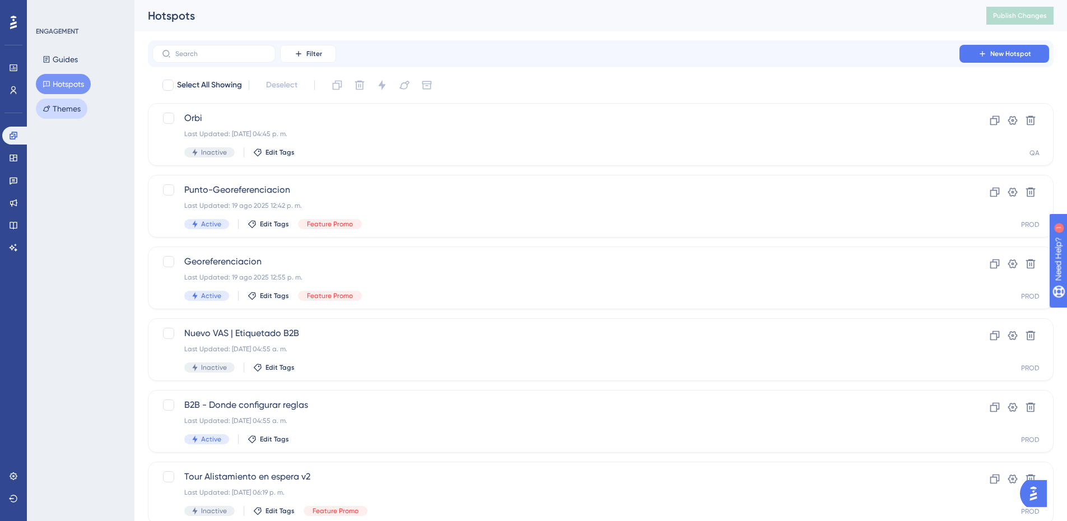
click at [84, 112] on button "Themes" at bounding box center [62, 109] width 52 height 20
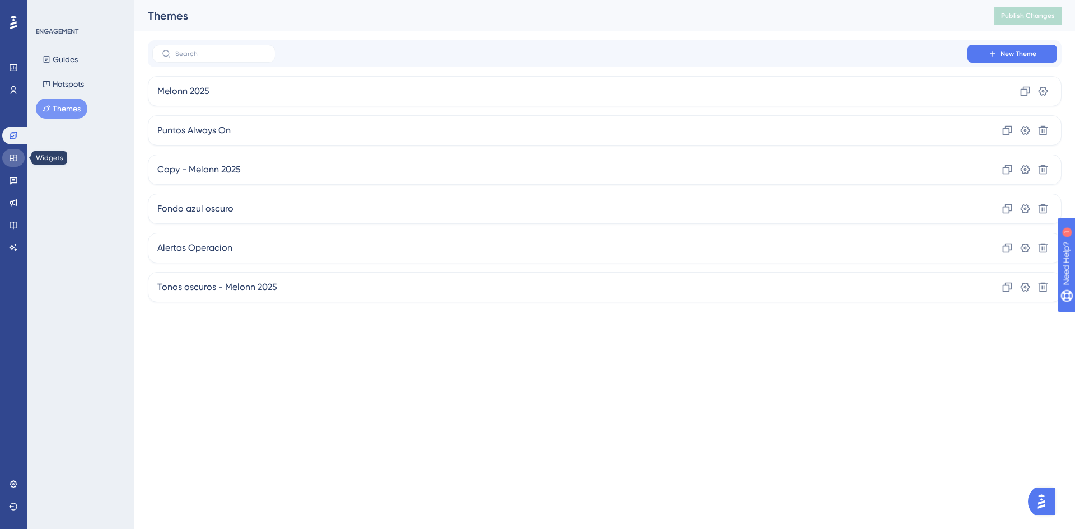
click at [17, 164] on link at bounding box center [13, 158] width 22 height 18
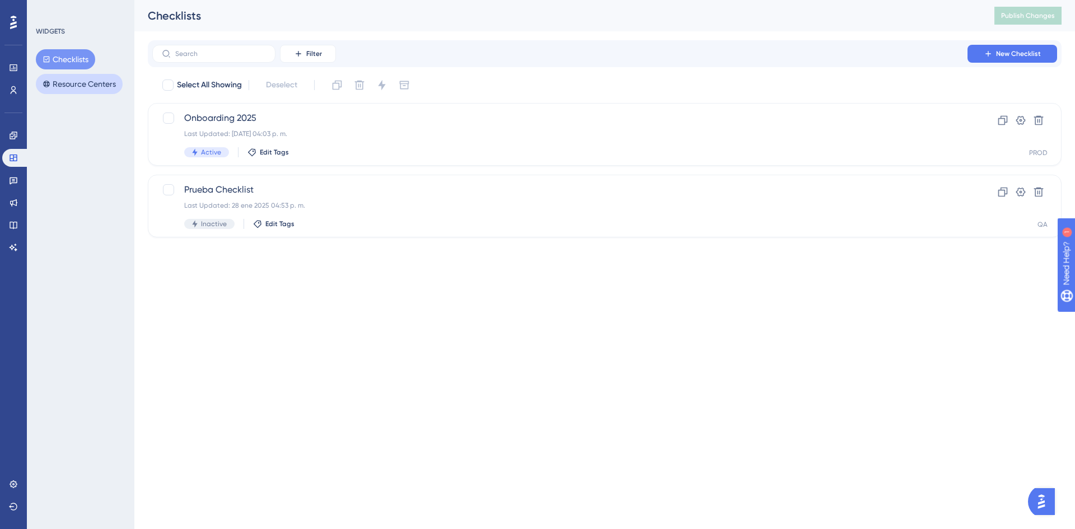
click at [82, 91] on button "Resource Centers" at bounding box center [79, 84] width 87 height 20
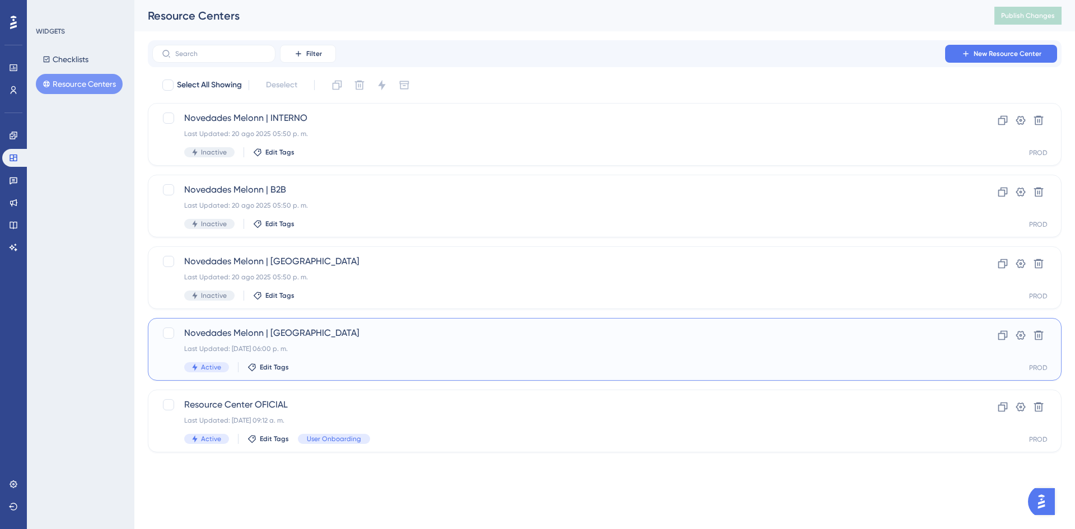
click at [365, 347] on div "Last Updated: 20 ago 2025 06:00 p. m." at bounding box center [560, 348] width 752 height 9
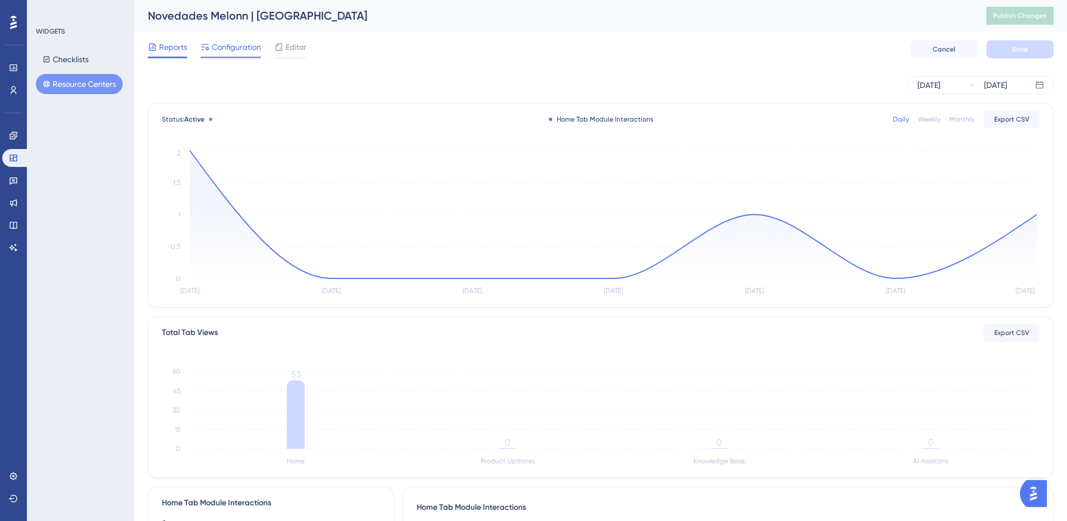
click at [241, 45] on span "Configuration" at bounding box center [236, 46] width 49 height 13
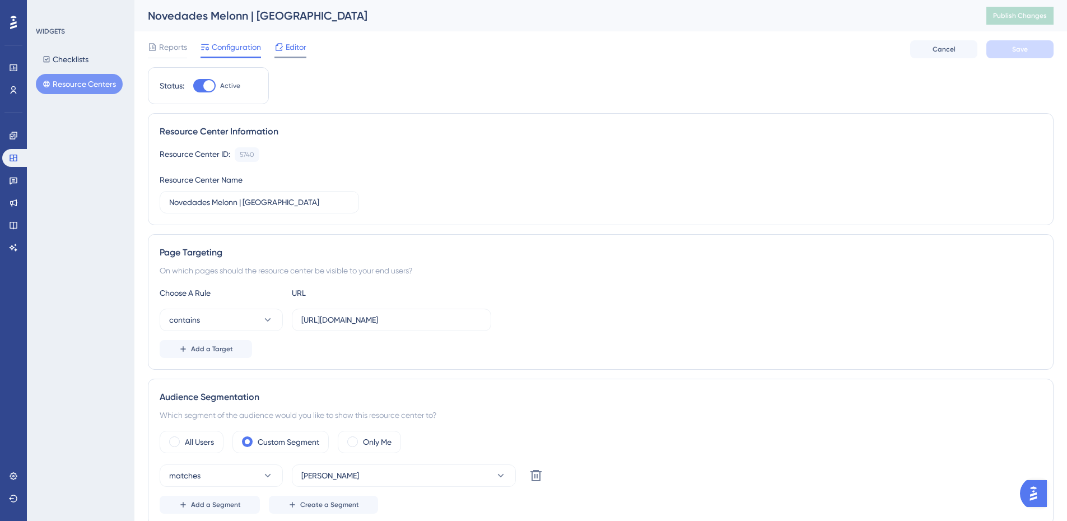
click at [290, 49] on span "Editor" at bounding box center [296, 46] width 21 height 13
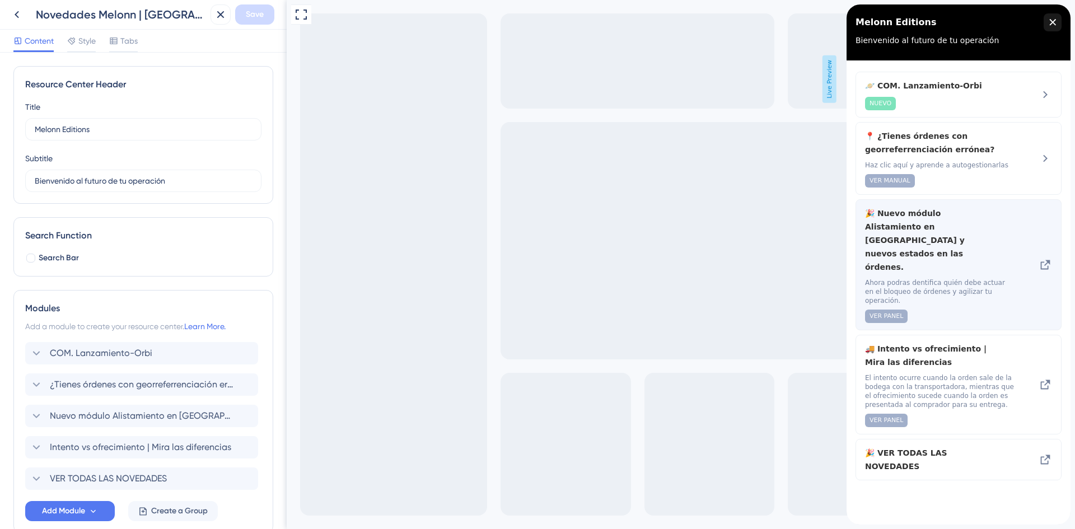
drag, startPoint x: 1056, startPoint y: 26, endPoint x: 1030, endPoint y: 256, distance: 231.1
click at [1056, 26] on div "close resource center" at bounding box center [1053, 22] width 18 height 18
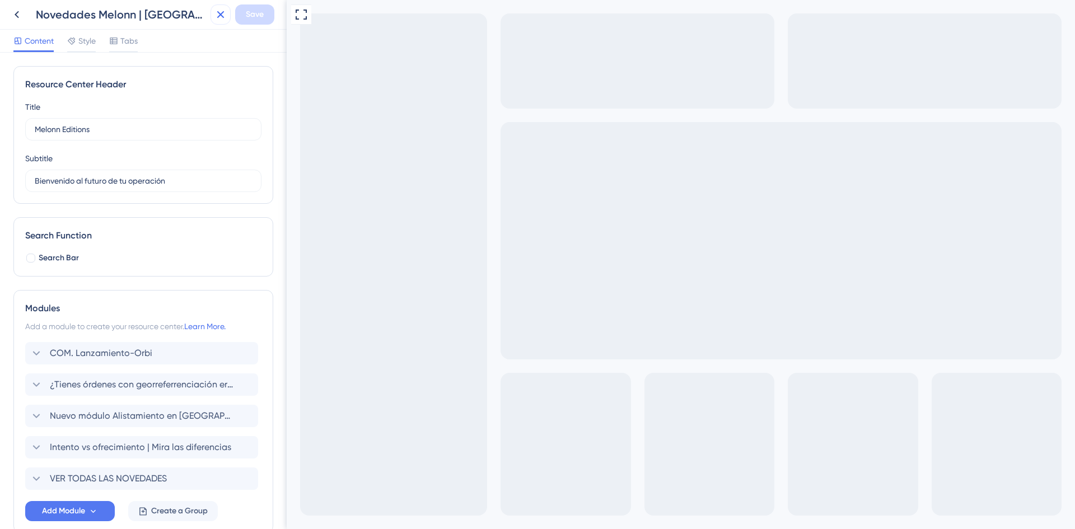
click at [221, 20] on icon at bounding box center [220, 14] width 13 height 13
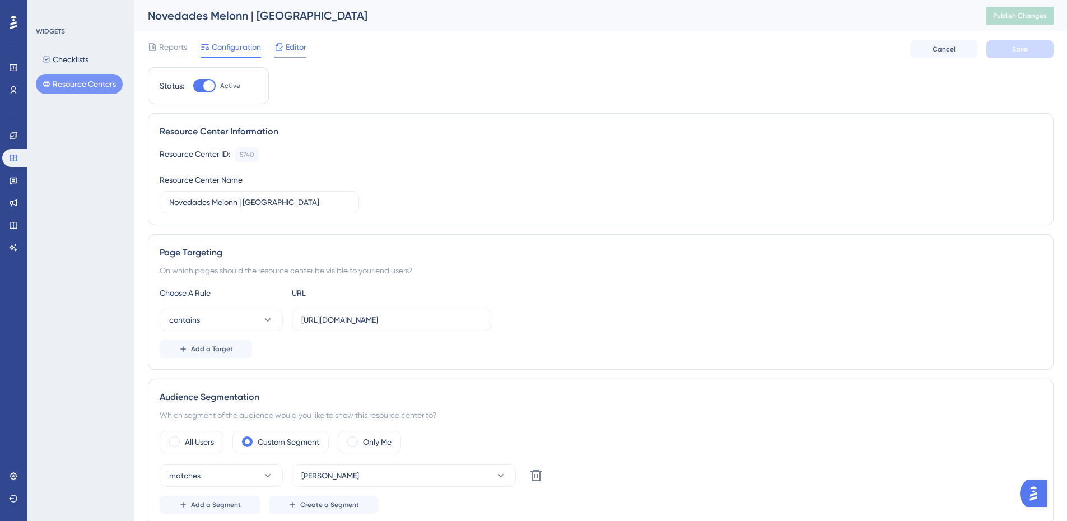
click at [293, 45] on span "Editor" at bounding box center [296, 46] width 21 height 13
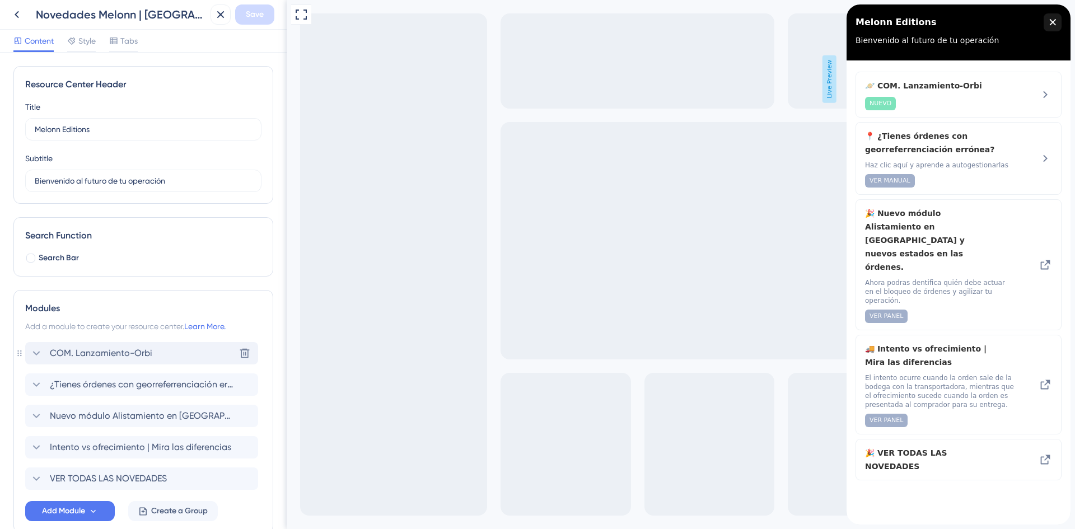
click at [71, 351] on span "COM. Lanzamiento-Orbi" at bounding box center [101, 353] width 102 height 13
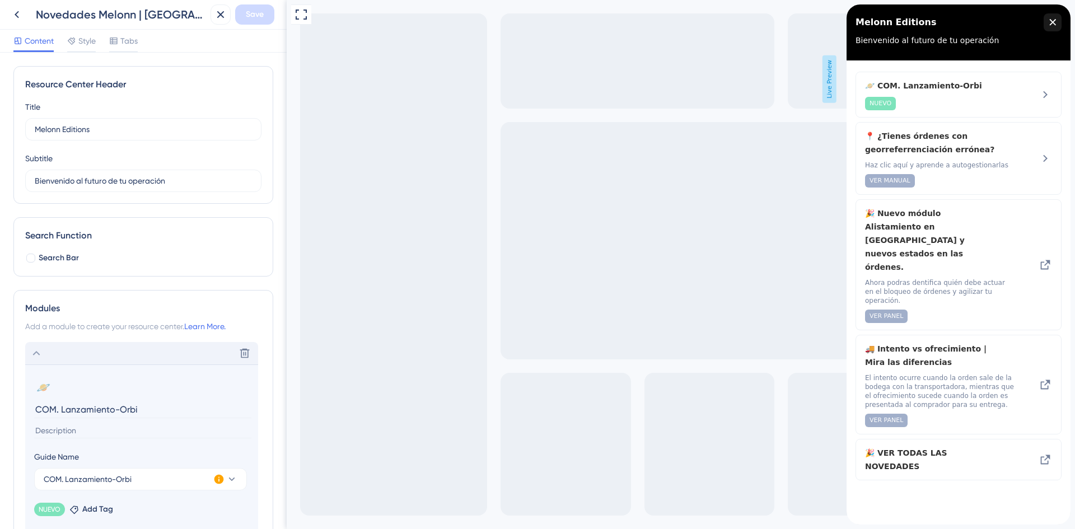
scroll to position [56, 0]
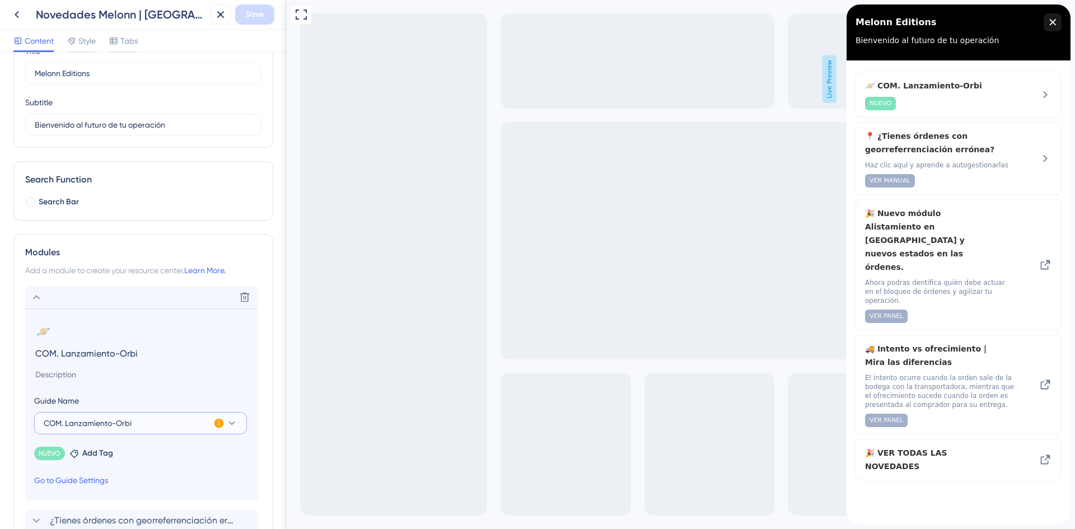
click at [123, 433] on button "COM. Lanzamiento-Orbi" at bounding box center [140, 423] width 213 height 22
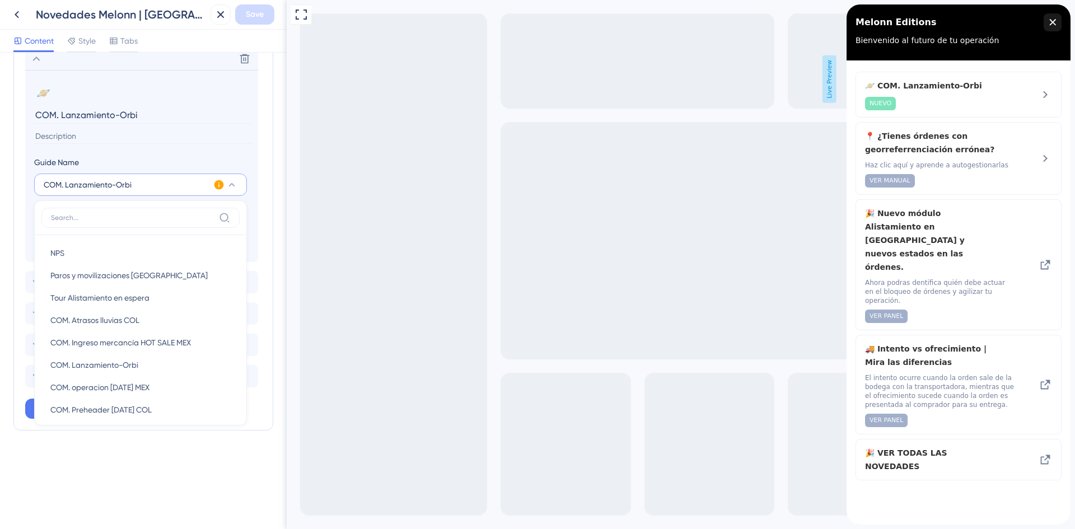
scroll to position [0, 0]
click at [88, 174] on button "COM. Lanzamiento-Orbi" at bounding box center [140, 185] width 213 height 22
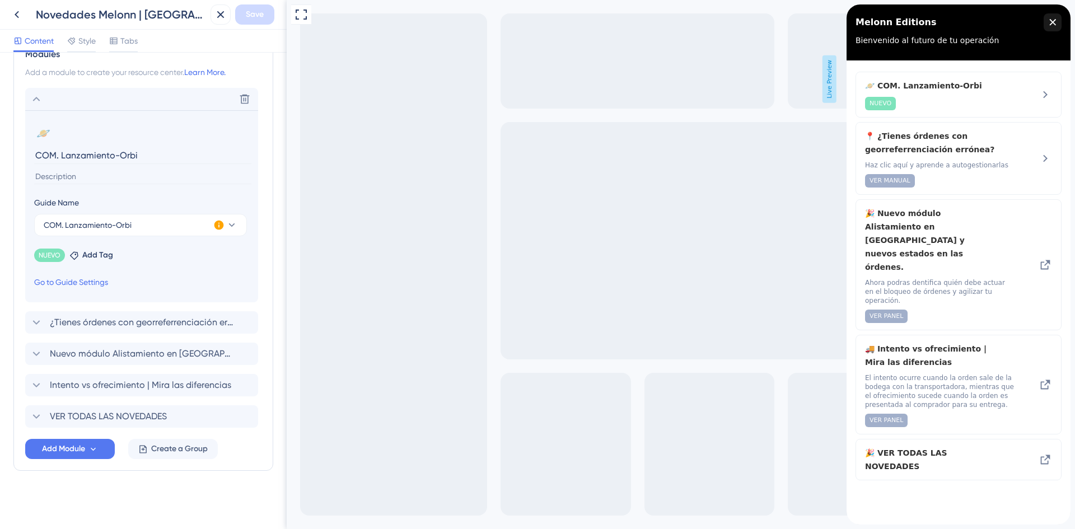
click at [118, 153] on input "COM. Lanzamiento-Orbi" at bounding box center [142, 155] width 217 height 17
drag, startPoint x: 160, startPoint y: 154, endPoint x: 45, endPoint y: 149, distance: 115.5
click at [45, 149] on input "COM. Lanzamiento-Orbi" at bounding box center [142, 155] width 217 height 17
type input "C"
type input "a"
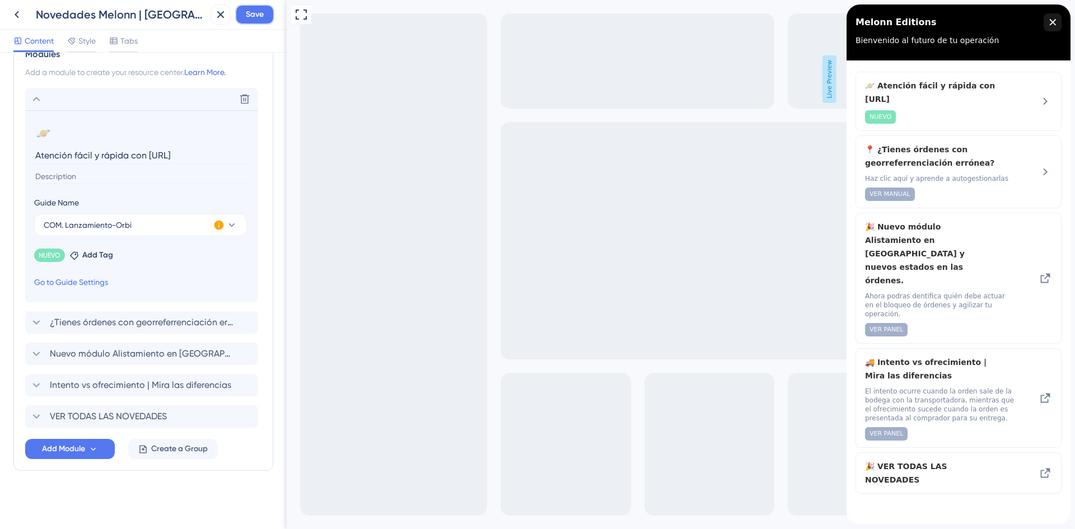
click at [254, 17] on span "Save" at bounding box center [255, 14] width 18 height 13
click at [111, 232] on button "COM. Lanzamiento-Orbi" at bounding box center [140, 225] width 213 height 22
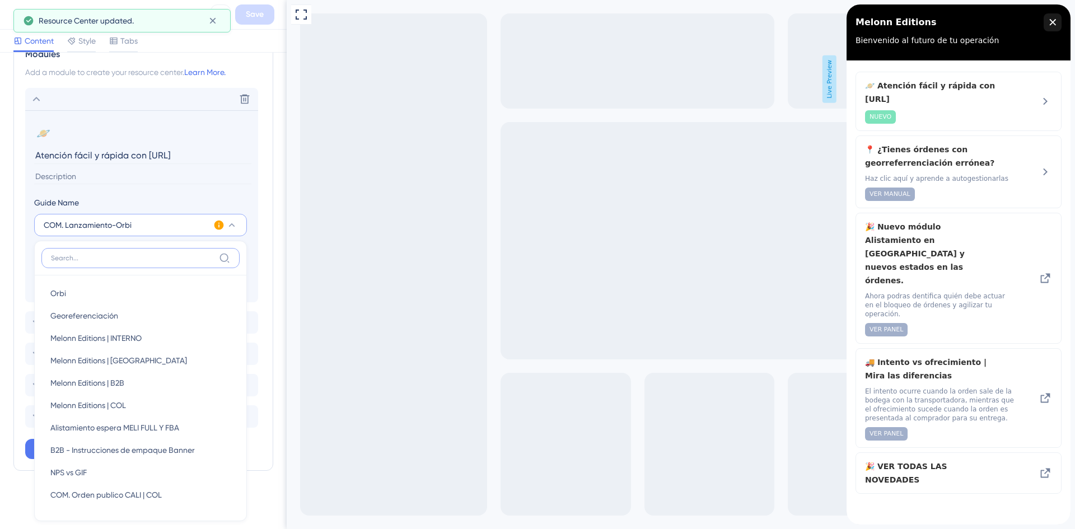
scroll to position [317, 0]
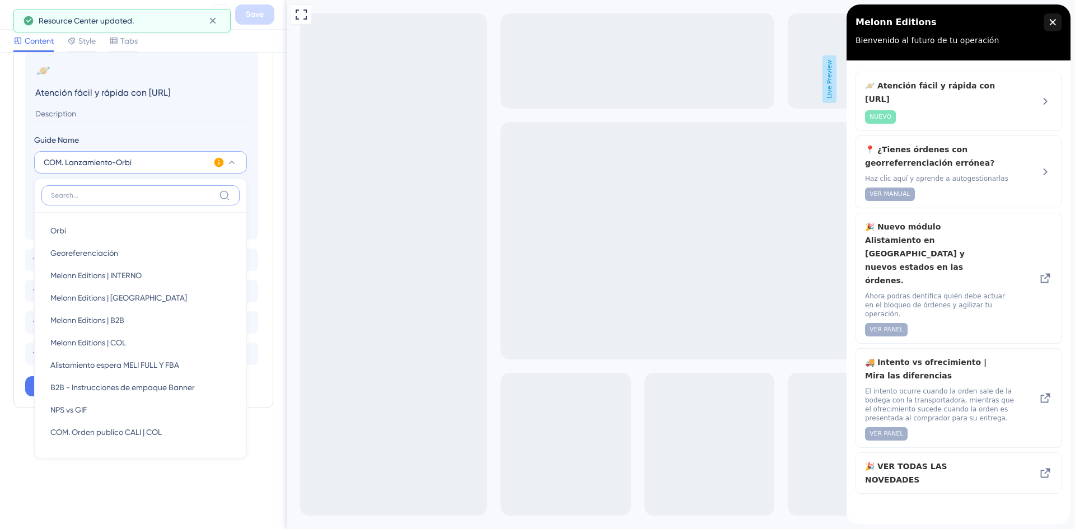
click at [95, 192] on input at bounding box center [133, 195] width 164 height 9
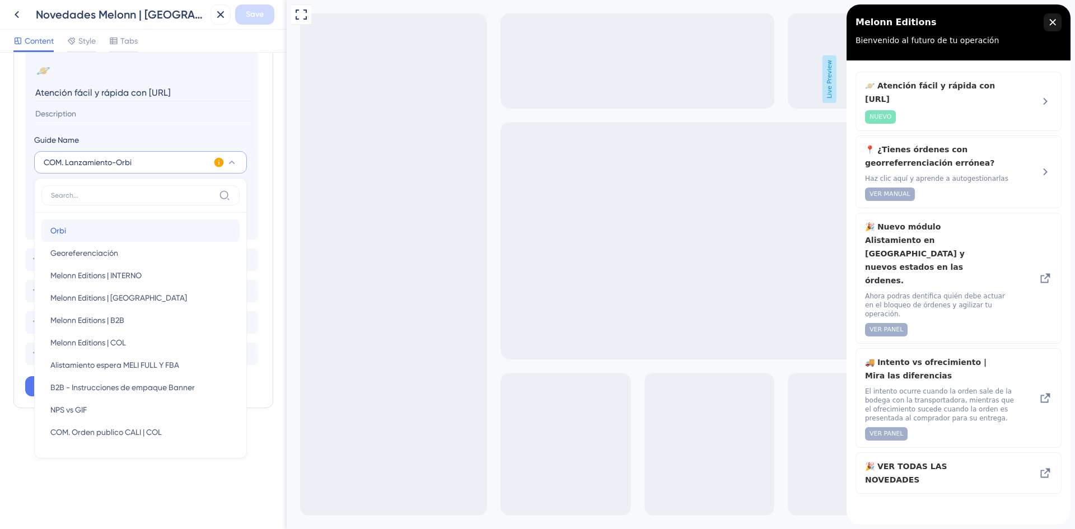
click at [73, 228] on div "Orbi Orbi" at bounding box center [140, 231] width 180 height 22
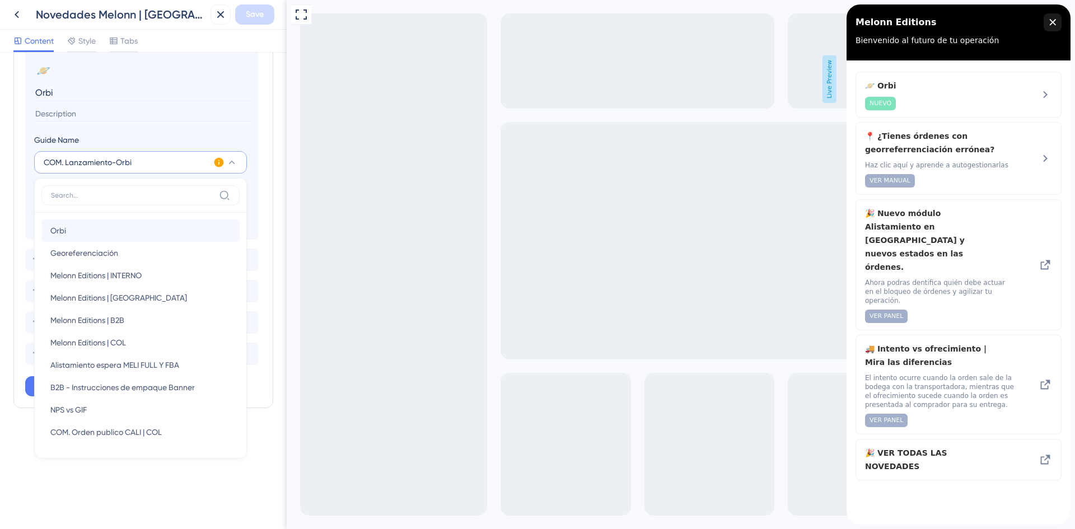
scroll to position [254, 0]
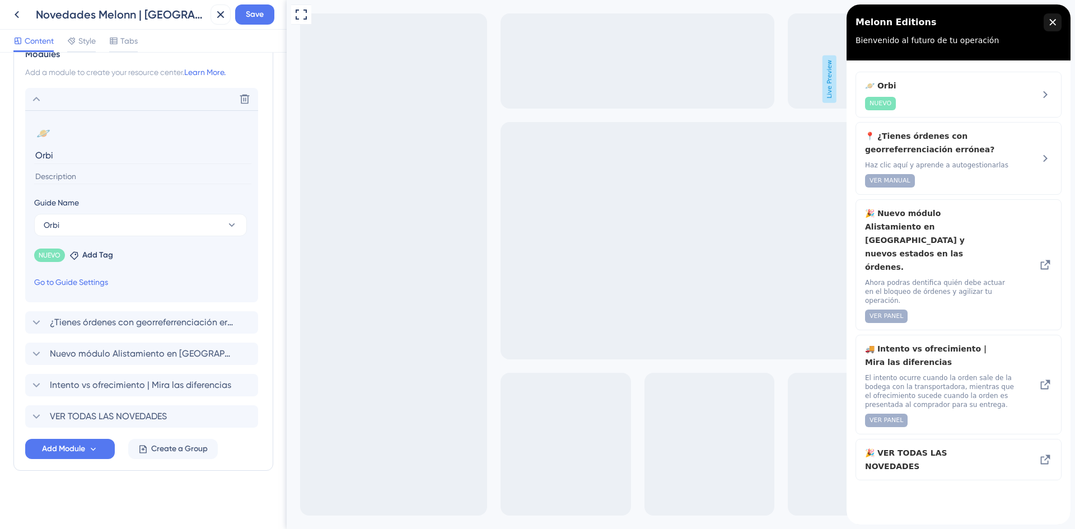
click at [82, 160] on input "Orbi" at bounding box center [142, 155] width 217 height 17
drag, startPoint x: 82, startPoint y: 160, endPoint x: 27, endPoint y: 160, distance: 54.9
click at [27, 160] on section "🪐 Change emoji Remove emoji Orbi Guide Name Orbi NUEVO Remove Add Tag Go to Gui…" at bounding box center [141, 206] width 233 height 192
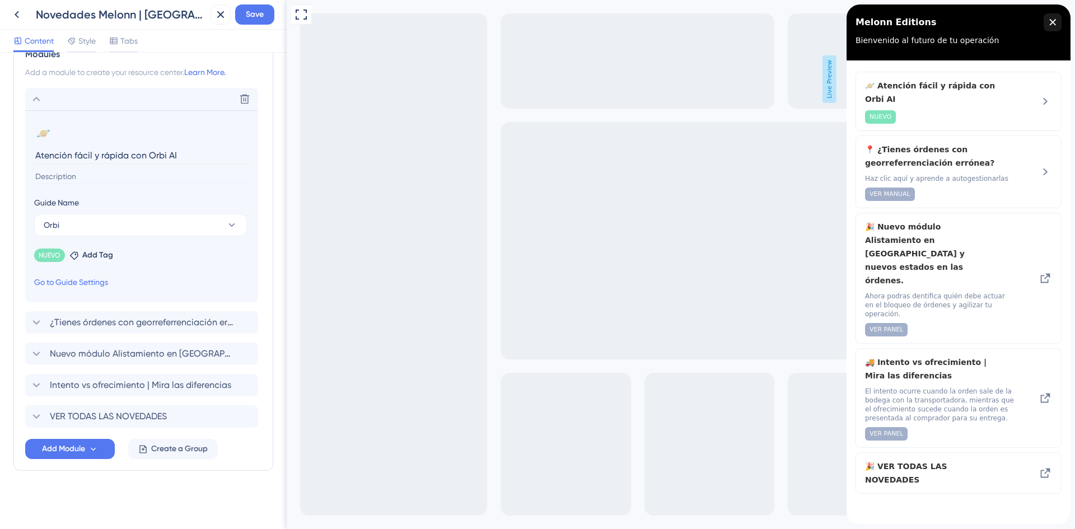
type input "Atención fácil y rápida con Orbi AI"
click at [158, 174] on input at bounding box center [142, 176] width 217 height 15
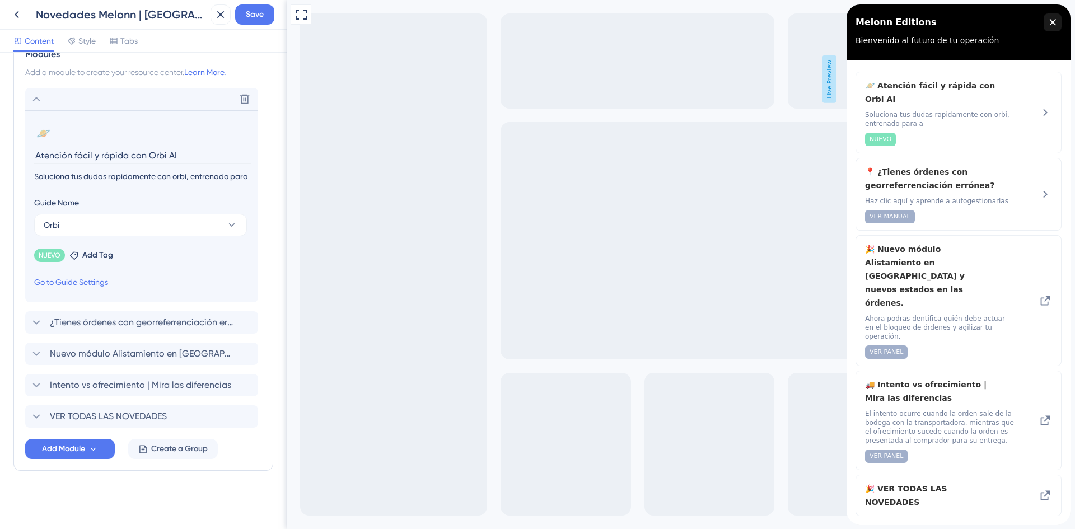
scroll to position [0, 6]
drag, startPoint x: 167, startPoint y: 178, endPoint x: 61, endPoint y: 179, distance: 105.9
click at [167, 178] on input "Soluciona tus dudas rapidamente con orbi, entrenado para a" at bounding box center [142, 176] width 217 height 15
drag, startPoint x: 239, startPoint y: 175, endPoint x: 255, endPoint y: 180, distance: 17.0
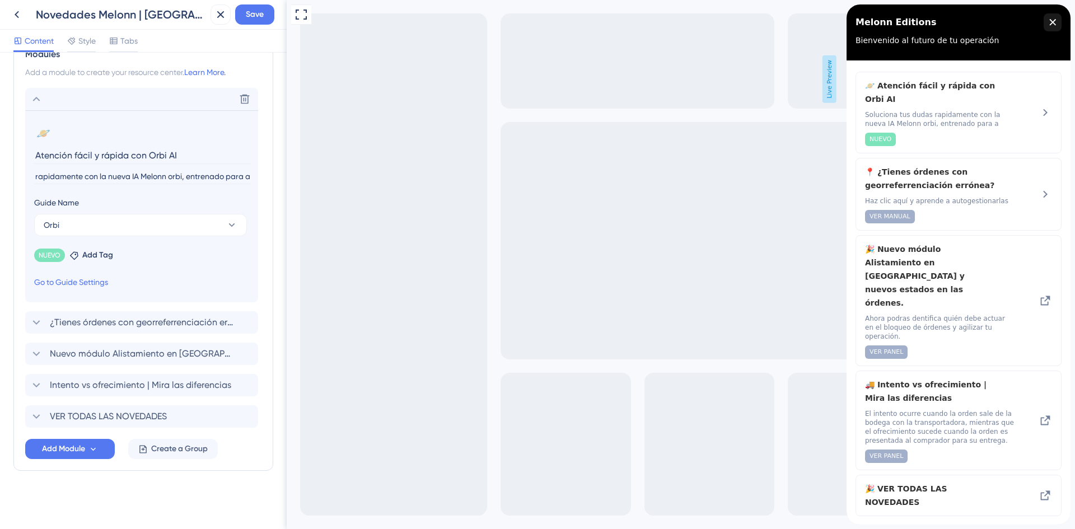
click at [255, 180] on section "🪐 Change emoji Remove emoji Atención fácil y rápida con Orbi AI Soluciona tus d…" at bounding box center [141, 206] width 233 height 192
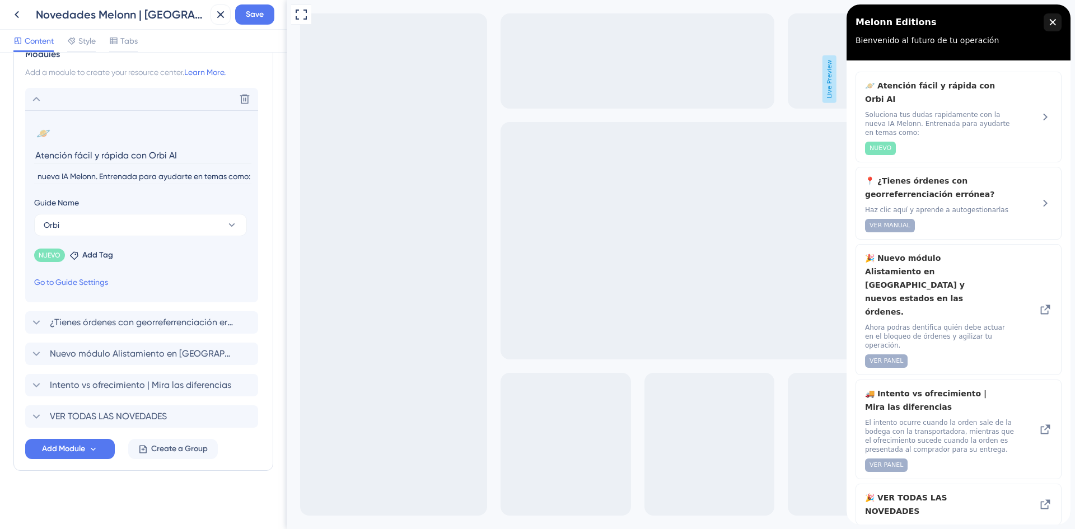
scroll to position [0, 0]
drag, startPoint x: 190, startPoint y: 175, endPoint x: 278, endPoint y: 179, distance: 88.6
click at [278, 179] on div "Resource Center Header Title Melonn Editions 13 Melonn Editions Subtitle Bienve…" at bounding box center [143, 291] width 287 height 477
click at [237, 174] on input "Soluciona tus dudas rapidamente con la nueva IA Melonn. Entrenada para ayudarte…" at bounding box center [142, 176] width 217 height 15
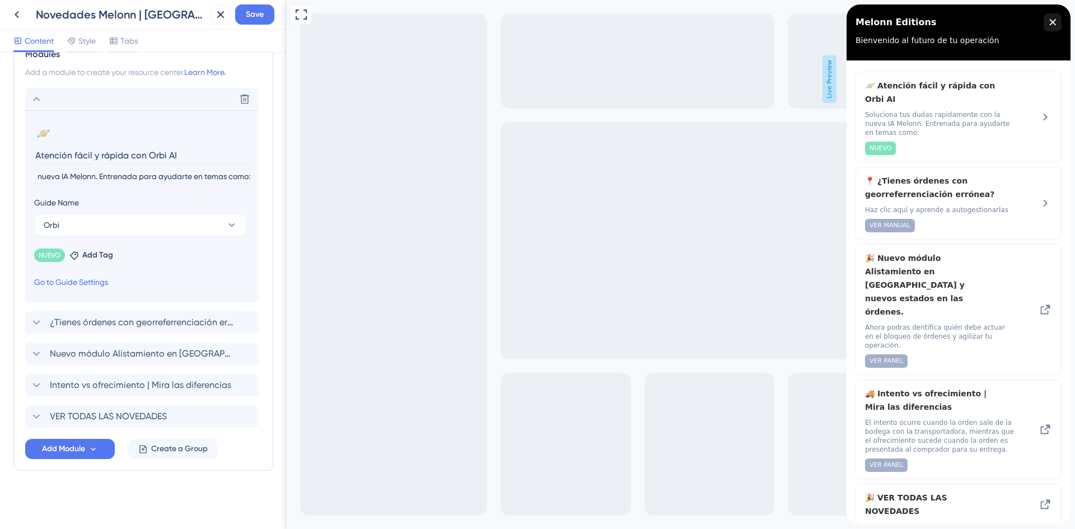
drag, startPoint x: 237, startPoint y: 178, endPoint x: 251, endPoint y: 178, distance: 14.6
click at [251, 178] on section "🪐 Change emoji Remove emoji Atención fácil y rápida con Orbi AI Soluciona tus d…" at bounding box center [141, 206] width 233 height 192
click at [249, 175] on input "Soluciona tus dudas rapidamente con la nueva IA Melonn. Entrenada para ayudarte…" at bounding box center [142, 176] width 217 height 15
paste input "Consultar métodos de envío disponibles"
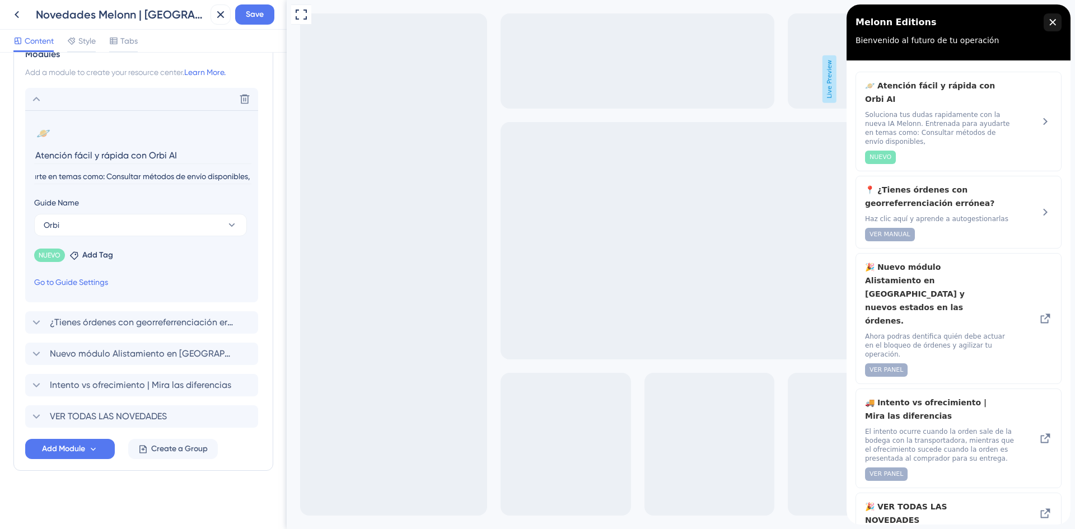
scroll to position [0, 0]
click at [262, 174] on div "Modules Add a module to create your resource center. Learn More. Delete 🪐 Chang…" at bounding box center [143, 253] width 260 height 435
click at [218, 176] on input "Soluciona tus dudas rapidamente con la nueva IA Melonn. Entrenada para ayudarte…" at bounding box center [142, 176] width 217 height 15
drag, startPoint x: 213, startPoint y: 175, endPoint x: 259, endPoint y: 175, distance: 46.5
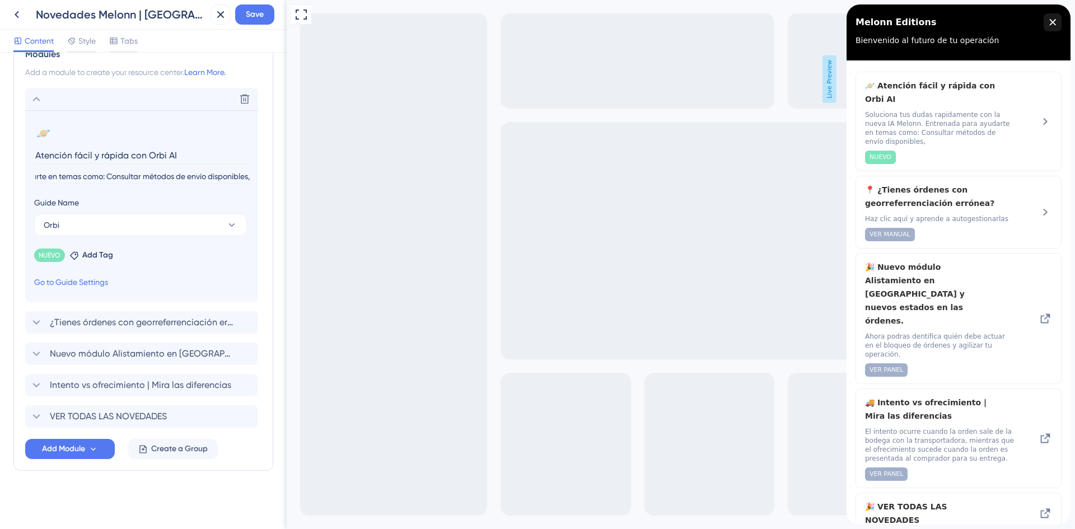
click at [259, 175] on div "Modules Add a module to create your resource center. Learn More. Delete 🪐 Chang…" at bounding box center [143, 253] width 260 height 435
click at [248, 176] on input "Soluciona tus dudas rapidamente con la nueva IA Melonn. Entrenada para ayudarte…" at bounding box center [142, 176] width 217 height 15
paste input "Verificar estado y cancelar órdenes de venta"
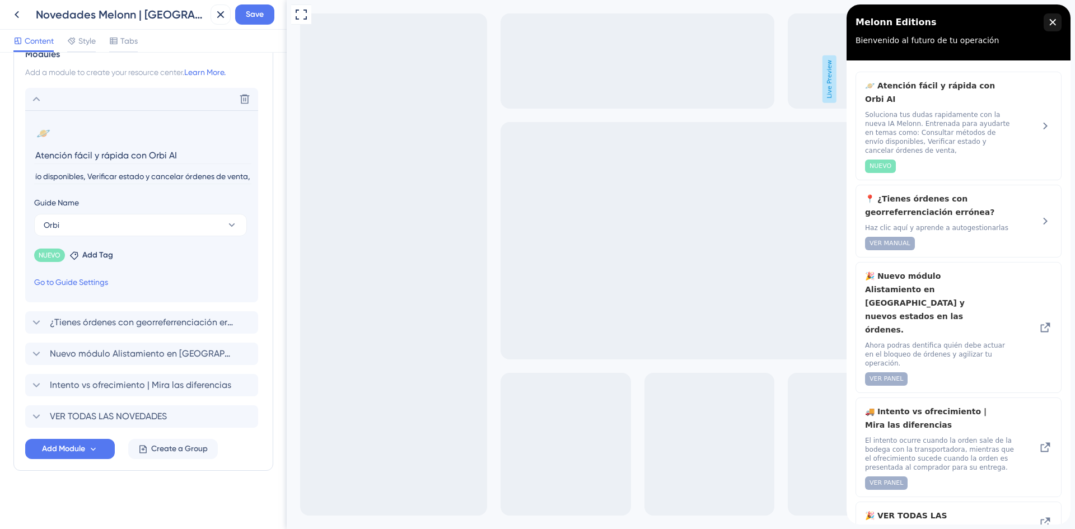
scroll to position [0, 0]
click at [207, 178] on input "Soluciona tus dudas rapidamente con la nueva IA Melonn. Entrenada para ayudarte…" at bounding box center [142, 176] width 217 height 15
drag, startPoint x: 206, startPoint y: 175, endPoint x: 272, endPoint y: 178, distance: 66.1
click at [272, 178] on div "Resource Center Header Title Melonn Editions 13 Melonn Editions Subtitle Bienve…" at bounding box center [143, 291] width 287 height 477
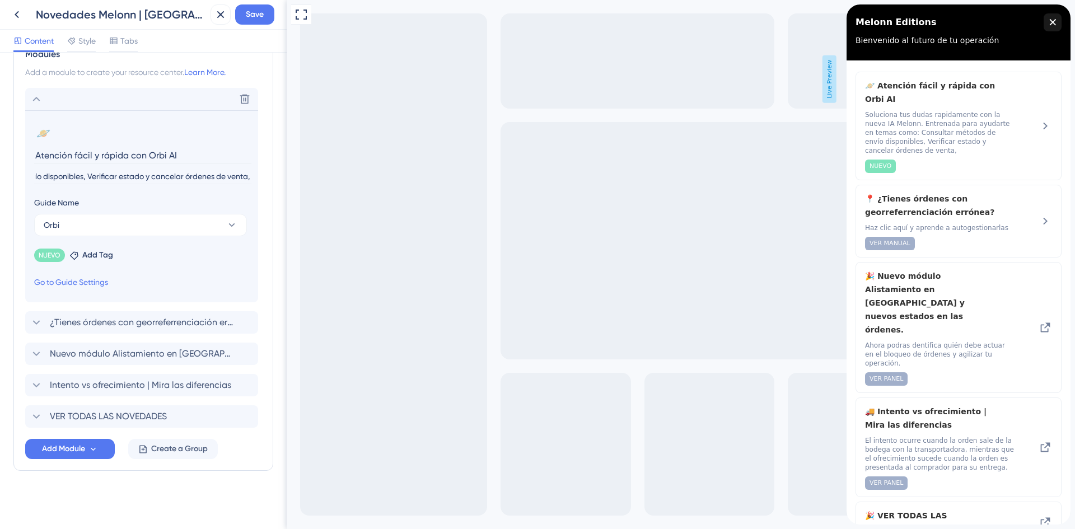
click at [248, 183] on input "Soluciona tus dudas rapidamente con la nueva IA Melonn. Entrenada para ayudarte…" at bounding box center [142, 176] width 217 height 15
type input "Soluciona tus dudas rapidamente con la nueva IA Melonn. Entrenada para ayudarte…"
click at [267, 10] on button "Save" at bounding box center [254, 14] width 39 height 20
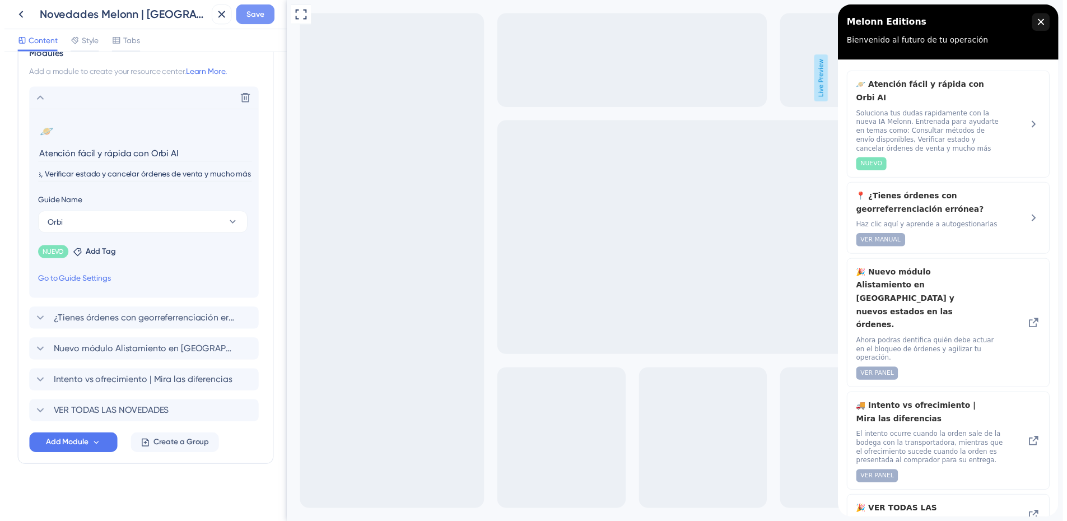
scroll to position [0, 0]
click at [18, 16] on icon at bounding box center [16, 14] width 13 height 13
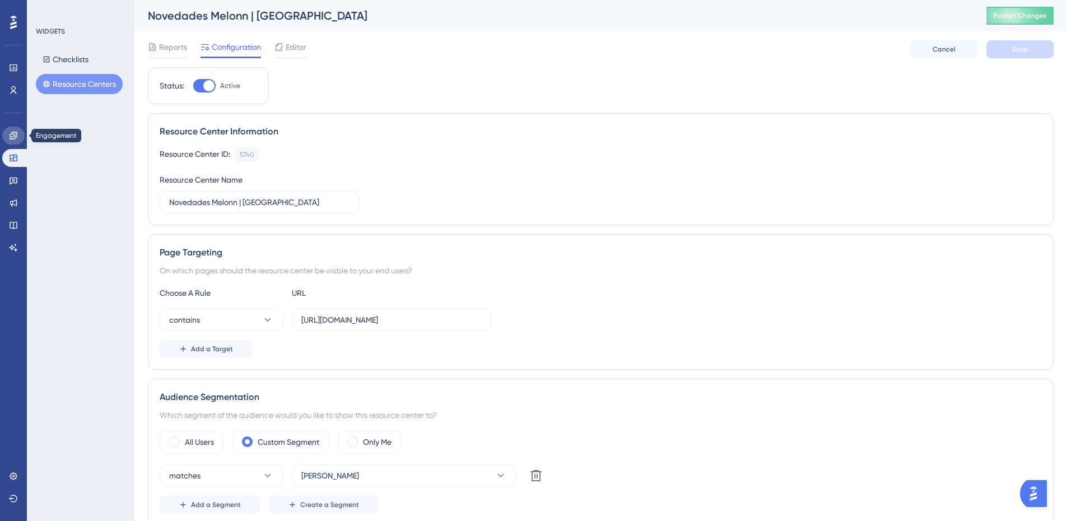
click at [11, 133] on icon at bounding box center [13, 135] width 9 height 9
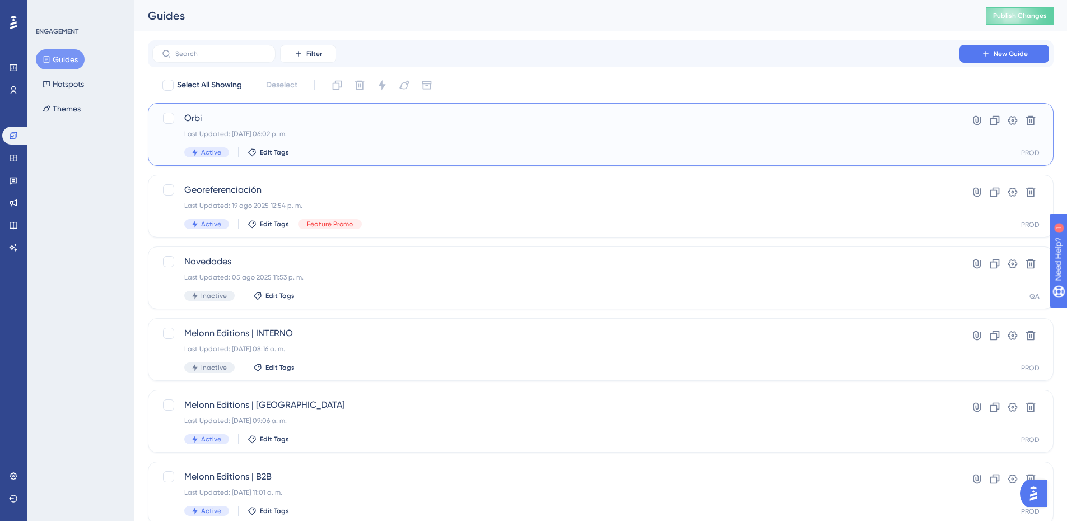
click at [296, 124] on span "Orbi" at bounding box center [555, 117] width 743 height 13
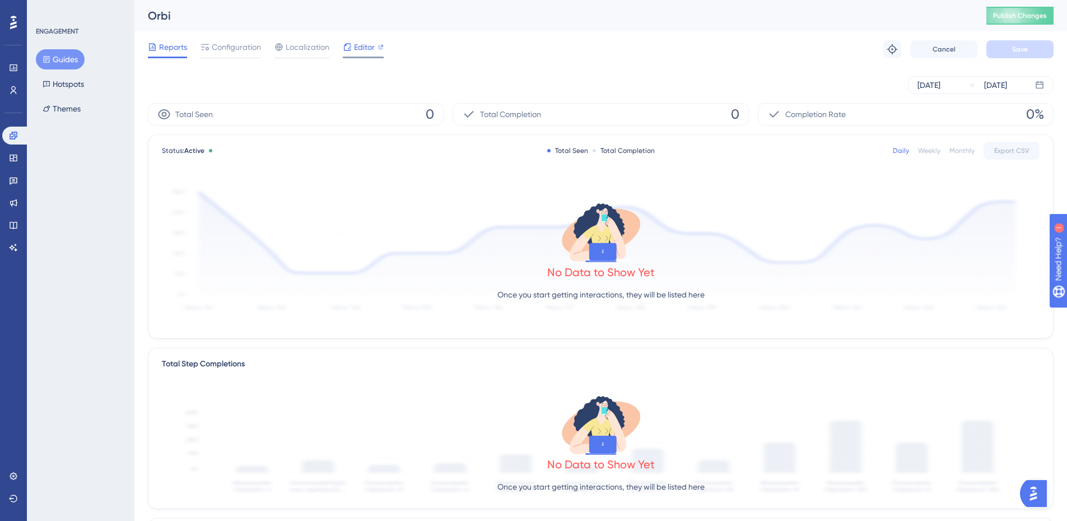
click at [372, 43] on span "Editor" at bounding box center [364, 46] width 21 height 13
